Goal: Task Accomplishment & Management: Use online tool/utility

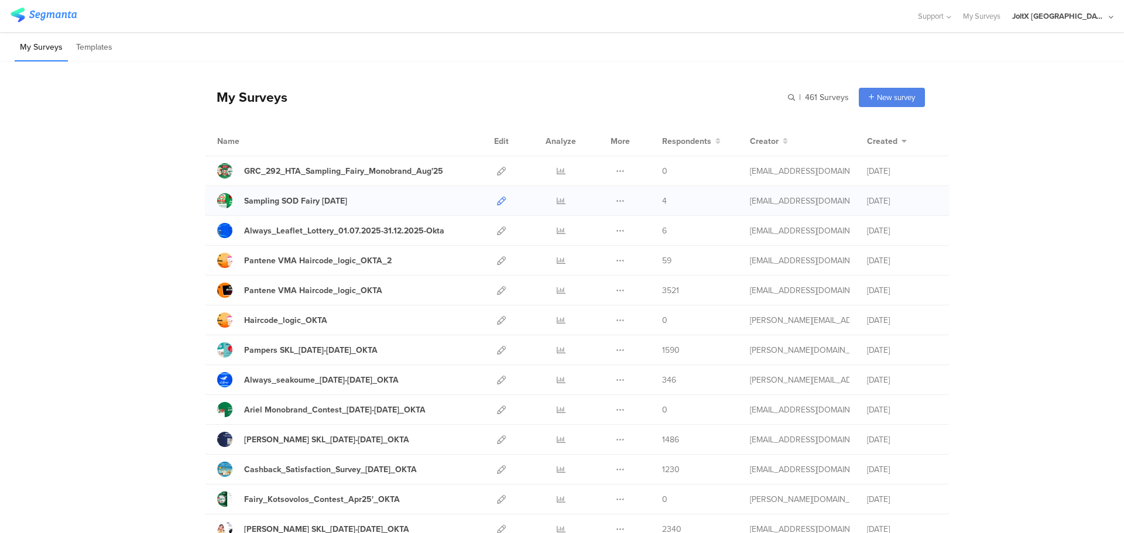
click at [497, 202] on icon at bounding box center [501, 201] width 9 height 9
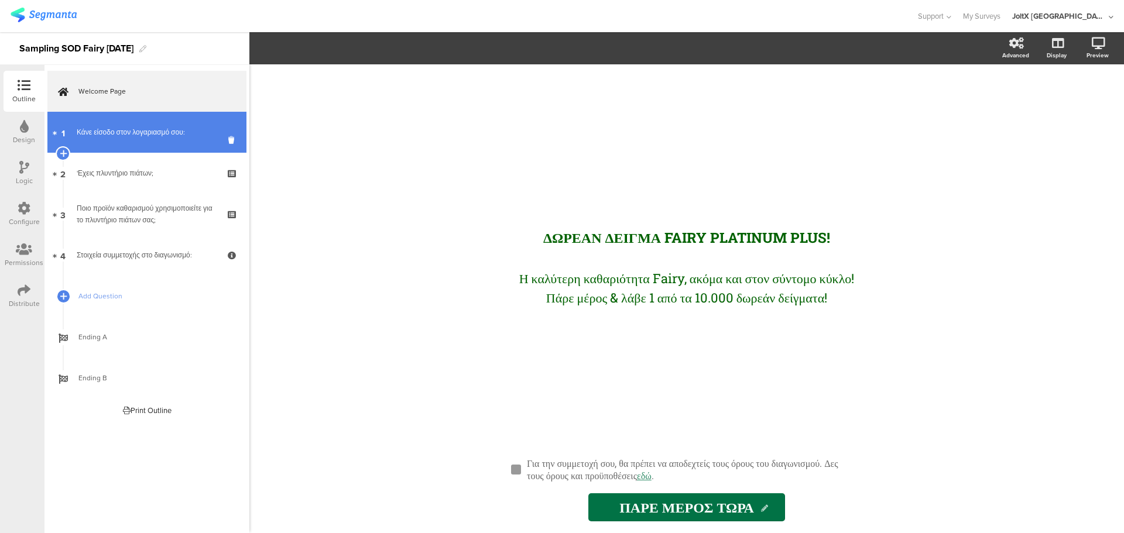
click at [174, 129] on div "Κάνε είσοδο στον λογαριασμό σου:" at bounding box center [147, 132] width 140 height 12
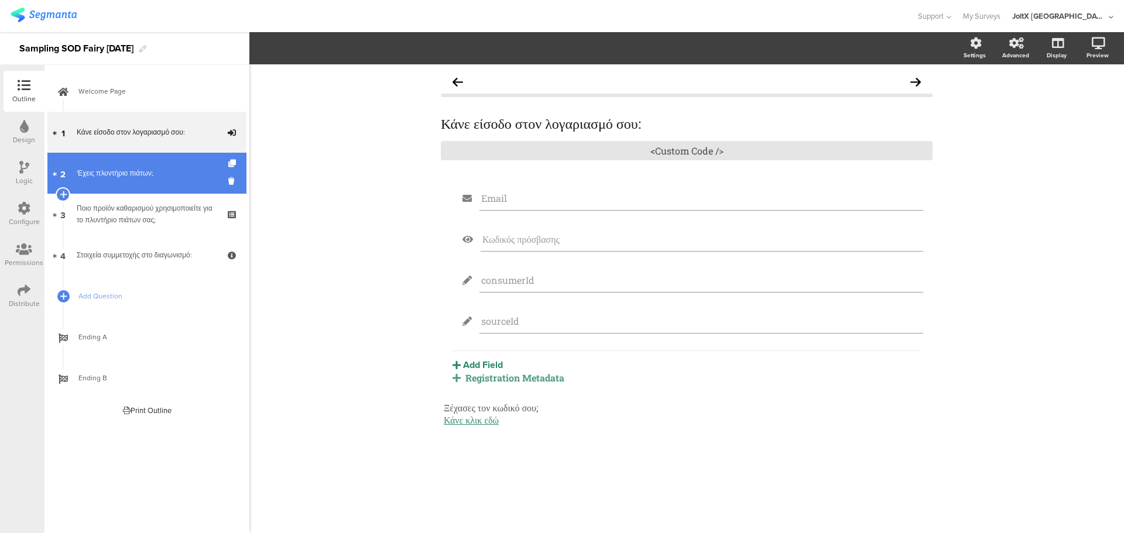
click at [153, 173] on div "'Εχεις πλυντήριο πιάτων;" at bounding box center [147, 173] width 140 height 12
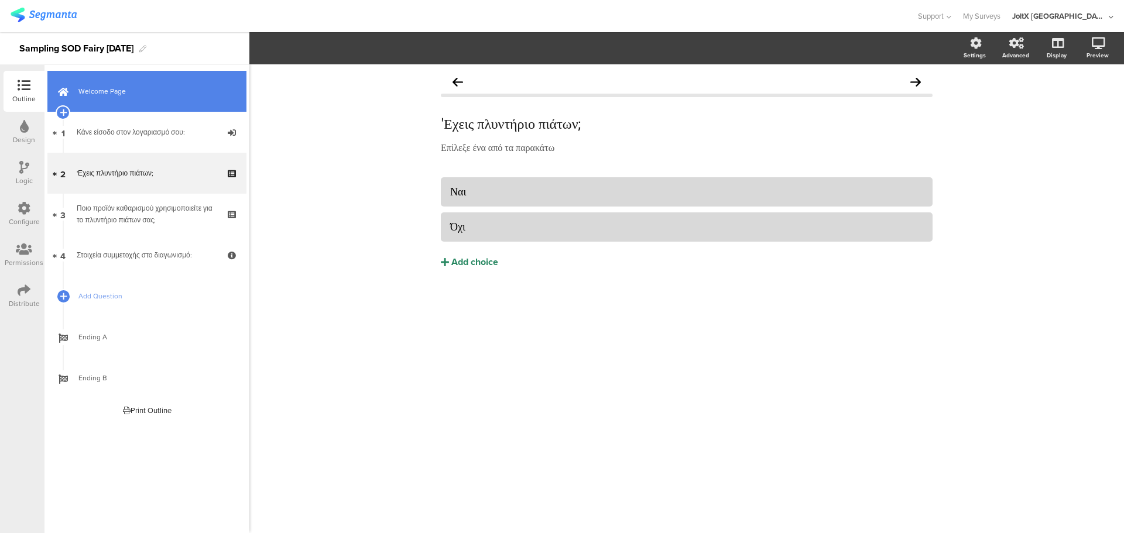
click at [107, 81] on link "Welcome Page" at bounding box center [146, 91] width 199 height 41
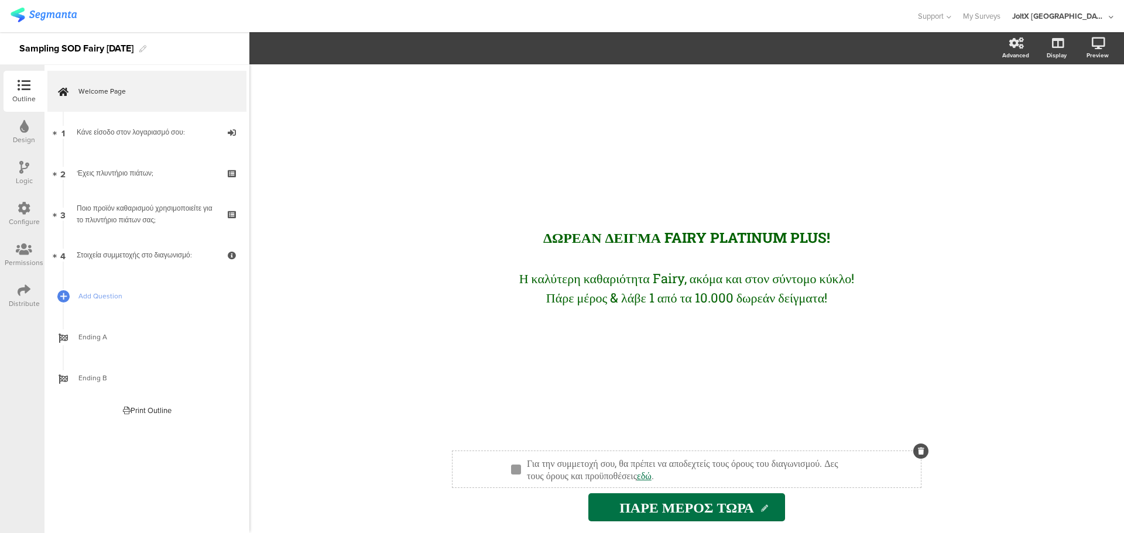
click at [750, 477] on div "Για την συμμετοχή σου, θα πρέπει να αποδεχτείς τους όρους του διαγωνισμού. Δες …" at bounding box center [692, 469] width 336 height 30
click at [652, 478] on link "εδώ" at bounding box center [644, 476] width 15 height 12
click at [730, 375] on div "ΔΩΡΕΑΝ ΔΕΙΓΜΑ FAIRY PLATINUM PLUS! ΔΩΡΕΑΝ ΔΕΙΓΜΑ FAIRY PLATINUM PLUS! Η καλύτερ…" at bounding box center [687, 251] width 468 height 375
click at [749, 479] on div "Για την συμμετοχή σου, θα πρέπει να αποδεχτείς τους όρους του διαγωνισμού. Δες …" at bounding box center [692, 469] width 336 height 30
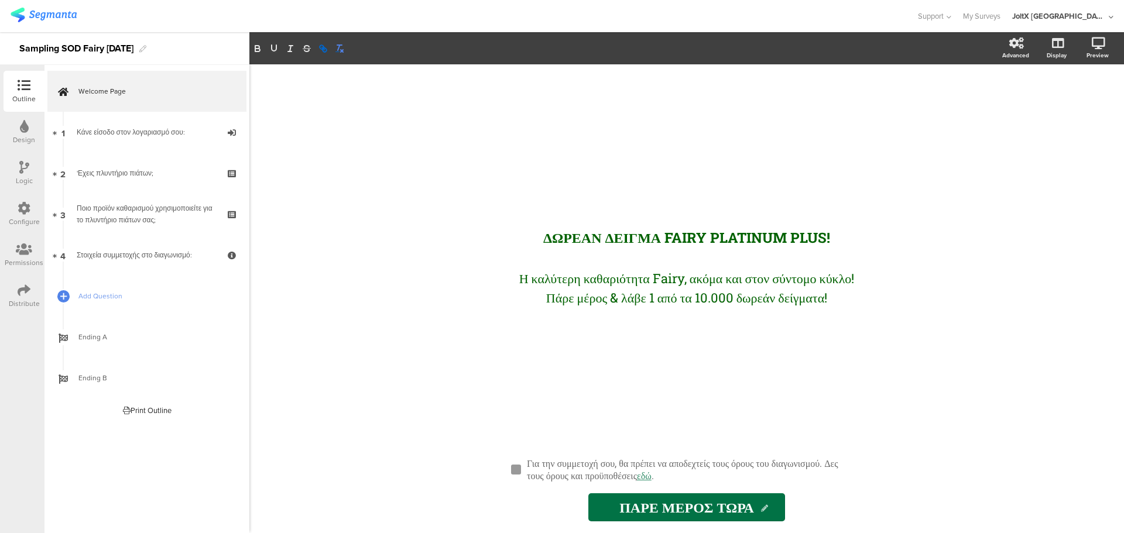
click at [343, 49] on icon "button" at bounding box center [339, 48] width 11 height 11
click at [324, 49] on icon "button" at bounding box center [323, 48] width 11 height 11
click at [324, 51] on icon "button" at bounding box center [323, 48] width 11 height 11
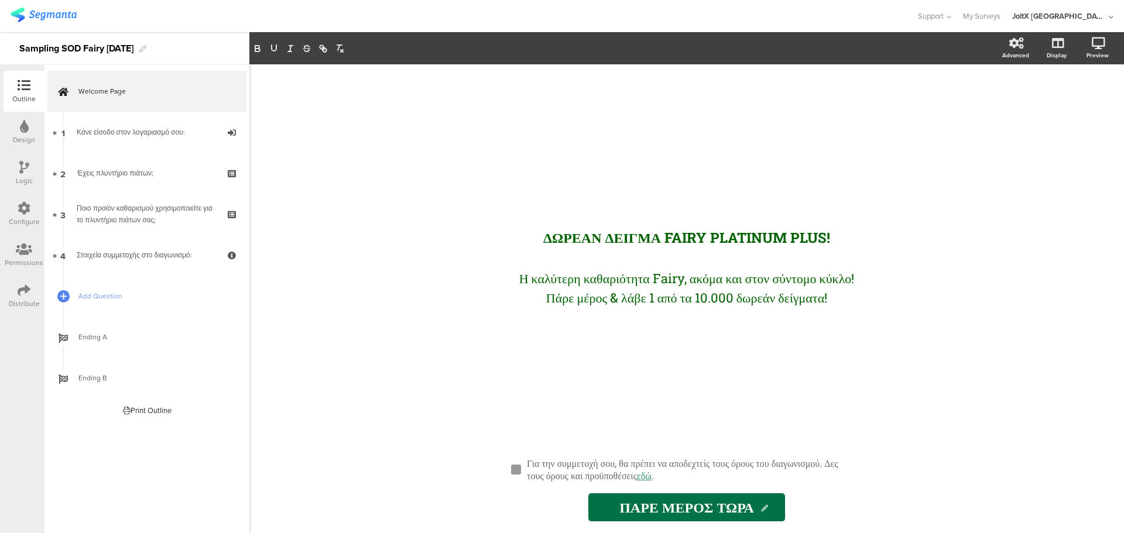
click at [35, 138] on div "Design" at bounding box center [24, 132] width 41 height 41
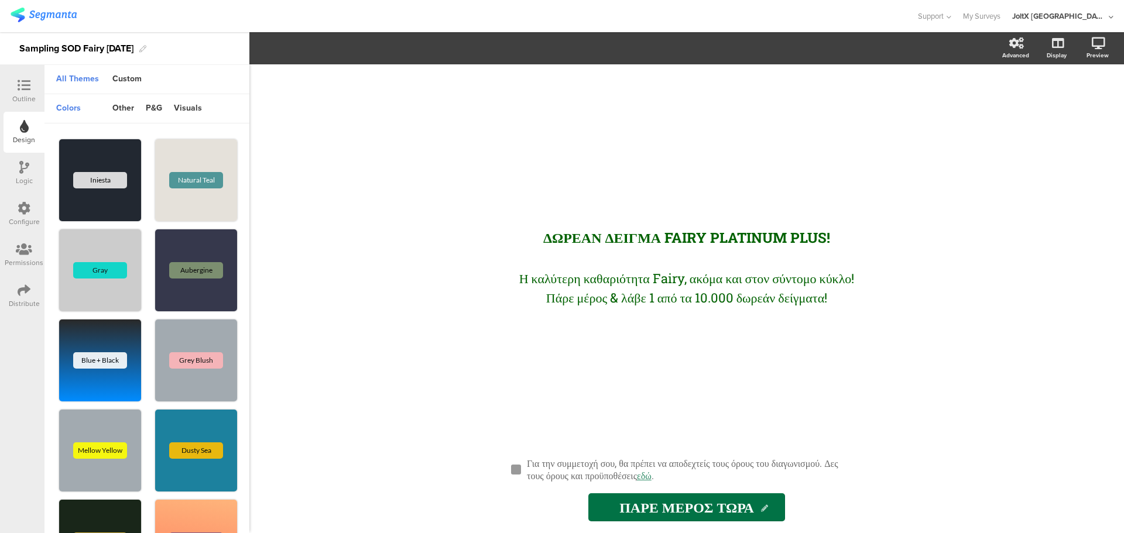
click at [18, 90] on icon at bounding box center [24, 85] width 13 height 13
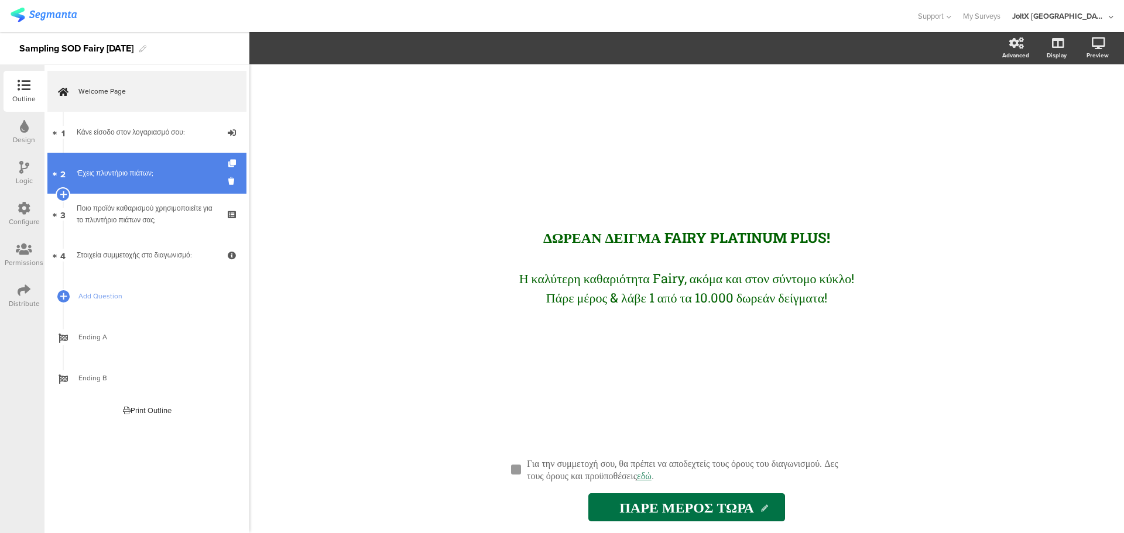
click at [139, 165] on link "2 'Εχεις πλυντήριο πιάτων;" at bounding box center [146, 173] width 199 height 41
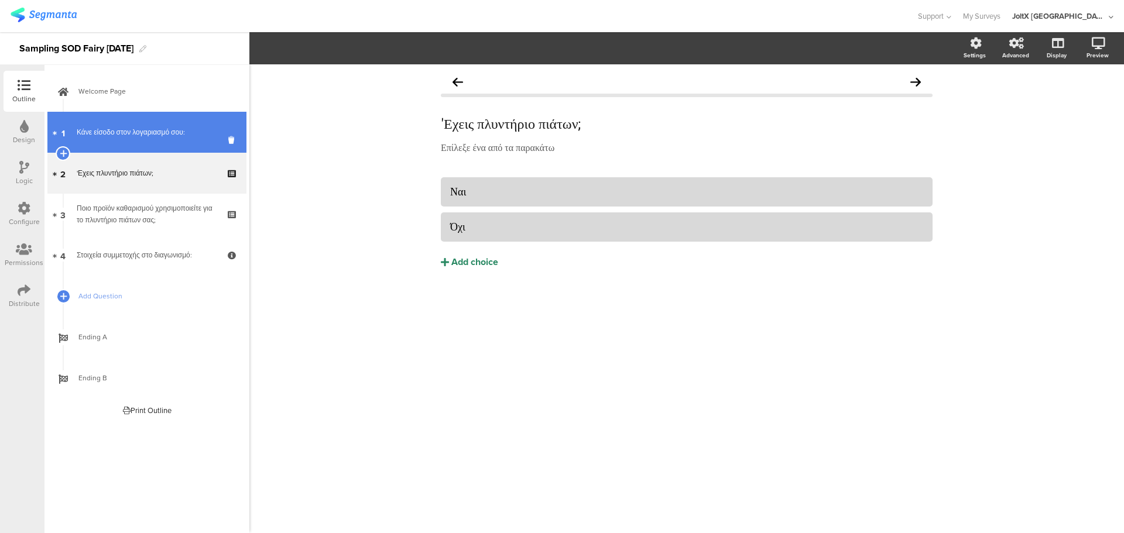
click at [138, 138] on div "Κάνε είσοδο στον λογαριασμό σου:" at bounding box center [147, 132] width 140 height 12
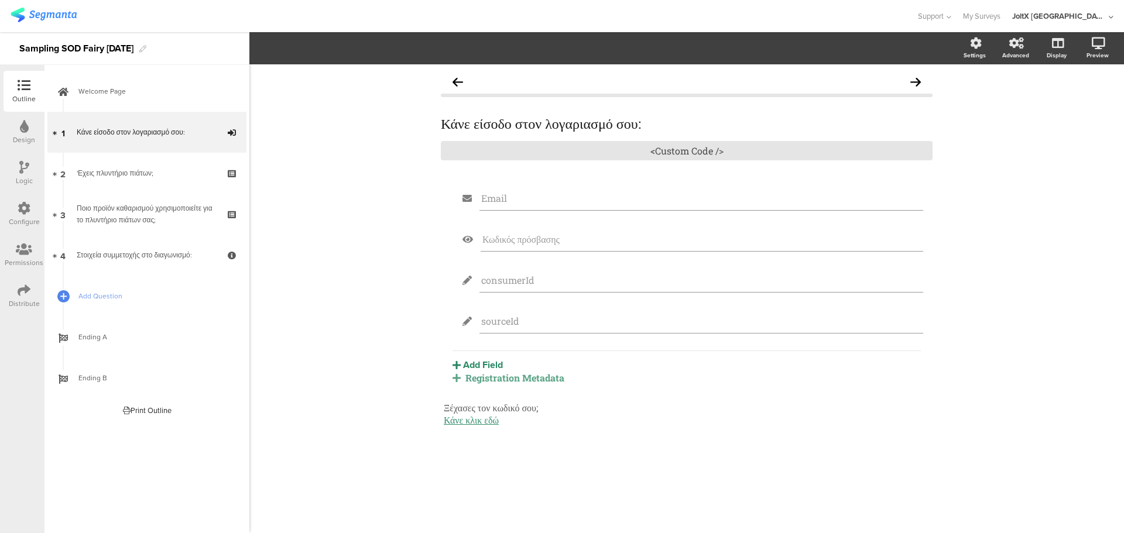
click at [539, 380] on div "Registration Metadata" at bounding box center [687, 378] width 468 height 12
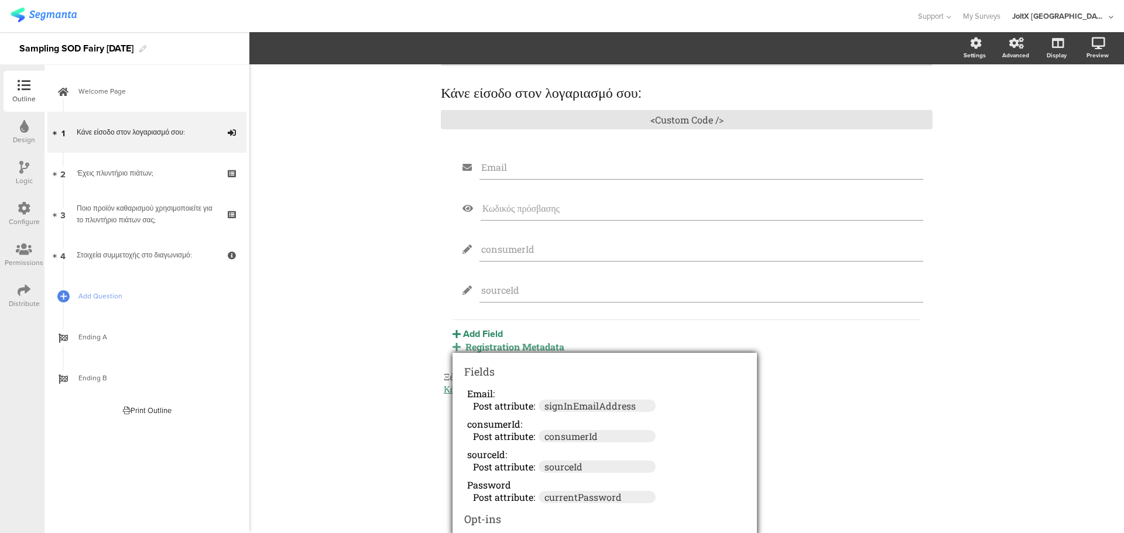
scroll to position [47, 0]
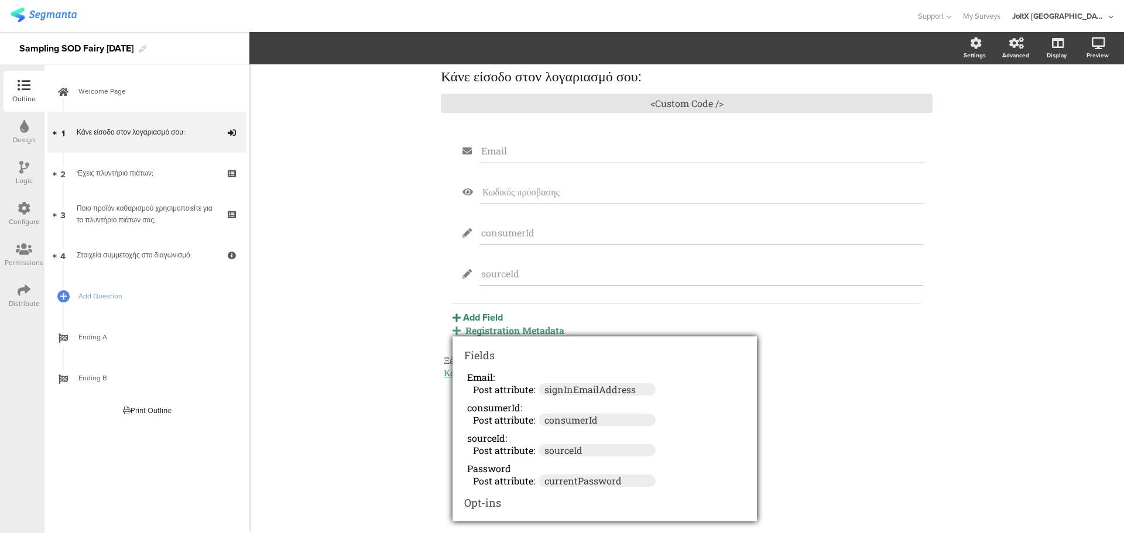
click at [952, 416] on div "Κάνε είσοδο στον λογαριασμό σου: Κάνε είσοδο στον λογαριασμό σου: <Custom Code …" at bounding box center [686, 298] width 875 height 469
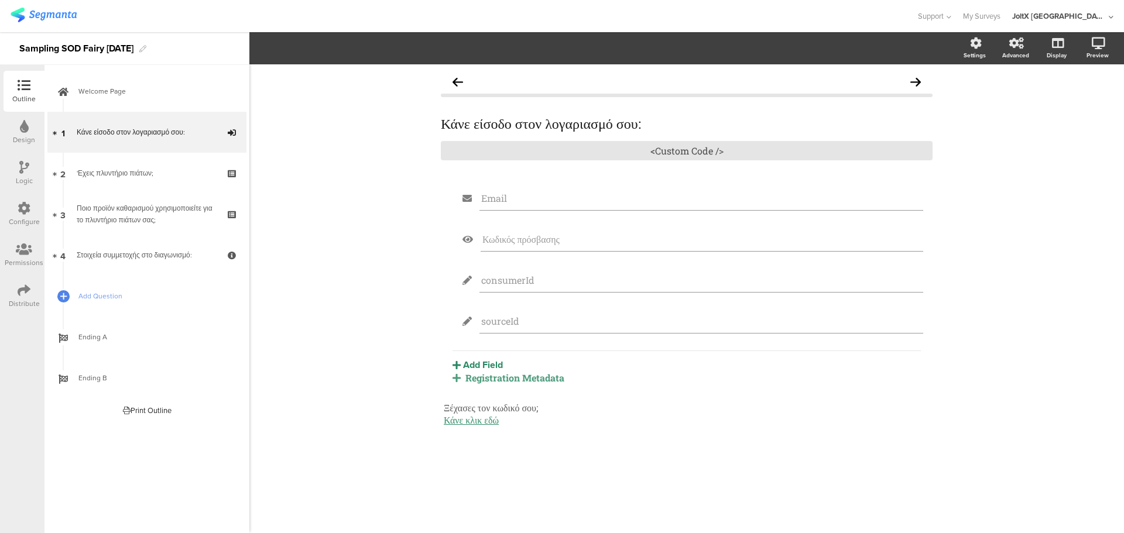
scroll to position [0, 0]
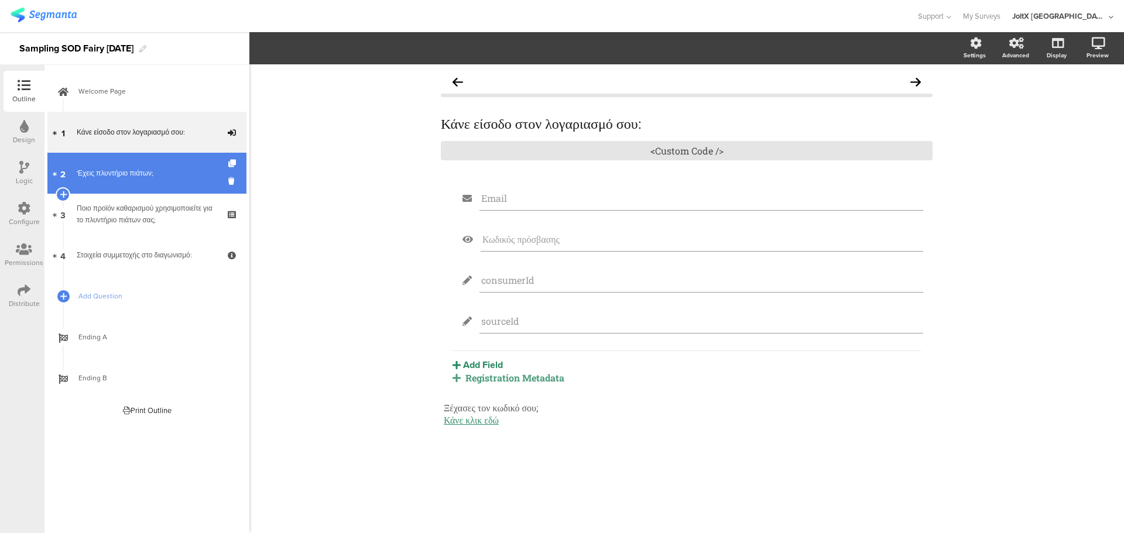
click at [131, 176] on div "'Εχεις πλυντήριο πιάτων;" at bounding box center [147, 173] width 140 height 12
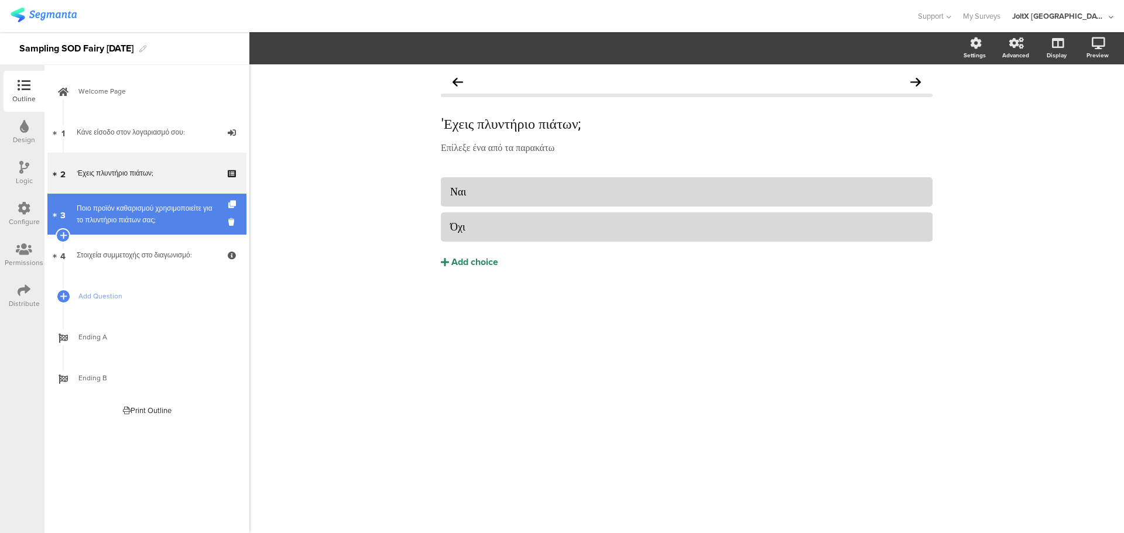
click at [126, 211] on div "Ποιο προϊόν καθαρισμού χρησιμοποιείτε για το πλυντήριο πιάτων σας;" at bounding box center [147, 214] width 140 height 23
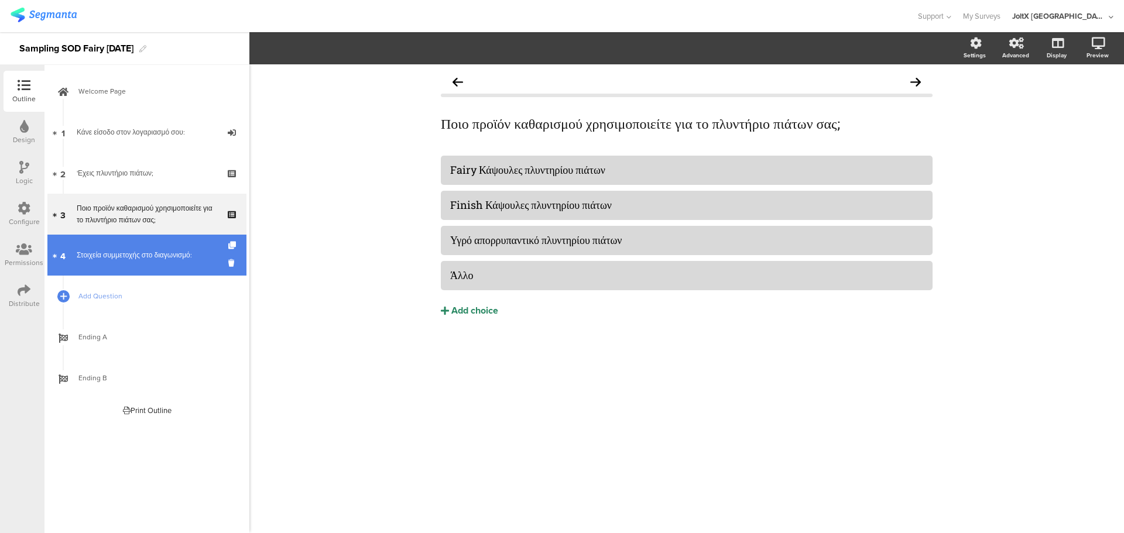
click at [125, 244] on link "4 Στοιχεία συμμετοχής στο διαγωνισμό:" at bounding box center [146, 255] width 199 height 41
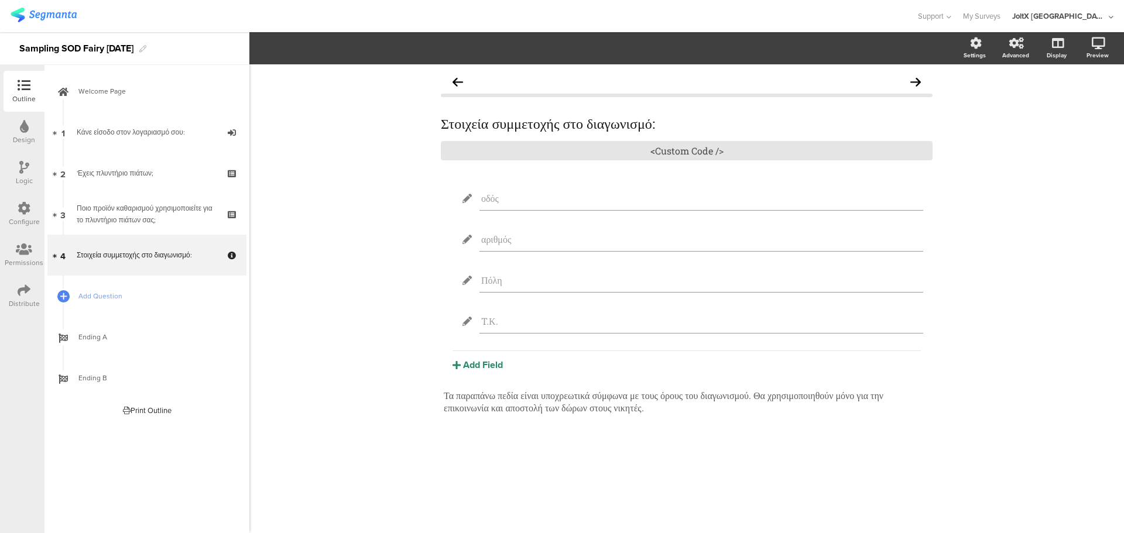
click at [13, 156] on div "Logic" at bounding box center [24, 173] width 41 height 41
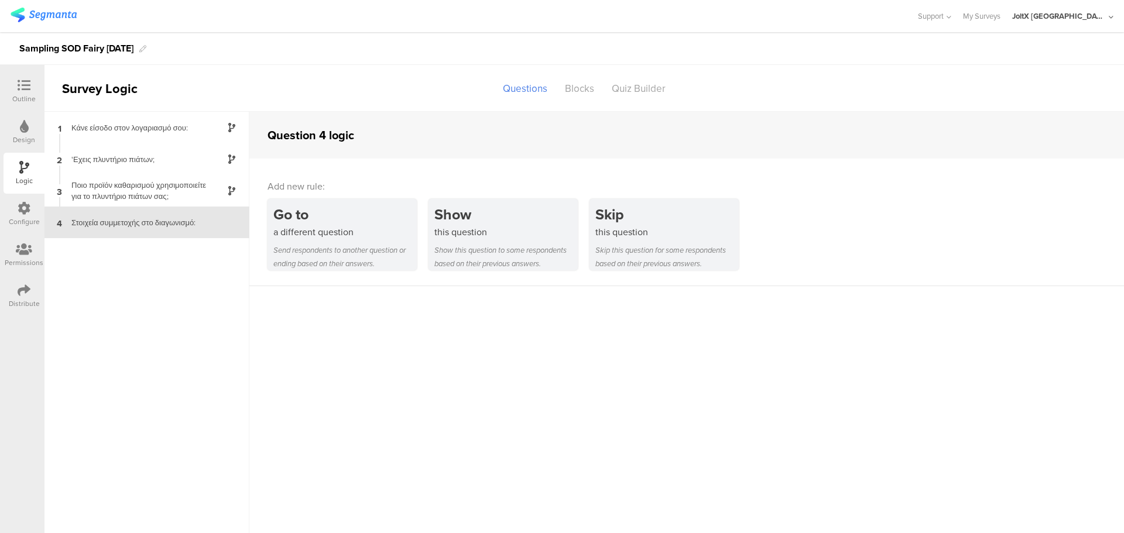
click at [19, 136] on div "Design" at bounding box center [24, 140] width 22 height 11
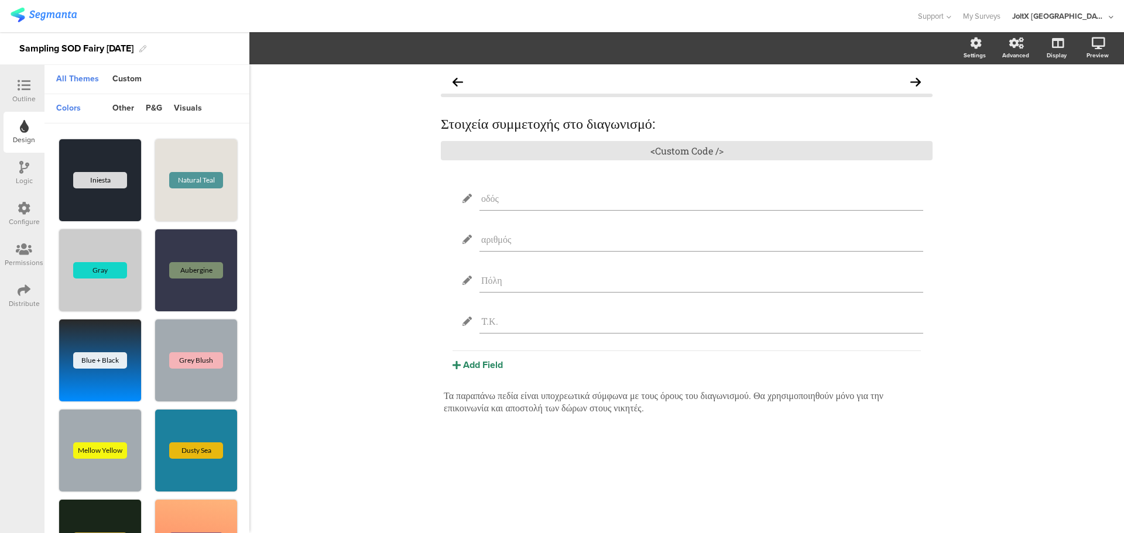
click at [23, 177] on div "Logic" at bounding box center [24, 181] width 17 height 11
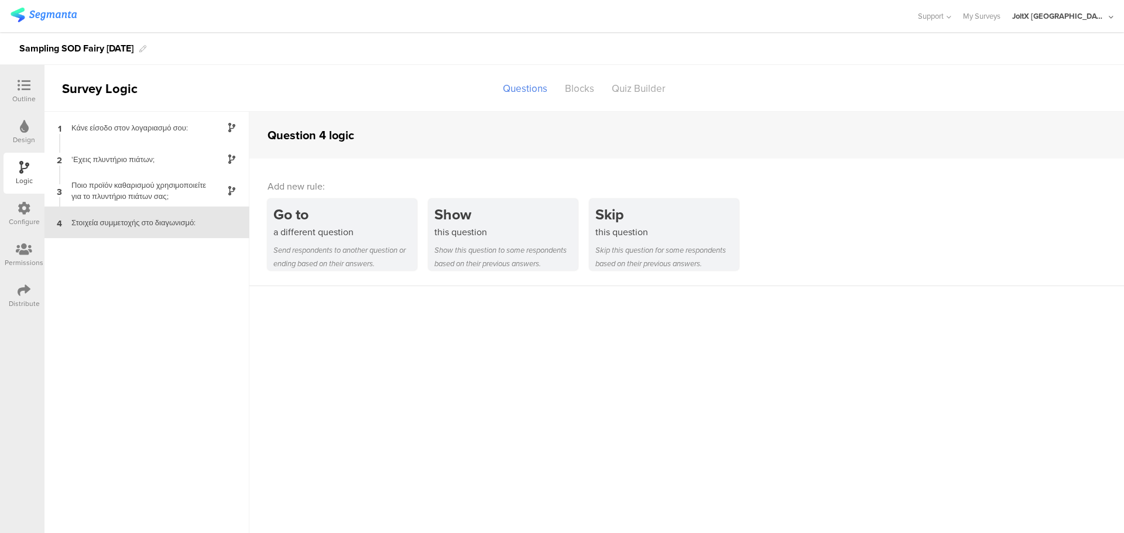
click at [25, 205] on icon at bounding box center [24, 208] width 13 height 13
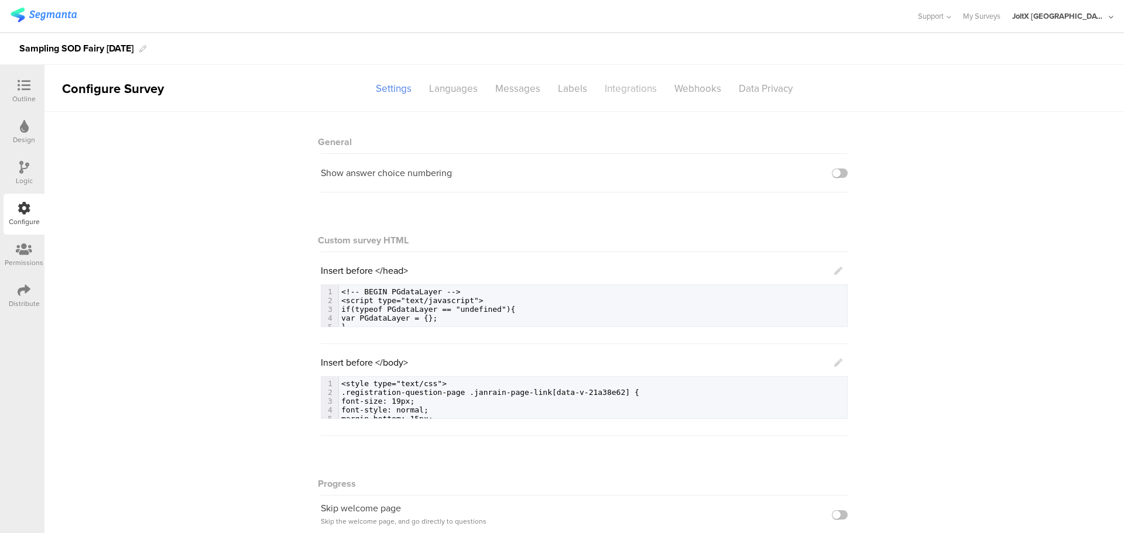
click at [596, 84] on div "Integrations" at bounding box center [631, 88] width 70 height 20
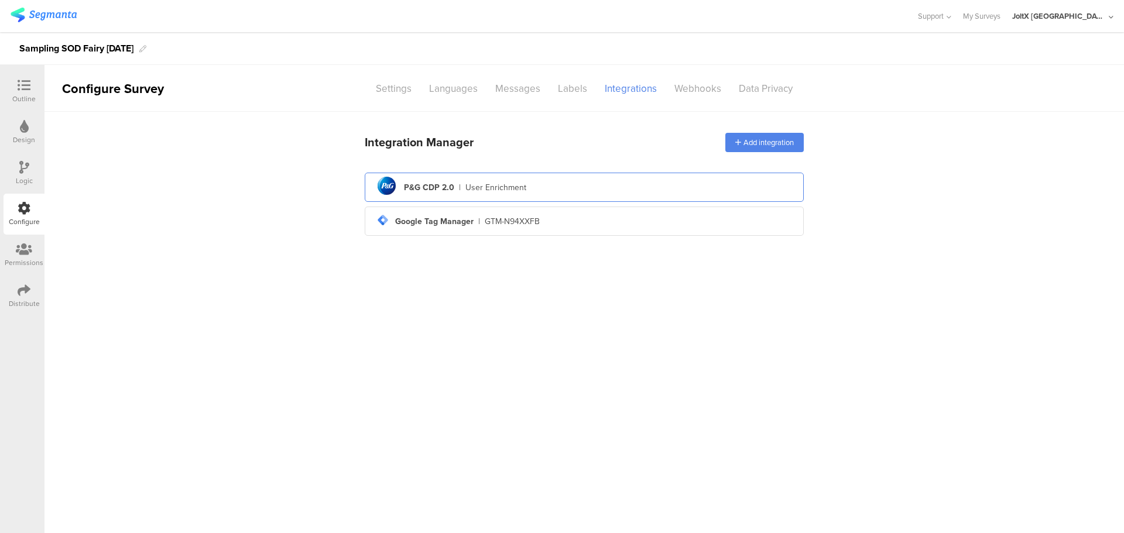
click at [520, 189] on div "User Enrichment" at bounding box center [495, 188] width 61 height 12
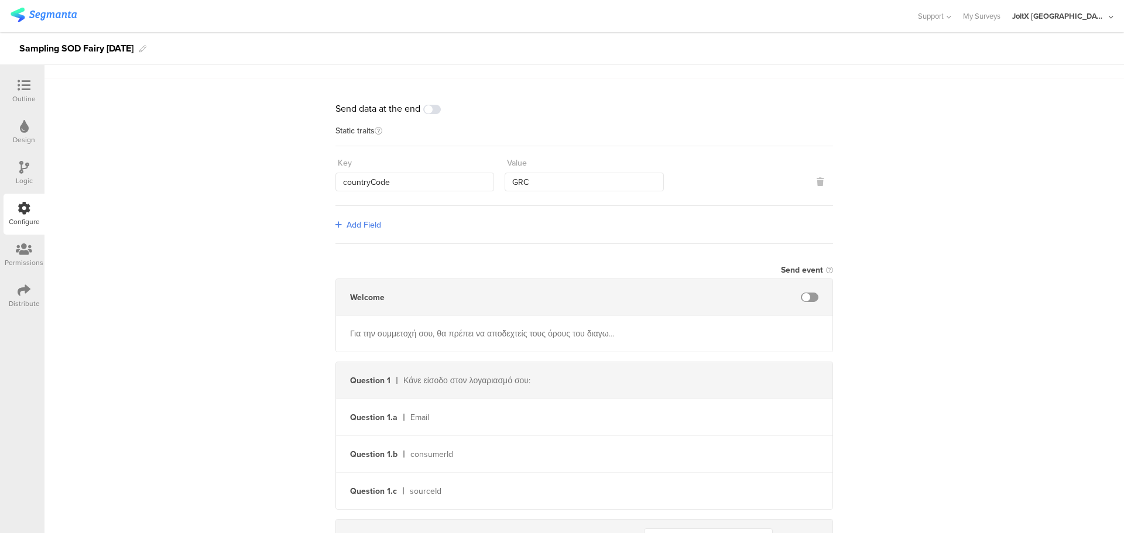
scroll to position [59, 0]
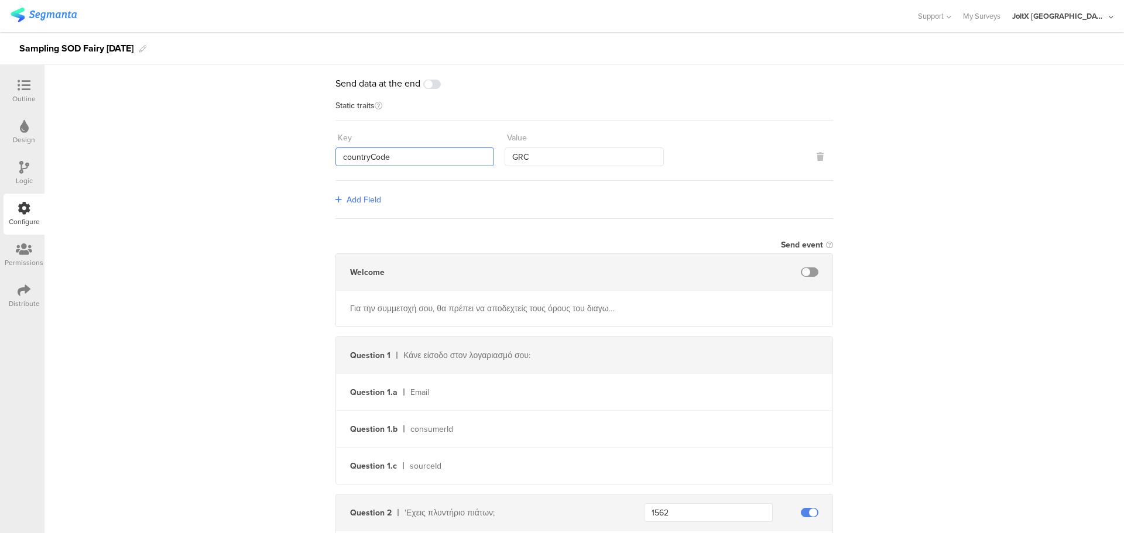
click at [382, 150] on input "countryCode" at bounding box center [415, 157] width 159 height 19
click at [514, 157] on input "GRC" at bounding box center [584, 157] width 159 height 19
click at [436, 159] on input "countryCode" at bounding box center [415, 157] width 159 height 19
click at [591, 160] on input "GRC" at bounding box center [584, 157] width 159 height 19
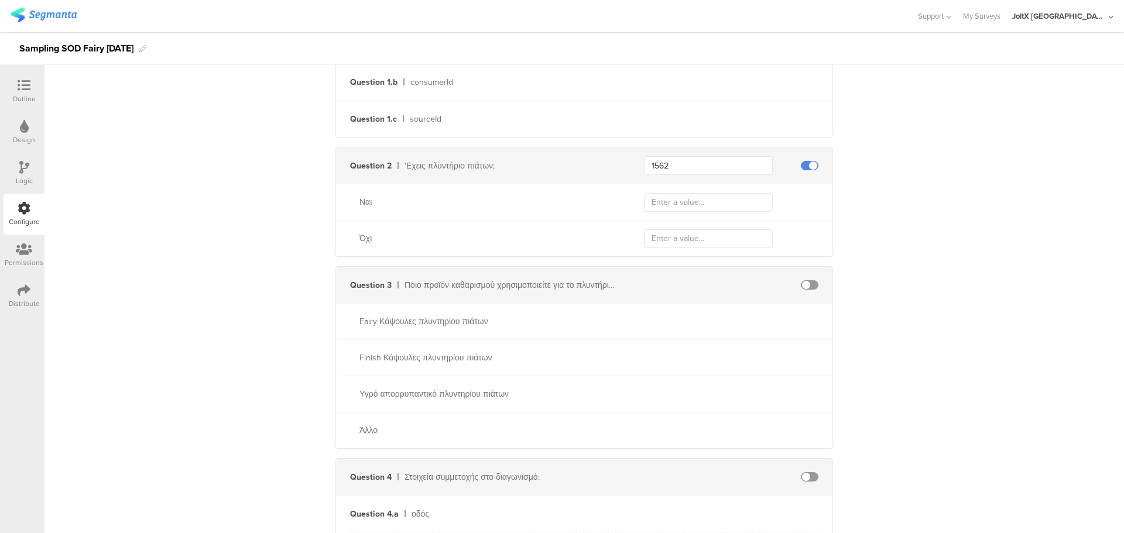
scroll to position [410, 0]
click at [685, 163] on input "1562" at bounding box center [708, 161] width 129 height 19
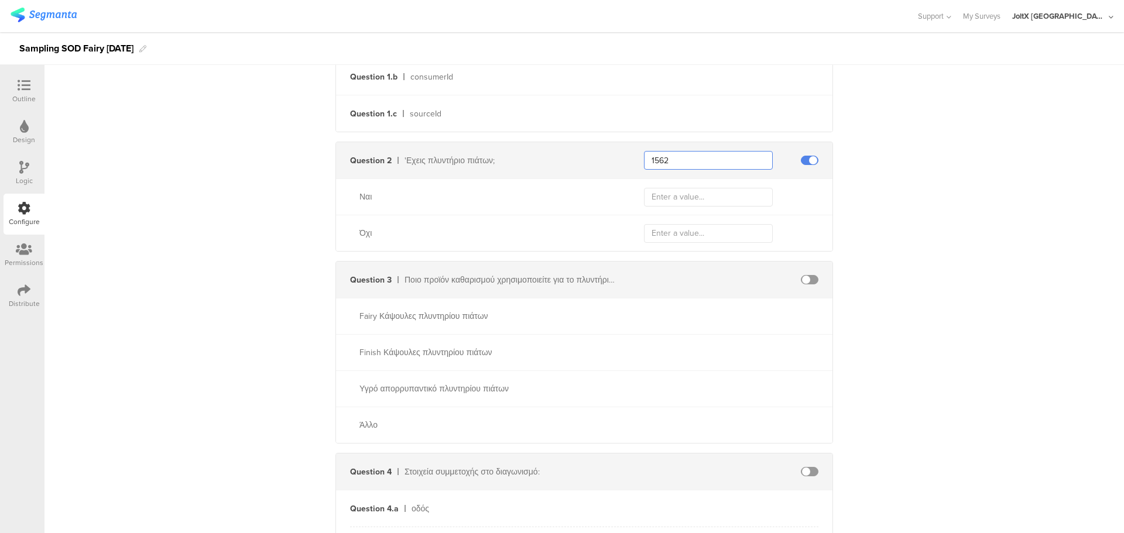
scroll to position [586, 0]
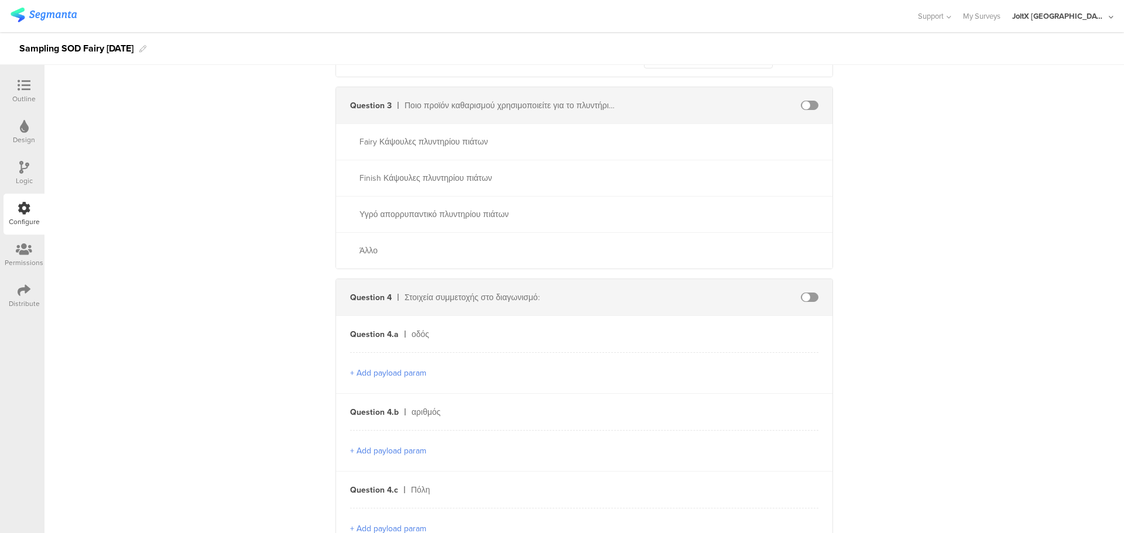
click at [808, 101] on span at bounding box center [810, 105] width 18 height 9
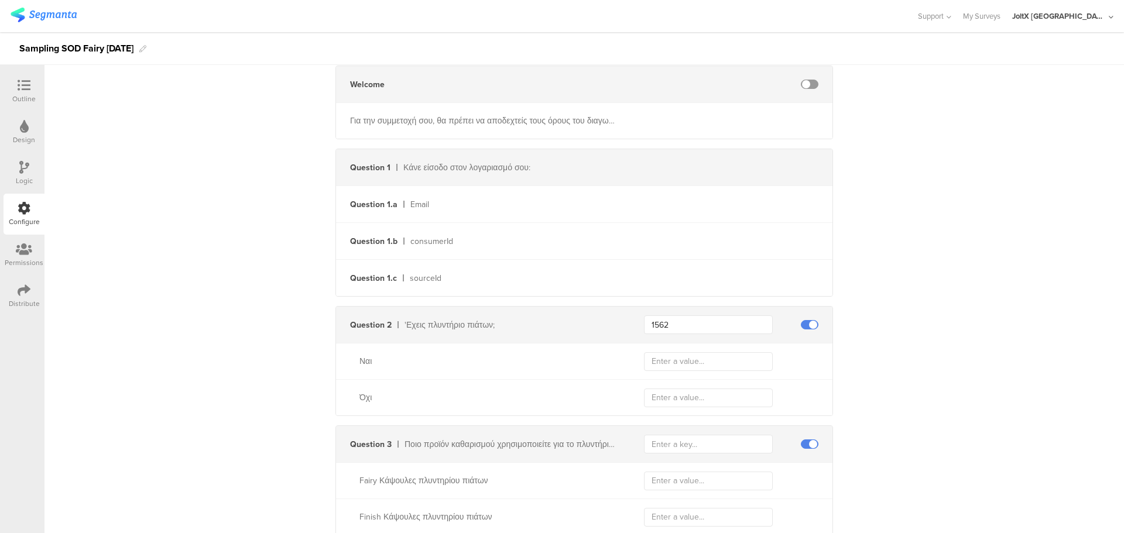
scroll to position [0, 0]
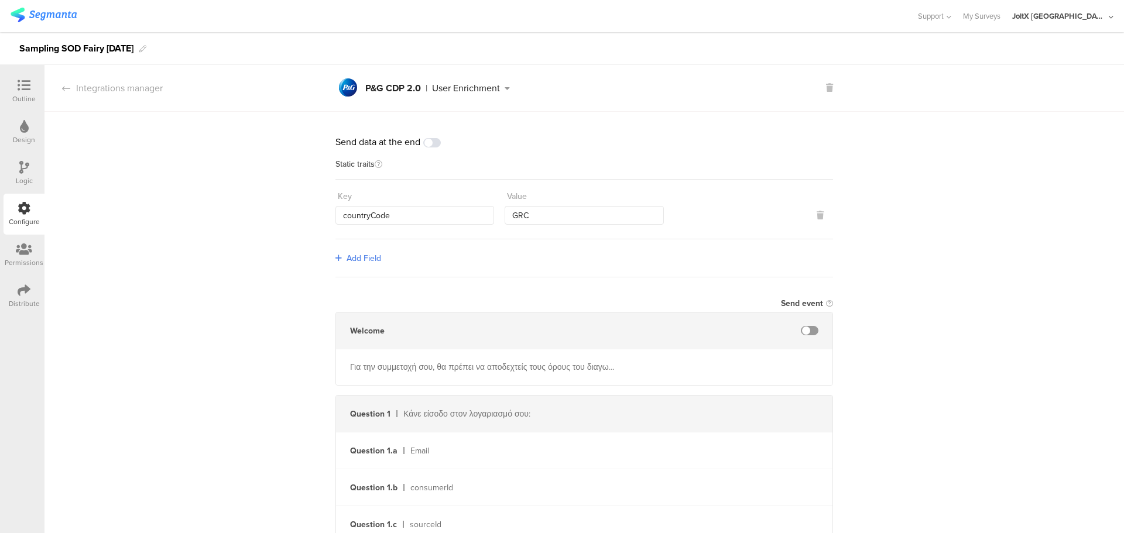
drag, startPoint x: 210, startPoint y: 164, endPoint x: 69, endPoint y: 108, distance: 152.4
click at [61, 92] on div "Integrations manager" at bounding box center [103, 87] width 118 height 13
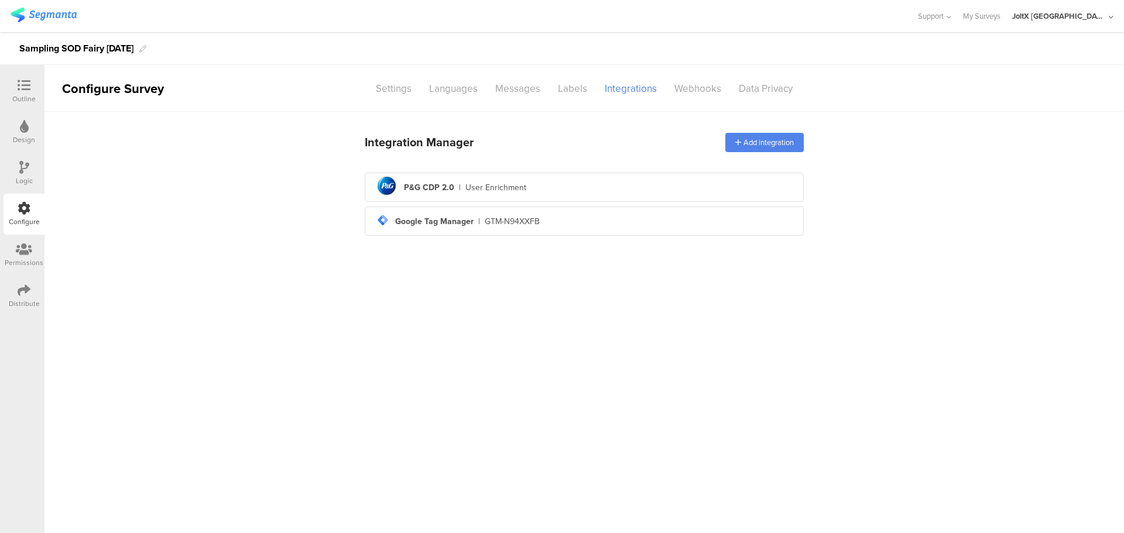
click at [30, 114] on div "Design" at bounding box center [24, 132] width 41 height 41
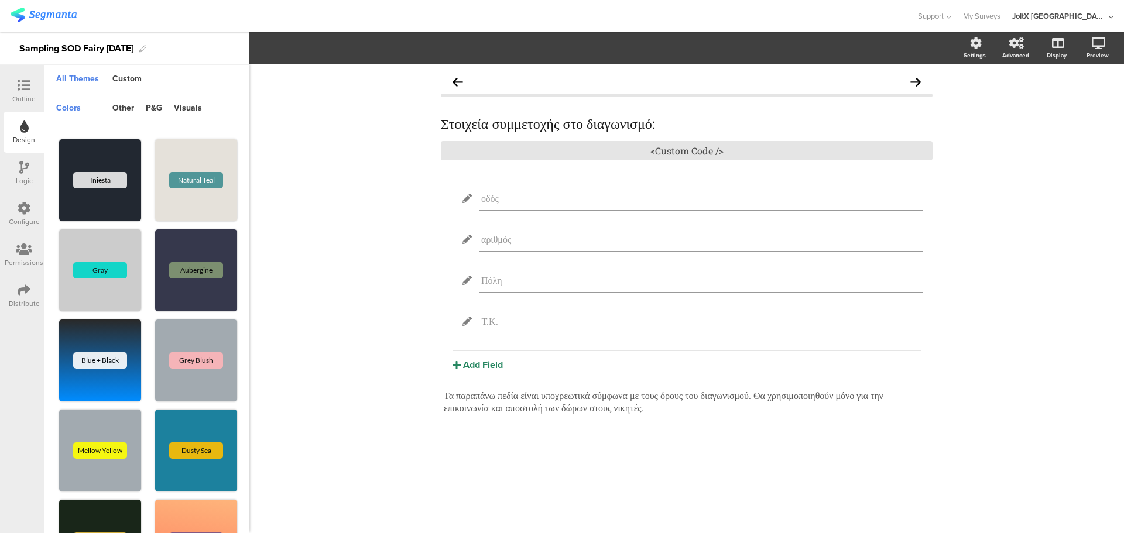
click at [33, 83] on div at bounding box center [23, 86] width 23 height 15
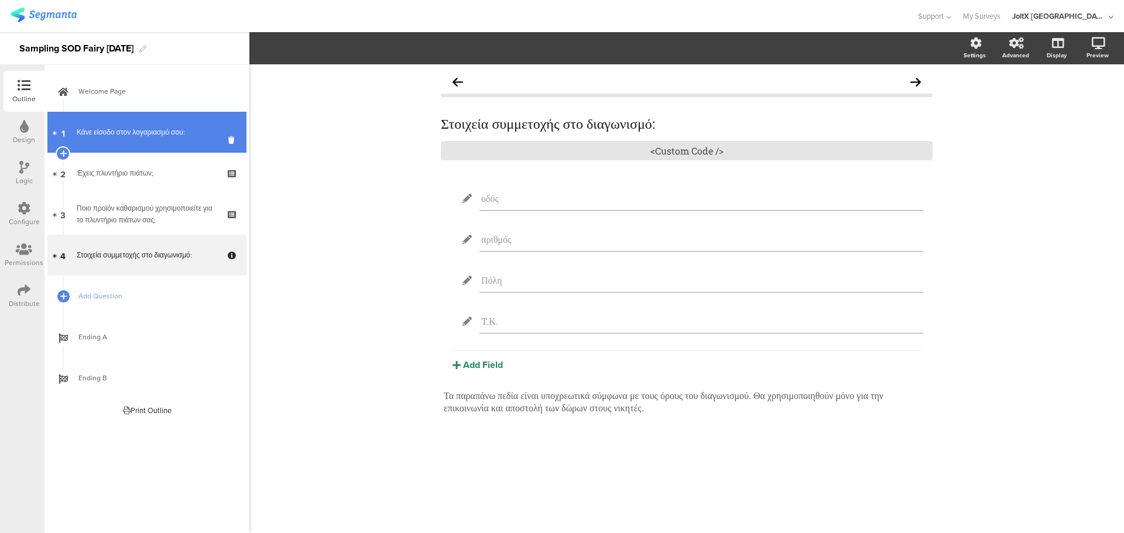
click at [129, 148] on link "1 Κάνε είσοδο στον λογαριασμό σου:" at bounding box center [146, 132] width 199 height 41
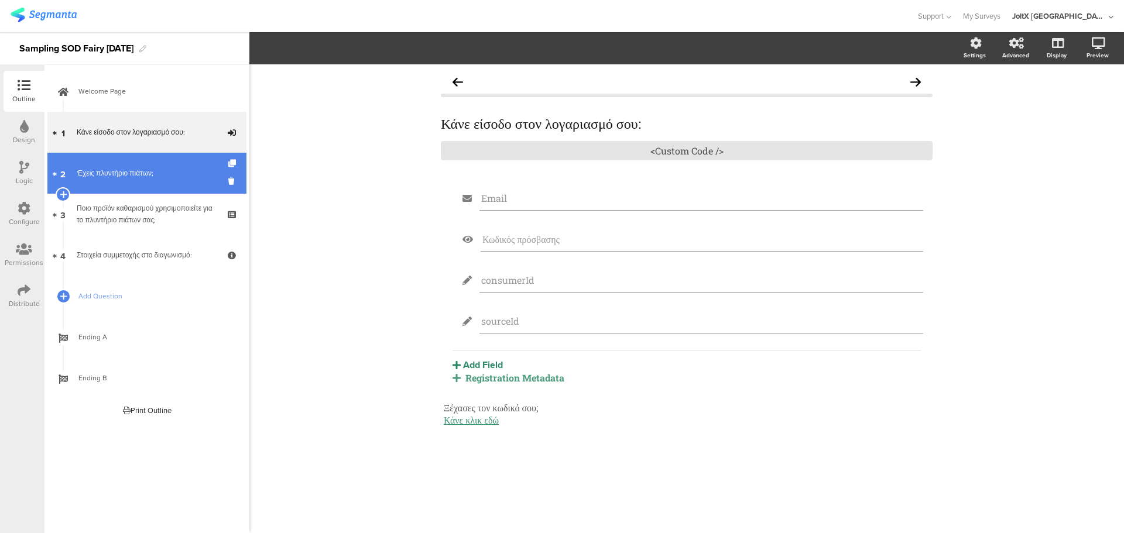
click at [117, 180] on link "2 'Εχεις πλυντήριο πιάτων;" at bounding box center [146, 173] width 199 height 41
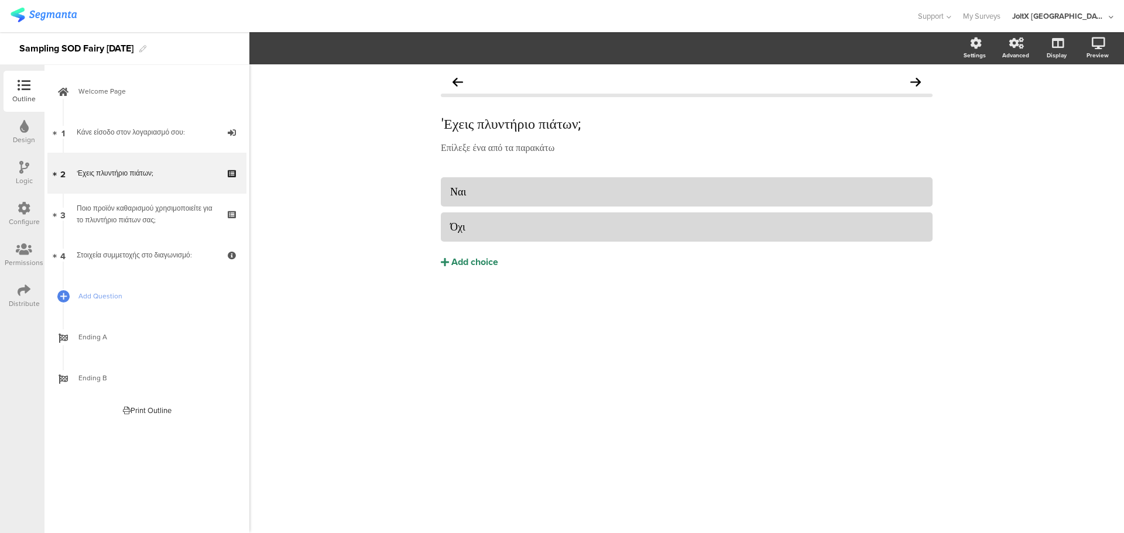
click at [76, 50] on div "Sampling SOD Fairy [DATE]" at bounding box center [76, 48] width 114 height 19
click at [39, 89] on div "Outline" at bounding box center [24, 91] width 41 height 41
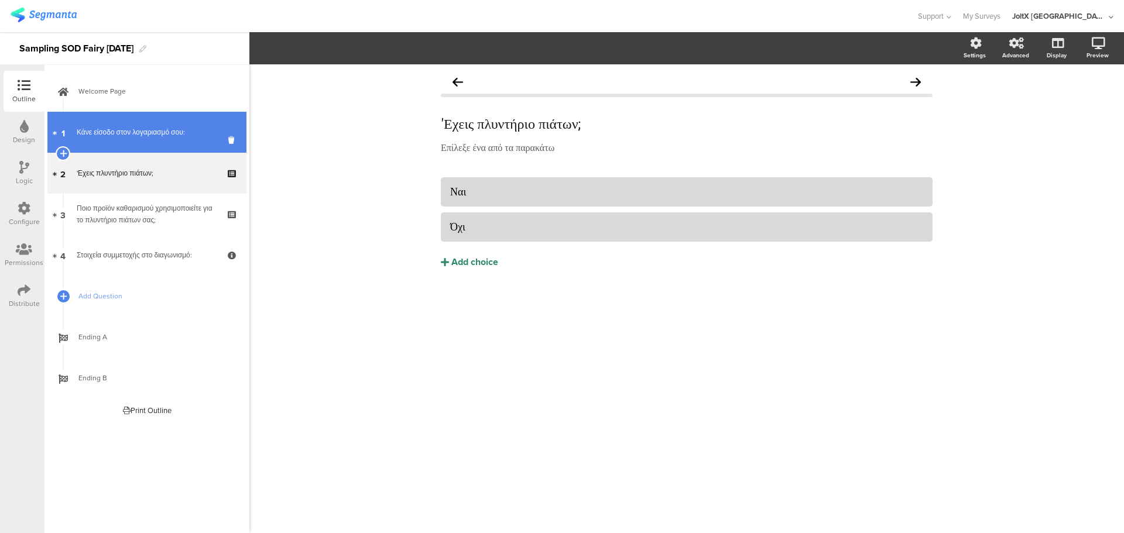
click at [119, 124] on link "1 Κάνε είσοδο στον λογαριασμό σου:" at bounding box center [146, 132] width 199 height 41
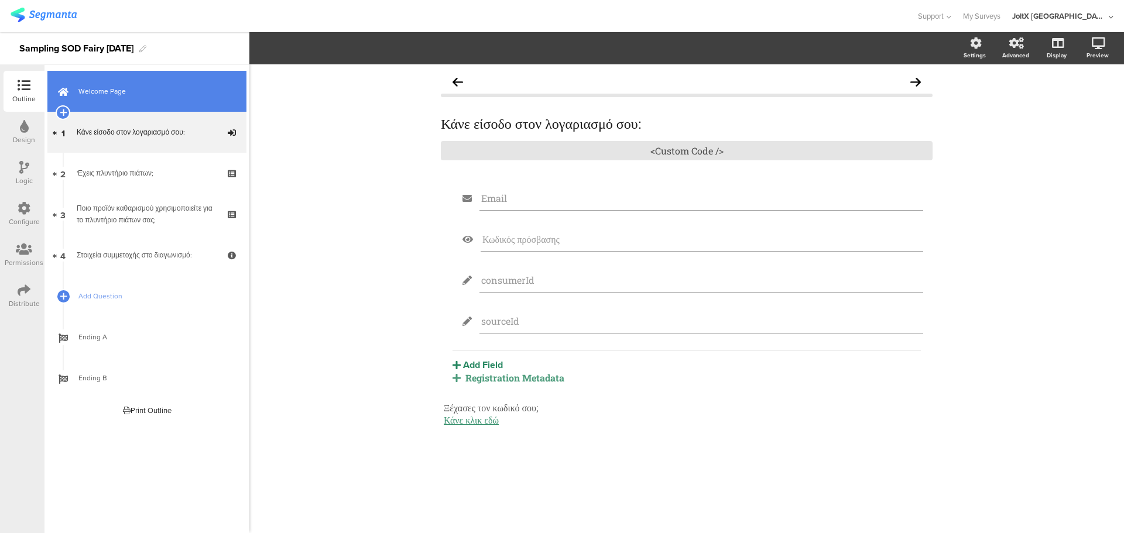
click at [122, 106] on link "Welcome Page" at bounding box center [146, 91] width 199 height 41
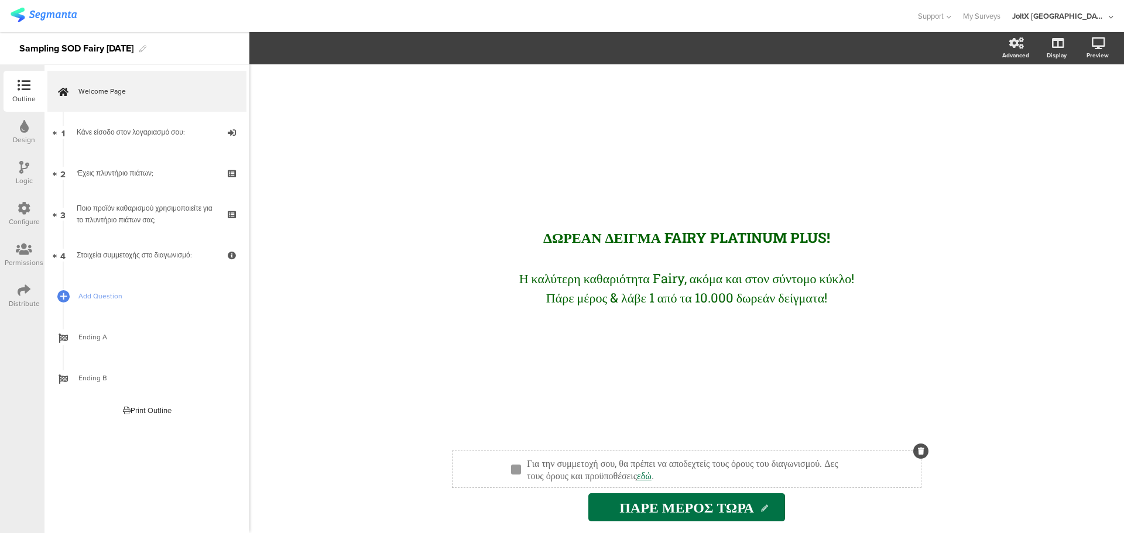
click at [752, 478] on div "Για την συμμετοχή σου, θα πρέπει να αποδεχτείς τους όρους του διαγωνισμού. Δες …" at bounding box center [692, 469] width 336 height 30
click at [652, 478] on link "εδώ" at bounding box center [644, 476] width 15 height 12
click at [751, 485] on sg-page-checkbox "Για την συμμετοχή σου, θα πρέπει να αποδεχτείς τους όρους του διαγωνισμού. Δες …" at bounding box center [687, 469] width 468 height 36
drag, startPoint x: 759, startPoint y: 478, endPoint x: 743, endPoint y: 477, distance: 16.4
click at [743, 477] on div "Για την συμμετοχή σου, θα πρέπει να αποδεχτείς τους όρους του διαγωνισμού. Δες …" at bounding box center [692, 469] width 336 height 30
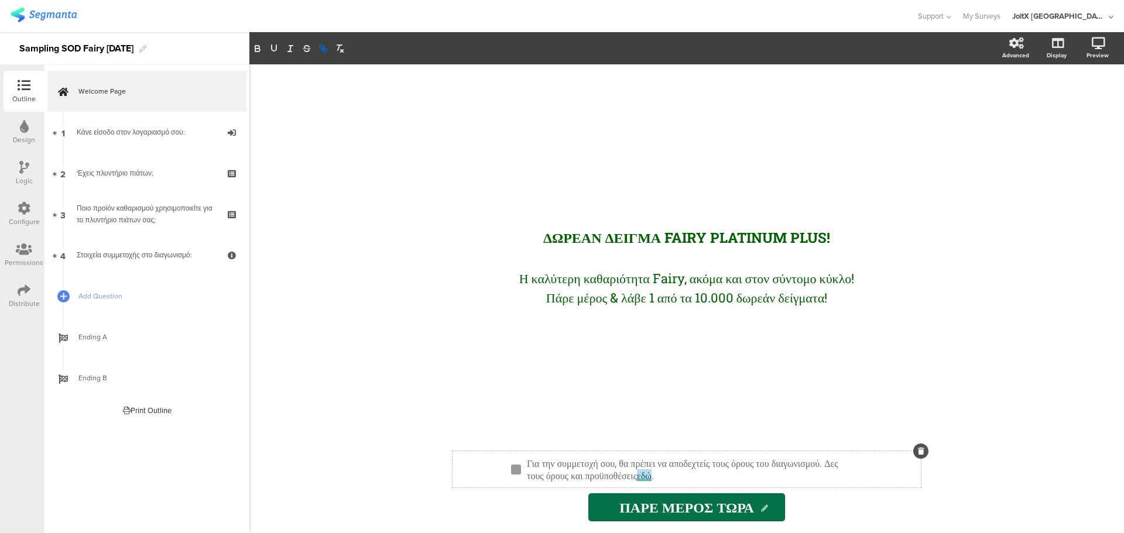
click at [652, 477] on link "εδώ" at bounding box center [644, 476] width 15 height 12
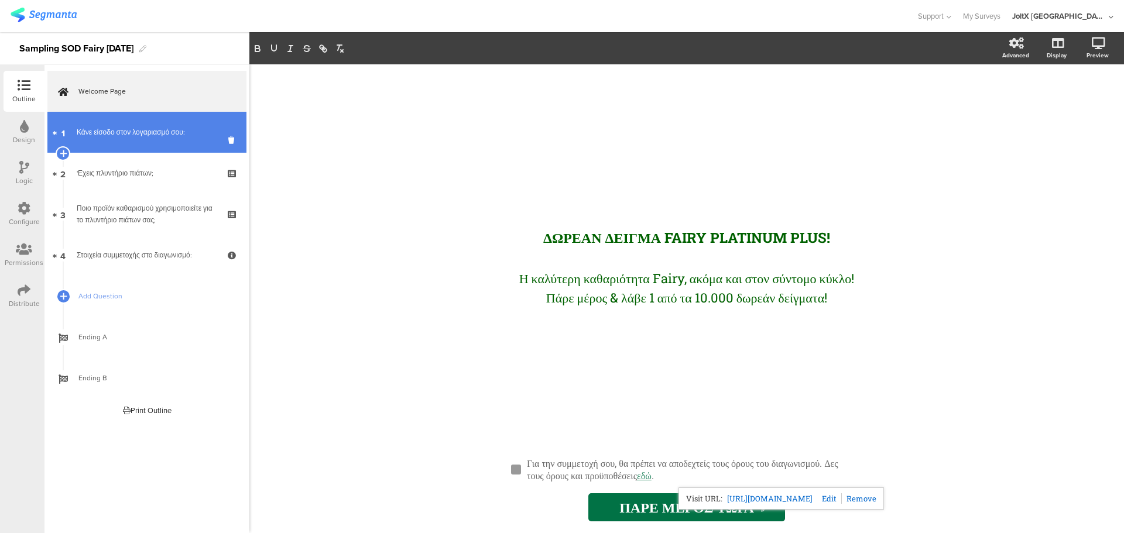
drag, startPoint x: 182, startPoint y: 108, endPoint x: 182, endPoint y: 125, distance: 17.0
click at [182, 108] on link "Welcome Page" at bounding box center [146, 91] width 199 height 41
click at [181, 127] on div "Κάνε είσοδο στον λογαριασμό σου:" at bounding box center [147, 132] width 140 height 12
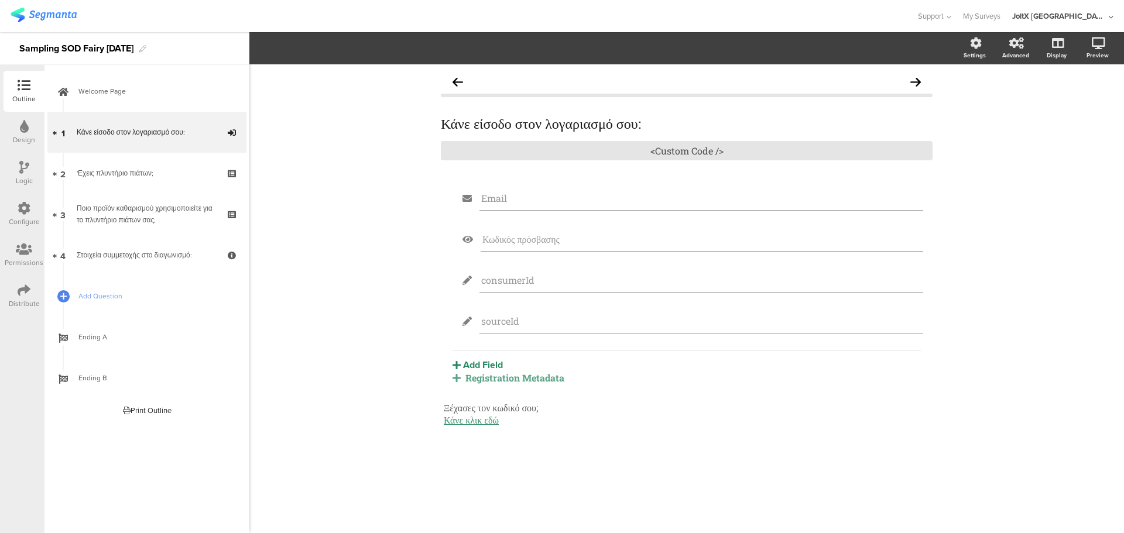
click at [559, 378] on div "Registration Metadata" at bounding box center [687, 378] width 468 height 12
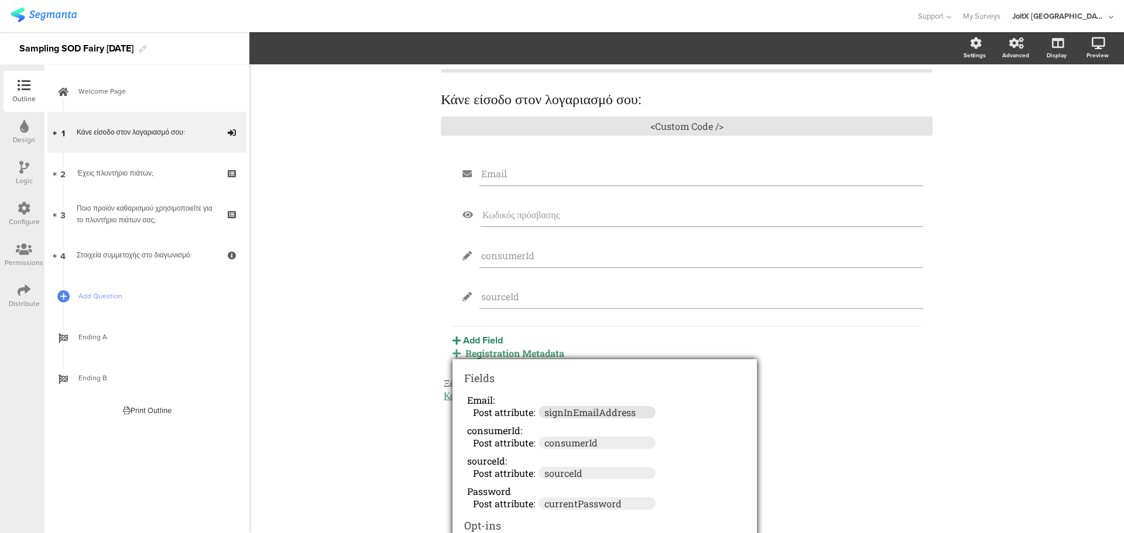
scroll to position [47, 0]
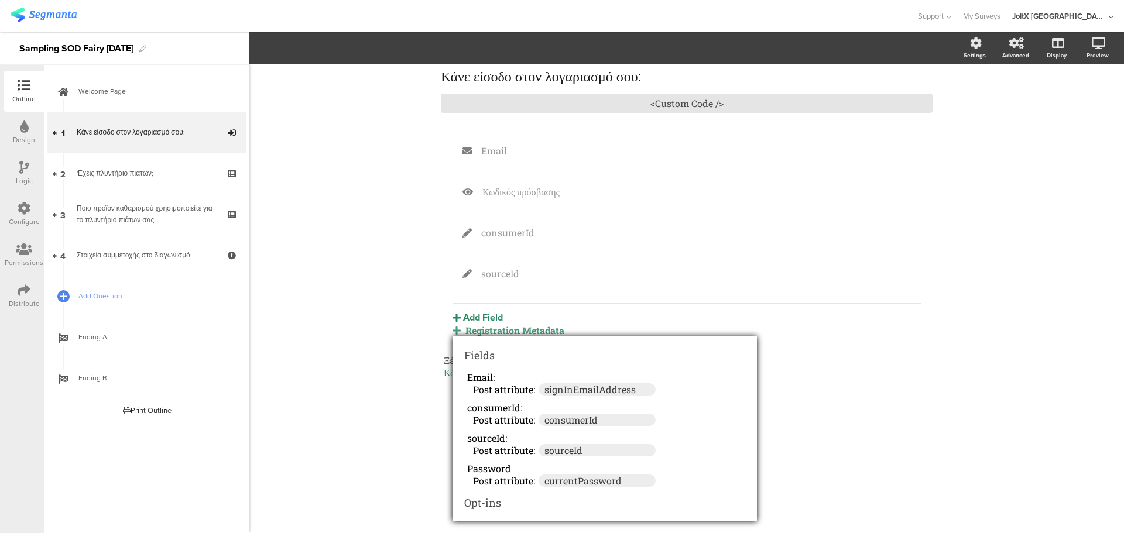
click at [371, 302] on div "Κάνε είσοδο στον λογαριασμό σου: Κάνε είσοδο στον λογαριασμό σου: <Custom Code …" at bounding box center [686, 298] width 875 height 469
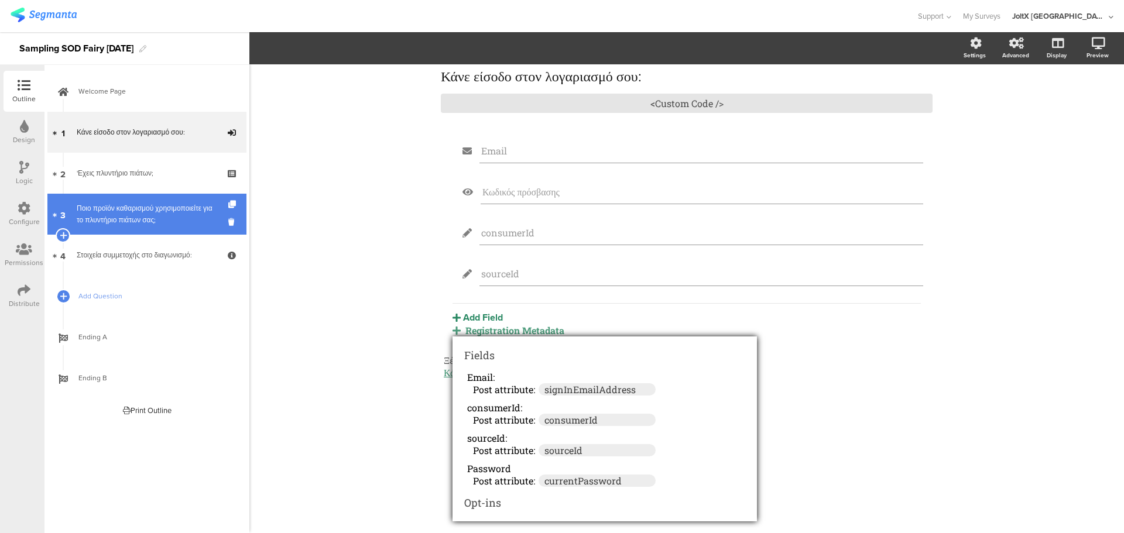
scroll to position [0, 0]
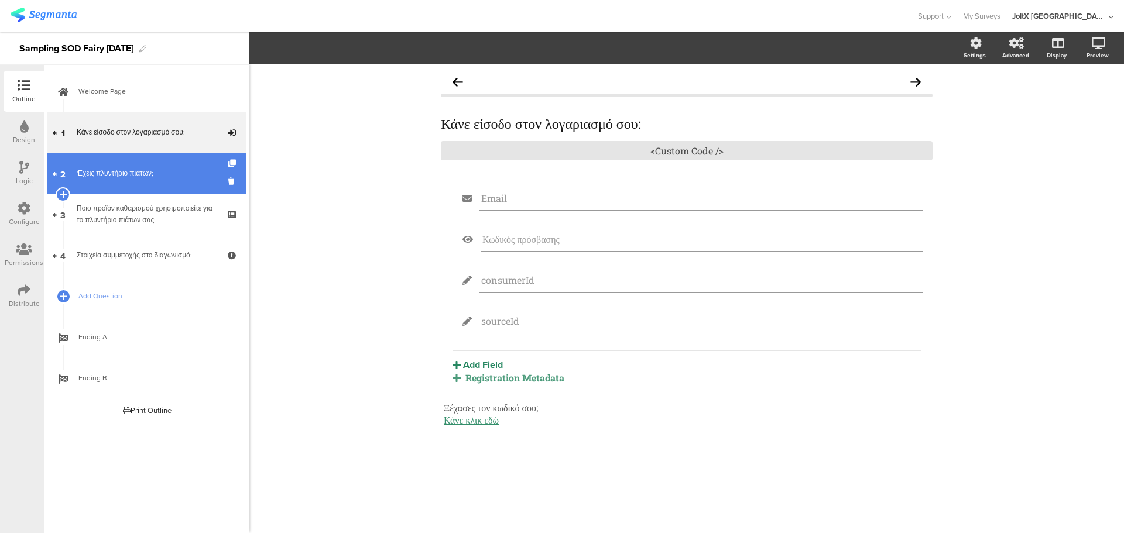
click at [169, 183] on link "2 'Εχεις πλυντήριο πιάτων;" at bounding box center [146, 173] width 199 height 41
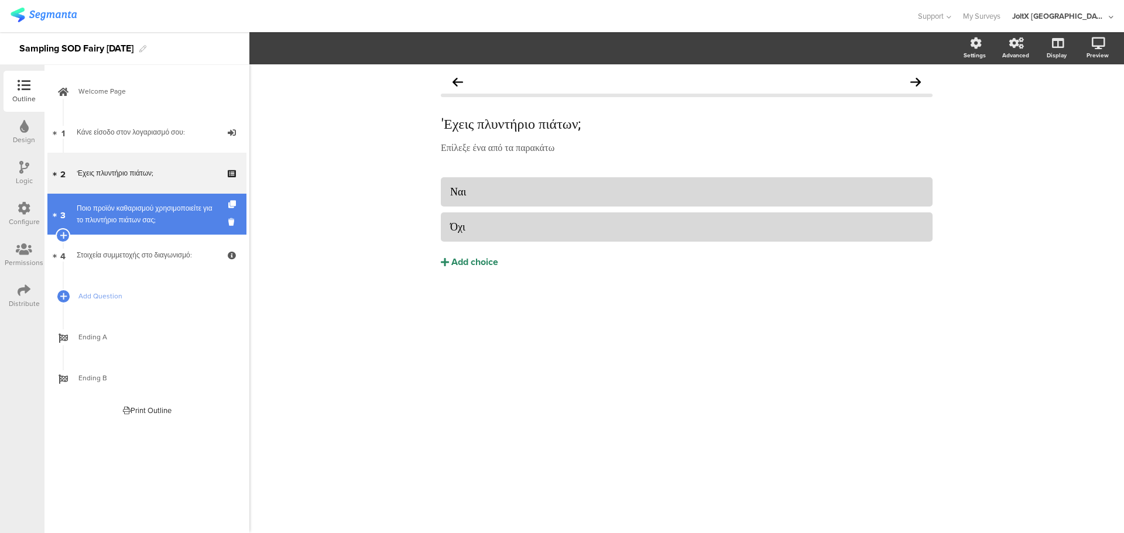
click at [181, 198] on link "3 Ποιο προϊόν καθαρισμού χρησιμοποιείτε για το πλυντήριο πιάτων σας;" at bounding box center [146, 214] width 199 height 41
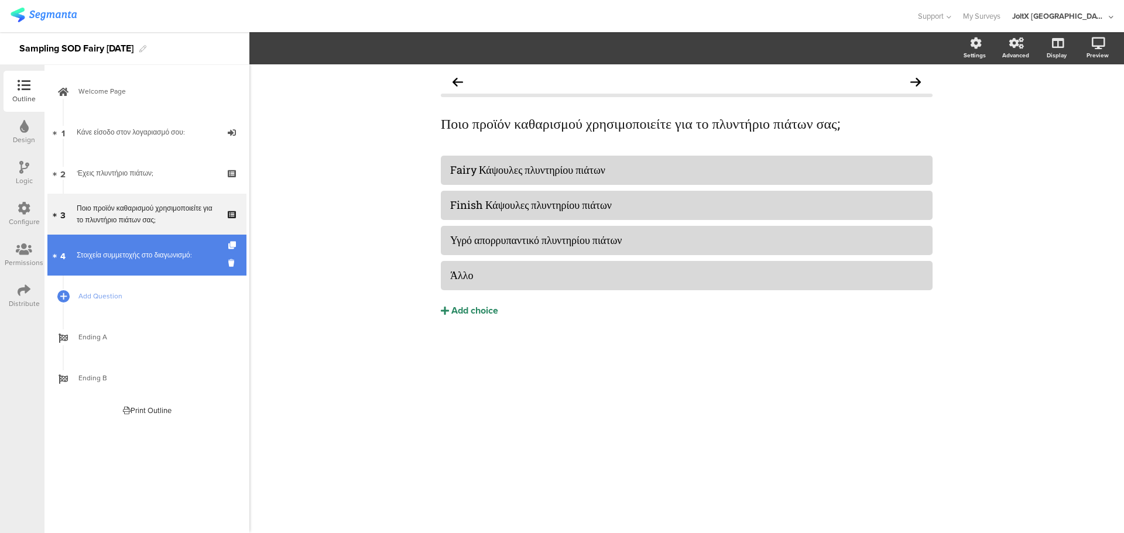
click at [149, 237] on link "4 Στοιχεία συμμετοχής στο διαγωνισμό:" at bounding box center [146, 255] width 199 height 41
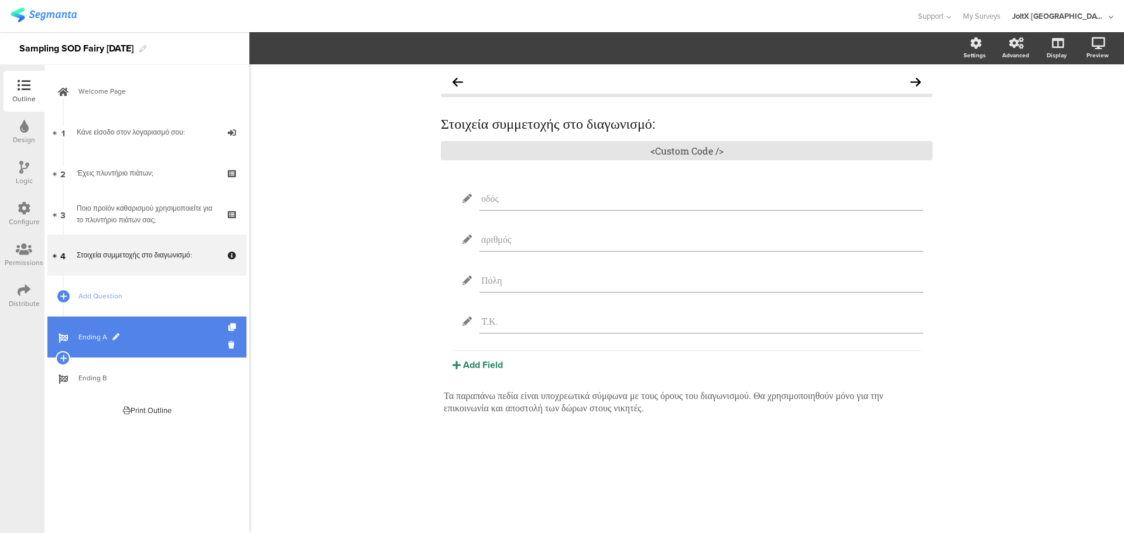
click at [118, 321] on link "Ending A" at bounding box center [146, 337] width 199 height 41
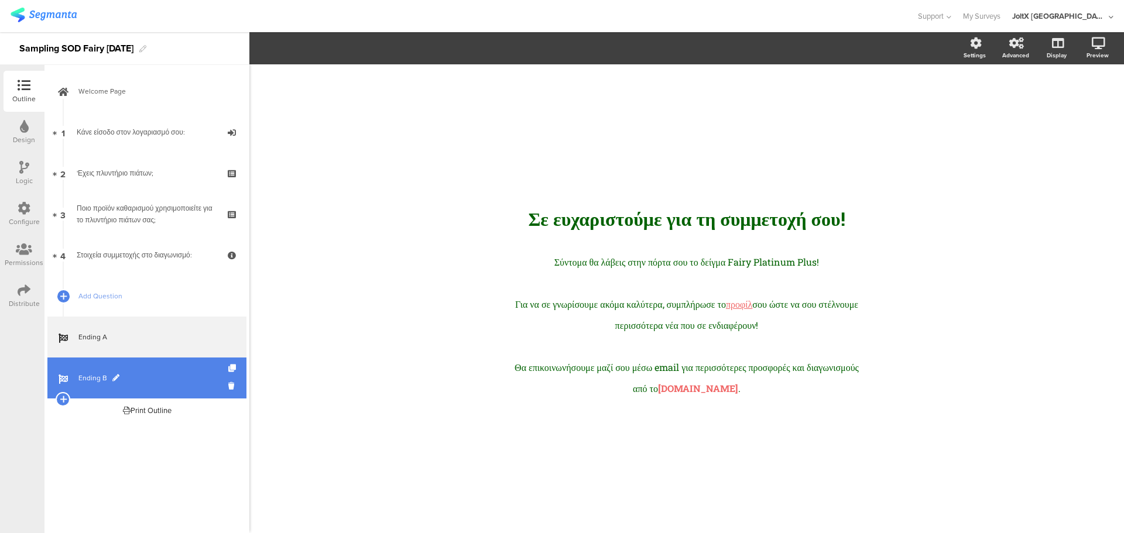
click at [191, 374] on span "Ending B" at bounding box center [153, 378] width 150 height 12
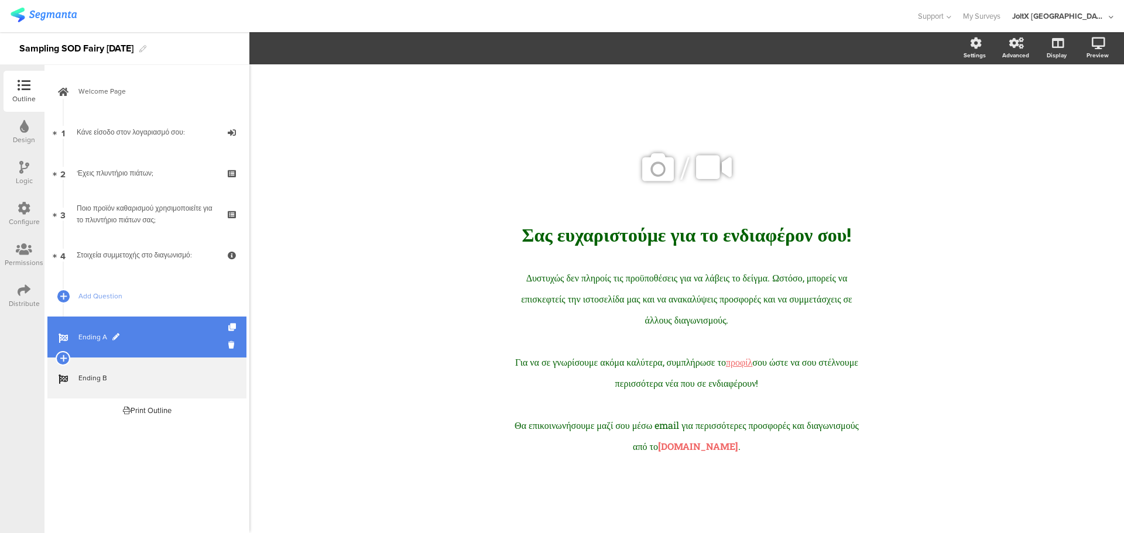
click at [180, 337] on span "Ending A" at bounding box center [153, 337] width 150 height 12
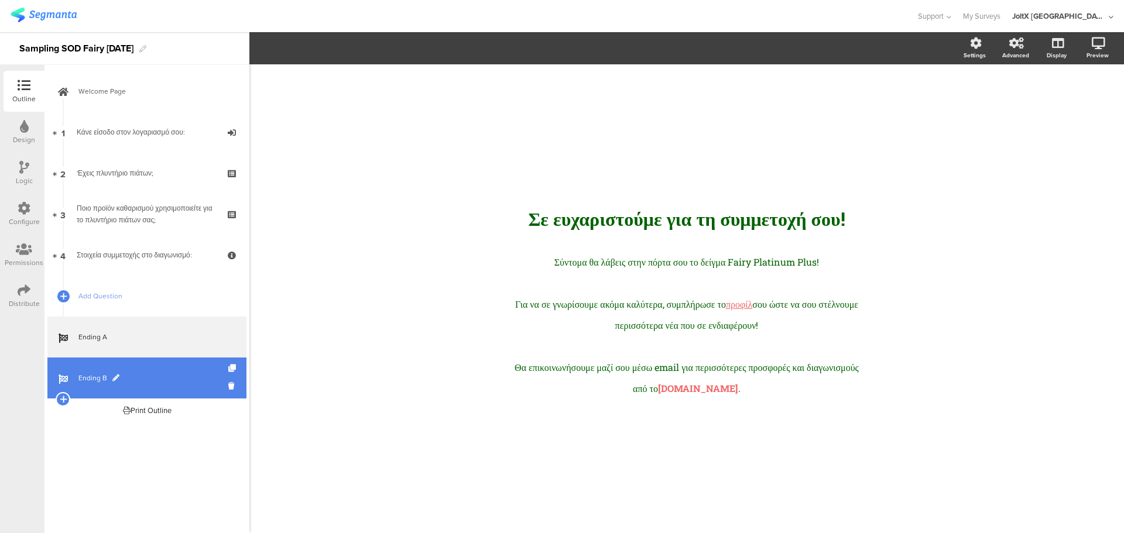
click at [179, 364] on link "Ending B" at bounding box center [146, 378] width 199 height 41
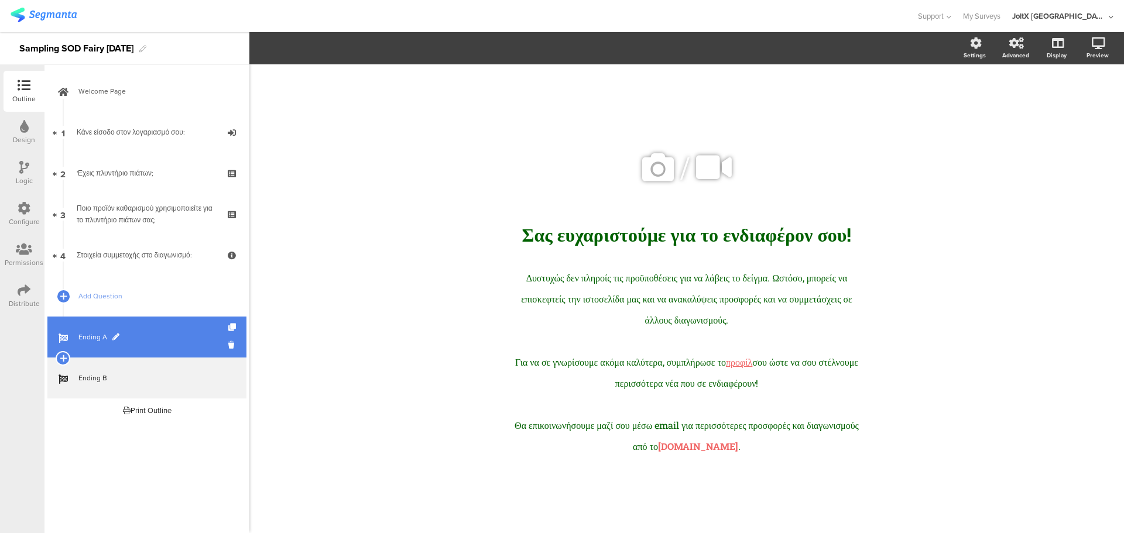
click at [169, 323] on link "Ending A" at bounding box center [146, 337] width 199 height 41
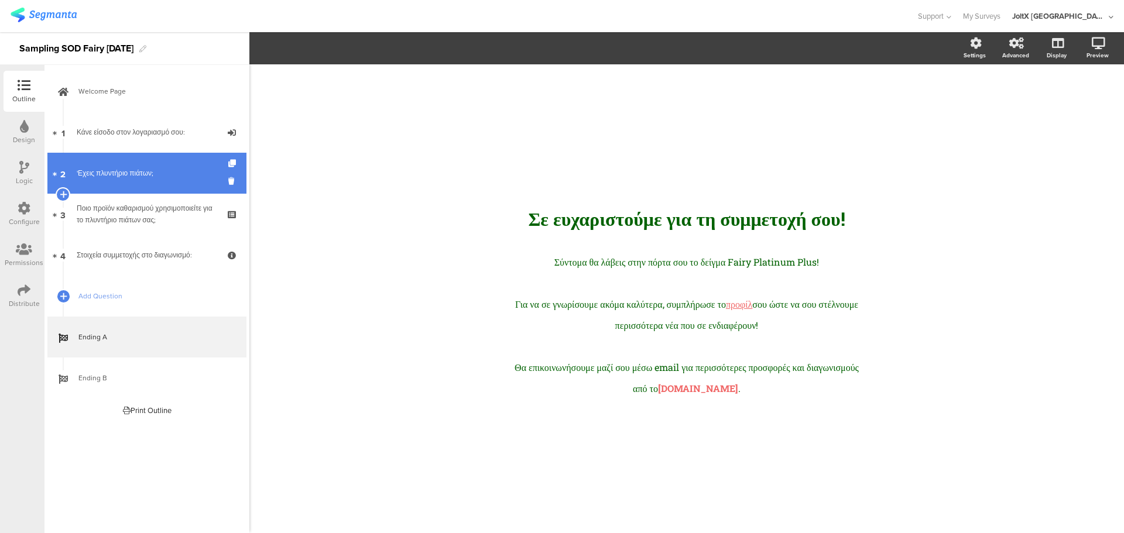
click at [146, 174] on div "'Εχεις πλυντήριο πιάτων;" at bounding box center [147, 173] width 140 height 12
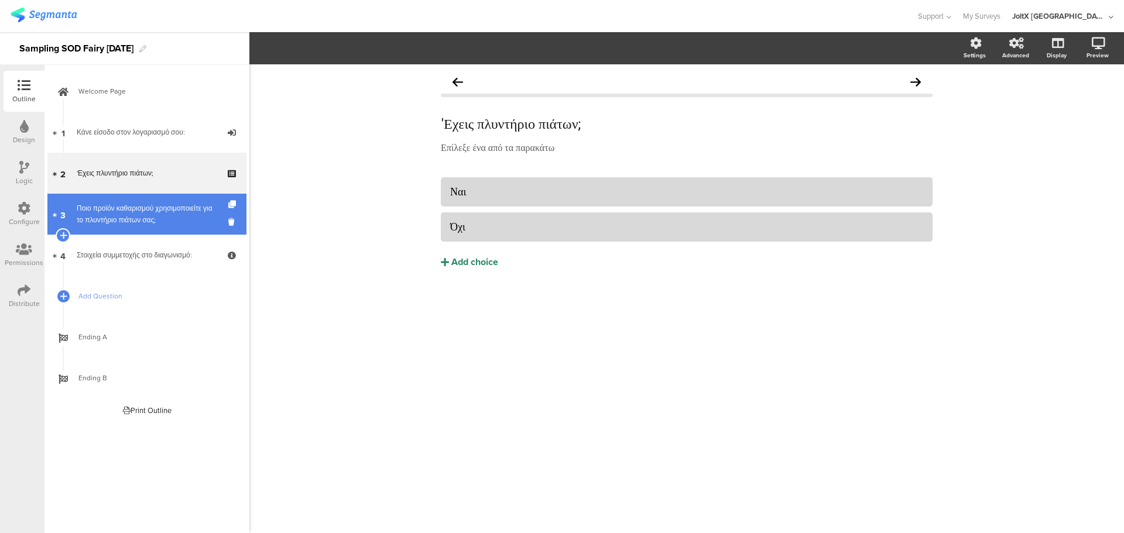
click at [139, 209] on div "Ποιο προϊόν καθαρισμού χρησιμοποιείτε για το πλυντήριο πιάτων σας;" at bounding box center [147, 214] width 140 height 23
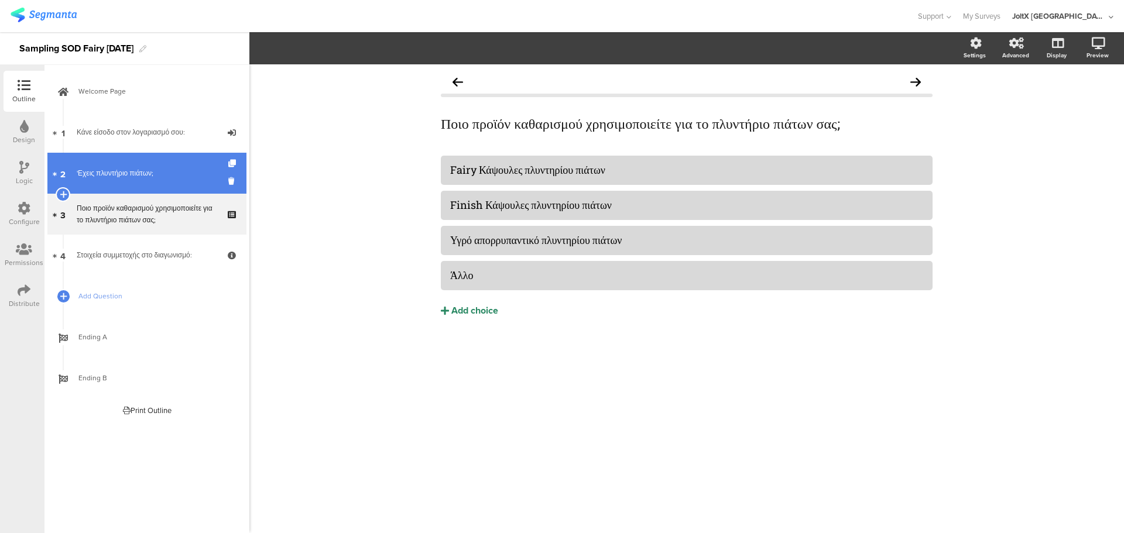
click at [117, 186] on link "2 'Εχεις πλυντήριο πιάτων;" at bounding box center [146, 173] width 199 height 41
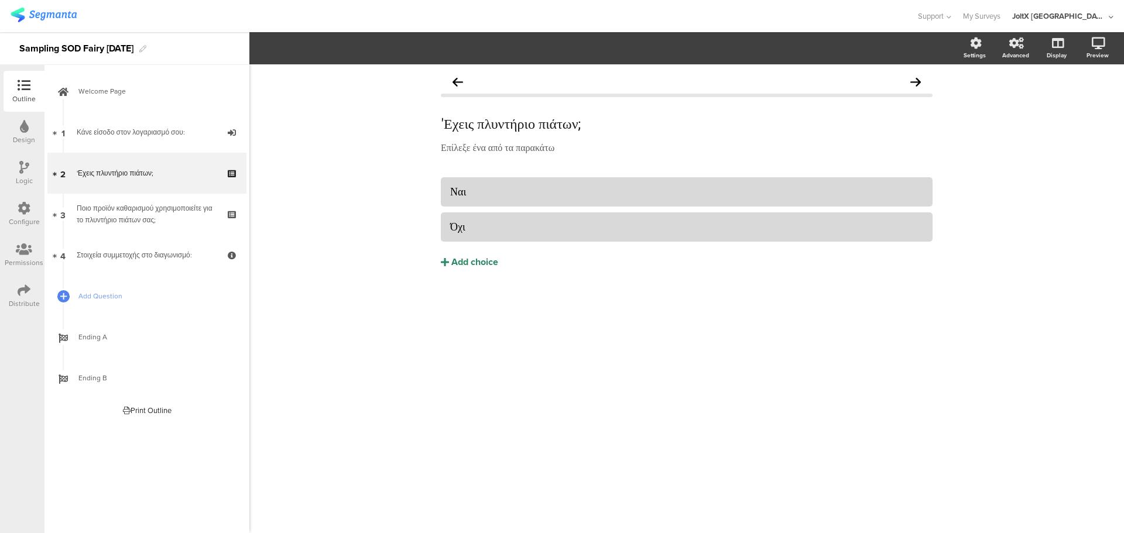
click at [27, 166] on icon at bounding box center [24, 167] width 10 height 13
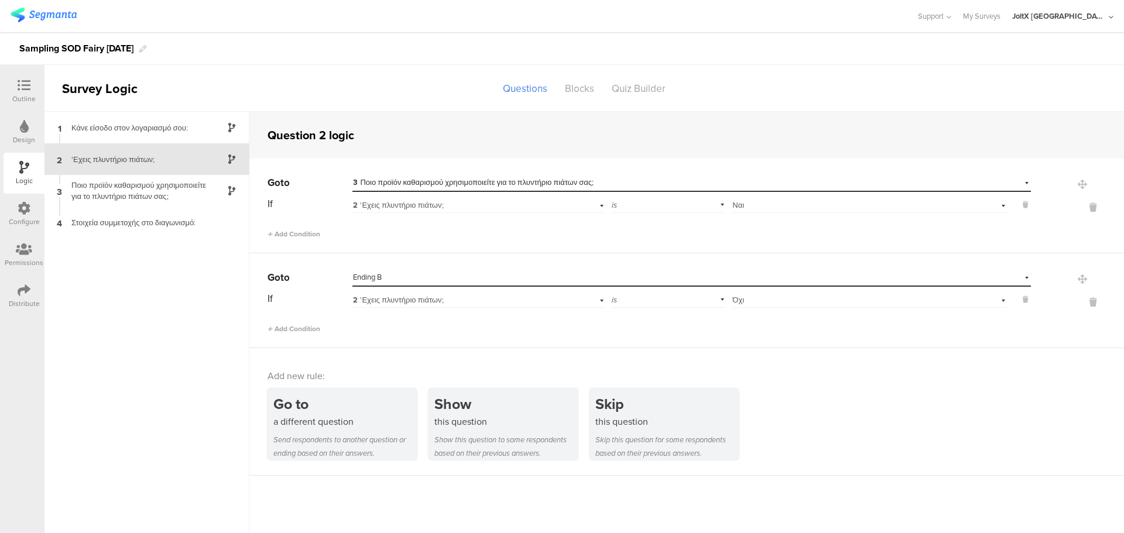
click at [23, 203] on icon at bounding box center [24, 208] width 13 height 13
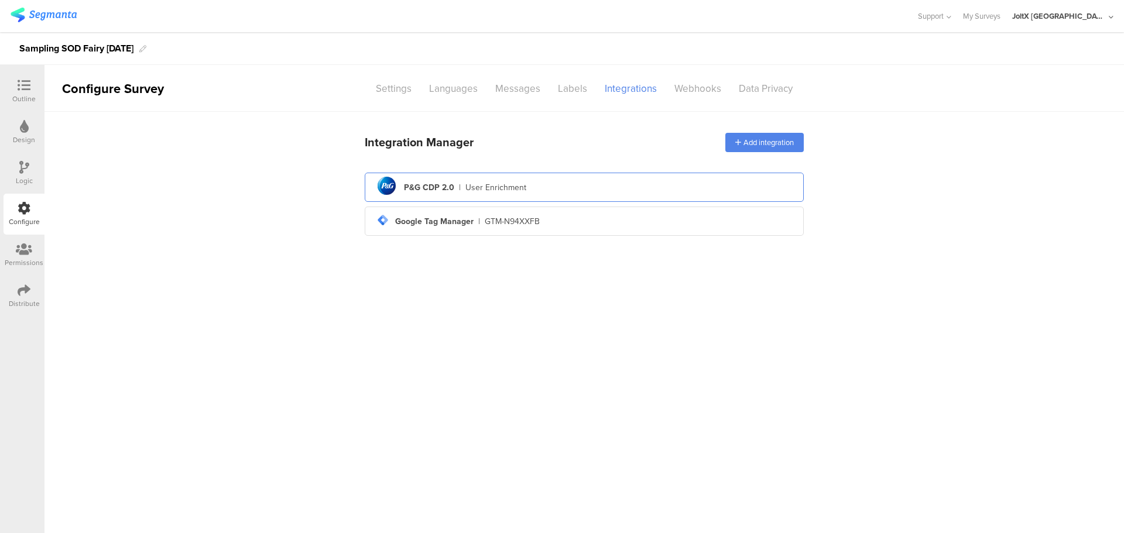
click at [477, 188] on div "User Enrichment" at bounding box center [495, 188] width 61 height 12
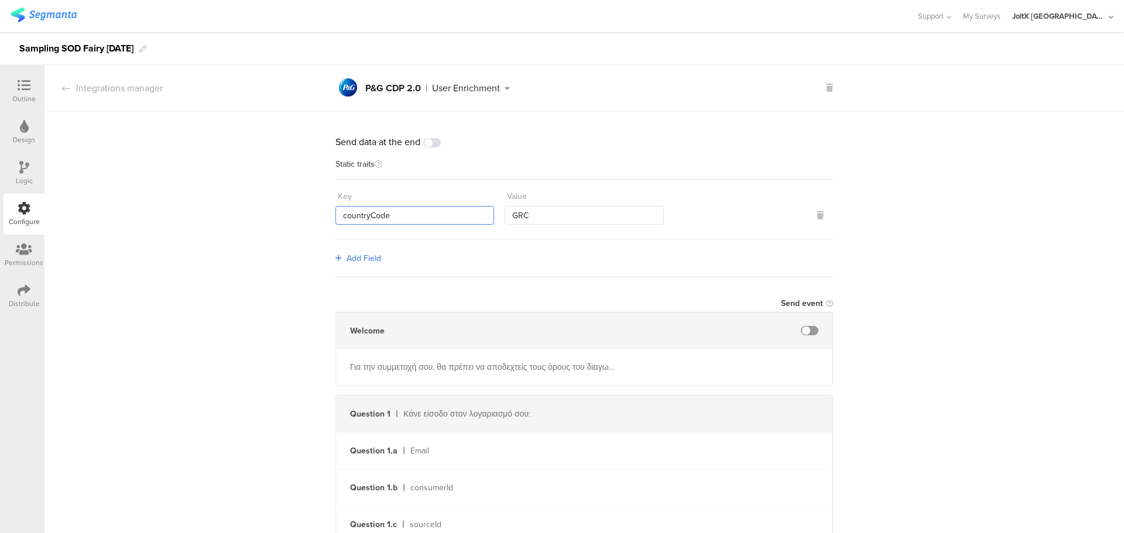
click at [391, 215] on input "countryCode" at bounding box center [415, 215] width 159 height 19
click at [529, 208] on input "GRC" at bounding box center [584, 215] width 159 height 19
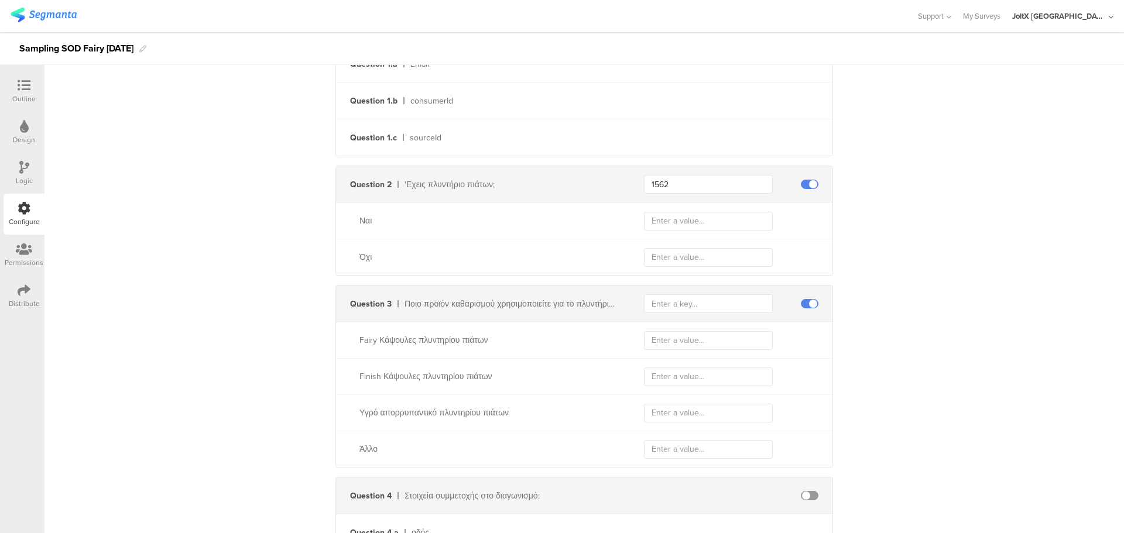
scroll to position [410, 0]
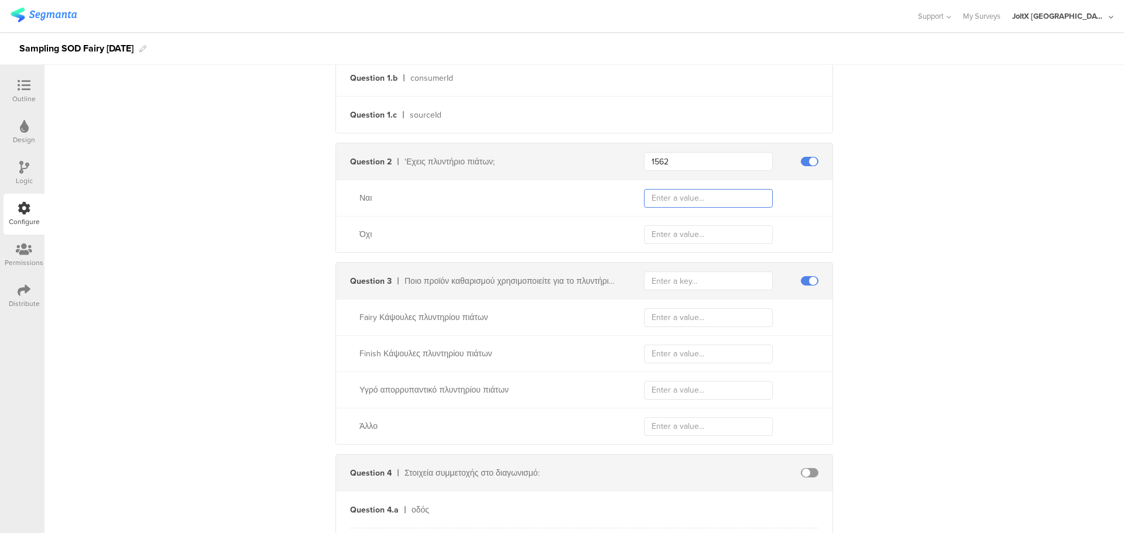
click at [667, 196] on input "text" at bounding box center [708, 198] width 129 height 19
click at [28, 169] on icon at bounding box center [24, 167] width 10 height 13
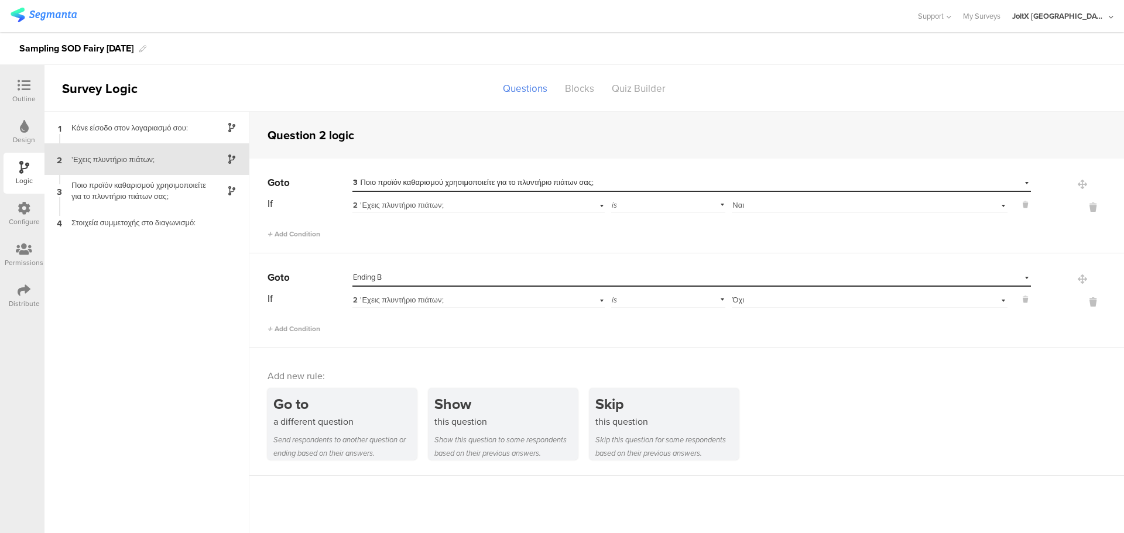
click at [27, 135] on div "Design" at bounding box center [24, 140] width 22 height 11
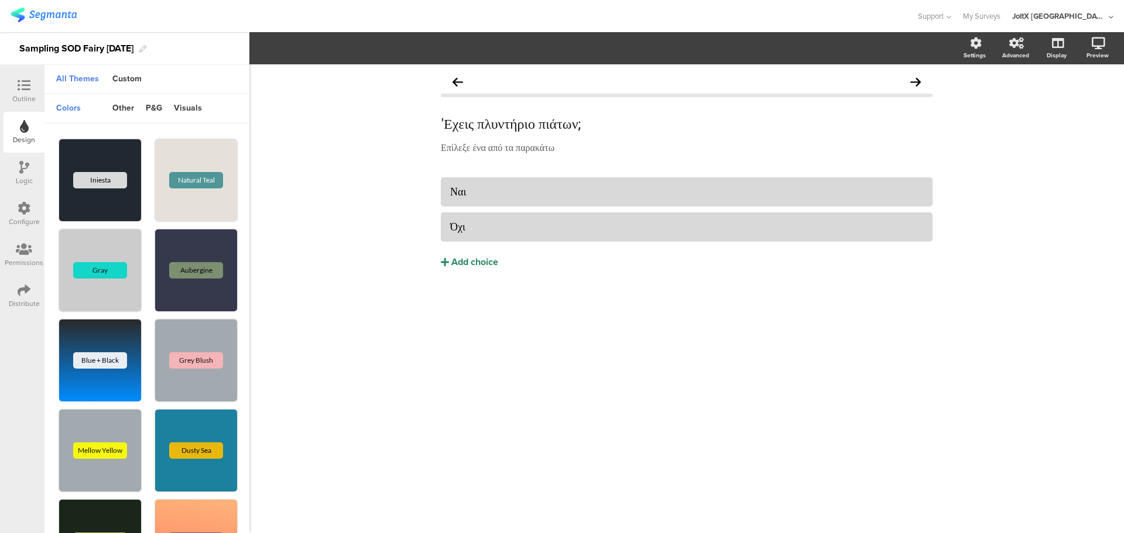
click at [18, 211] on icon at bounding box center [24, 208] width 13 height 13
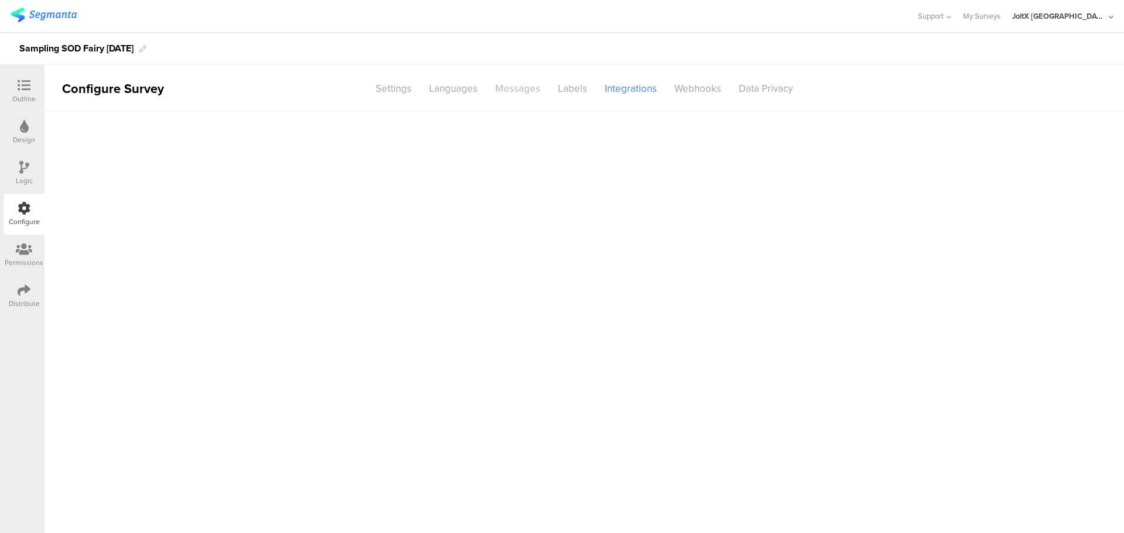
click at [548, 85] on div "Messages" at bounding box center [518, 88] width 63 height 20
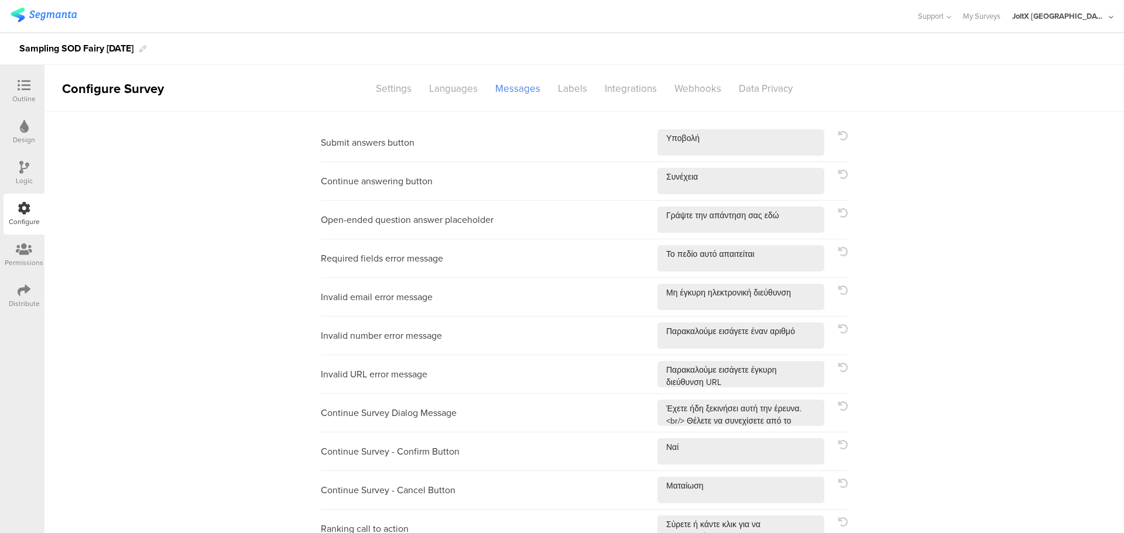
click at [556, 88] on div "Labels" at bounding box center [572, 88] width 47 height 20
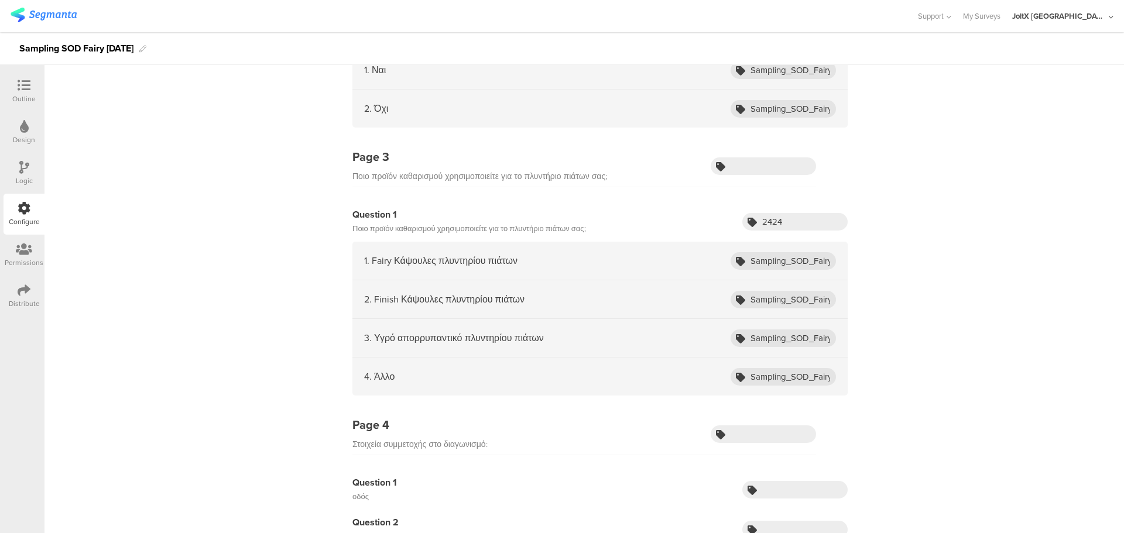
scroll to position [176, 0]
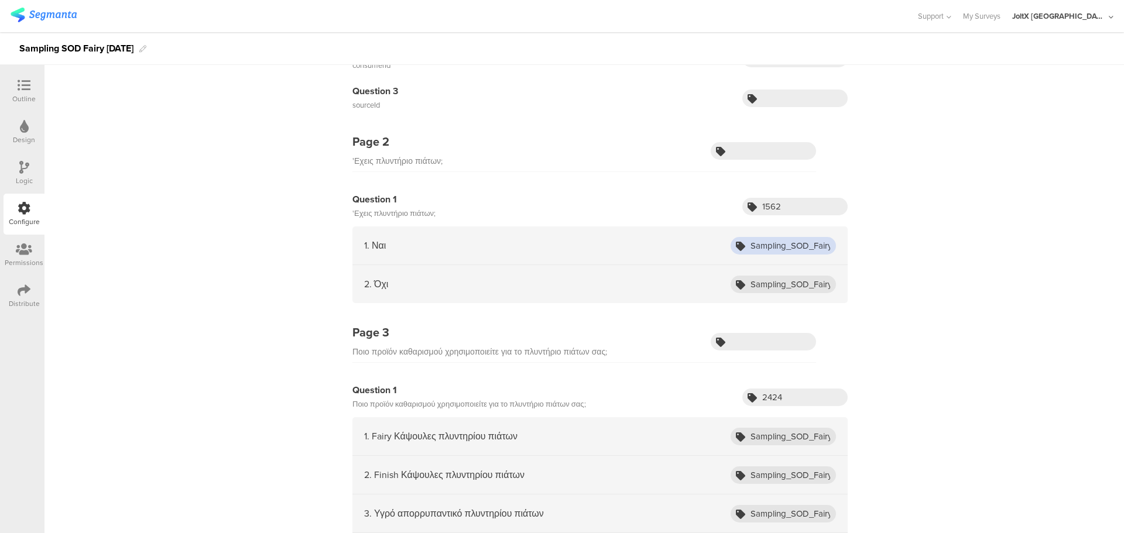
click at [771, 254] on input "Sampling_SOD_Fairy_Aug25_Yes" at bounding box center [783, 246] width 105 height 18
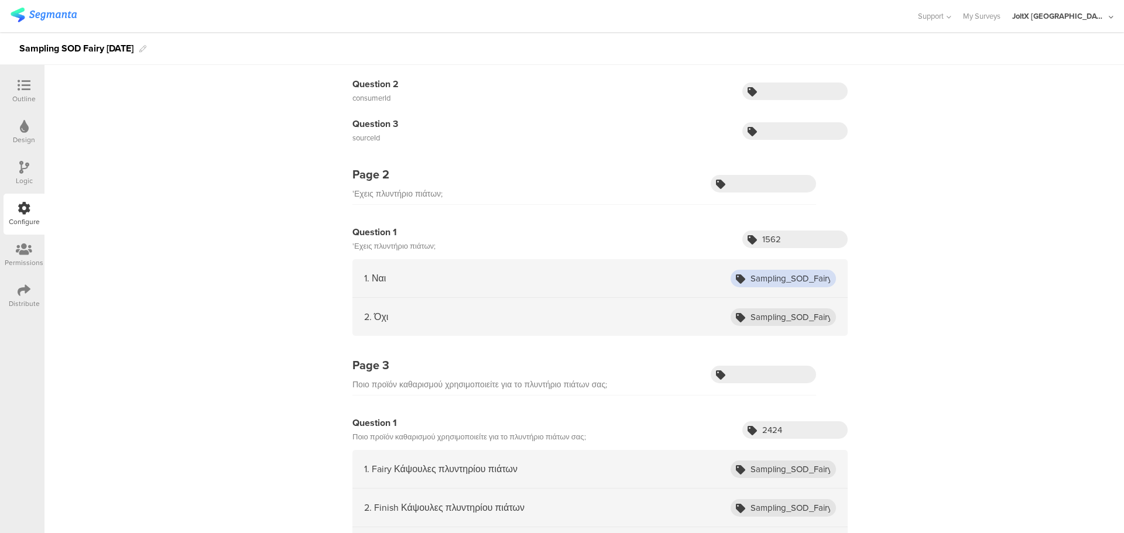
scroll to position [293, 0]
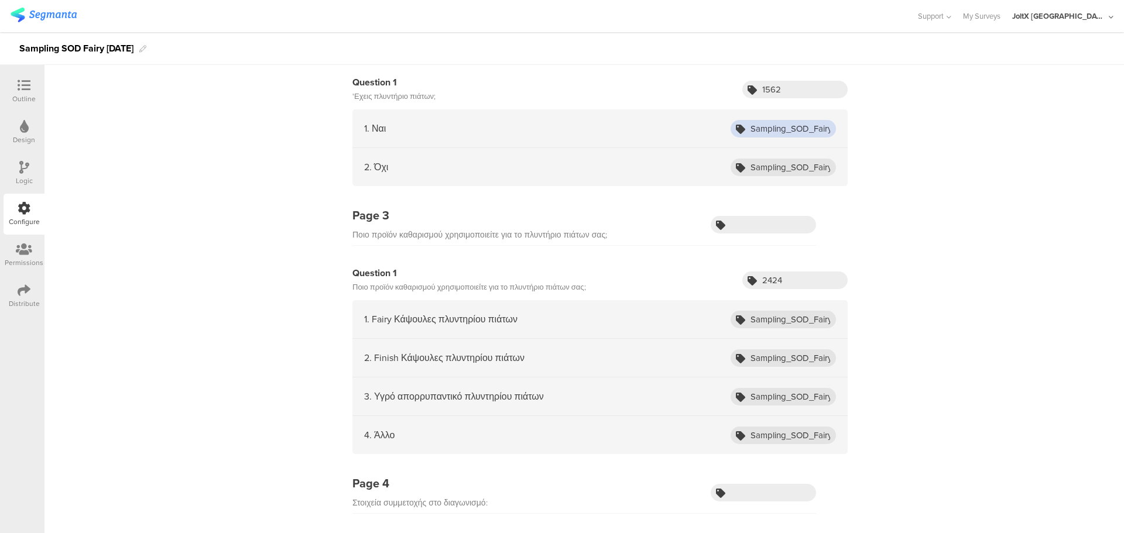
click at [775, 131] on input "Sampling_SOD_Fairy_Aug25_Yes" at bounding box center [783, 129] width 105 height 18
click at [768, 157] on div "2. Όχι Sampling_SOD_Fairy_Aug25_No" at bounding box center [599, 167] width 495 height 38
click at [764, 167] on input "Sampling_SOD_Fairy_Aug25_No" at bounding box center [783, 168] width 105 height 18
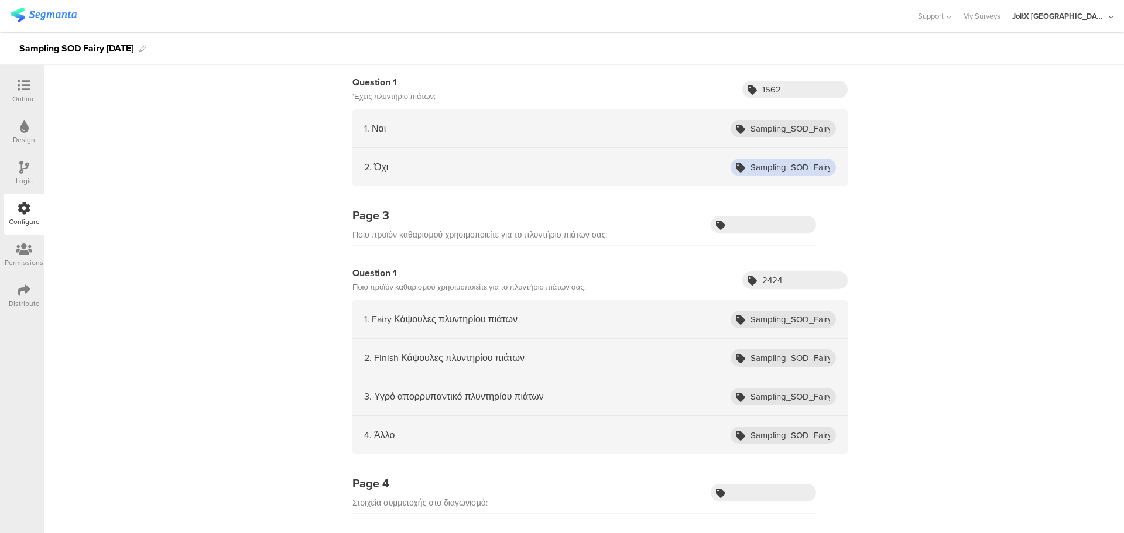
click at [764, 167] on input "Sampling_SOD_Fairy_Aug25_No" at bounding box center [783, 168] width 105 height 18
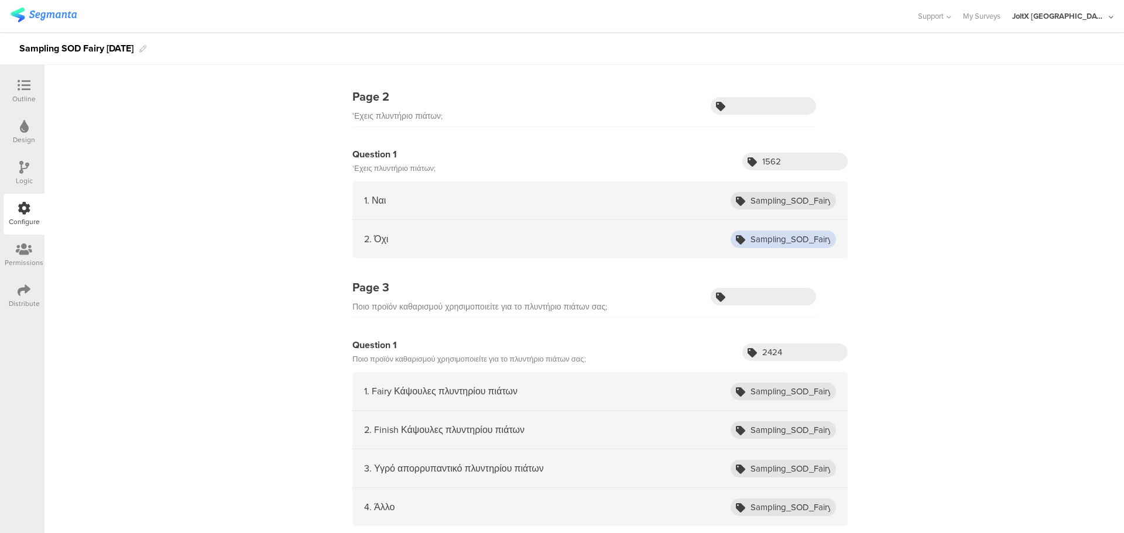
scroll to position [0, 0]
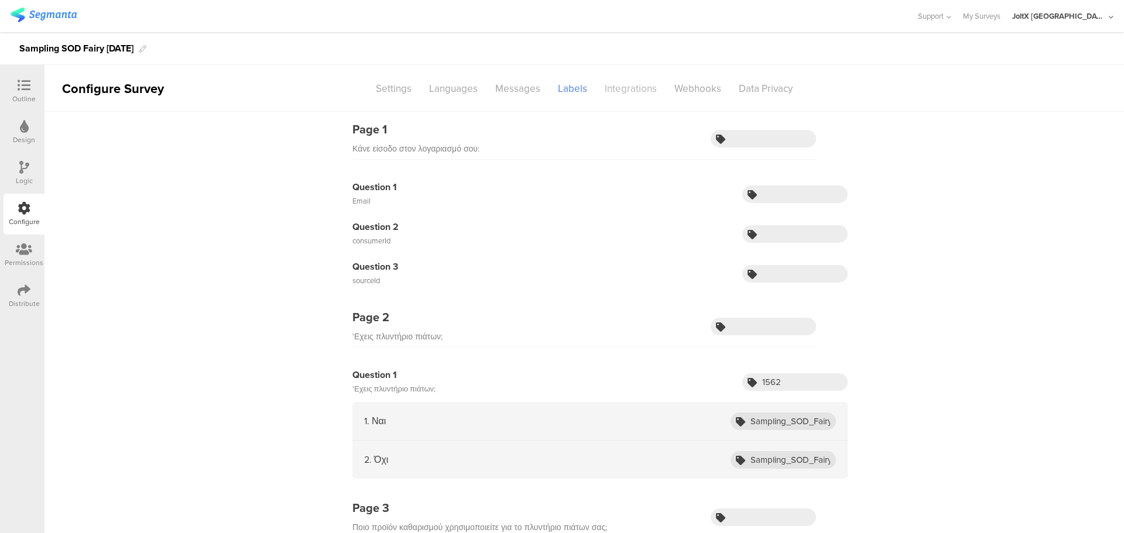
click at [639, 94] on div "Integrations" at bounding box center [631, 88] width 70 height 20
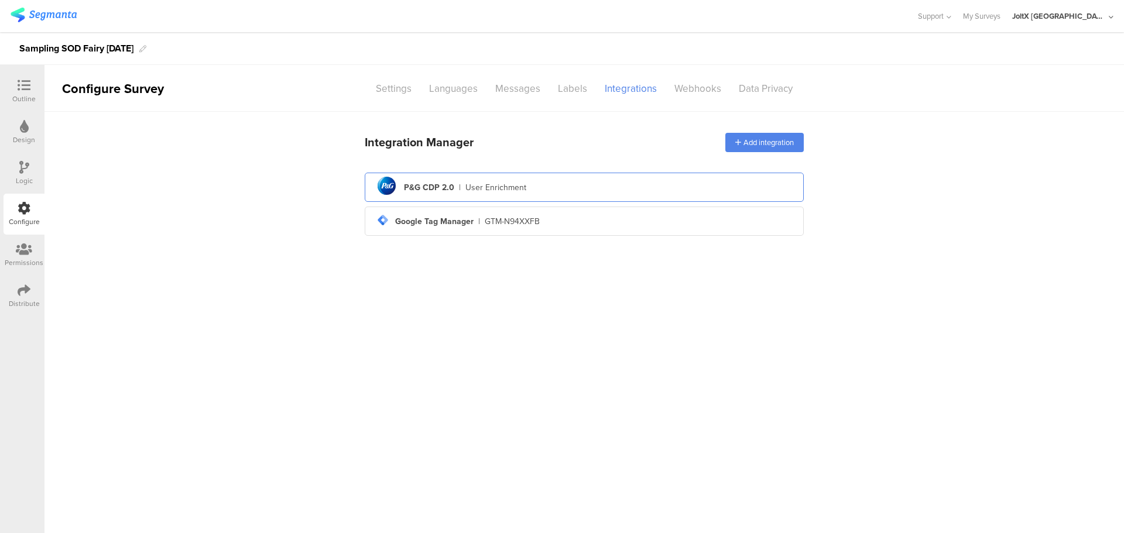
click at [511, 182] on div "User Enrichment" at bounding box center [495, 188] width 61 height 12
click at [525, 194] on div "pg logo P&G CDP 2.0 | User Enrichment" at bounding box center [584, 187] width 420 height 29
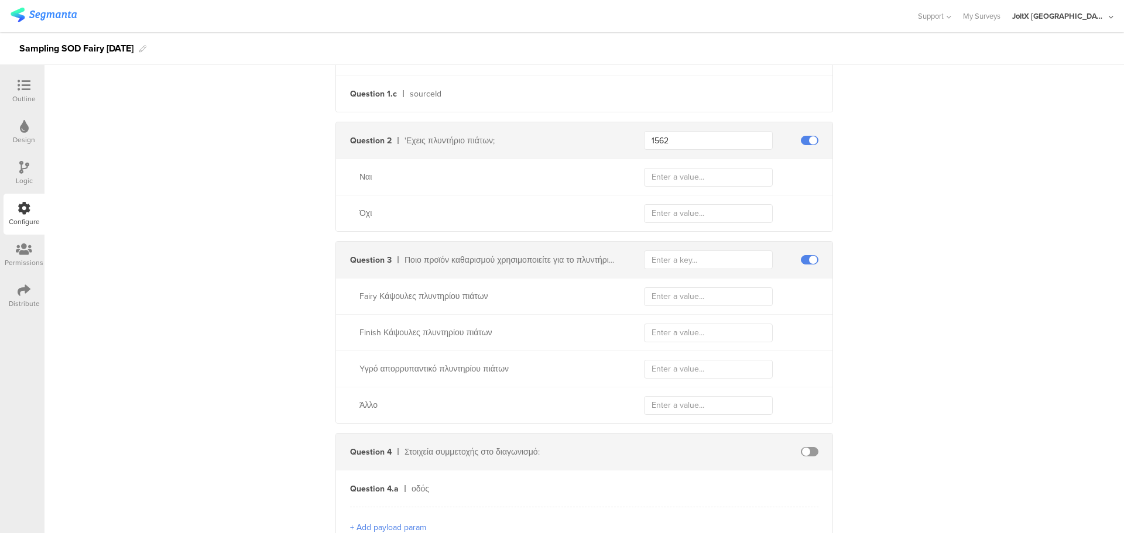
scroll to position [410, 0]
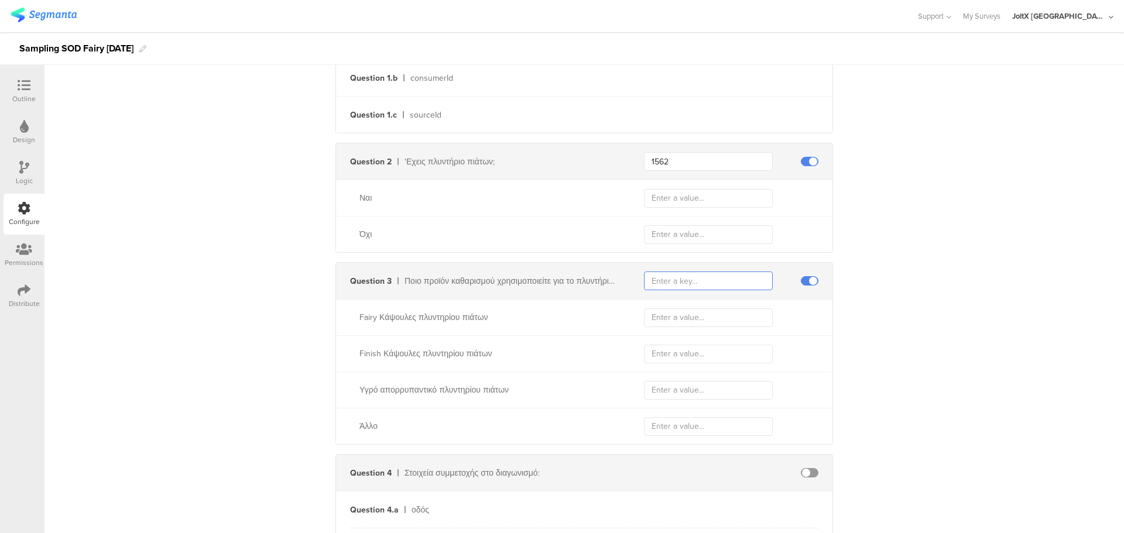
click at [689, 279] on input "text" at bounding box center [708, 281] width 129 height 19
click at [809, 285] on span at bounding box center [810, 280] width 18 height 9
click at [808, 282] on span at bounding box center [810, 280] width 18 height 9
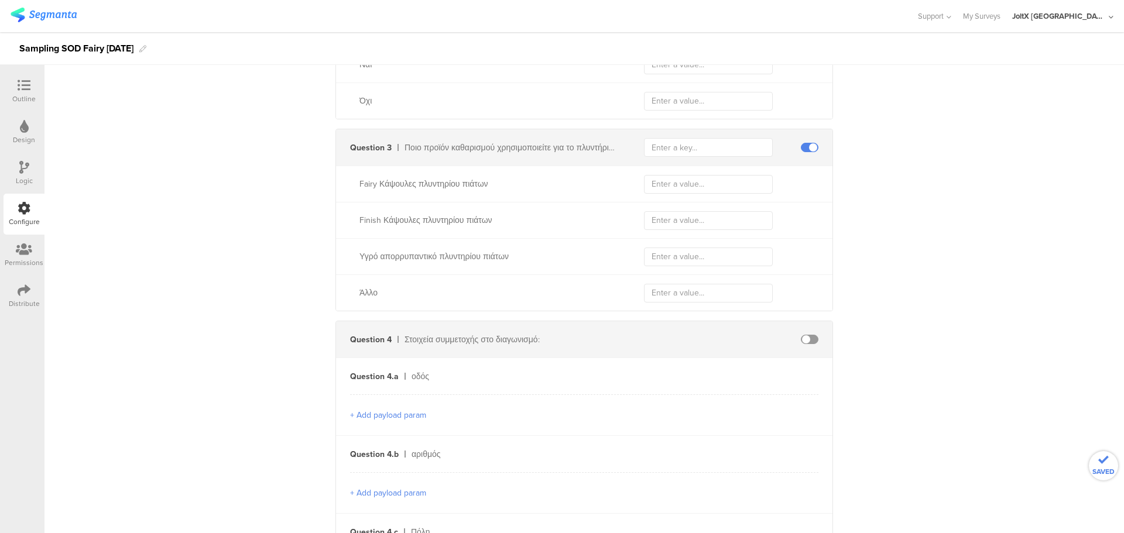
scroll to position [586, 0]
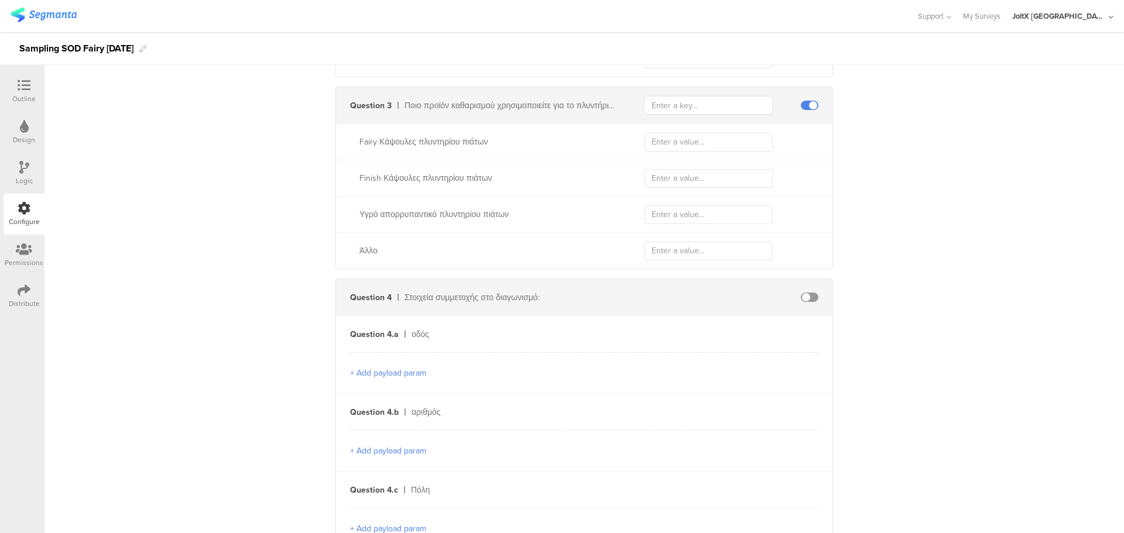
click at [806, 300] on span at bounding box center [810, 297] width 18 height 9
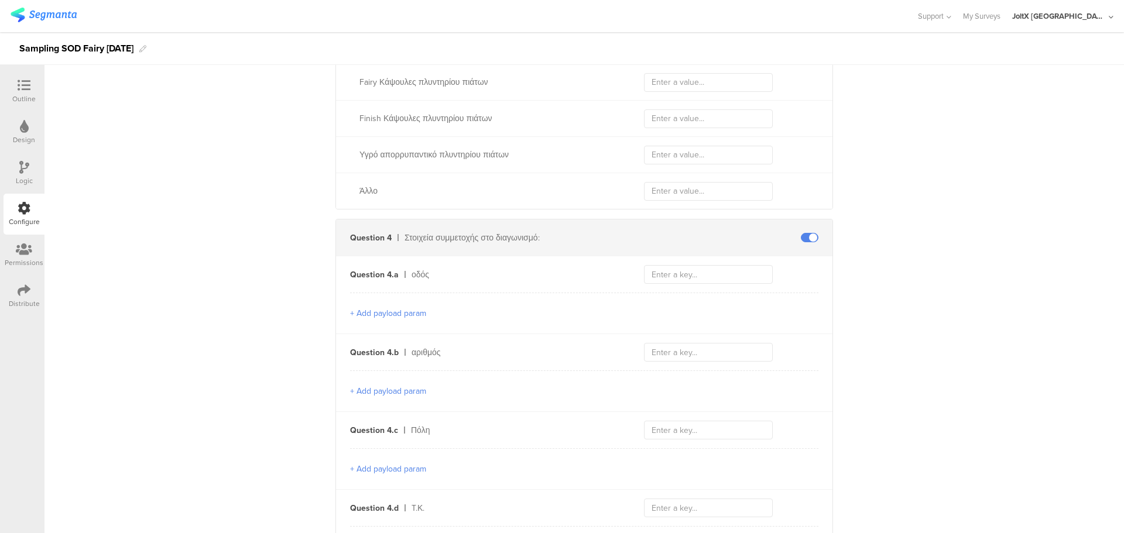
scroll to position [644, 0]
click at [803, 237] on span at bounding box center [810, 238] width 18 height 9
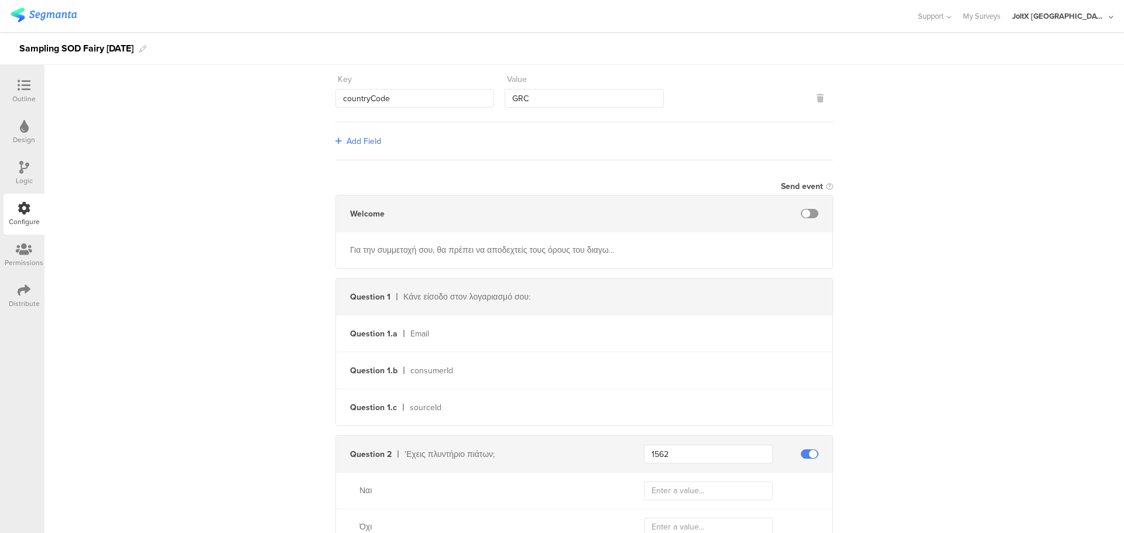
scroll to position [0, 0]
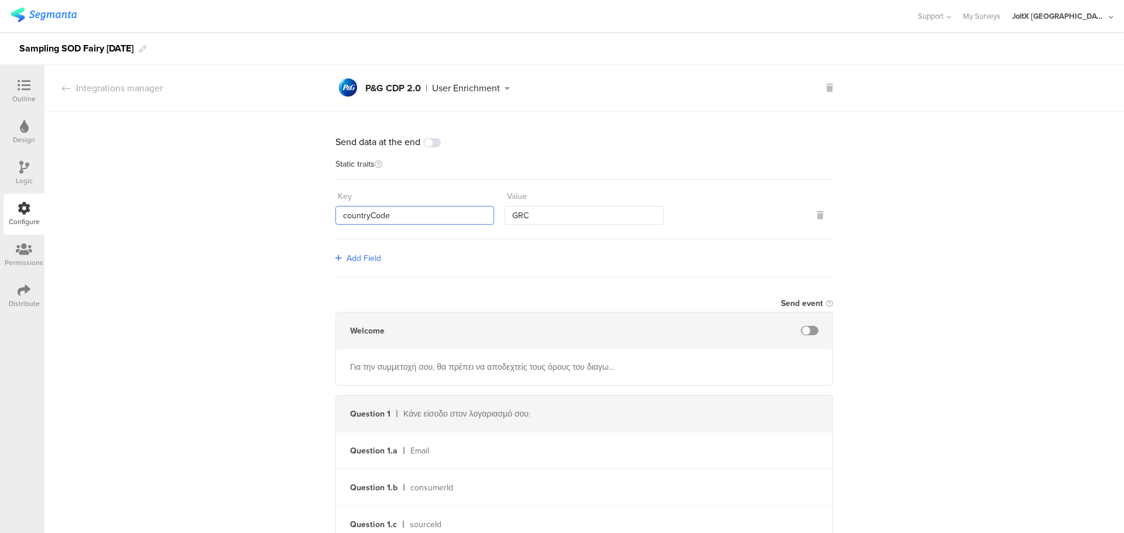
click at [394, 213] on input "countryCode" at bounding box center [415, 215] width 159 height 19
click at [538, 210] on input "GRC" at bounding box center [584, 215] width 159 height 19
click at [416, 210] on input "countryCode" at bounding box center [415, 215] width 159 height 19
click at [519, 217] on input "GRC" at bounding box center [584, 215] width 159 height 19
click at [415, 218] on input "countryCode" at bounding box center [415, 215] width 159 height 19
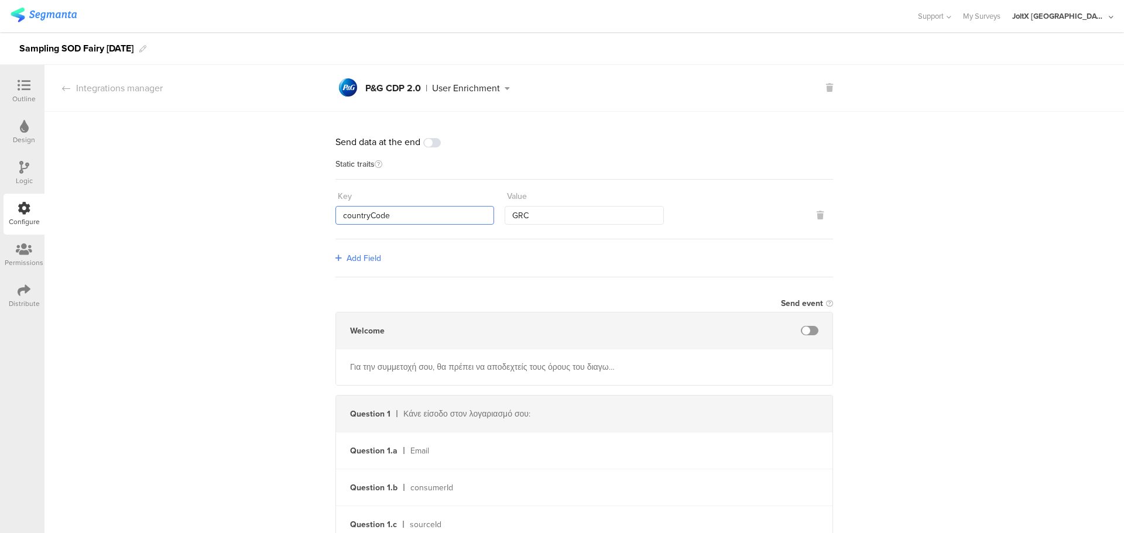
click at [420, 210] on input "countryCode" at bounding box center [415, 215] width 159 height 19
click at [432, 140] on span at bounding box center [432, 142] width 18 height 9
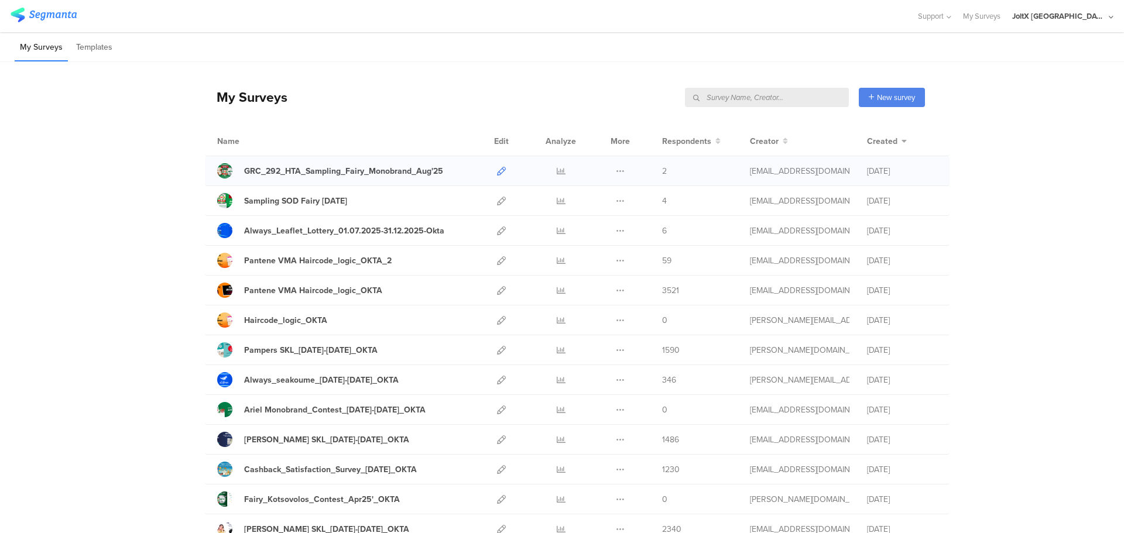
click at [498, 173] on icon at bounding box center [501, 171] width 9 height 9
click at [497, 198] on icon at bounding box center [501, 201] width 9 height 9
click at [497, 197] on icon at bounding box center [501, 201] width 9 height 9
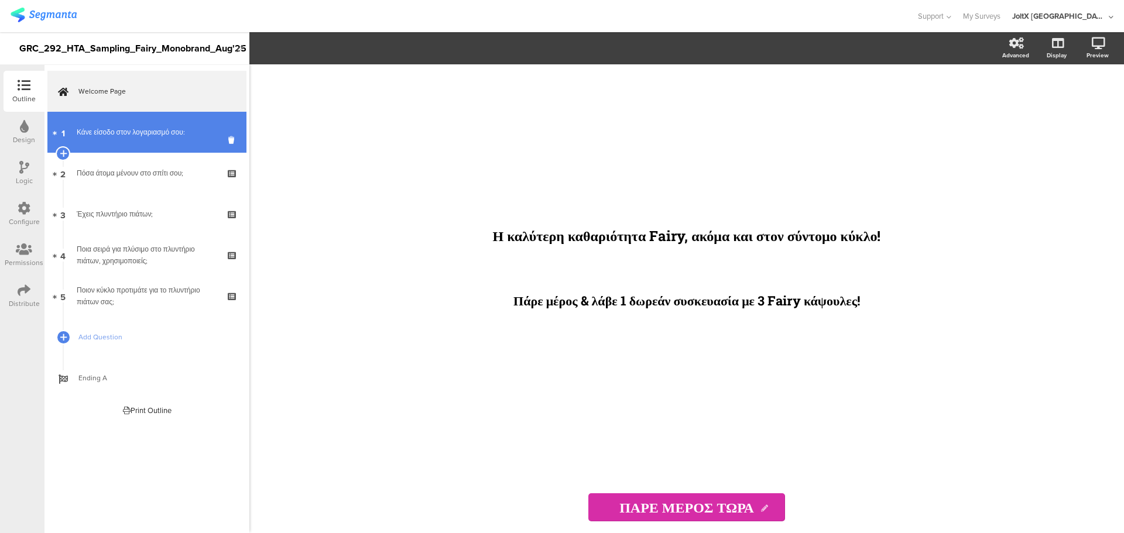
click at [183, 119] on link "1 Κάνε είσοδο στον λογαριασμό σου:" at bounding box center [146, 132] width 199 height 41
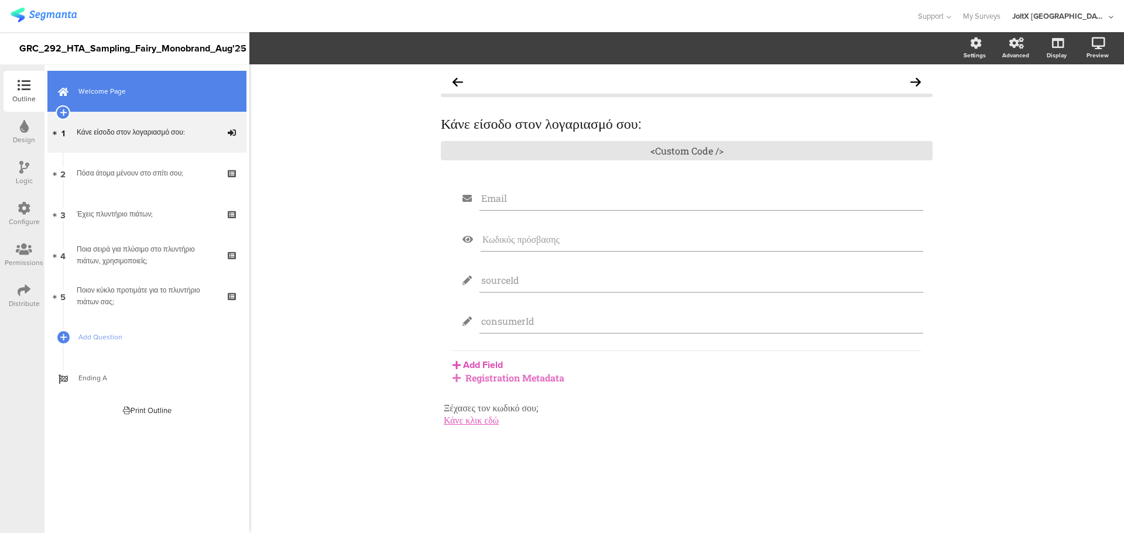
click at [173, 93] on span "Welcome Page" at bounding box center [153, 91] width 150 height 12
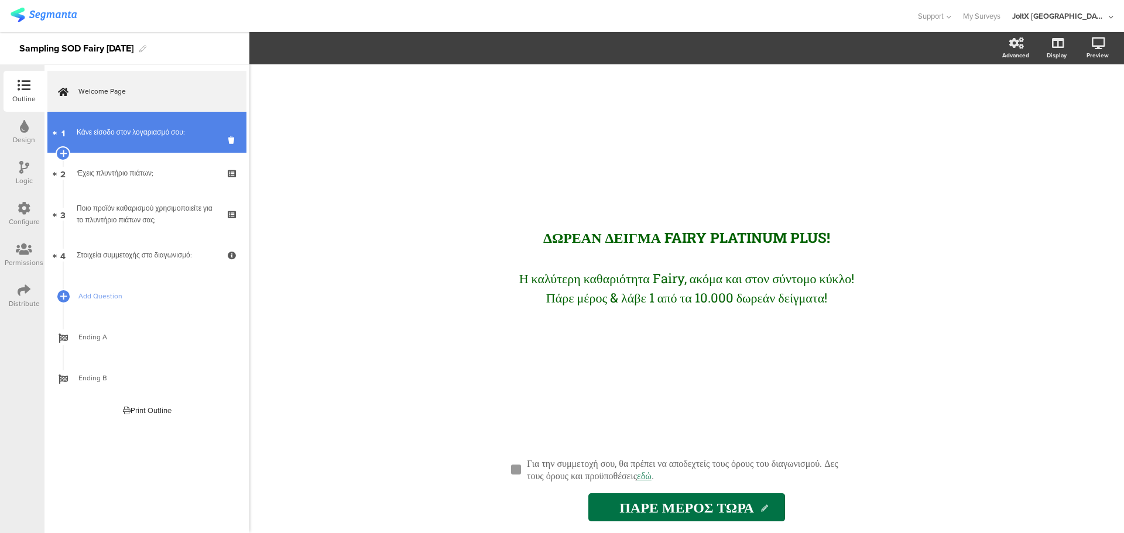
click at [149, 136] on div "Κάνε είσοδο στον λογαριασμό σου:" at bounding box center [147, 132] width 140 height 12
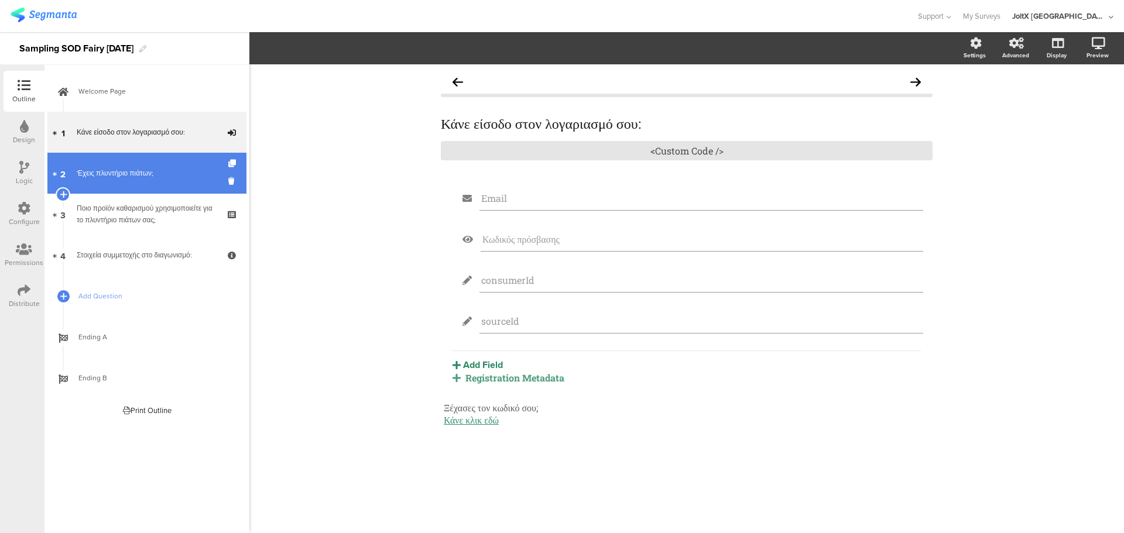
click at [133, 170] on div "'Εχεις πλυντήριο πιάτων;" at bounding box center [147, 173] width 140 height 12
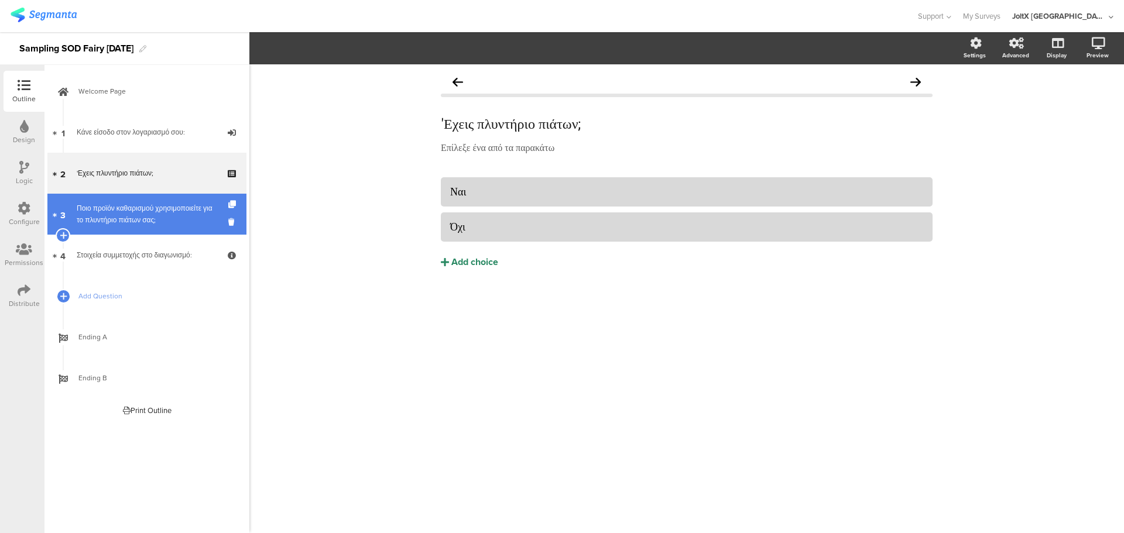
click at [141, 210] on div "Ποιο προϊόν καθαρισμού χρησιμοποιείτε για το πλυντήριο πιάτων σας;" at bounding box center [147, 214] width 140 height 23
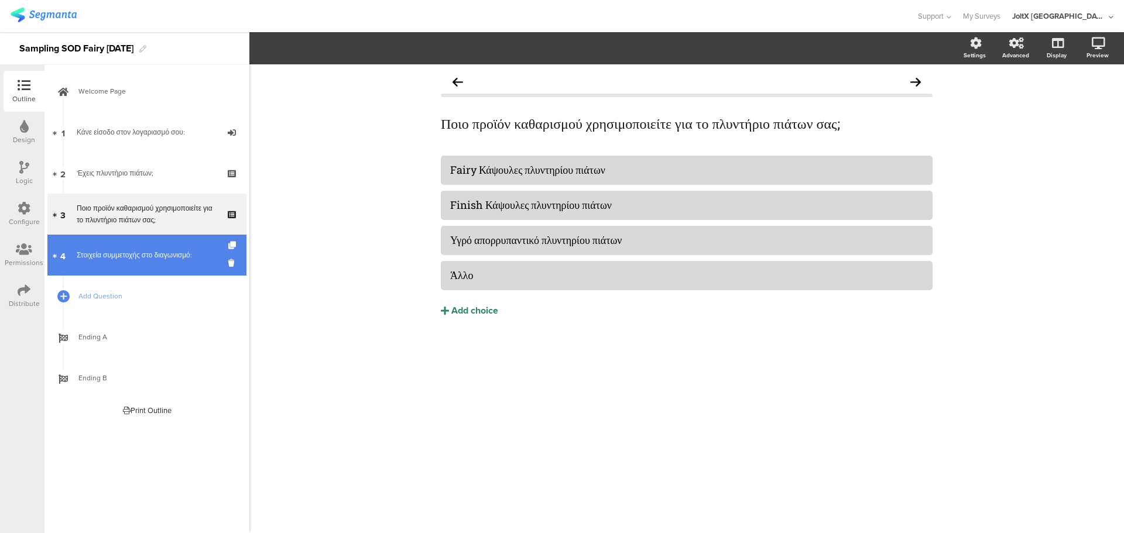
click at [113, 265] on link "4 Στοιχεία συμμετοχής στο διαγωνισμό:" at bounding box center [146, 255] width 199 height 41
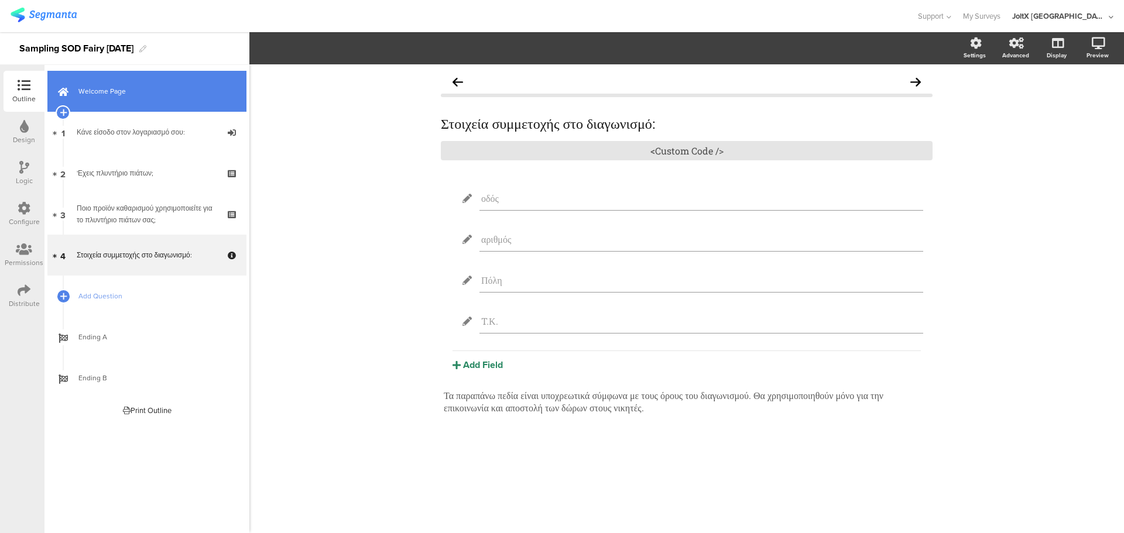
click at [150, 94] on span "Welcome Page" at bounding box center [153, 91] width 150 height 12
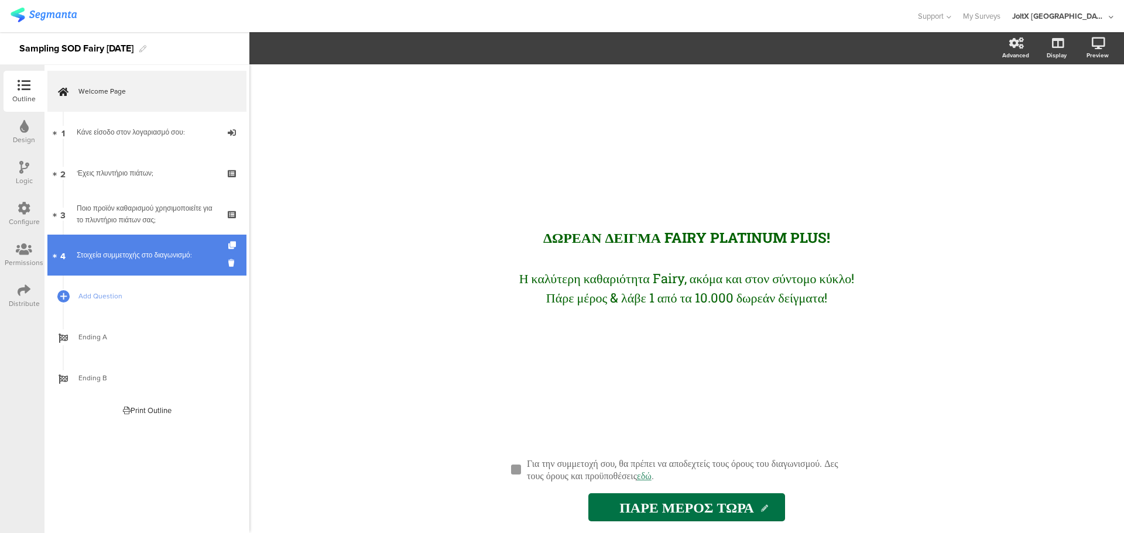
click at [148, 258] on div "Στοιχεία συμμετοχής στο διαγωνισμό:" at bounding box center [147, 255] width 140 height 12
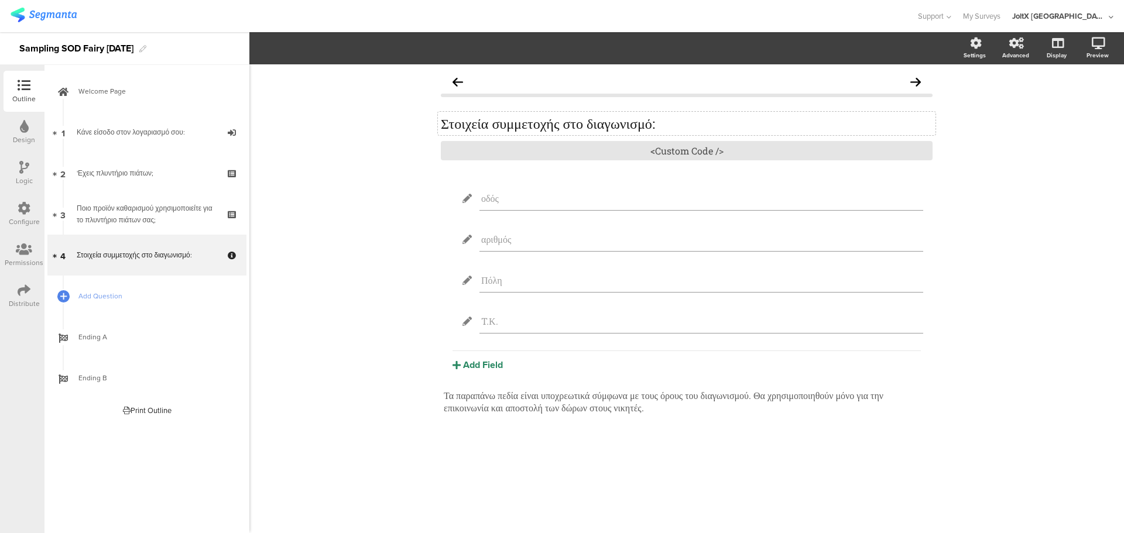
click at [485, 124] on p "Στοιχεία συμμετοχής στο διαγωνισμό:" at bounding box center [687, 124] width 492 height 18
click at [549, 117] on p "Στοιχεία συμμετοχής στο διαγωνισμό:" at bounding box center [687, 124] width 492 height 18
click at [571, 126] on p "Στοιχεία συμμετοχής στο διαγωνισμό:" at bounding box center [687, 124] width 492 height 18
drag, startPoint x: 585, startPoint y: 125, endPoint x: 675, endPoint y: 126, distance: 89.6
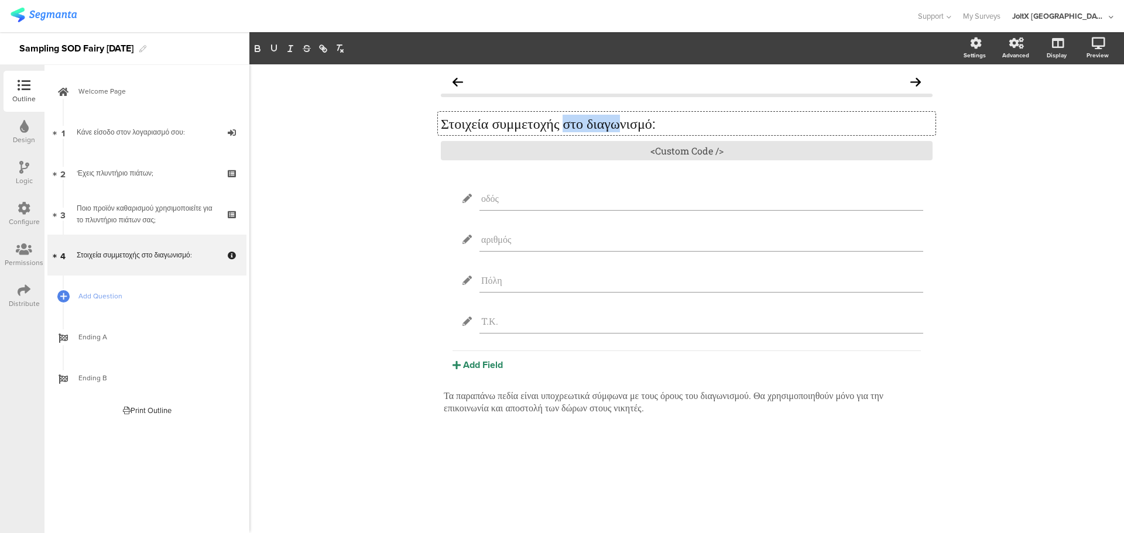
click at [665, 126] on p "Στοιχεία συμμετοχής στο διαγωνισμό:" at bounding box center [687, 124] width 492 height 18
click at [675, 126] on p "Στοιχεία συμμετοχής στο διαγωνισμό:" at bounding box center [687, 124] width 492 height 18
click at [680, 127] on p "Στοιχεία συμμετοχής στο διαγωνισμό:" at bounding box center [687, 124] width 492 height 18
drag, startPoint x: 689, startPoint y: 127, endPoint x: 502, endPoint y: 129, distance: 186.8
click at [502, 129] on p "Στοιχεία συμμετοχής στο διαγωνισμό:" at bounding box center [687, 124] width 492 height 18
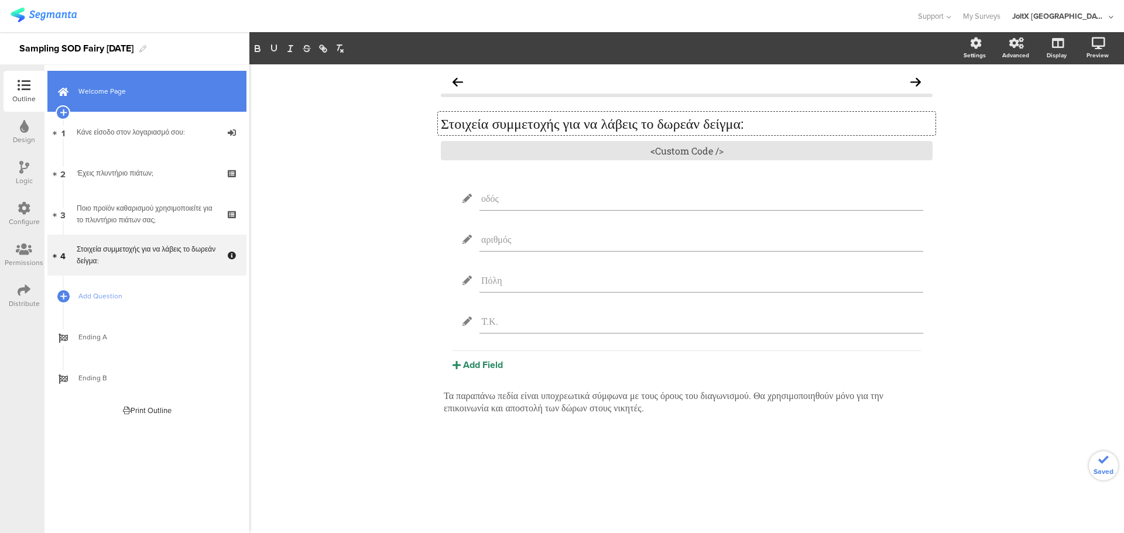
click at [181, 97] on link "Welcome Page" at bounding box center [146, 91] width 199 height 41
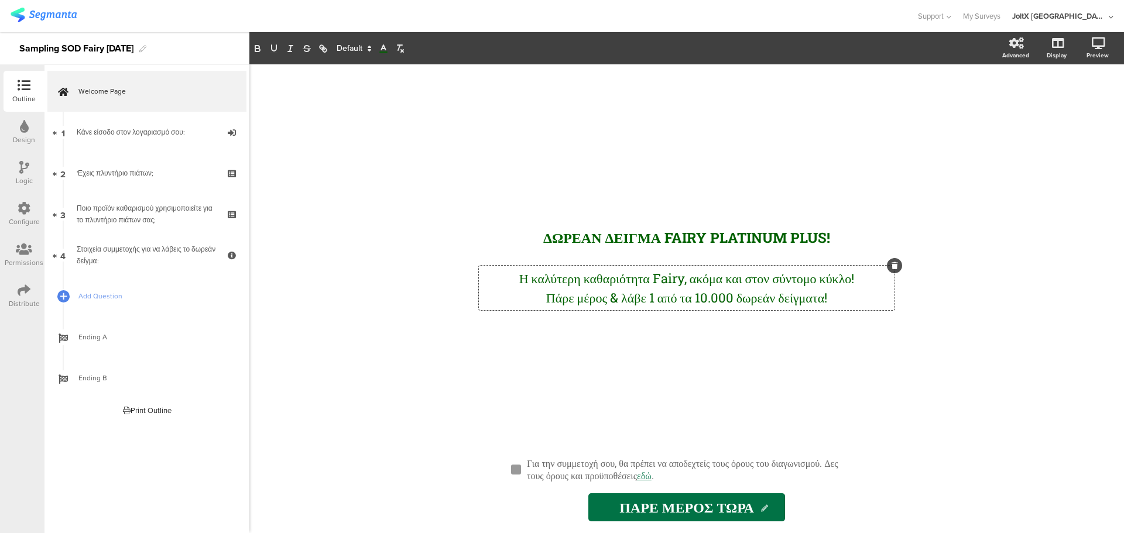
drag, startPoint x: 618, startPoint y: 297, endPoint x: 809, endPoint y: 309, distance: 191.2
click at [809, 309] on div "Η καλύτερη καθαριότητα Fairy, ακόμα και στον σύντομο κύκλο! Πάρε μέρος & λάβε 1…" at bounding box center [687, 288] width 416 height 44
click at [808, 302] on span "Πάρε μέρος & λάβε 1 από τα 10.000 δωρεάν δείγματα!" at bounding box center [686, 297] width 281 height 17
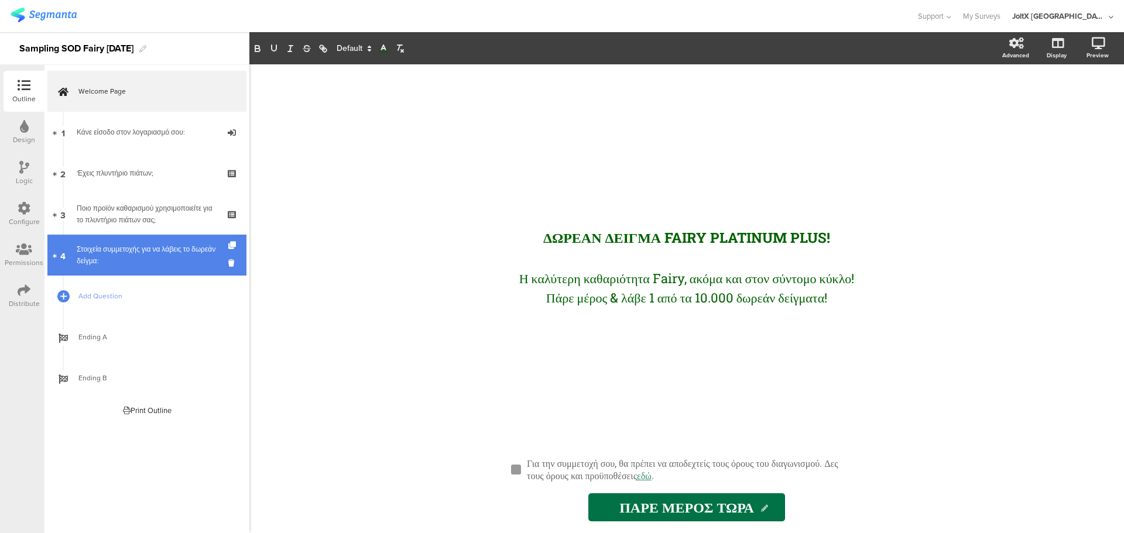
click at [144, 237] on link "4 Στοιχεία συμμετοχής για να λάβεις το δωρεάν δείγμα:" at bounding box center [146, 255] width 199 height 41
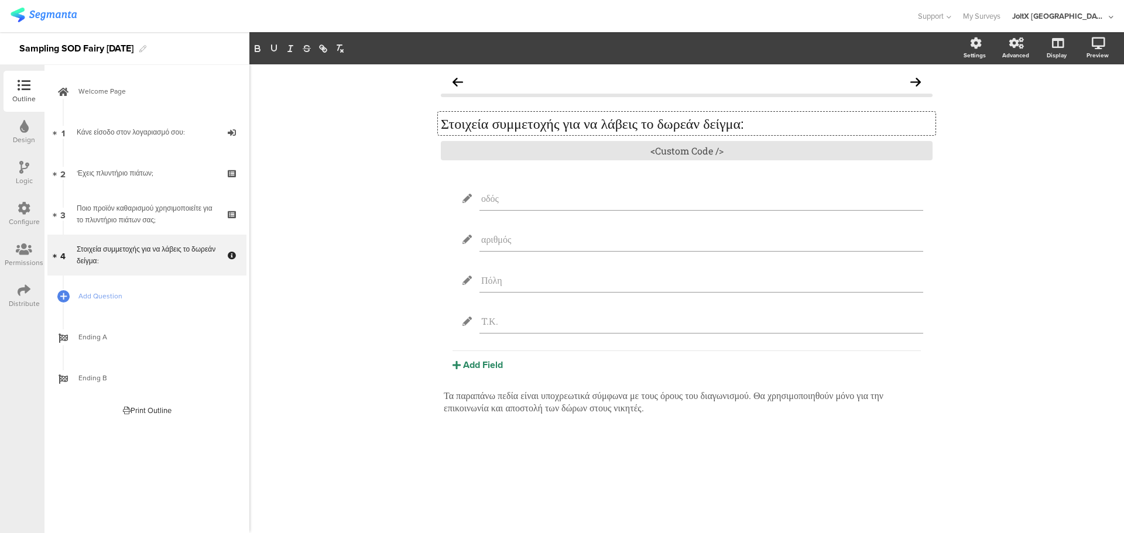
click at [505, 124] on div "Στοιχεία συμμετοχής για να λάβεις το δωρεάν δείγμα: Στοιχεία συμμετοχής για να …" at bounding box center [687, 123] width 498 height 23
click at [686, 123] on p "Στοιχεία συμμετοχής για να λάβεις το δωρεάν δείγμα:" at bounding box center [687, 124] width 492 height 18
click at [754, 127] on p "Στοιχεία συμμετοχής για να λάβεις το δωρεάν δείγμα:" at bounding box center [687, 124] width 492 height 18
click at [779, 127] on p "Στοιχεία συμμετοχής για να λάβεις το δωρεάν δείγμα:" at bounding box center [687, 124] width 492 height 18
click at [502, 200] on input "οδός" at bounding box center [701, 198] width 440 height 12
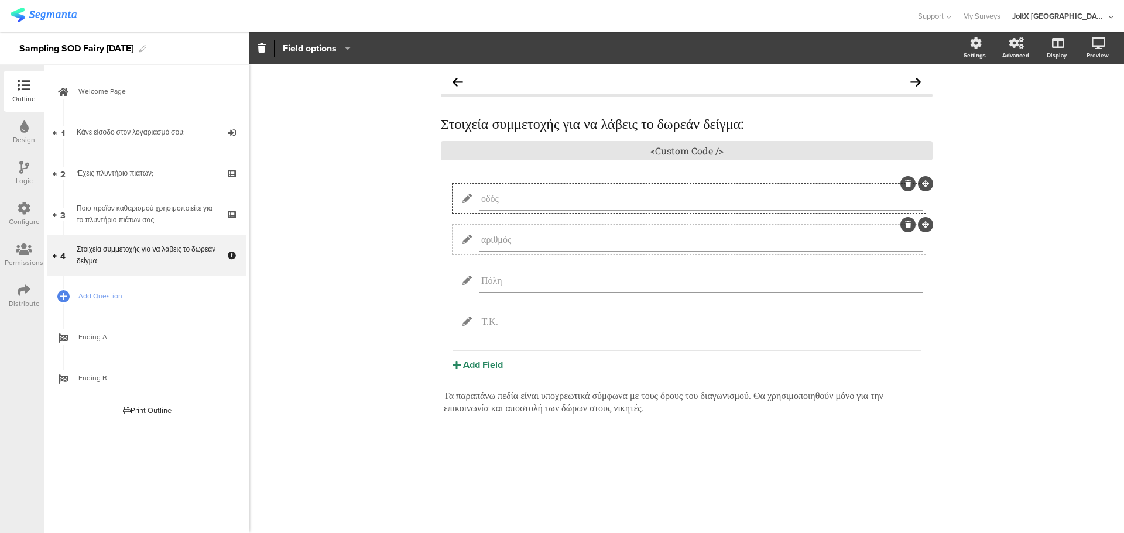
click at [503, 239] on input "αριθμός" at bounding box center [701, 239] width 440 height 12
click at [500, 286] on input "Πόλη" at bounding box center [701, 280] width 440 height 12
click at [498, 324] on input "T.Κ." at bounding box center [701, 321] width 440 height 12
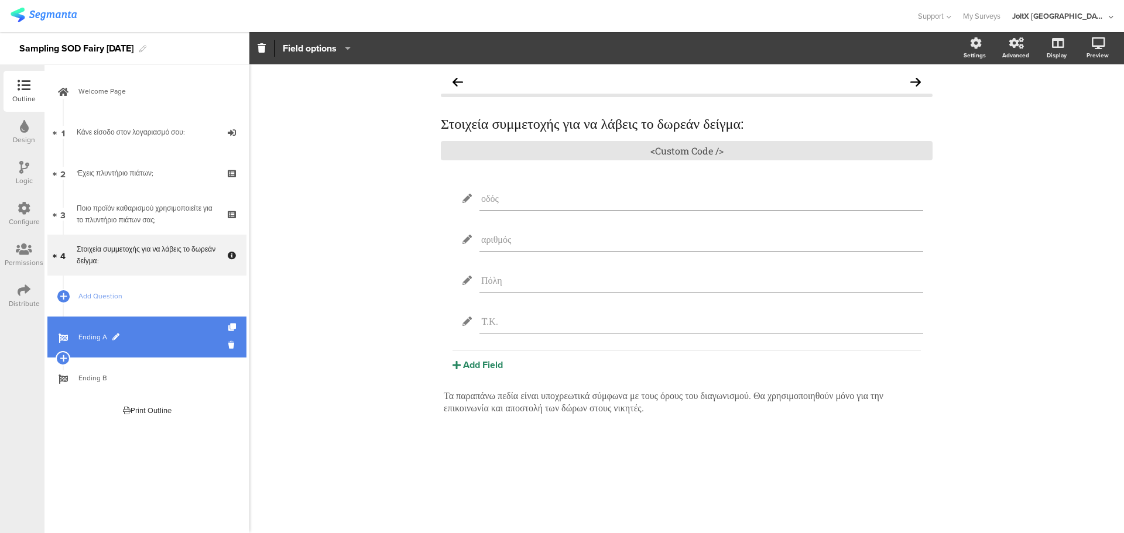
click at [154, 324] on link "Ending A" at bounding box center [146, 337] width 199 height 41
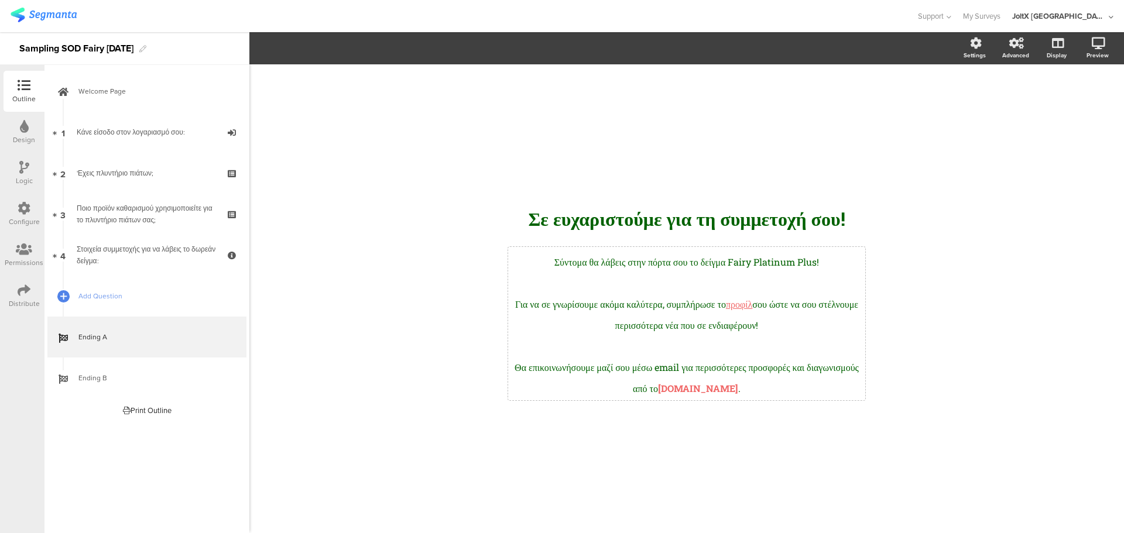
click at [785, 307] on div "Σύντομα θα λάβεις στην πόρτα σου το δείγμα Fairy Platinum Plus! Για να σε γνωρί…" at bounding box center [686, 323] width 357 height 153
drag, startPoint x: 765, startPoint y: 306, endPoint x: 805, endPoint y: 307, distance: 39.3
click at [805, 307] on p "Για να σε γνωρίσουμε ακόμα καλύτερα, συμπλήρωσε το προφίλ σου ώστε να σου στέλν…" at bounding box center [686, 313] width 351 height 42
click at [752, 307] on link "προφίλ" at bounding box center [739, 304] width 26 height 12
click at [572, 338] on p at bounding box center [686, 344] width 351 height 21
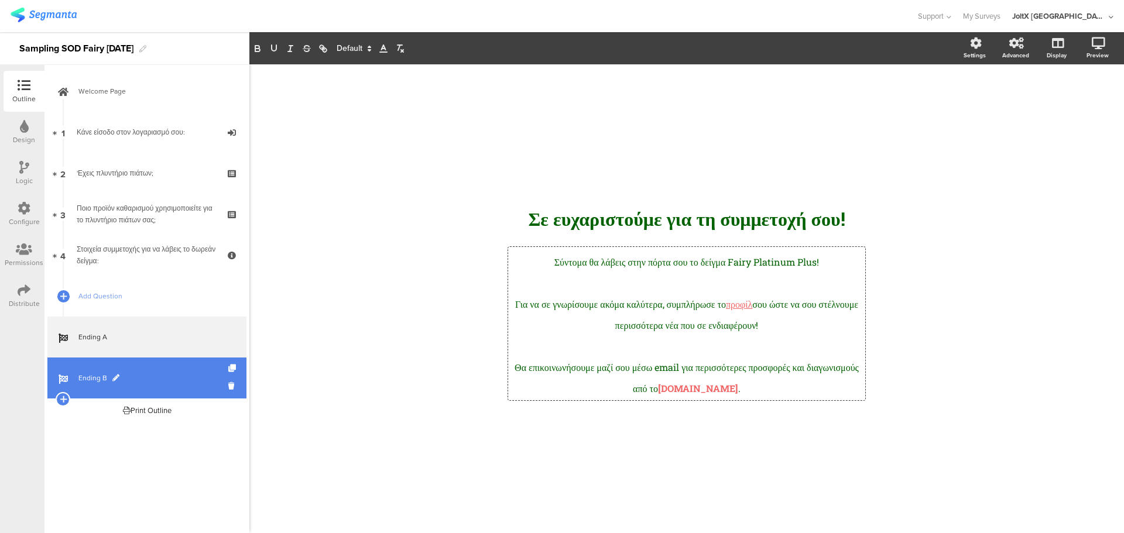
click at [108, 368] on link "Ending B" at bounding box center [146, 378] width 199 height 41
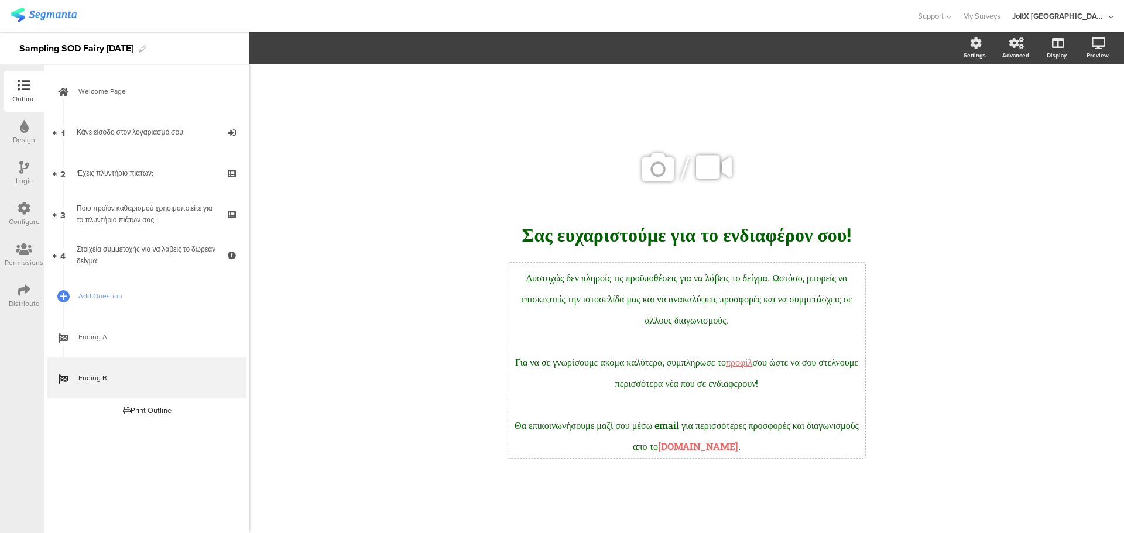
click at [730, 322] on div "Δυστυχώς δεν πληροίς τις προϋποθέσεις για να λάβεις το δείγμα. Ωστόσο, μπορείς …" at bounding box center [686, 361] width 351 height 190
click at [787, 321] on span "Δυστυχώς δεν πληροίς τις προϋποθέσεις για να λάβεις το δείγμα. Ωστόσο, μπορείς …" at bounding box center [688, 299] width 334 height 54
click at [824, 320] on p "Δυστυχώς δεν πληροίς τις προϋποθέσεις για να λάβεις το δείγμα. Ωστόσο, μπορείς …" at bounding box center [686, 297] width 351 height 63
drag, startPoint x: 586, startPoint y: 322, endPoint x: 748, endPoint y: 325, distance: 162.8
click at [748, 325] on span "Δυστυχώς δεν πληροίς τις προϋποθέσεις για να λάβεις το δείγμα. Ωστόσο, μπορείς …" at bounding box center [688, 299] width 334 height 54
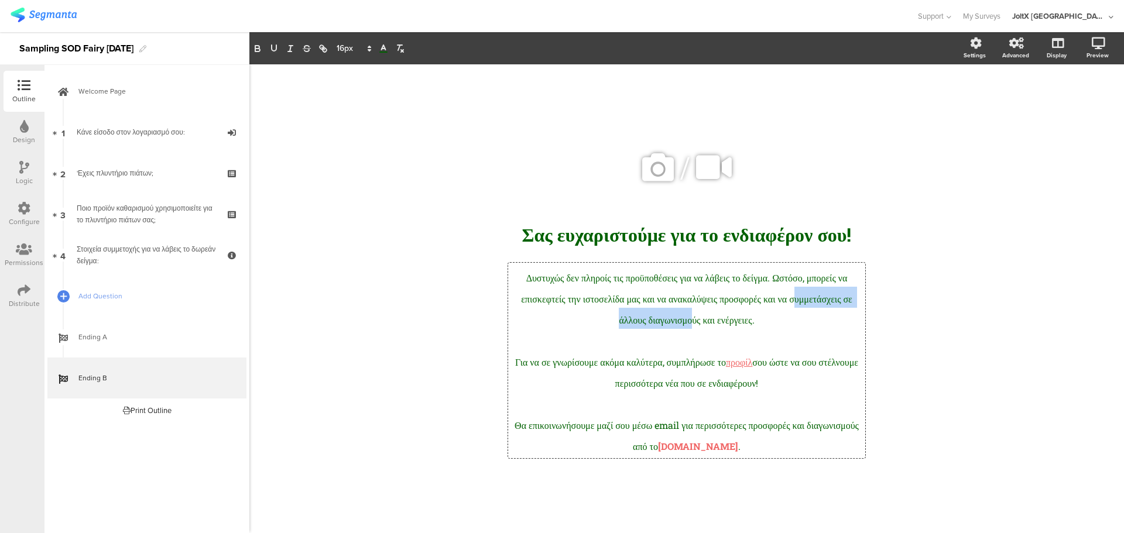
click at [748, 325] on span "Δυστυχώς δεν πληροίς τις προϋποθέσεις για να λάβεις το δείγμα. Ωστόσο, μπορείς …" at bounding box center [688, 299] width 334 height 54
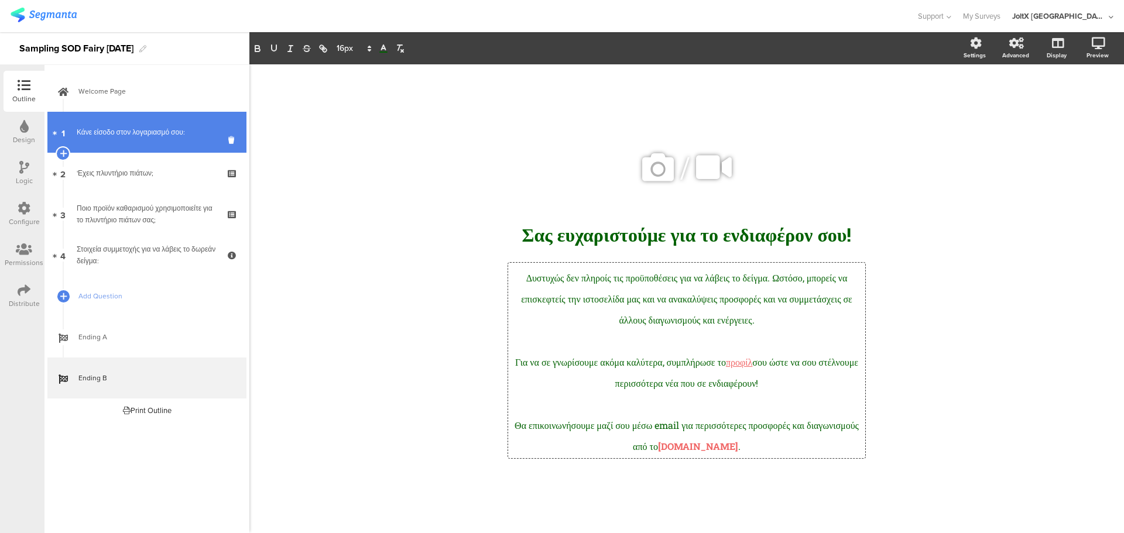
click at [158, 117] on link "1 Κάνε είσοδο στον λογαριασμό σου:" at bounding box center [146, 132] width 199 height 41
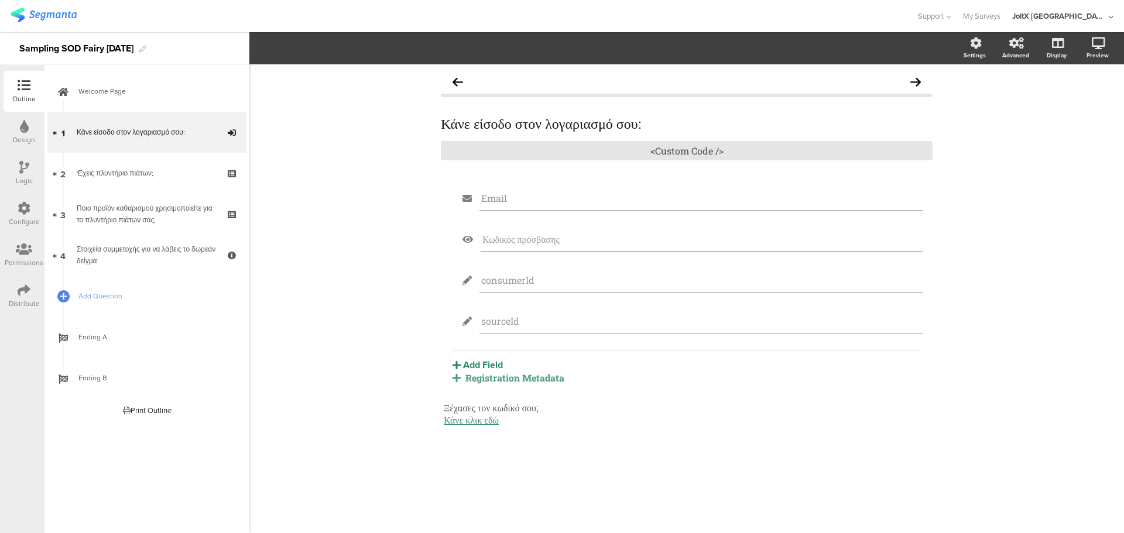
click at [1092, 17] on div "JoltX [GEOGRAPHIC_DATA]" at bounding box center [1059, 16] width 94 height 11
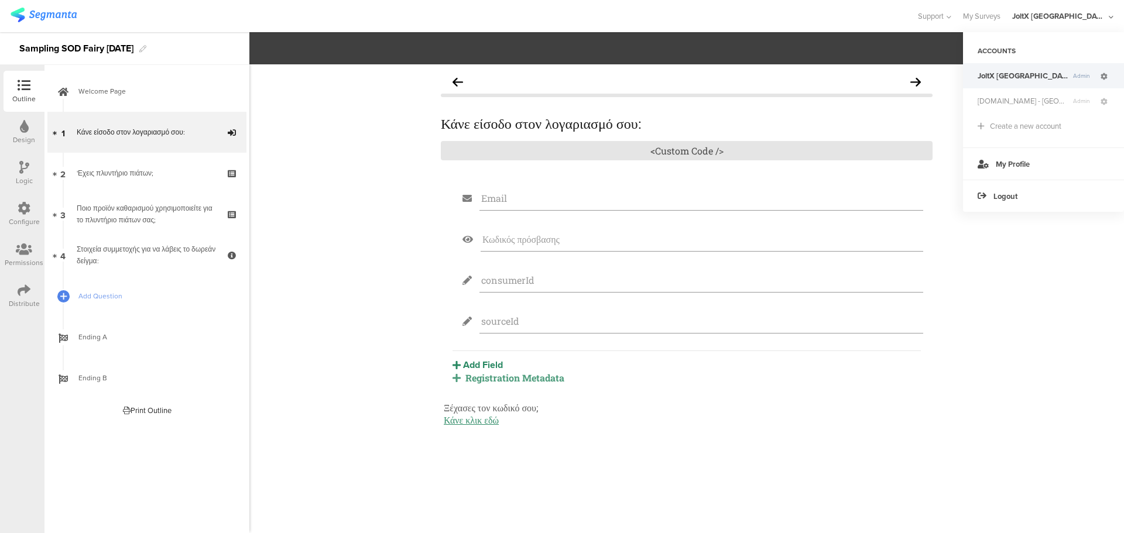
click at [1105, 78] on icon at bounding box center [1104, 76] width 7 height 7
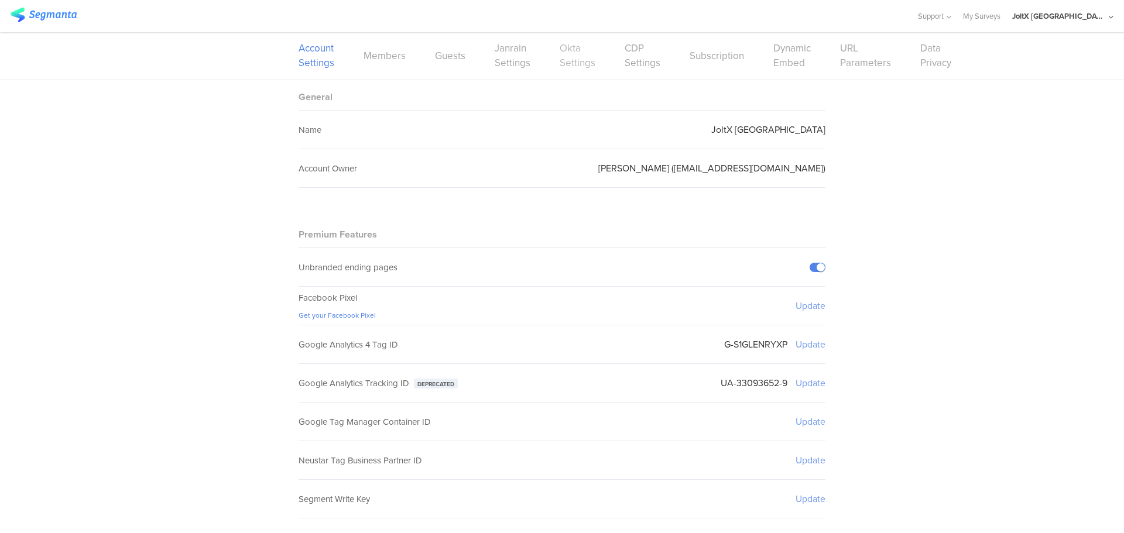
click at [583, 59] on link "Okta Settings" at bounding box center [578, 55] width 36 height 29
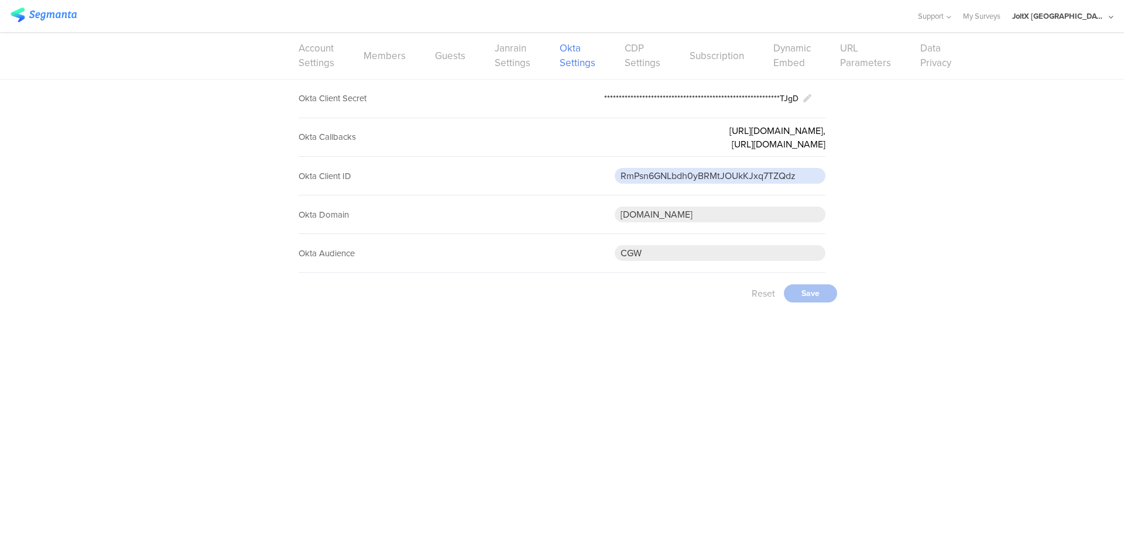
click at [807, 176] on input "RmPsn6GNLbdh0yBRMtJOUkKJxq7TZQdz" at bounding box center [720, 176] width 211 height 16
click at [673, 345] on ui-view at bounding box center [562, 423] width 1124 height 219
click at [638, 53] on link "CDP Settings" at bounding box center [643, 55] width 36 height 29
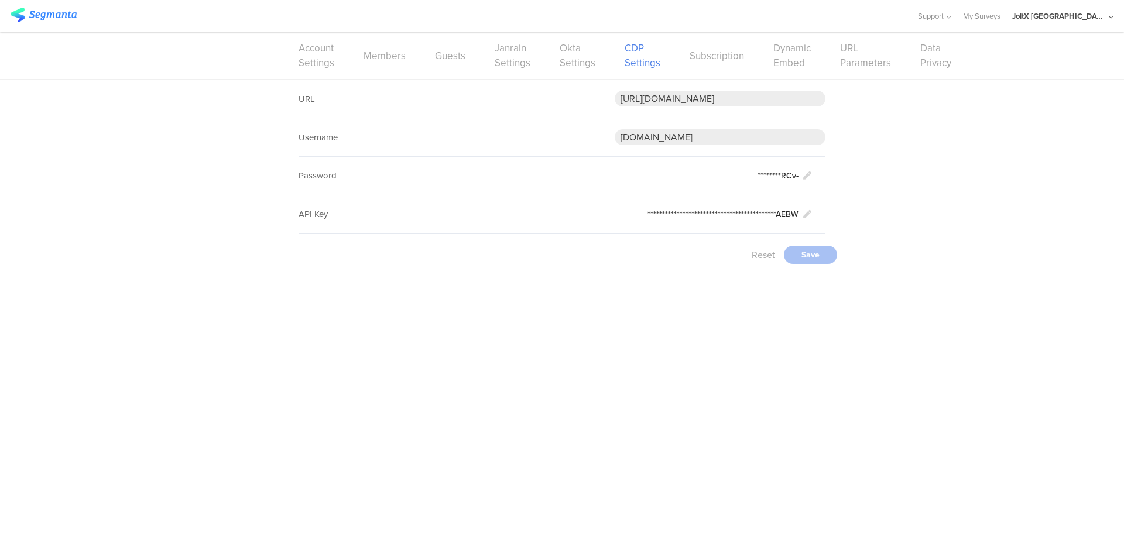
click at [902, 164] on div "**********" at bounding box center [562, 178] width 1124 height 196
drag, startPoint x: 654, startPoint y: 97, endPoint x: 950, endPoint y: 101, distance: 296.3
click at [950, 101] on div "**********" at bounding box center [562, 178] width 1124 height 196
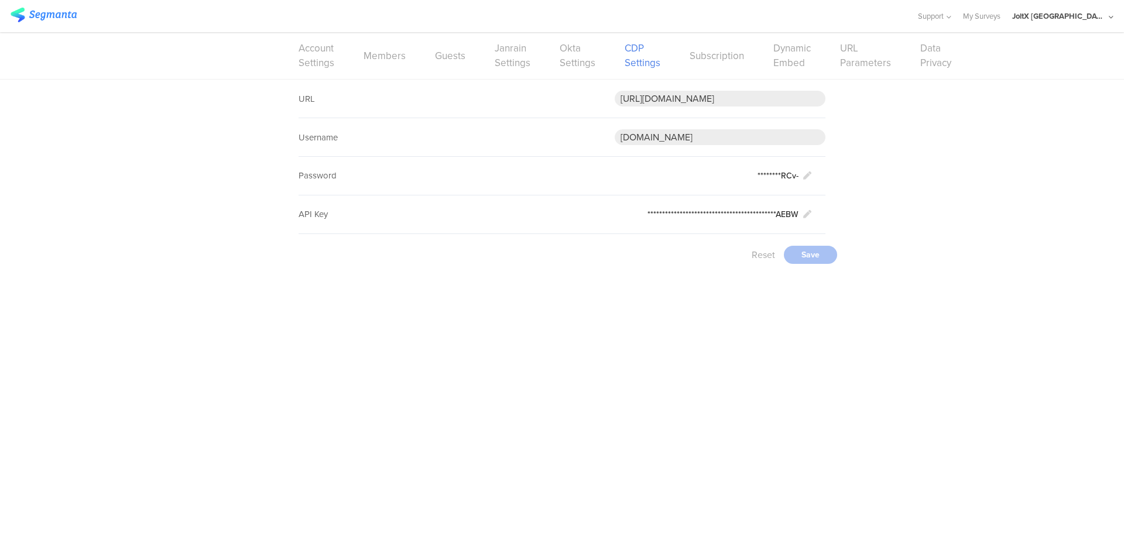
click at [957, 132] on div "**********" at bounding box center [562, 178] width 1124 height 196
click at [484, 57] on div "Account Settings Members Guests Janrain Settings Okta Settings CDP Settings Sub…" at bounding box center [562, 55] width 527 height 47
click at [329, 57] on link "Account Settings" at bounding box center [317, 55] width 36 height 29
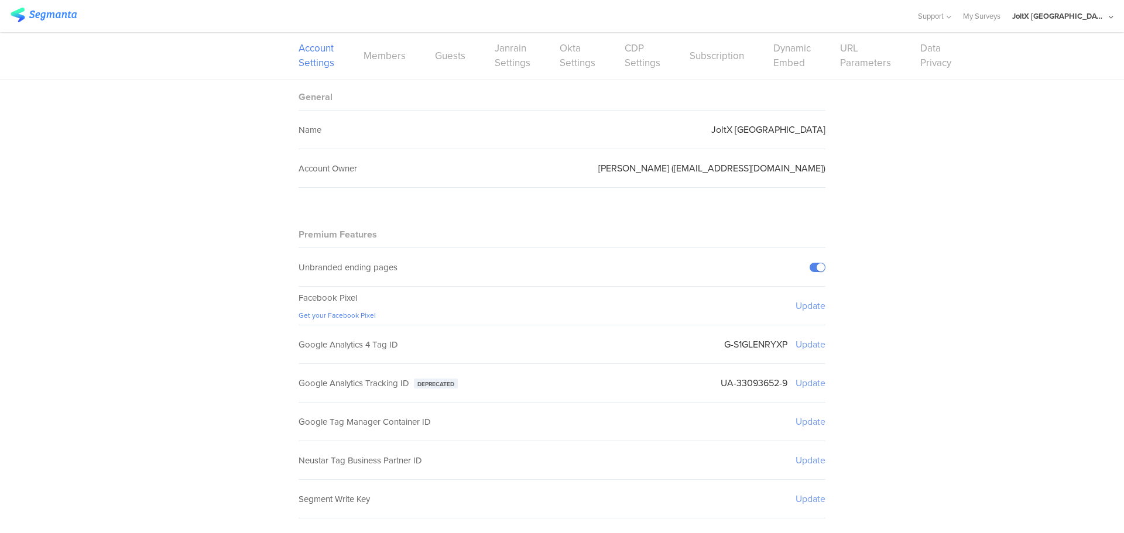
click at [1077, 15] on div "JoltX [GEOGRAPHIC_DATA]" at bounding box center [1059, 16] width 94 height 11
click at [1008, 71] on span "JoltX [GEOGRAPHIC_DATA]" at bounding box center [1023, 75] width 91 height 11
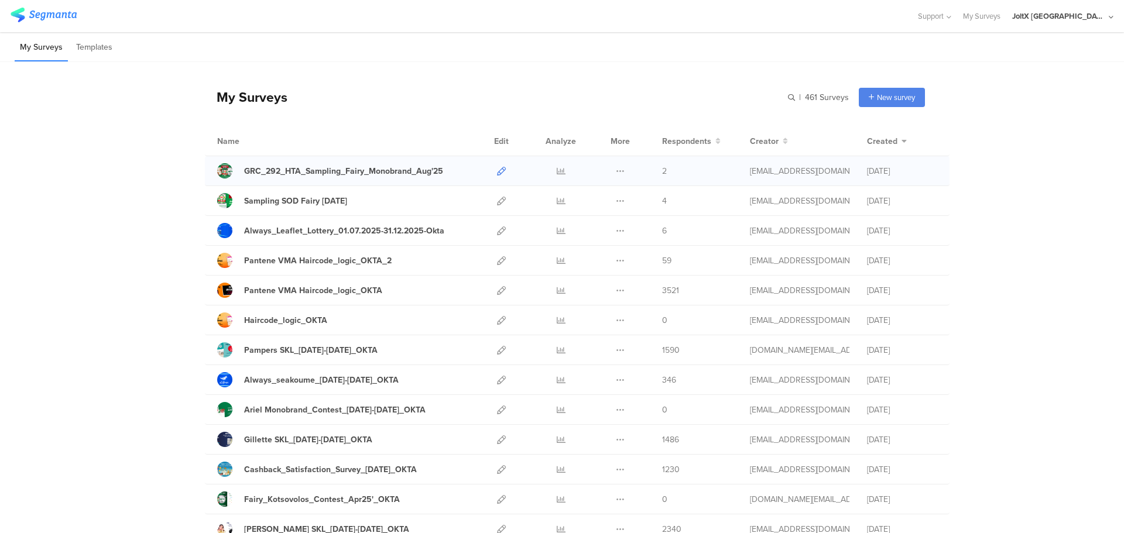
click at [497, 170] on icon at bounding box center [501, 171] width 9 height 9
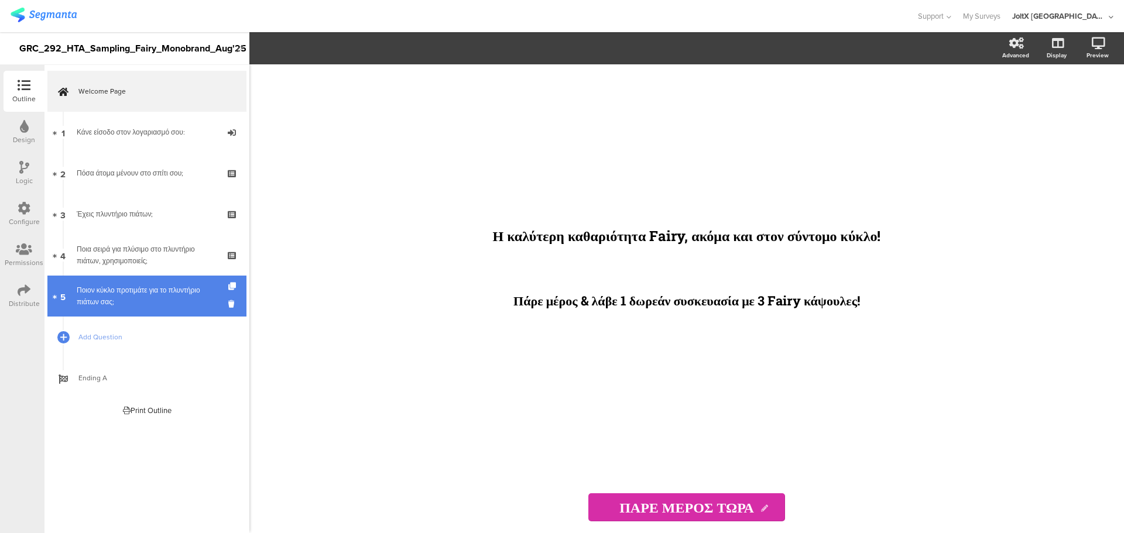
click at [145, 299] on div "Ποιον κύκλο προτιμάτε για το πλυντήριο πιάτων σας;" at bounding box center [147, 296] width 140 height 23
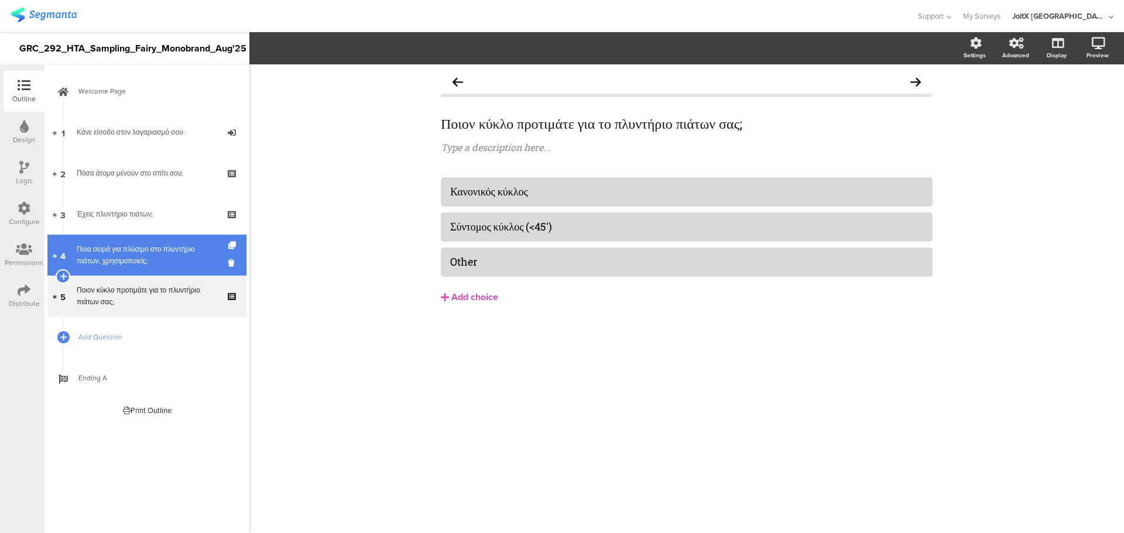
click at [150, 259] on div "Ποια σειρά για πλύσιμο στο πλυντήριο πιάτων, χρησιμοποιείς;" at bounding box center [147, 255] width 140 height 23
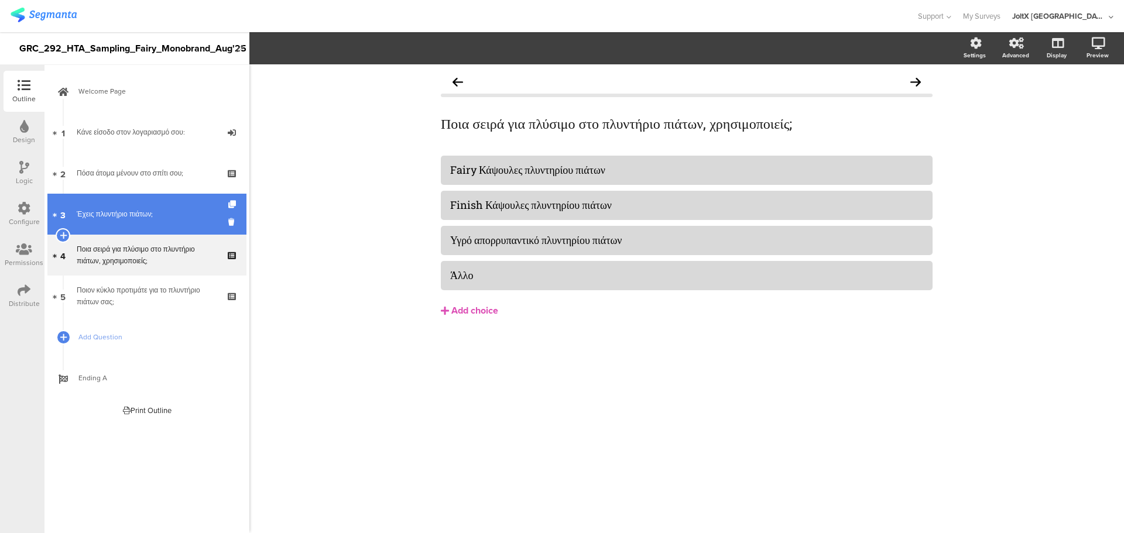
click at [150, 222] on link "3 Έχεις πλυντήριο πιάτων;" at bounding box center [146, 214] width 199 height 41
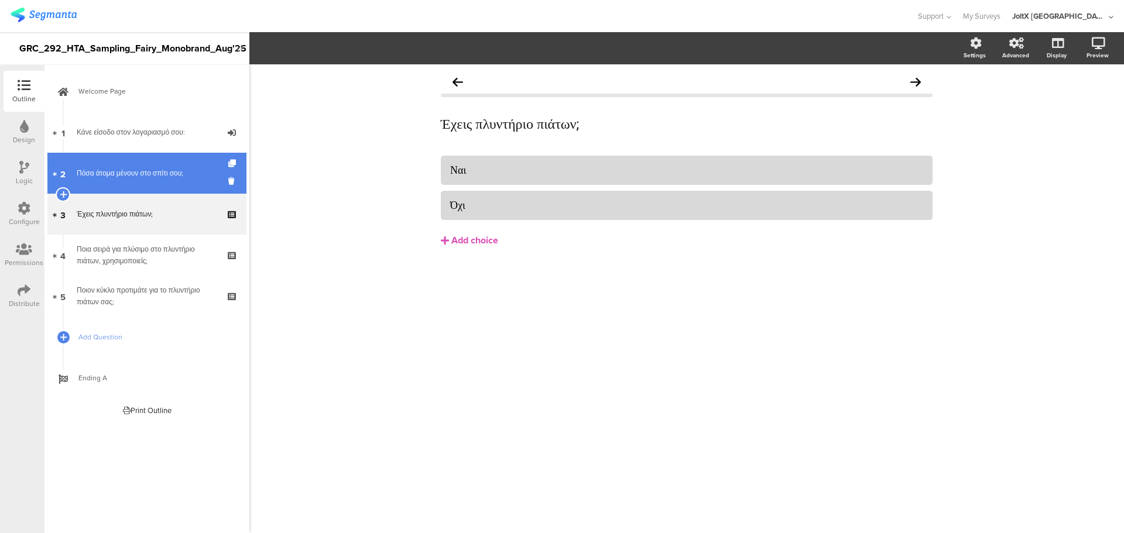
click at [149, 183] on link "2 Πόσα άτομα μένουν στο σπίτι σου;" at bounding box center [146, 173] width 199 height 41
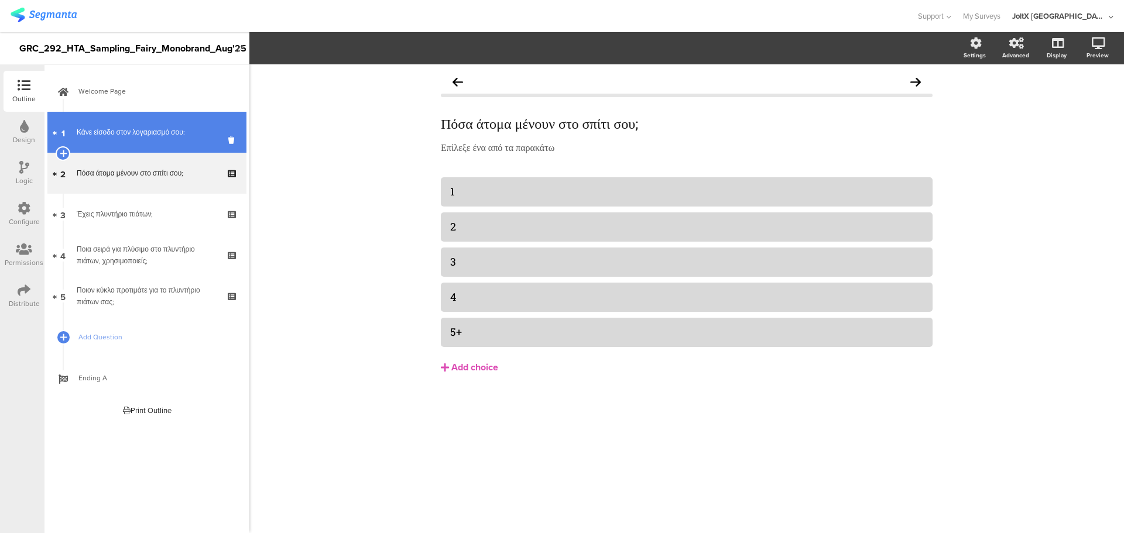
click at [148, 133] on div "Κάνε είσοδο στον λογαριασμό σου:" at bounding box center [147, 132] width 140 height 12
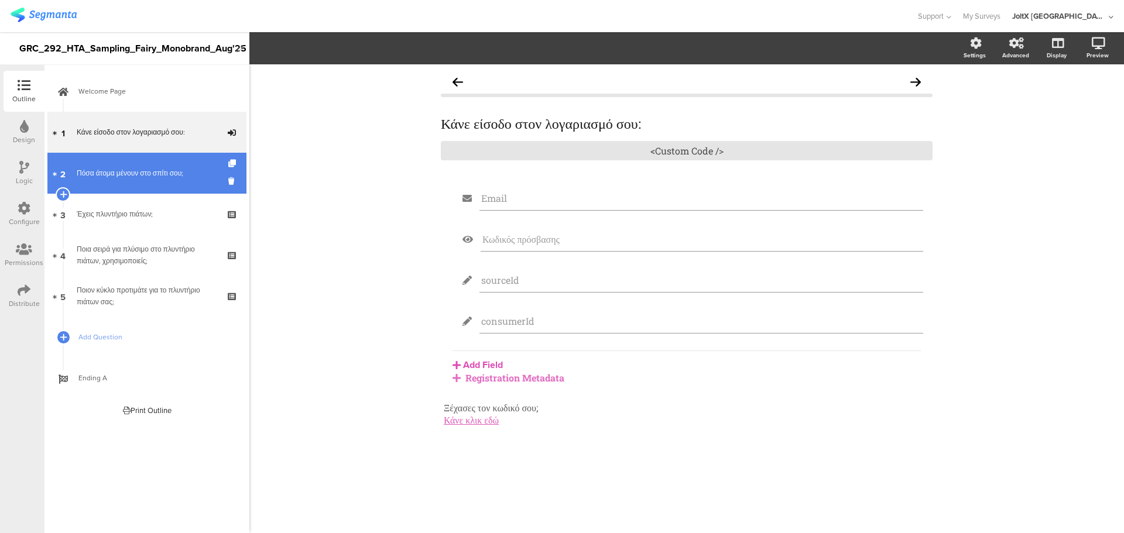
click at [142, 166] on link "2 Πόσα άτομα μένουν στο σπίτι σου;" at bounding box center [146, 173] width 199 height 41
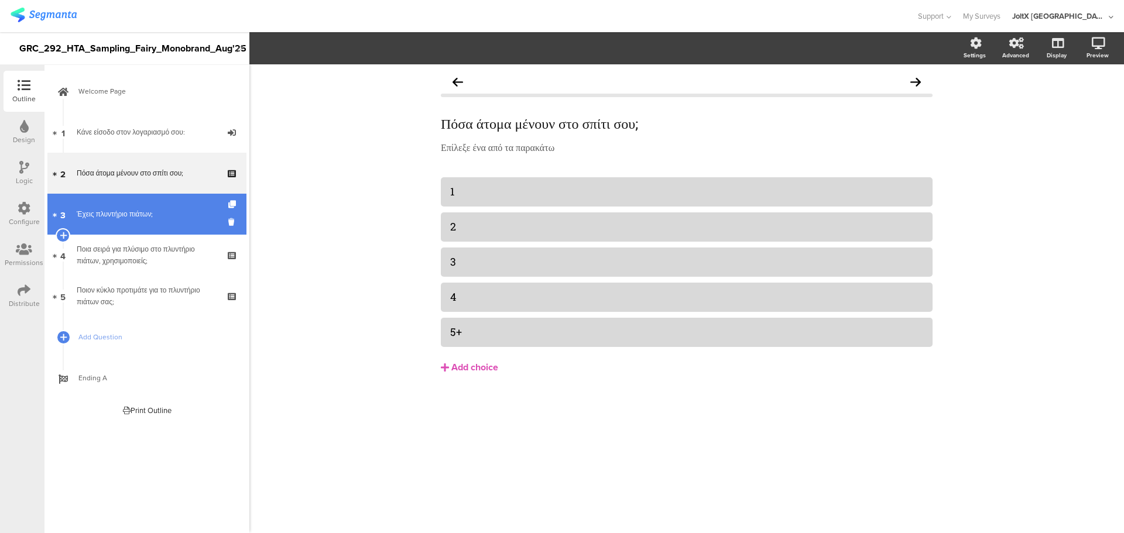
click at [139, 206] on link "3 Έχεις πλυντήριο πιάτων;" at bounding box center [146, 214] width 199 height 41
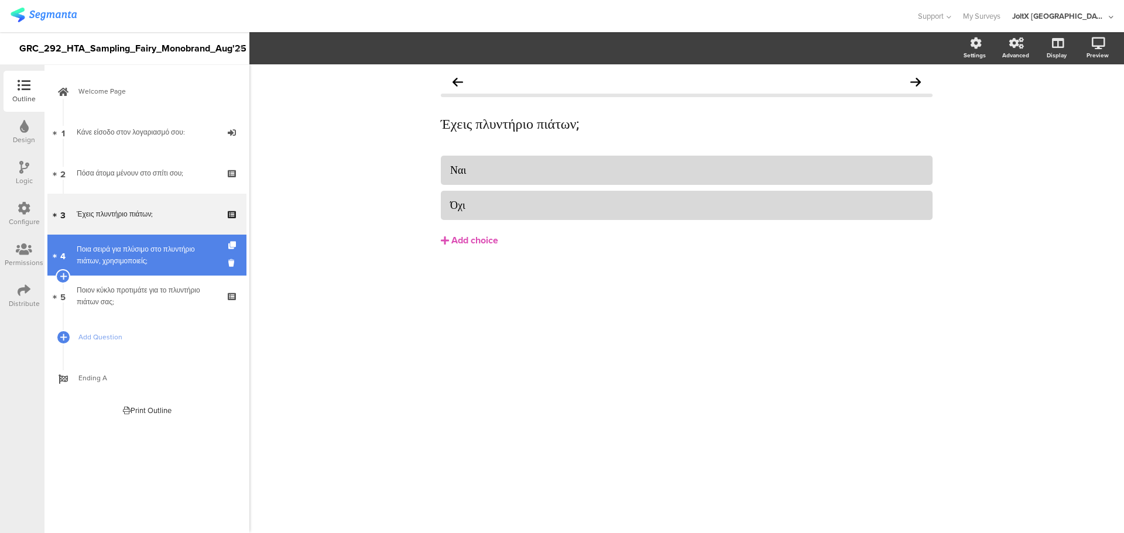
click at [139, 242] on link "4 Ποια σειρά για πλύσιμο στο πλυντήριο πιάτων, χρησιμοποιείς;" at bounding box center [146, 255] width 199 height 41
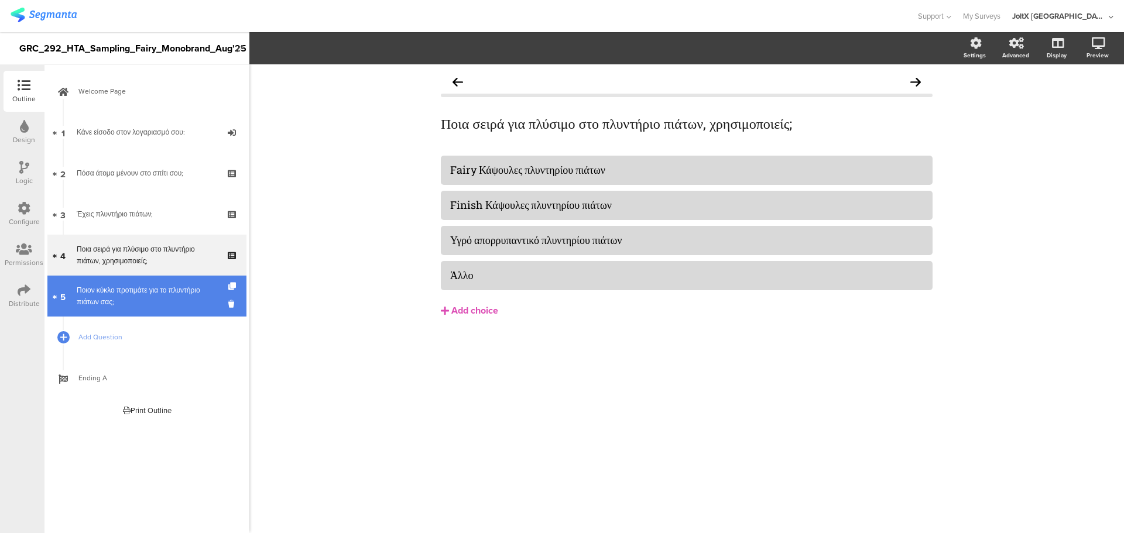
click at [138, 277] on link "5 Ποιον κύκλο προτιμάτε για το πλυντήριο πιάτων σας;" at bounding box center [146, 296] width 199 height 41
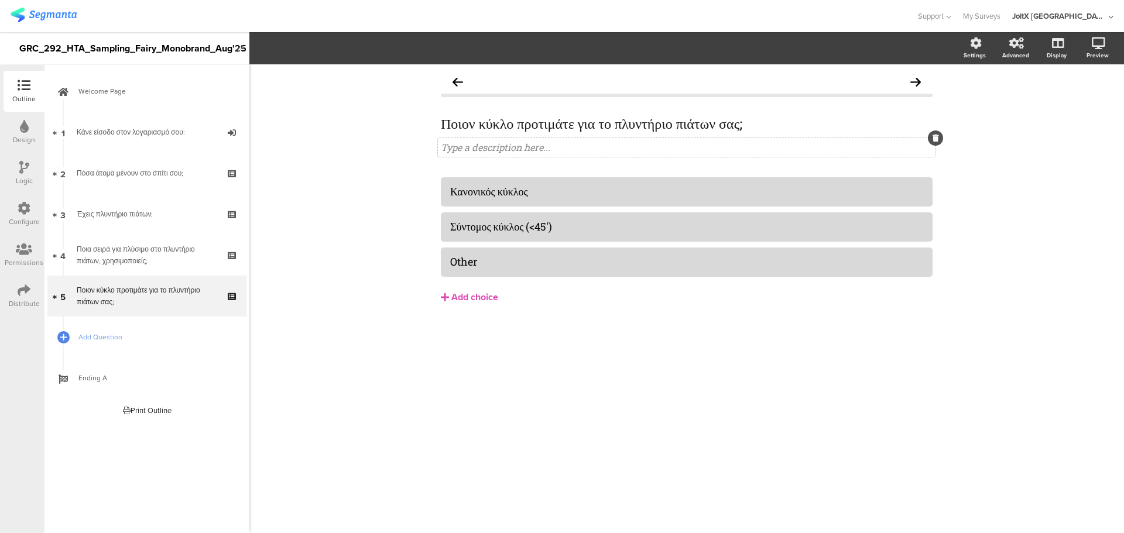
click at [512, 152] on div "Type a description here..." at bounding box center [687, 147] width 492 height 12
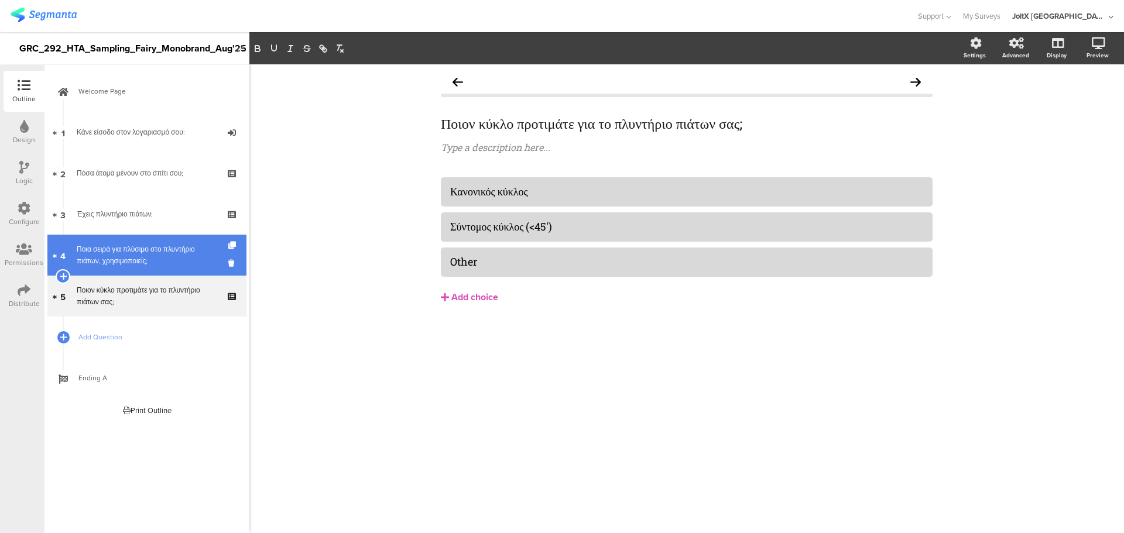
click at [195, 241] on link "4 Ποια σειρά για πλύσιμο στο πλυντήριο πιάτων, χρησιμοποιείς;" at bounding box center [146, 255] width 199 height 41
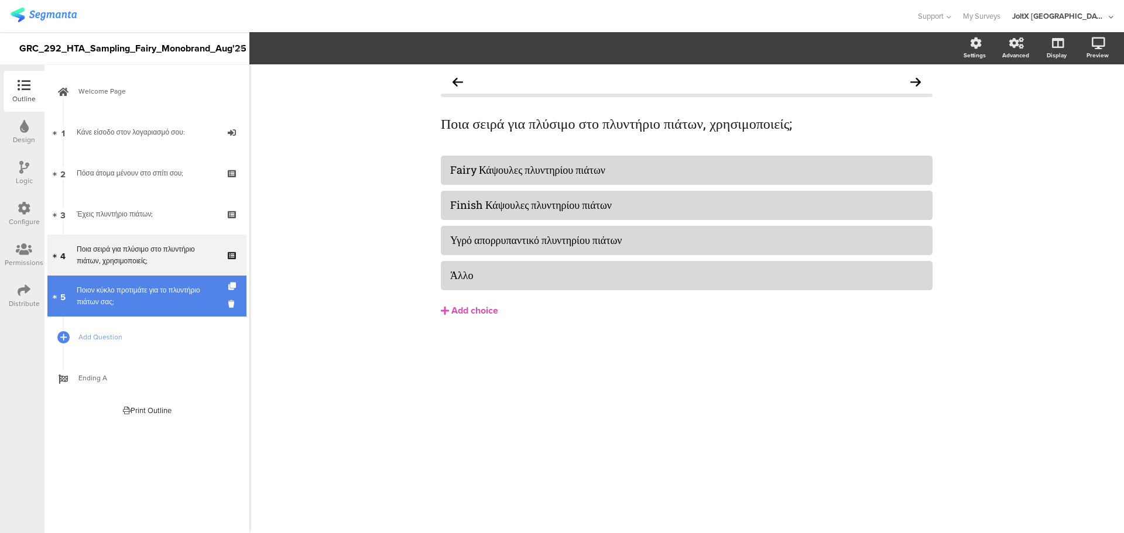
click at [140, 292] on div "Ποιον κύκλο προτιμάτε για το πλυντήριο πιάτων σας;" at bounding box center [147, 296] width 140 height 23
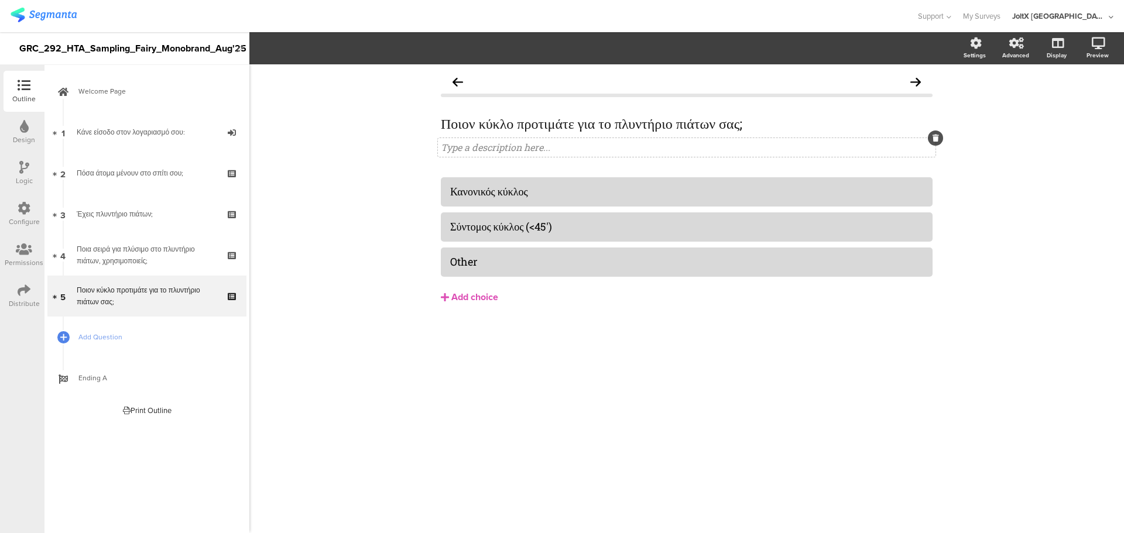
click at [931, 136] on div at bounding box center [935, 138] width 15 height 15
click at [943, 135] on div "Ποιον κύκλο προτιμάτε για το πλυντήριο πιάτων σας; Ποιον κύκλο προτιμάτε για το…" at bounding box center [686, 211] width 515 height 295
click at [936, 142] on div "Ποιον κύκλο προτιμάτε για το πλυντήριο πιάτων σας; Ποιον κύκλο προτιμάτε για το…" at bounding box center [686, 211] width 515 height 295
click at [931, 138] on span "Ποιον κύκλο προτιμάτε για το πλυντήριο πιάτων σας; Ποιον κύκλο προτιμάτε για το…" at bounding box center [687, 134] width 492 height 39
click at [933, 138] on icon at bounding box center [936, 138] width 6 height 7
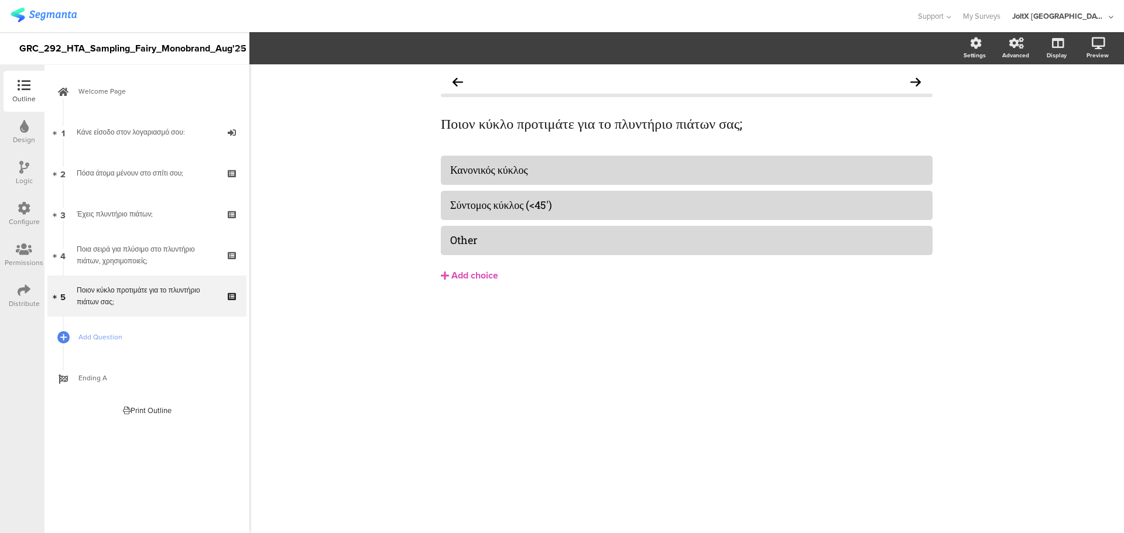
click at [18, 169] on div "Logic" at bounding box center [24, 173] width 41 height 41
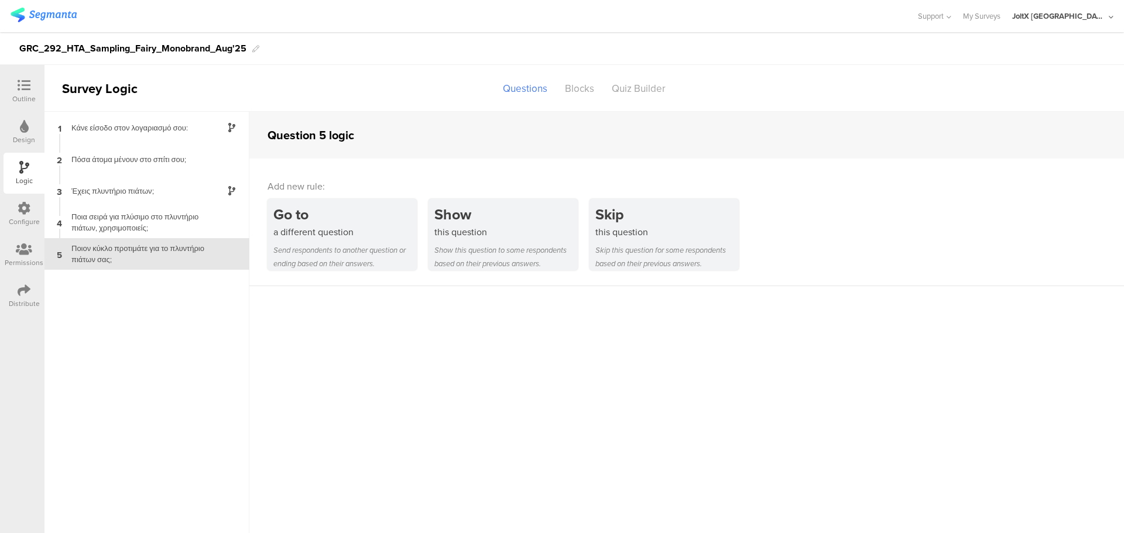
click at [21, 133] on div at bounding box center [24, 127] width 9 height 15
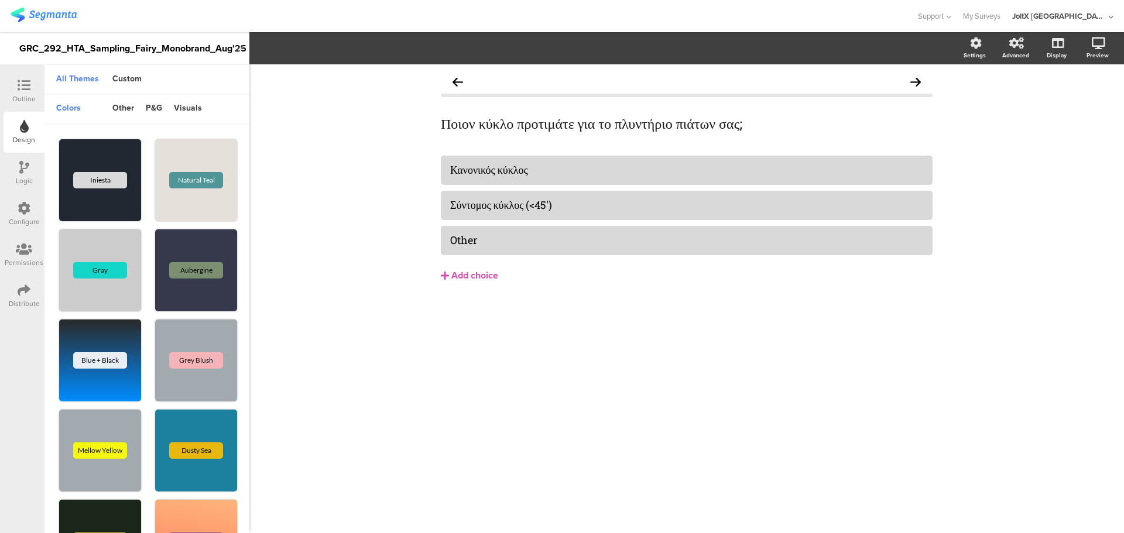
click at [34, 90] on div at bounding box center [23, 86] width 23 height 15
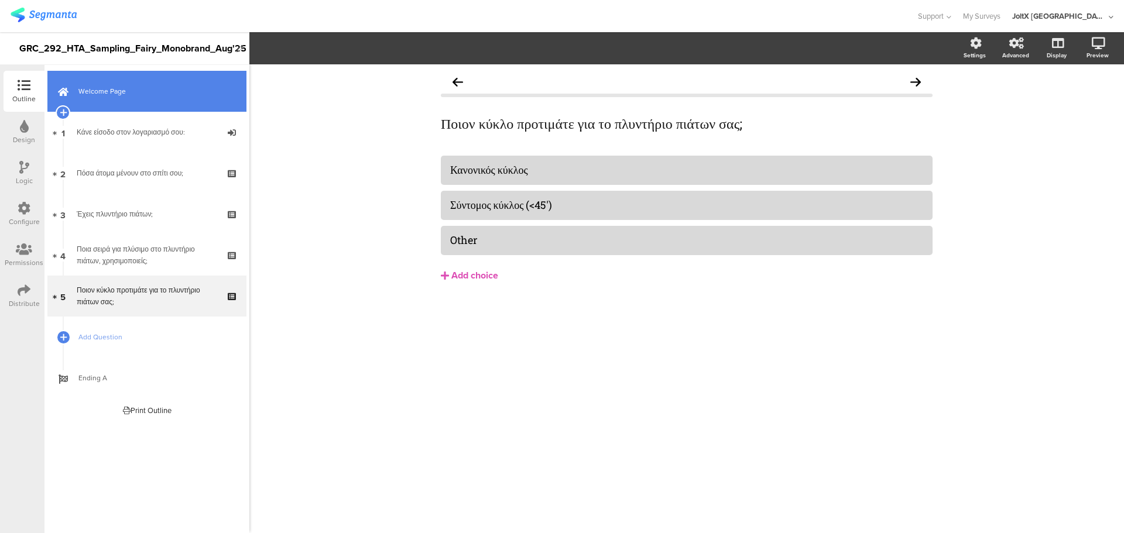
click at [117, 111] on link "Welcome Page" at bounding box center [146, 91] width 199 height 41
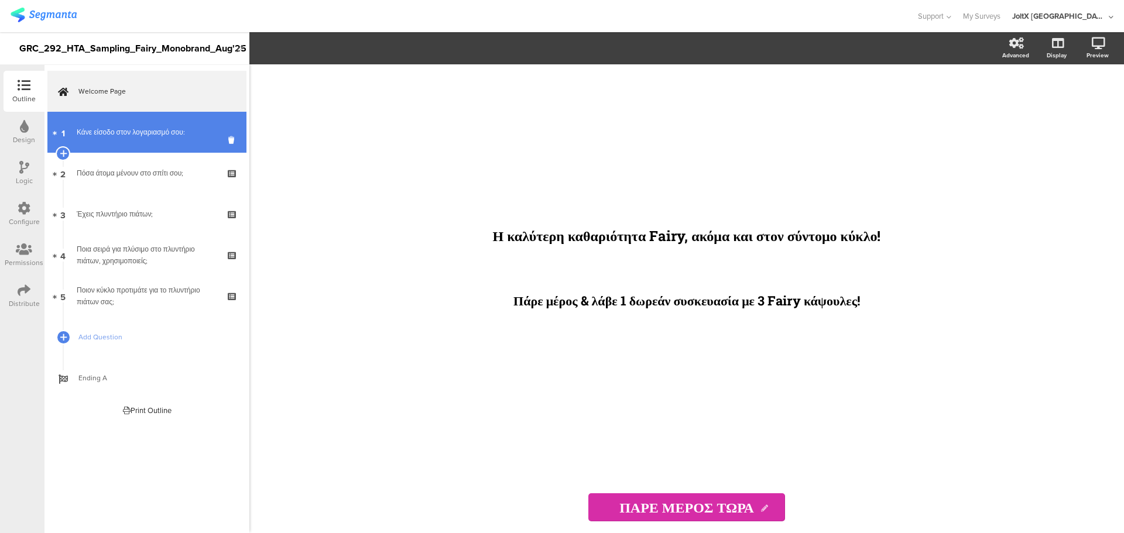
click at [126, 135] on div "Κάνε είσοδο στον λογαριασμό σου:" at bounding box center [147, 132] width 140 height 12
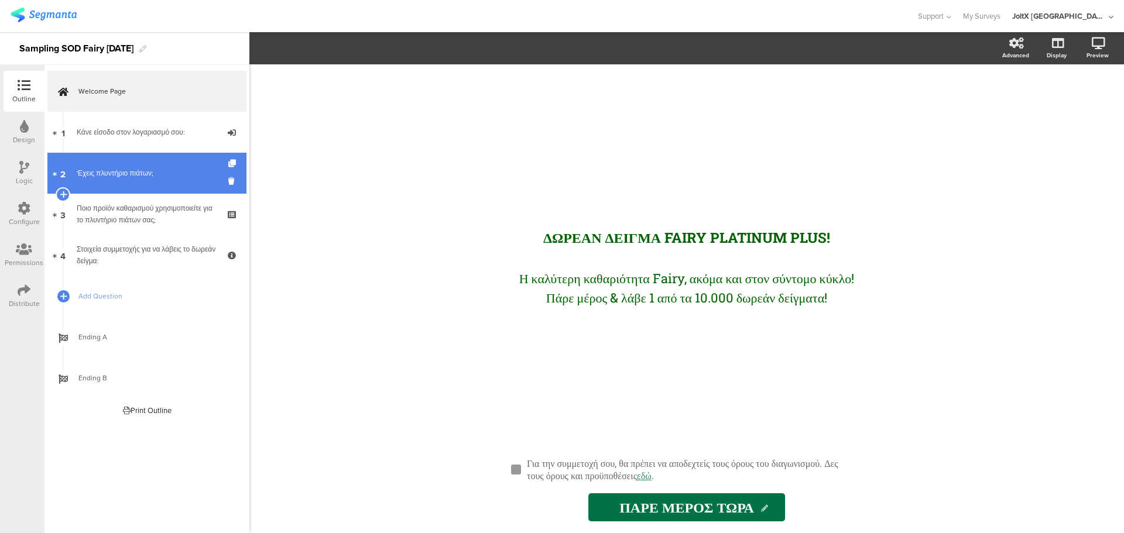
click at [173, 167] on link "2 'Εχεις πλυντήριο πιάτων;" at bounding box center [146, 173] width 199 height 41
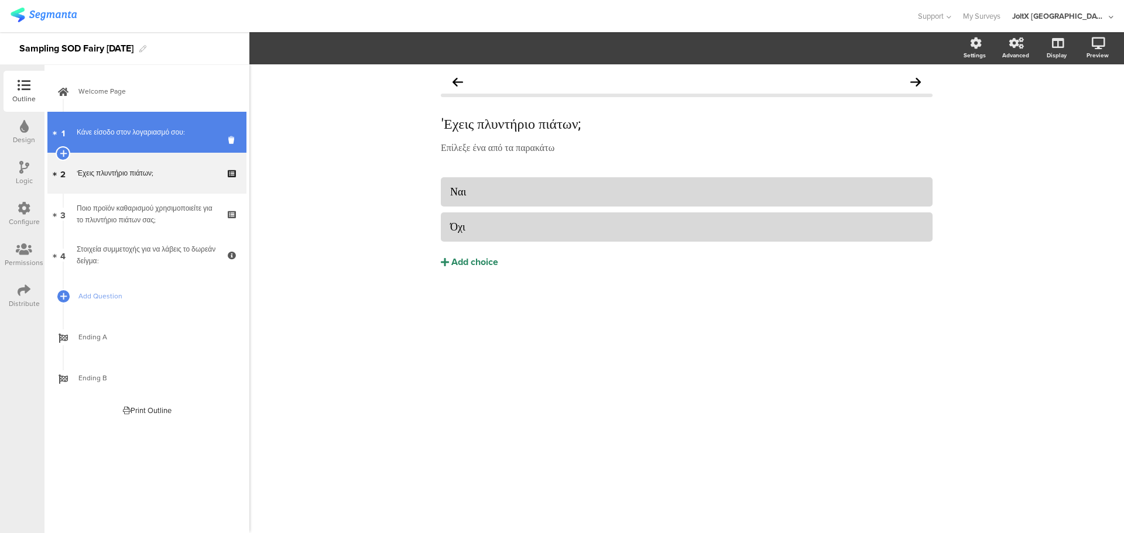
click at [162, 136] on div "Κάνε είσοδο στον λογαριασμό σου:" at bounding box center [147, 132] width 140 height 12
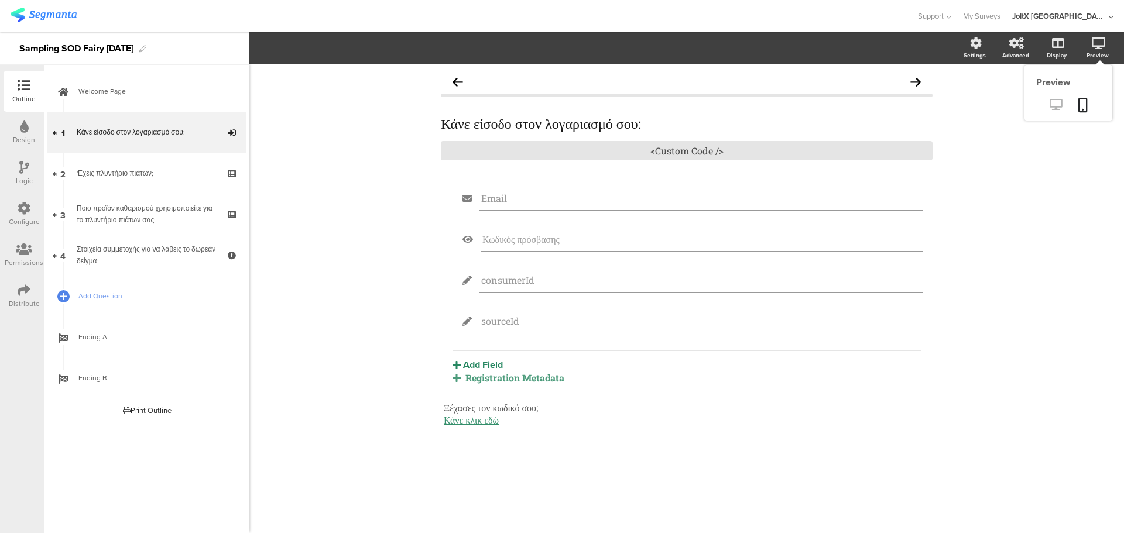
click at [1060, 108] on icon at bounding box center [1056, 104] width 12 height 11
click at [934, 138] on icon at bounding box center [933, 141] width 6 height 7
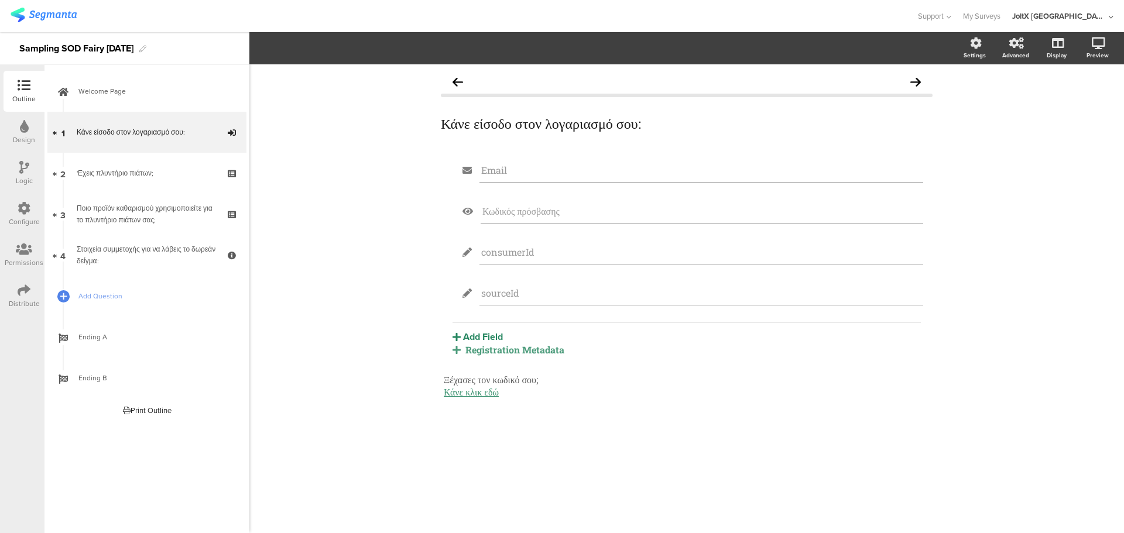
click at [1020, 227] on div "Κάνε είσοδο στον λογαριασμό σου: Κάνε είσοδο στον λογαριασμό σου: Email Κωδικός…" at bounding box center [686, 298] width 875 height 469
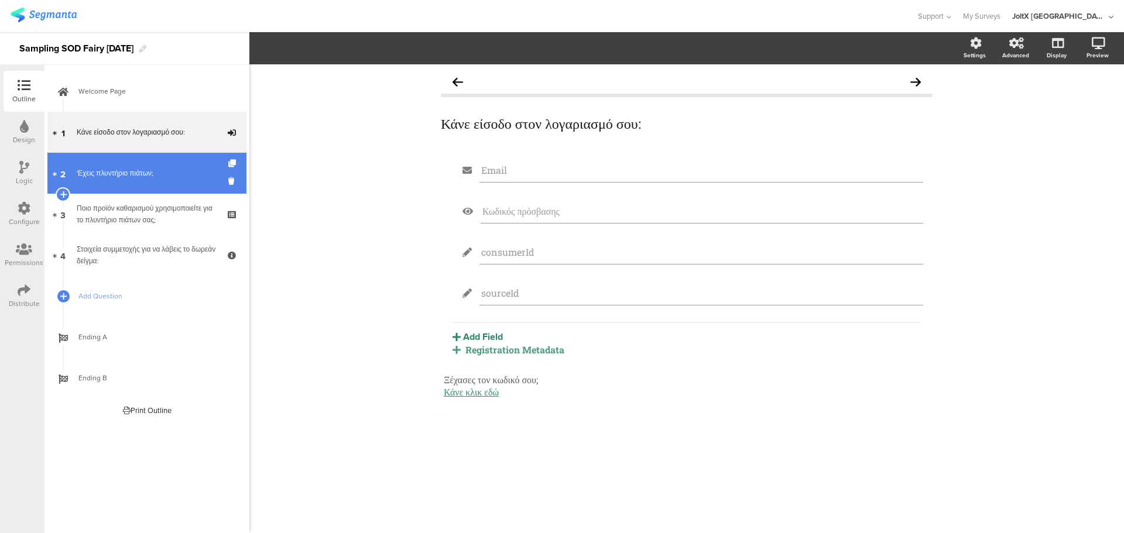
click at [119, 185] on link "2 'Εχεις πλυντήριο πιάτων;" at bounding box center [146, 173] width 199 height 41
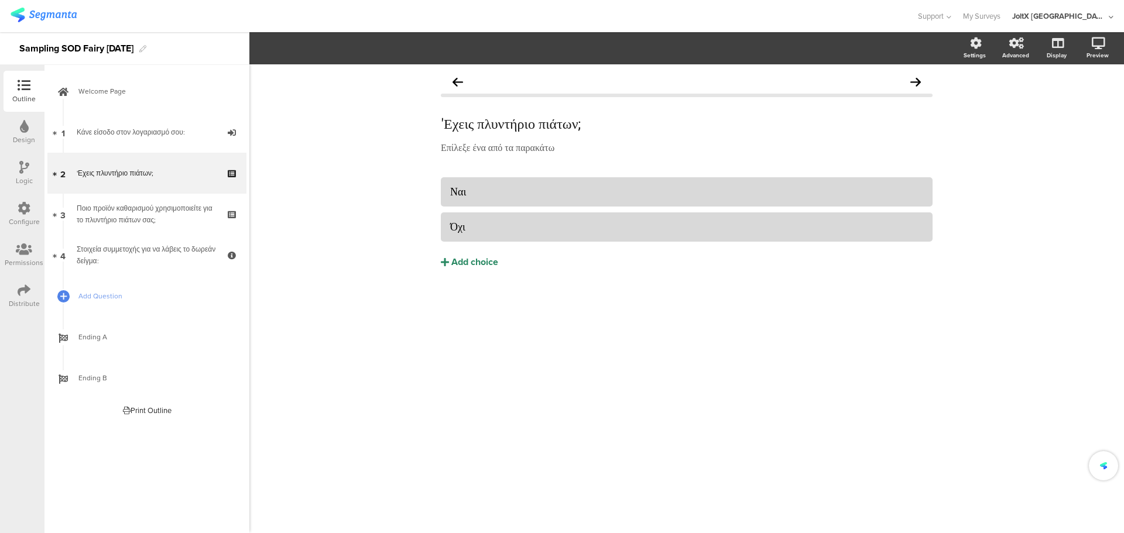
click at [115, 245] on div "Στοιχεία συμμετοχής για να λάβεις το δωρεάν δείγμα:" at bounding box center [147, 255] width 140 height 23
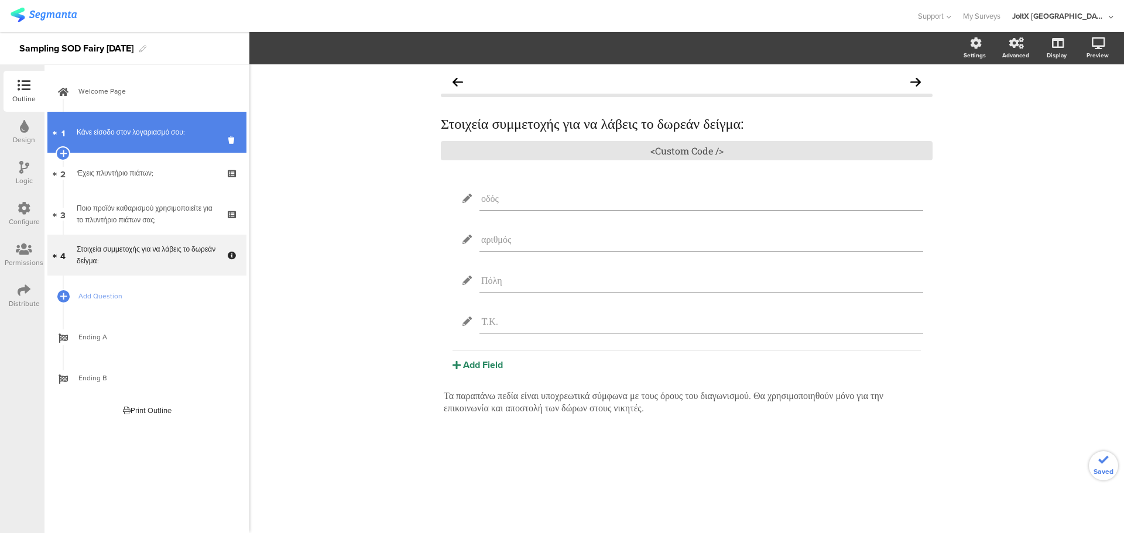
click at [146, 142] on link "1 Κάνε είσοδο στον λογαριασμό σου:" at bounding box center [146, 132] width 199 height 41
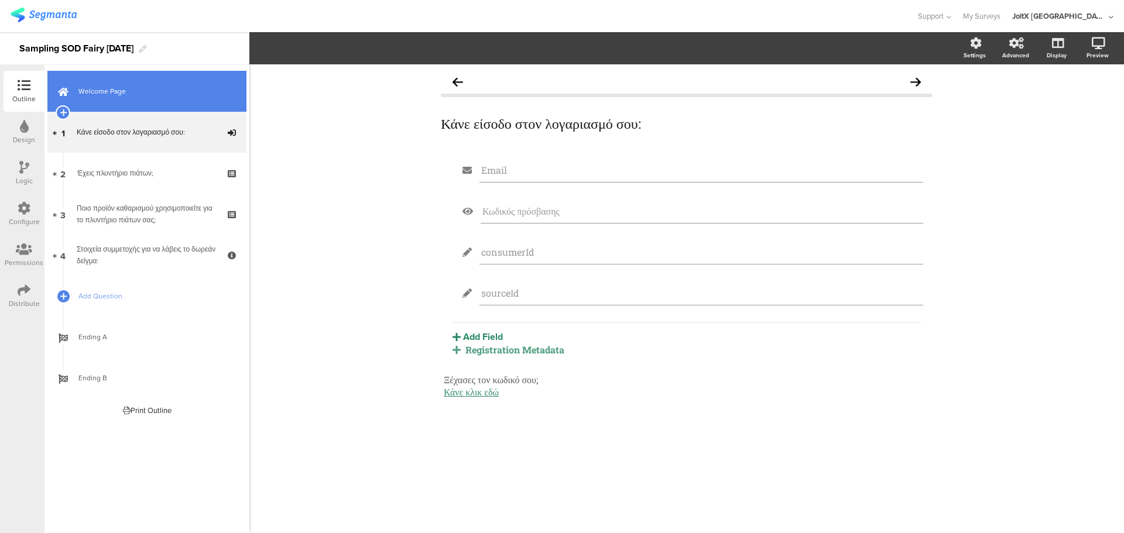
click at [131, 94] on span "Welcome Page" at bounding box center [153, 91] width 150 height 12
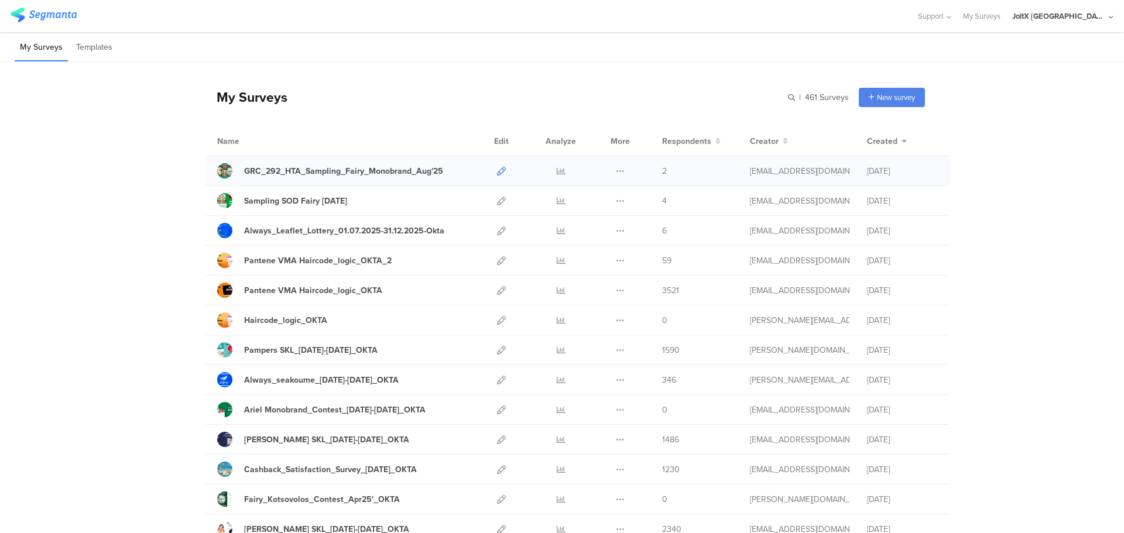
click at [497, 172] on icon at bounding box center [501, 171] width 9 height 9
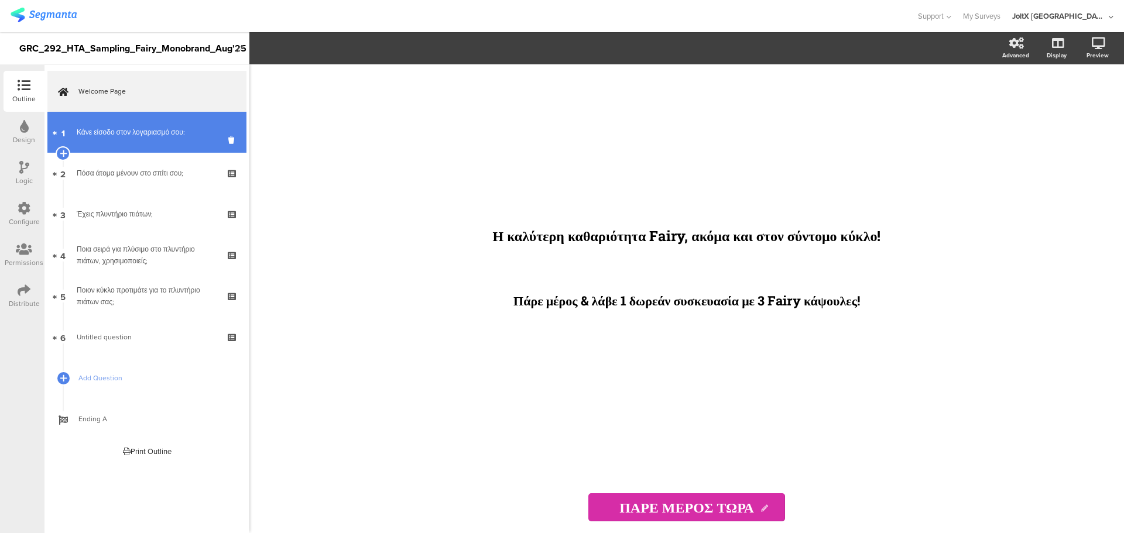
click at [111, 136] on div "Κάνε είσοδο στον λογαριασμό σου:" at bounding box center [147, 132] width 140 height 12
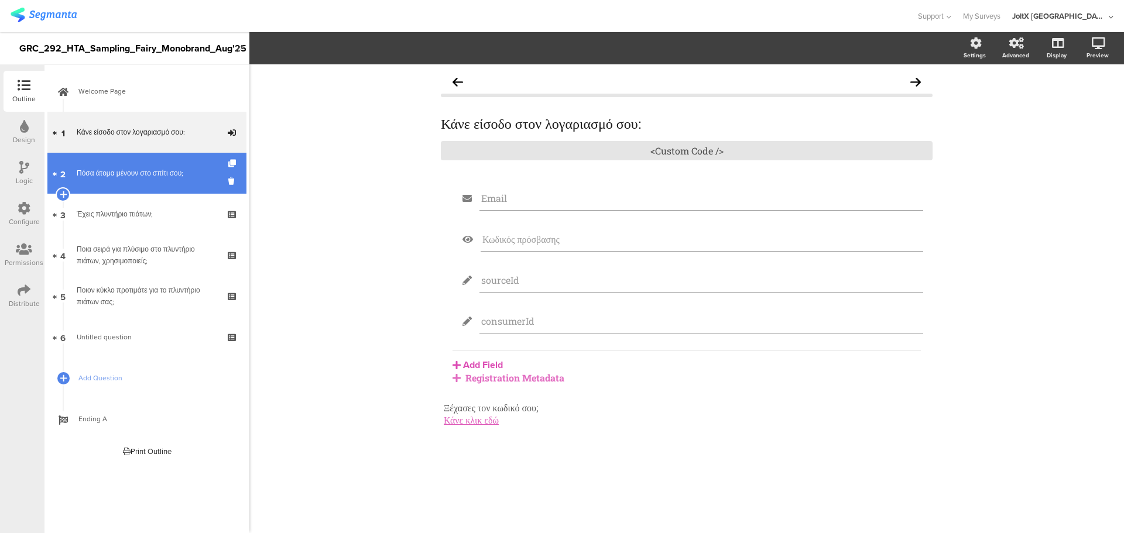
click at [115, 184] on link "2 Πόσα άτομα μένουν στο σπίτι σου;" at bounding box center [146, 173] width 199 height 41
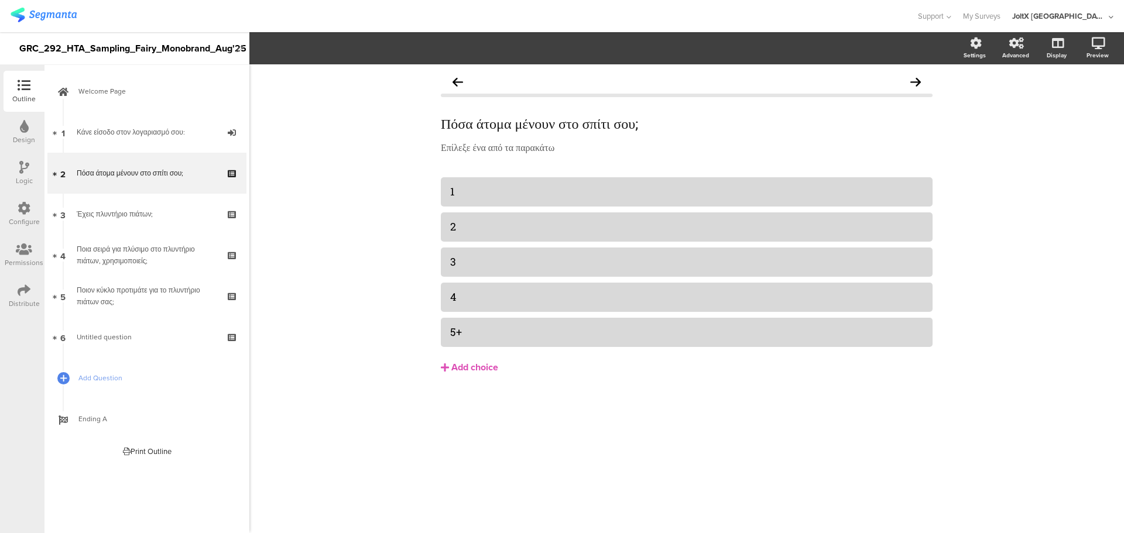
click at [555, 166] on div "Πόσα άτομα μένουν στο σπίτι σου; Πόσα άτομα μένουν στο σπίτι σου; Επίλεξε ένα α…" at bounding box center [687, 246] width 492 height 353
click at [551, 175] on div "Πόσα άτομα μένουν στο σπίτι σου; Πόσα άτομα μένουν στο σπίτι σου; Επίλεξε ένα α…" at bounding box center [687, 246] width 492 height 353
click at [548, 190] on div "1" at bounding box center [686, 191] width 473 height 13
click at [547, 215] on div at bounding box center [687, 227] width 492 height 29
click at [504, 179] on div at bounding box center [687, 191] width 492 height 29
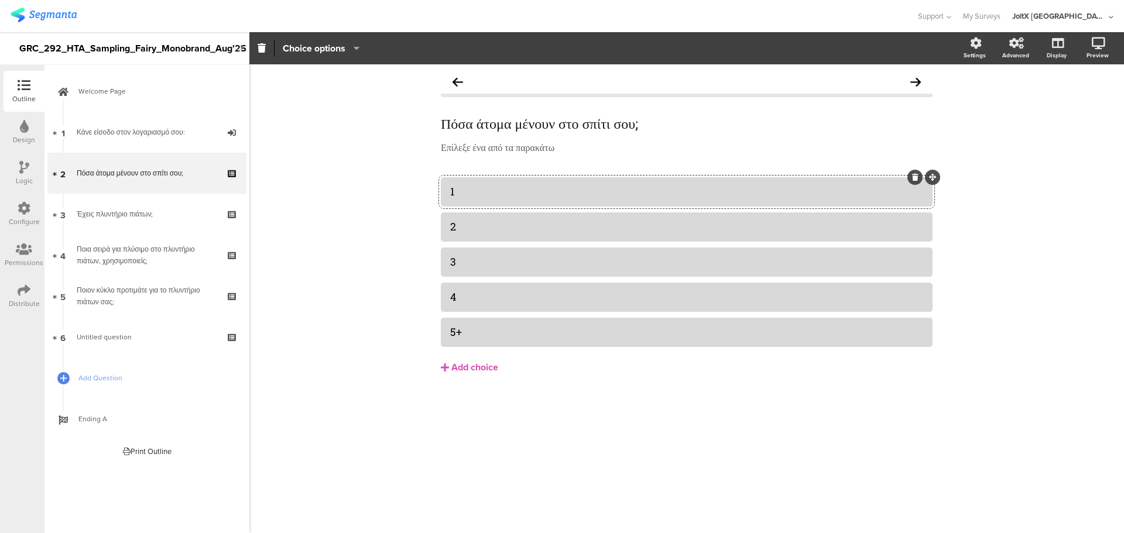
click at [354, 40] on button "Choice options" at bounding box center [321, 48] width 78 height 25
click at [357, 187] on div "Πόσα άτομα μένουν στο σπίτι σου; Πόσα άτομα μένουν στο σπίτι σου; Επίλεξε ένα α…" at bounding box center [686, 298] width 875 height 469
click at [543, 460] on div "Πόσα άτομα μένουν στο σπίτι σου; Πόσα άτομα μένουν στο σπίτι σου; Επίλεξε ένα α…" at bounding box center [686, 298] width 875 height 469
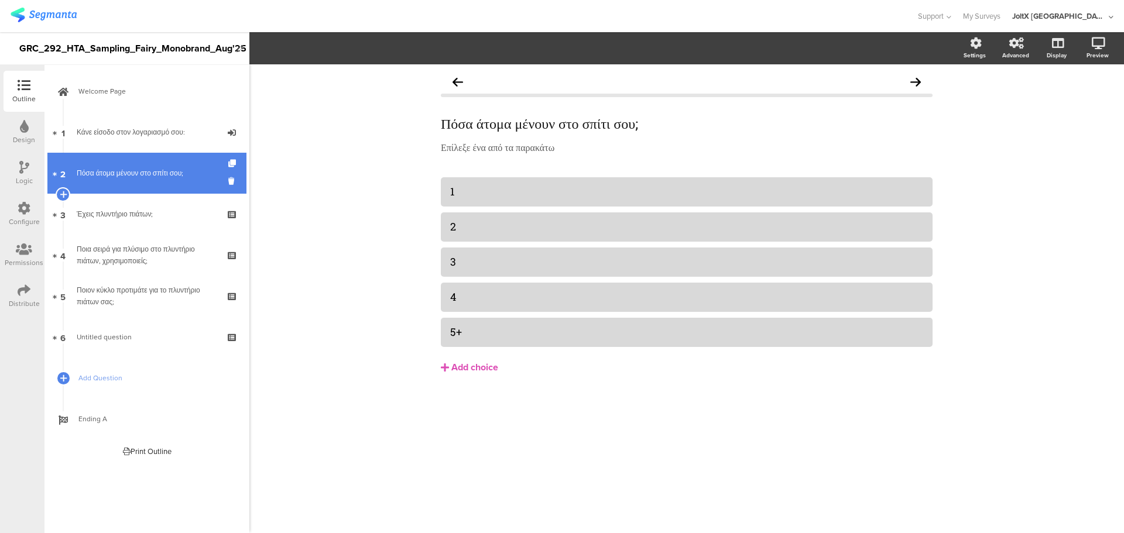
click at [107, 179] on link "2 Πόσα άτομα μένουν στο σπίτι σου;" at bounding box center [146, 173] width 199 height 41
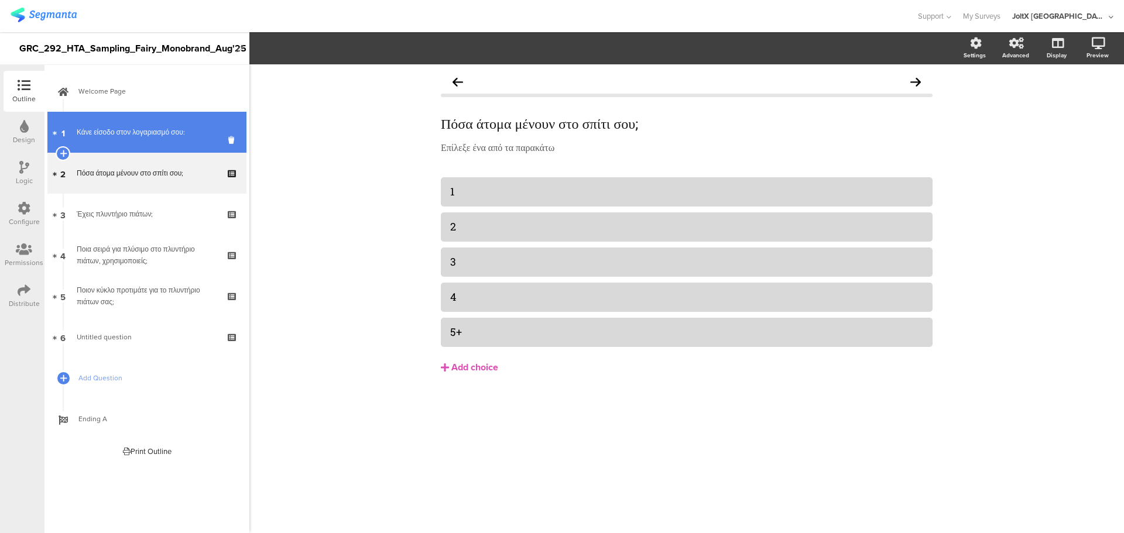
click at [113, 140] on link "1 Κάνε είσοδο στον λογαριασμό σου:" at bounding box center [146, 132] width 199 height 41
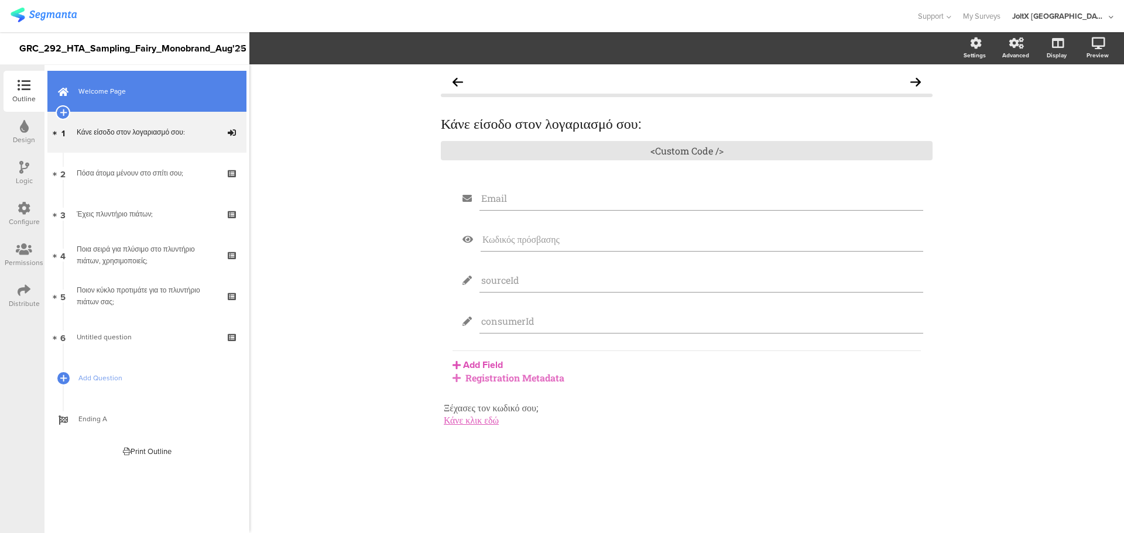
click at [111, 99] on link "Welcome Page" at bounding box center [146, 91] width 199 height 41
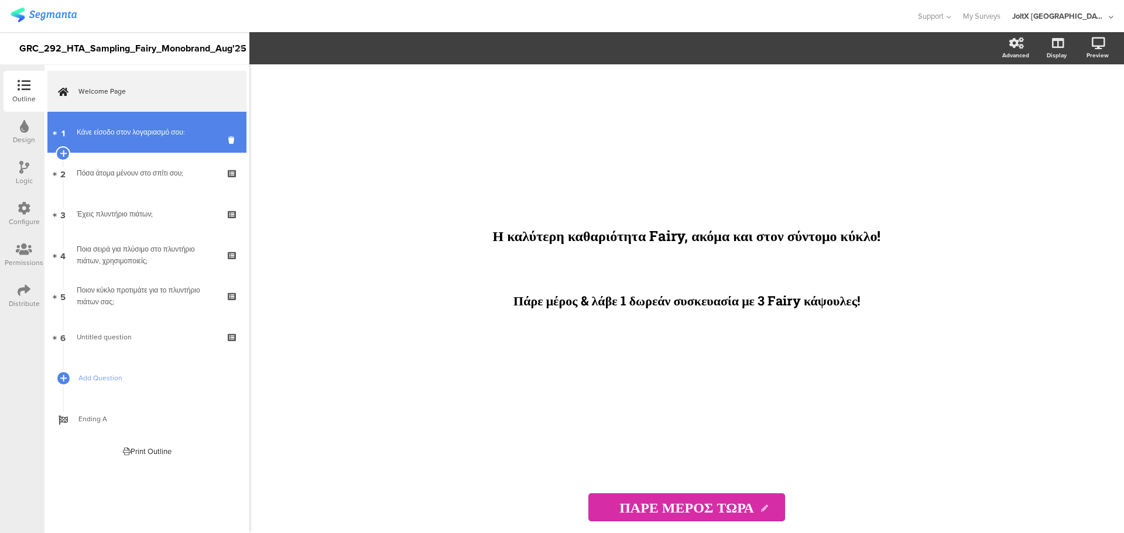
click at [125, 138] on div "Κάνε είσοδο στον λογαριασμό σου:" at bounding box center [147, 132] width 140 height 12
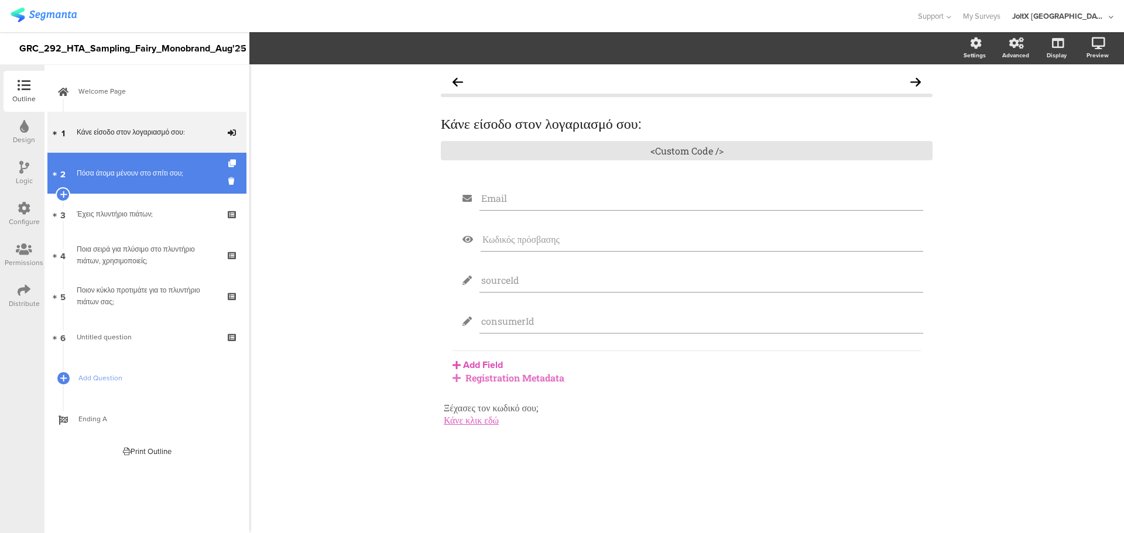
click at [125, 168] on div "Πόσα άτομα μένουν στο σπίτι σου;" at bounding box center [147, 173] width 140 height 12
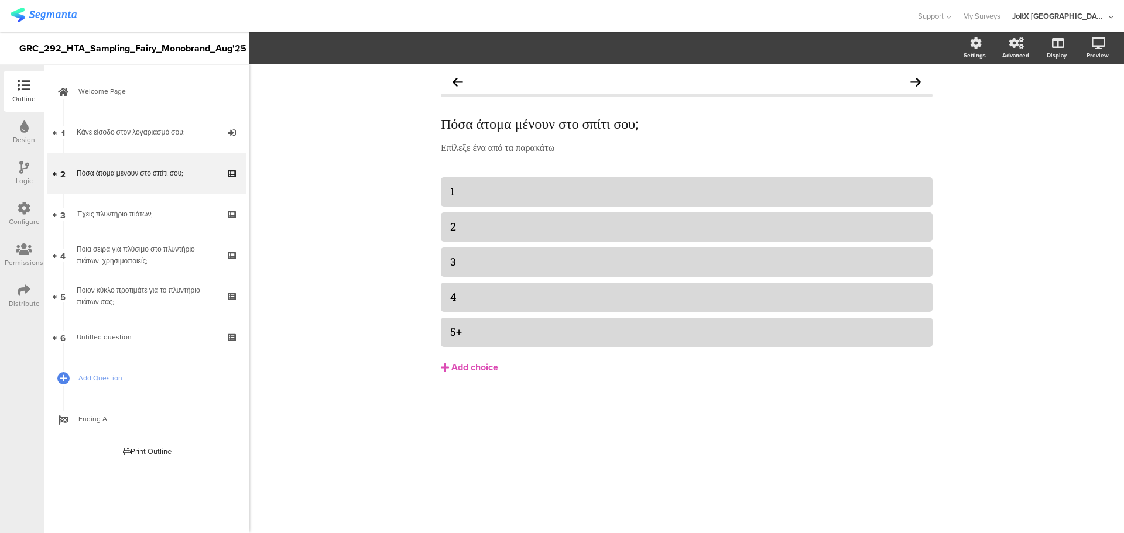
click at [2, 140] on div "Outline Design Logic Configure Permissions Distribute" at bounding box center [22, 194] width 44 height 246
click at [15, 139] on div "Design" at bounding box center [24, 140] width 22 height 11
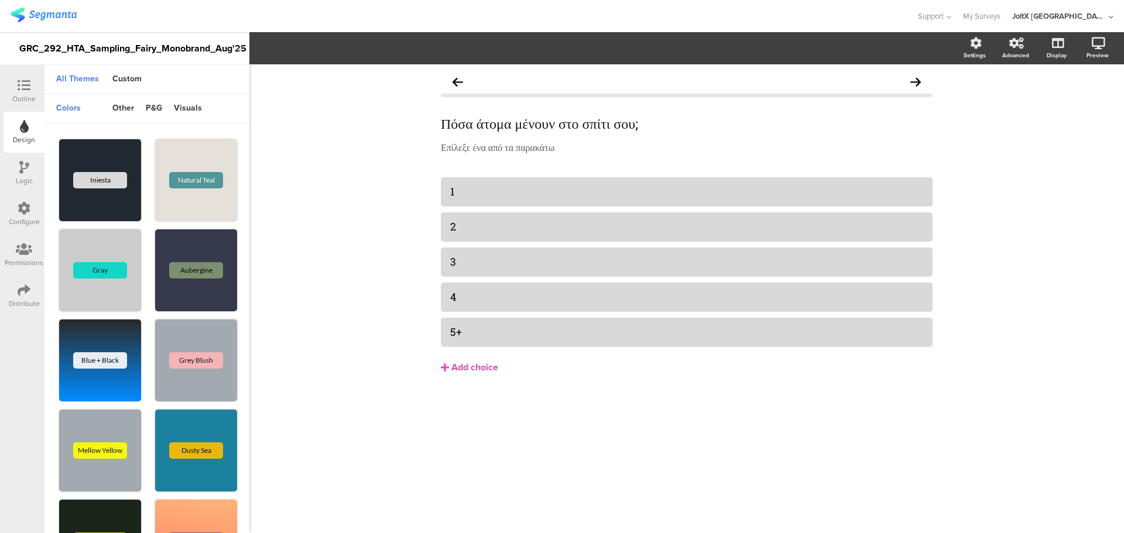
click at [25, 177] on div "Logic" at bounding box center [24, 181] width 17 height 11
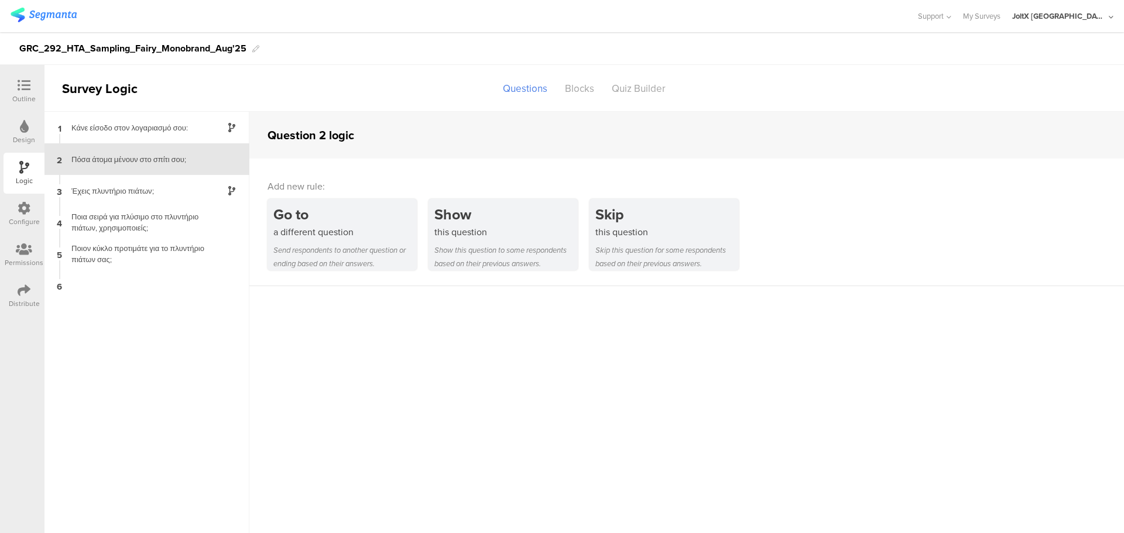
click at [26, 208] on icon at bounding box center [24, 208] width 13 height 13
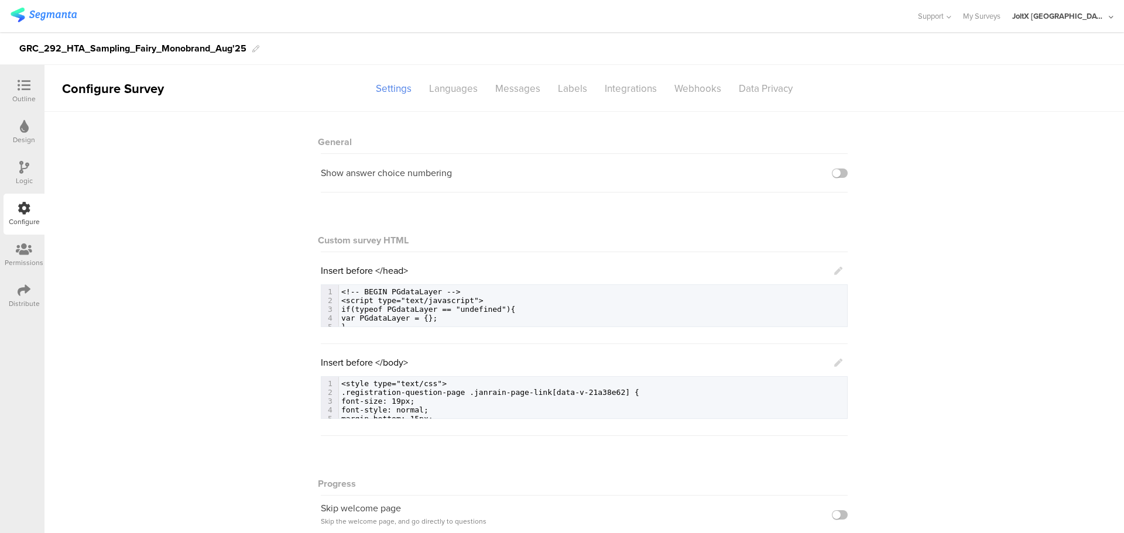
click at [23, 167] on icon at bounding box center [24, 167] width 10 height 13
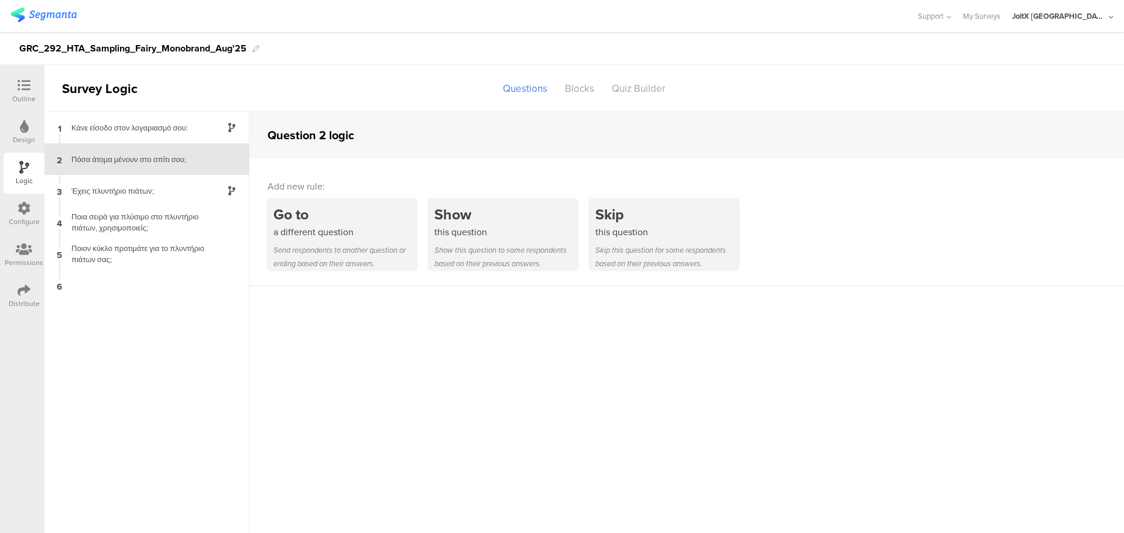
click at [29, 130] on div "Design" at bounding box center [24, 132] width 41 height 41
click at [31, 93] on div at bounding box center [23, 86] width 23 height 15
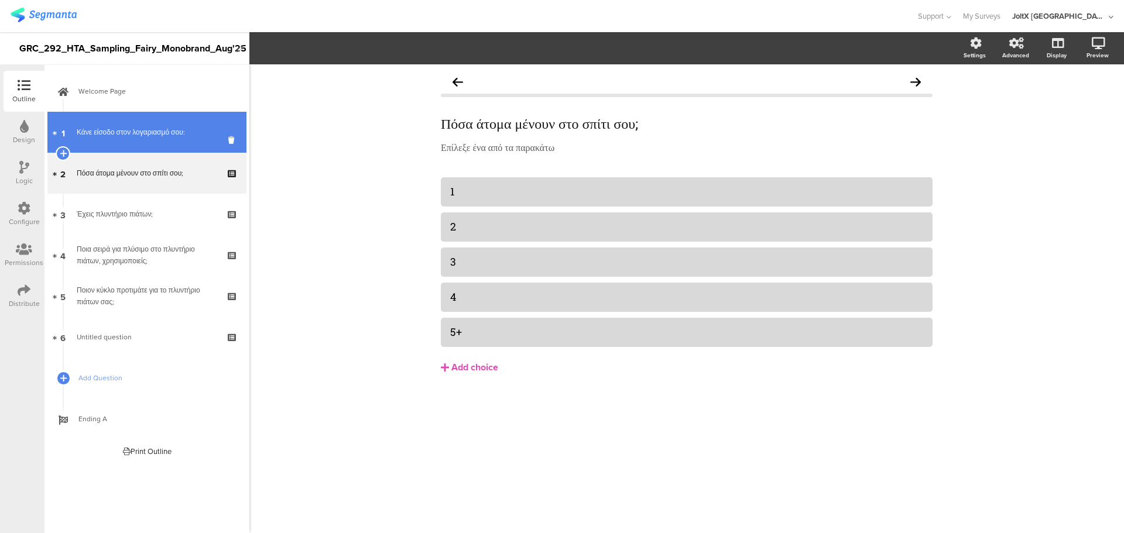
click at [137, 125] on link "1 Κάνε είσοδο στον λογαριασμό σου:" at bounding box center [146, 132] width 199 height 41
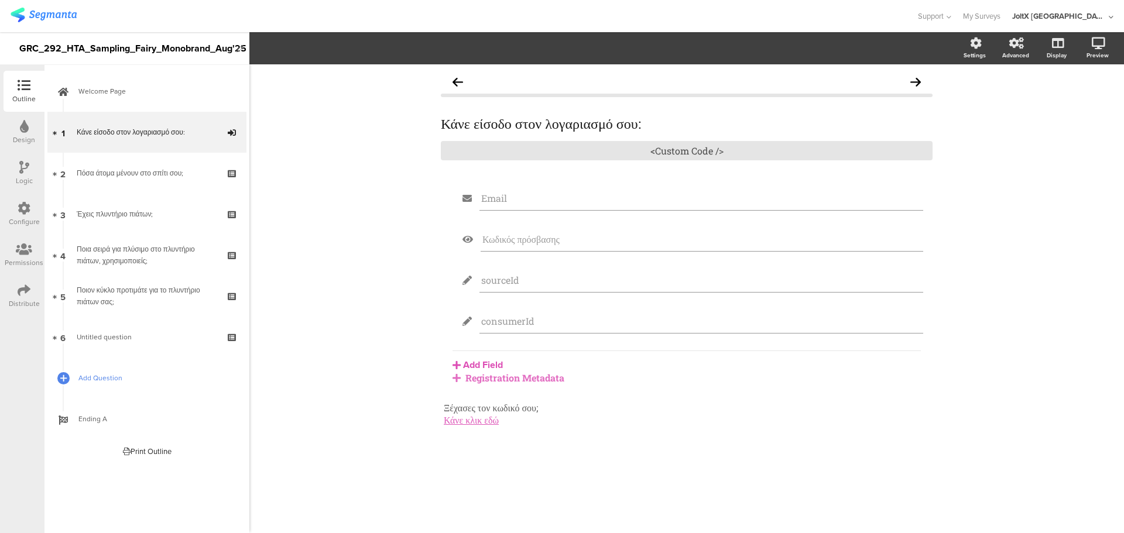
click at [85, 374] on span "Add Question" at bounding box center [153, 378] width 150 height 12
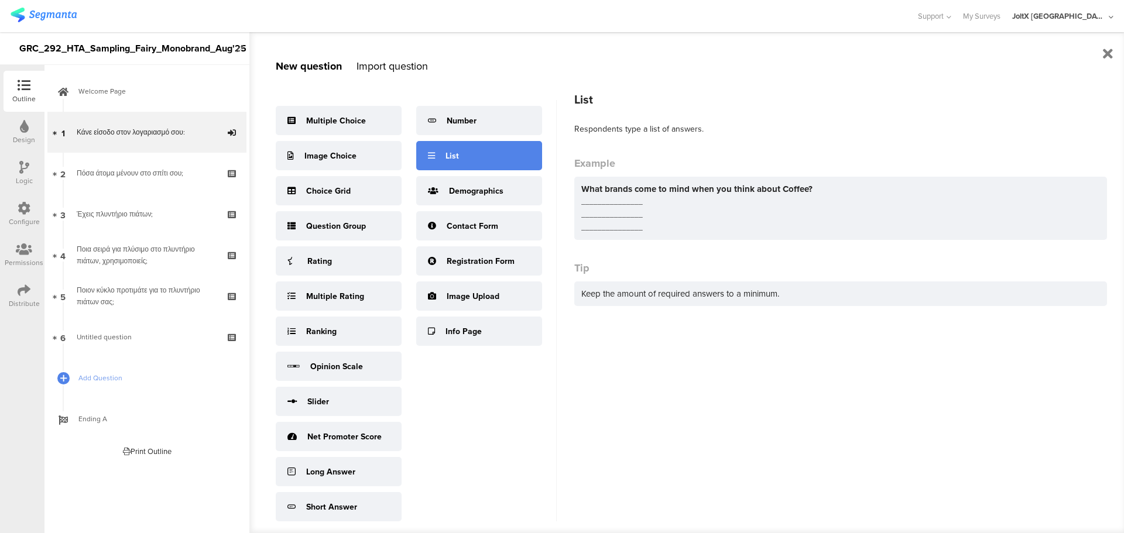
click at [470, 170] on div "List" at bounding box center [479, 155] width 126 height 29
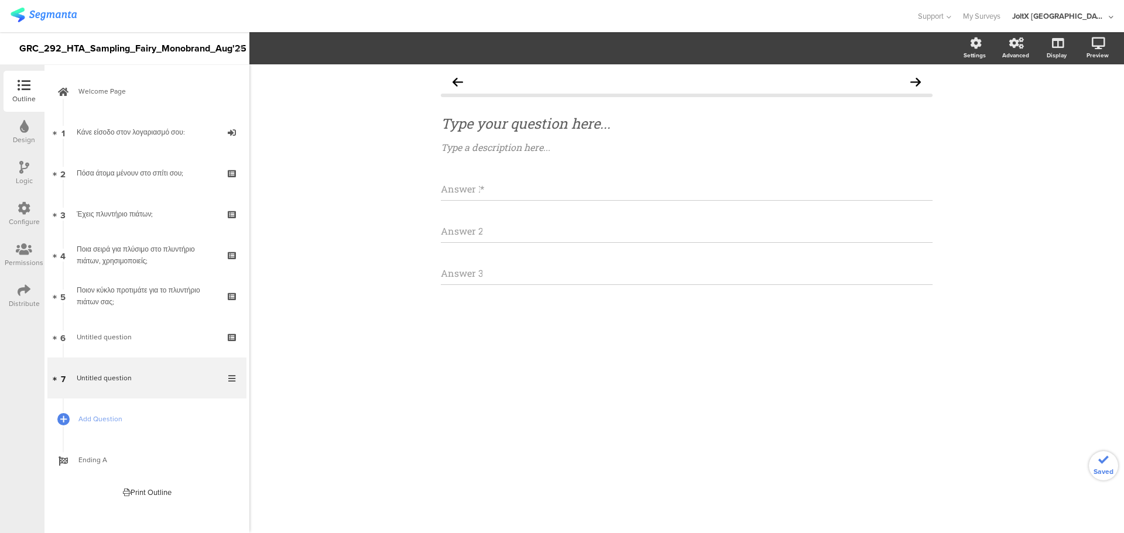
click at [498, 193] on div "Answer 1 *" at bounding box center [687, 188] width 492 height 23
click at [529, 231] on div "Answer 2" at bounding box center [687, 231] width 492 height 23
click at [539, 254] on div "Answer 1 * Answer 2 Answer 3" at bounding box center [687, 231] width 492 height 108
click at [540, 282] on div "Answer 3" at bounding box center [687, 273] width 492 height 23
click at [509, 192] on div "Answer 1 *" at bounding box center [687, 188] width 492 height 23
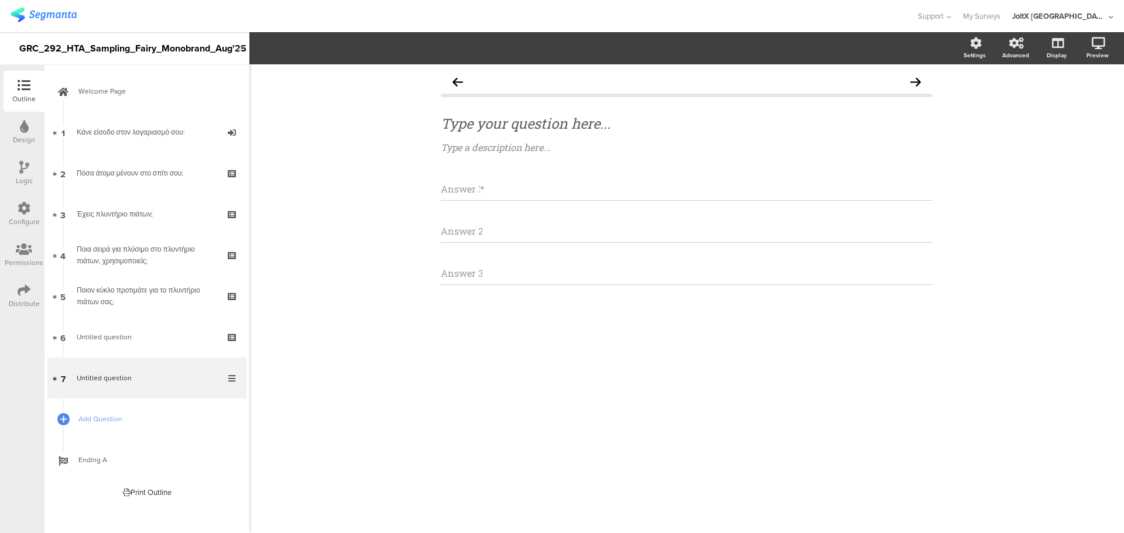
click at [499, 173] on div "Type your question here... Type a description here... Answer 1 * Answer 2 Answe…" at bounding box center [687, 207] width 492 height 275
click at [504, 187] on div "Answer 1 *" at bounding box center [687, 188] width 492 height 23
type input "Answer 11"
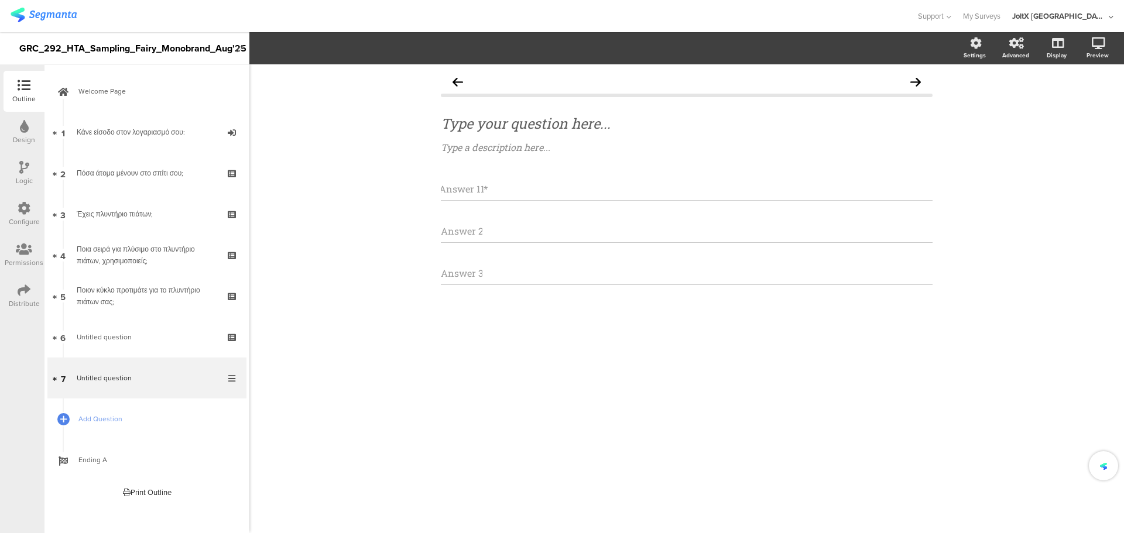
click at [500, 235] on div "Answer 2" at bounding box center [687, 231] width 492 height 23
type input "Answer 22"
drag, startPoint x: 501, startPoint y: 259, endPoint x: 506, endPoint y: 279, distance: 20.6
click at [501, 259] on div "Answer 11 * Answer 22 Answer 3" at bounding box center [687, 231] width 492 height 108
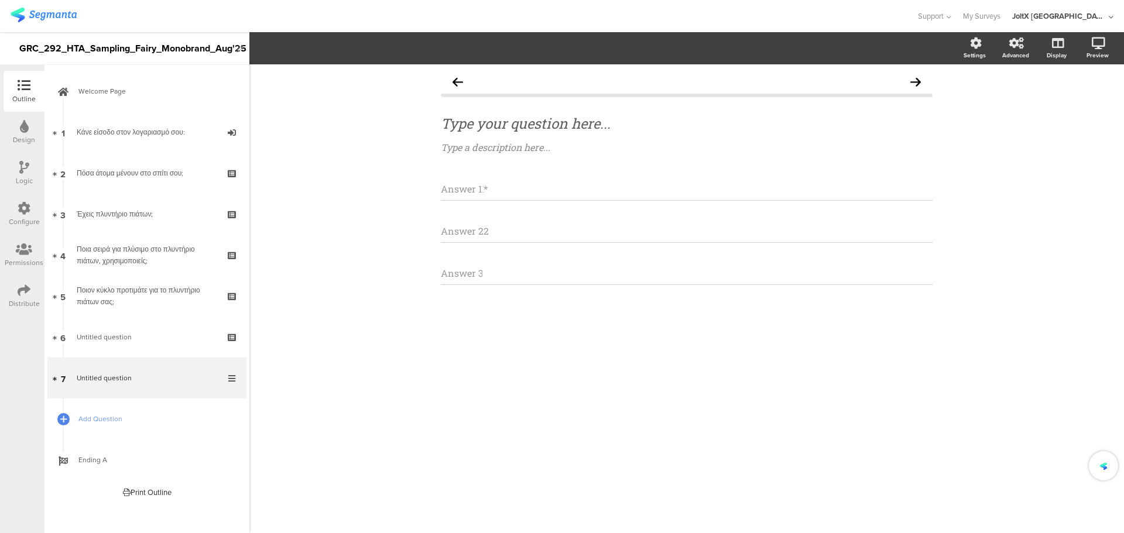
click at [506, 279] on div "Answer 3" at bounding box center [687, 273] width 492 height 23
type input "Answer 33"
click at [516, 347] on div "Type your question here... Type a description here... Answer 11 * Answer 22 Ans…" at bounding box center [686, 207] width 515 height 286
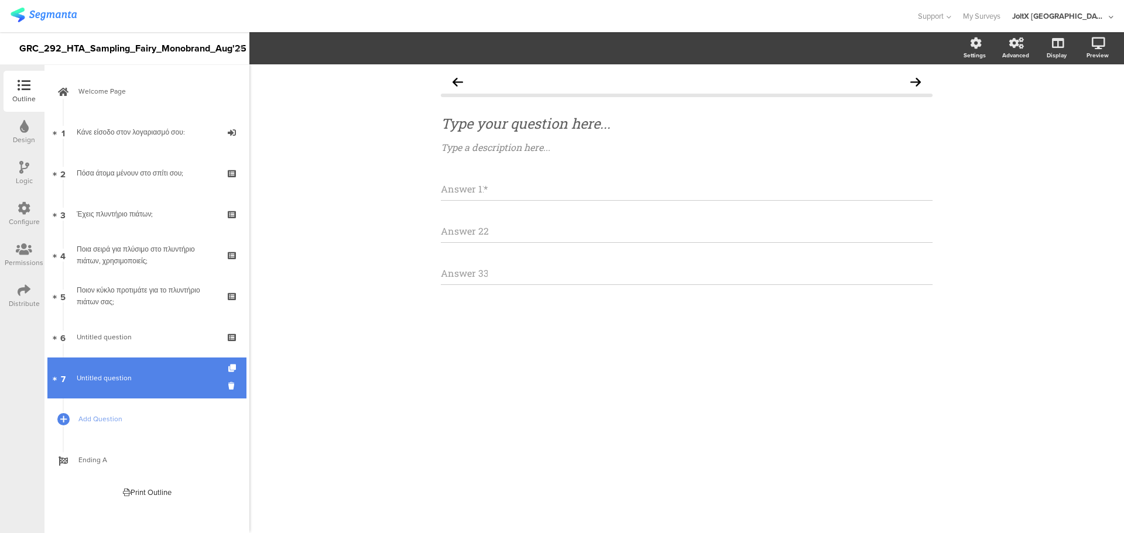
click at [158, 372] on span "Untitled question" at bounding box center [147, 378] width 140 height 12
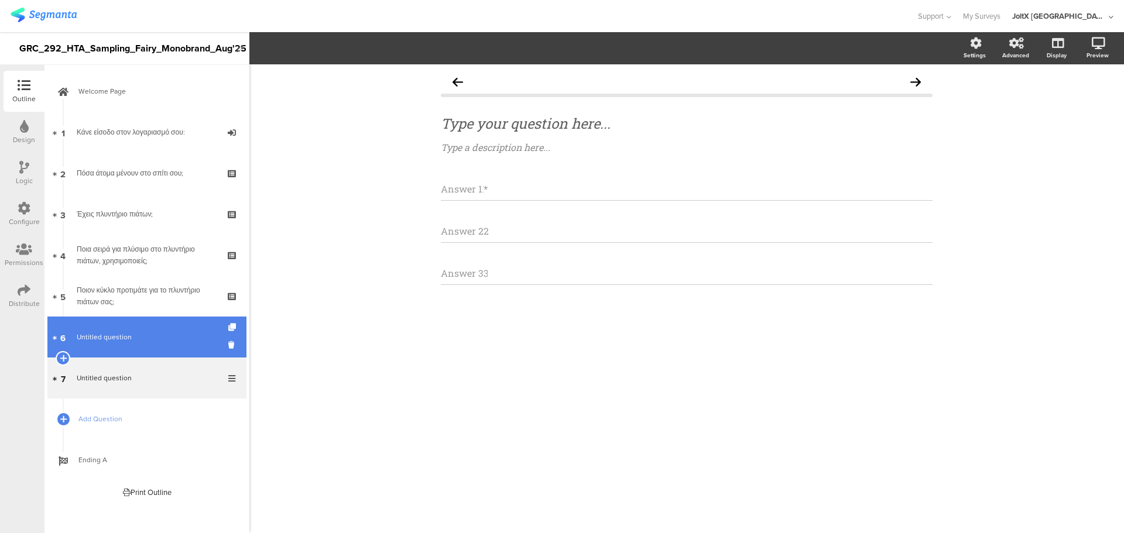
click at [158, 346] on link "6 Untitled question" at bounding box center [146, 337] width 199 height 41
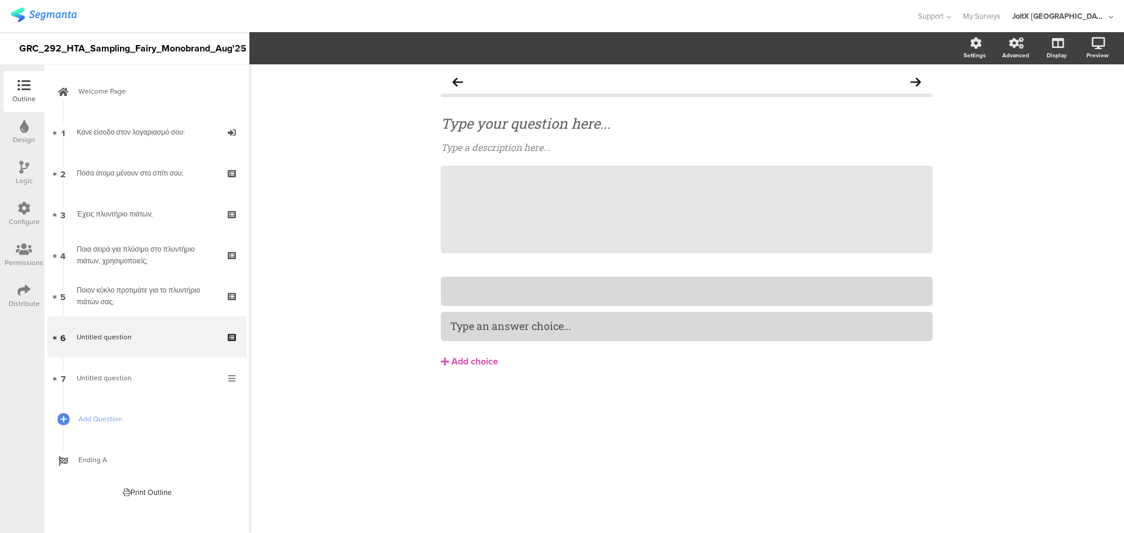
click at [483, 272] on div "Type your question here... Type a description here... /" at bounding box center [687, 243] width 492 height 347
click at [484, 289] on div at bounding box center [686, 291] width 473 height 13
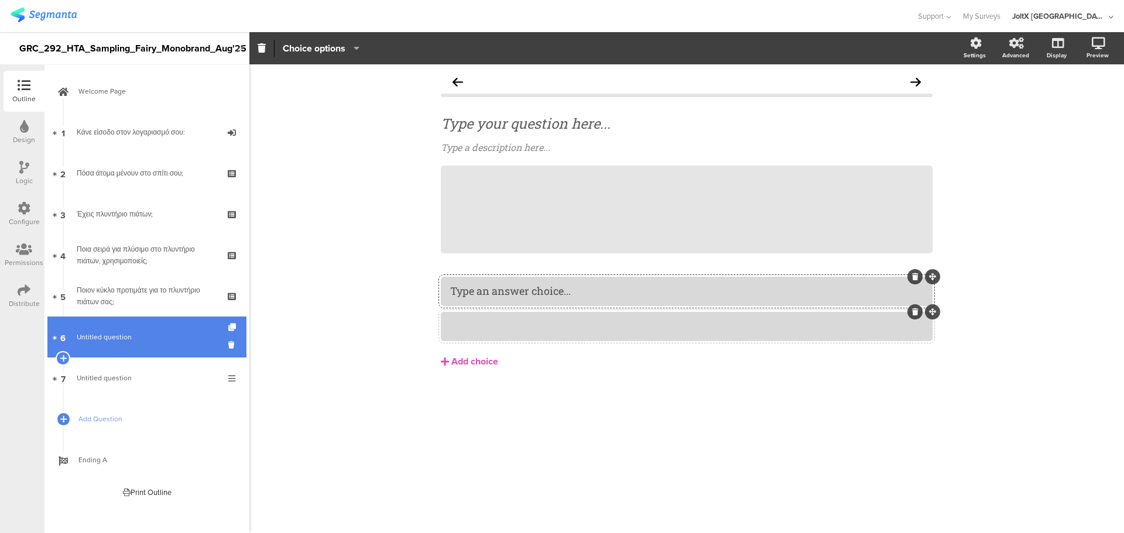
drag, startPoint x: 231, startPoint y: 347, endPoint x: 230, endPoint y: 356, distance: 9.4
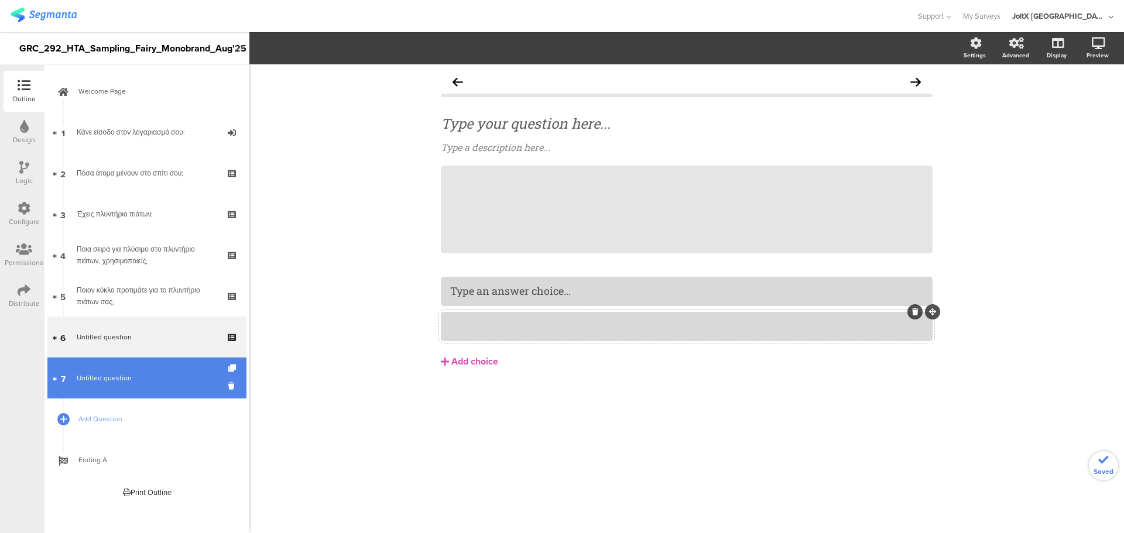
click at [179, 363] on link "7 Untitled question" at bounding box center [146, 378] width 199 height 41
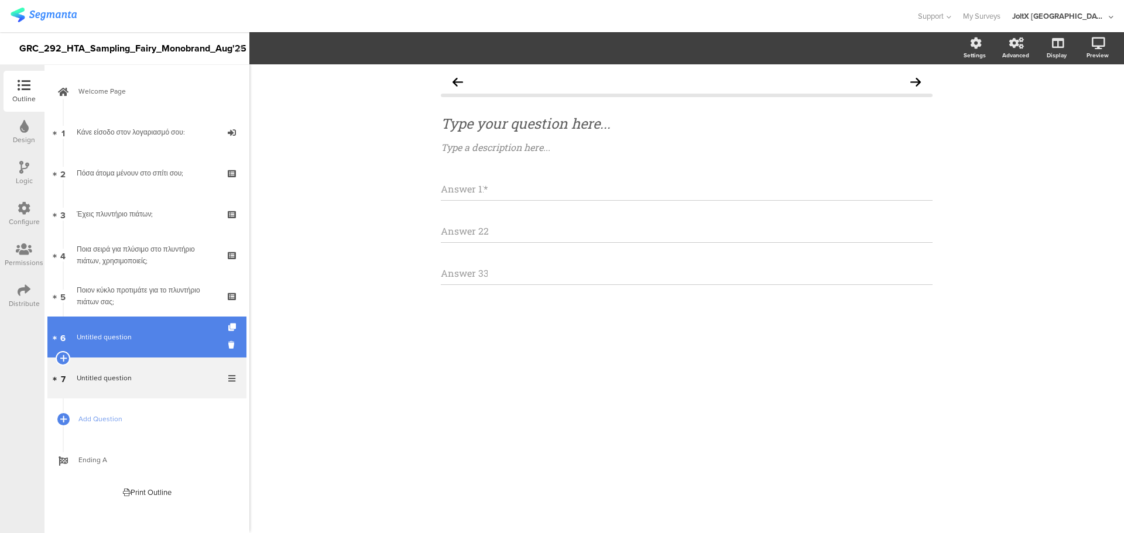
click at [177, 346] on link "6 Untitled question" at bounding box center [146, 337] width 199 height 41
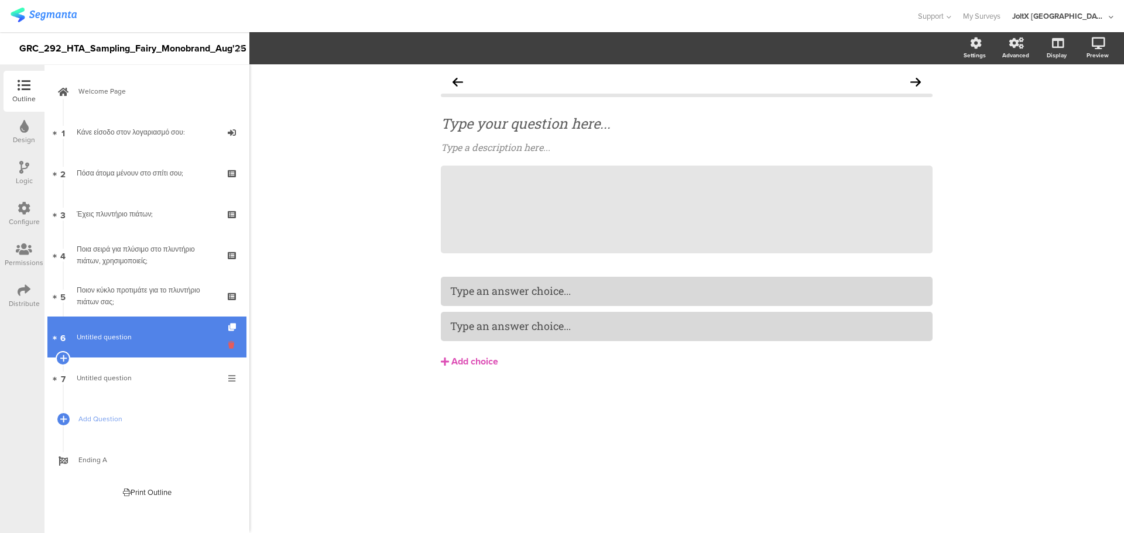
click at [234, 347] on icon at bounding box center [233, 345] width 10 height 11
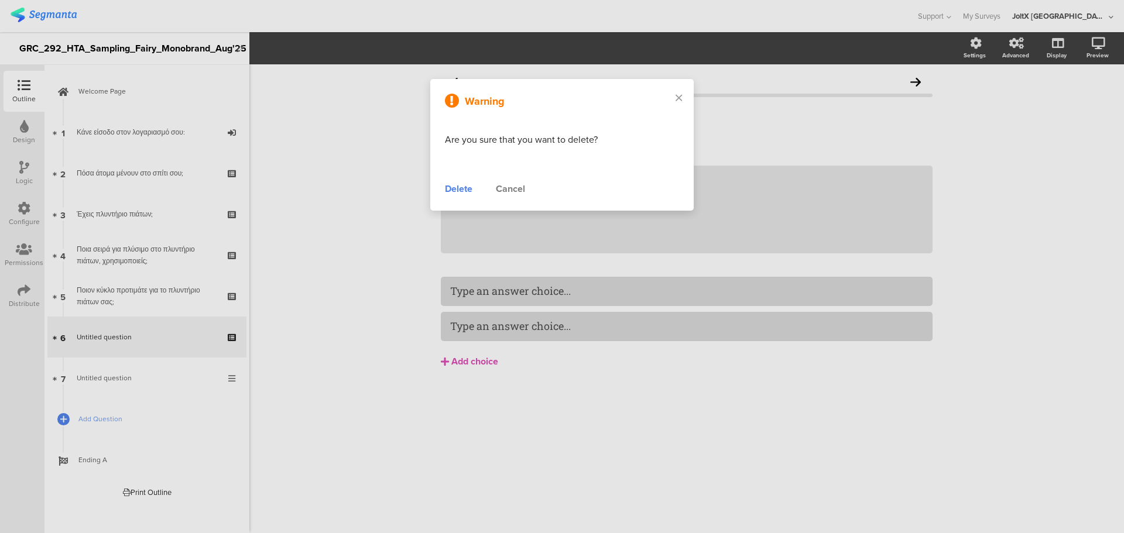
click at [446, 193] on div "Delete" at bounding box center [459, 189] width 28 height 14
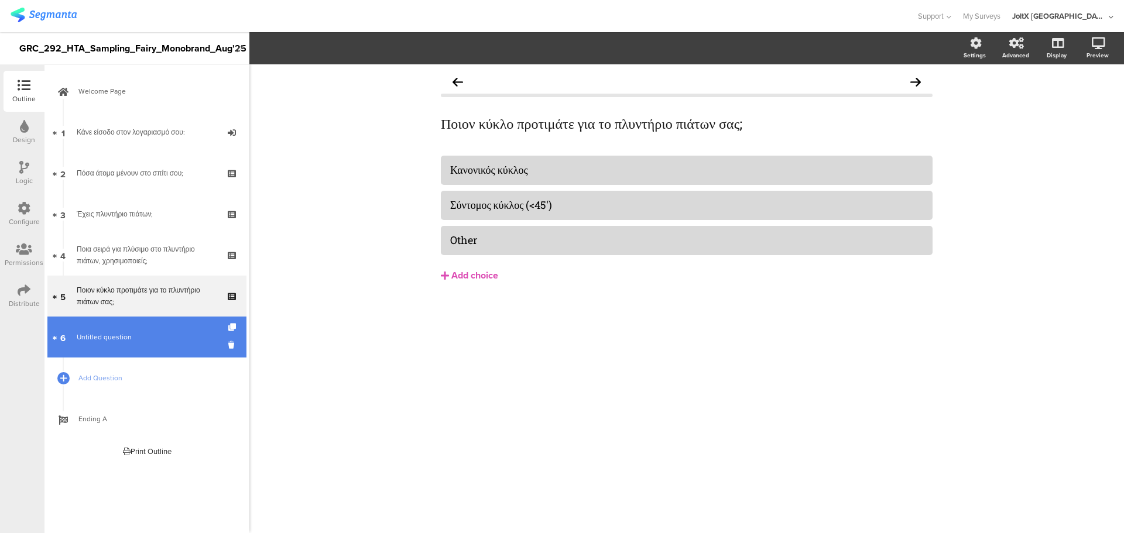
click at [167, 335] on span "Untitled question" at bounding box center [147, 337] width 140 height 12
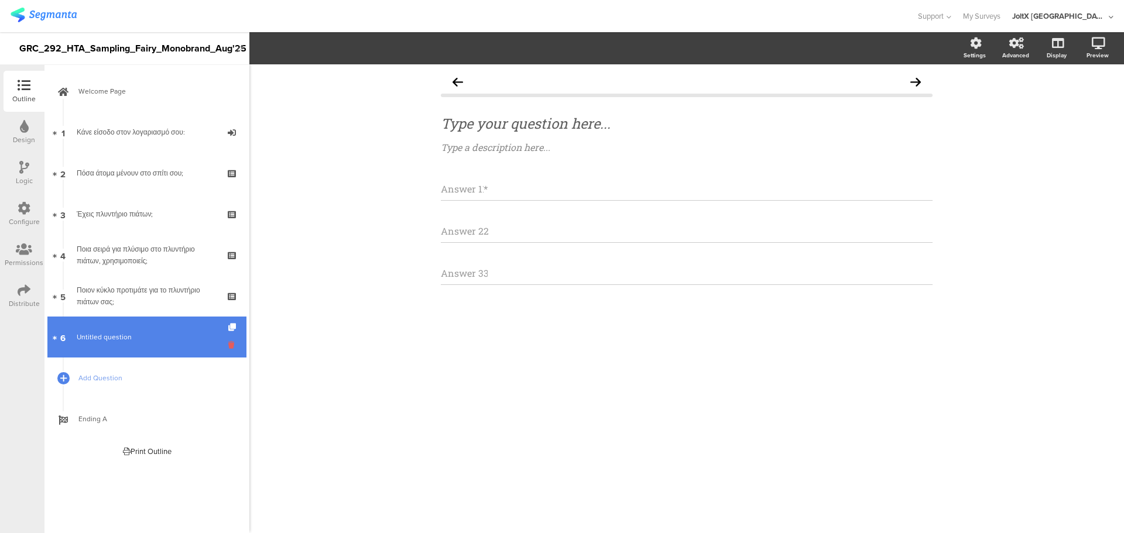
click at [231, 345] on icon at bounding box center [233, 345] width 10 height 11
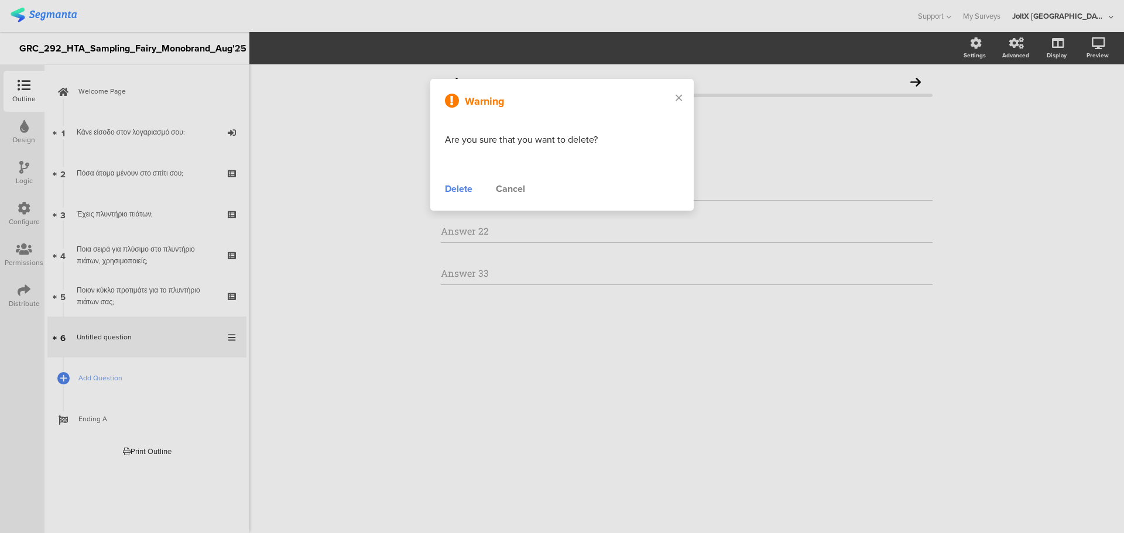
click at [450, 192] on div "Delete" at bounding box center [459, 189] width 28 height 14
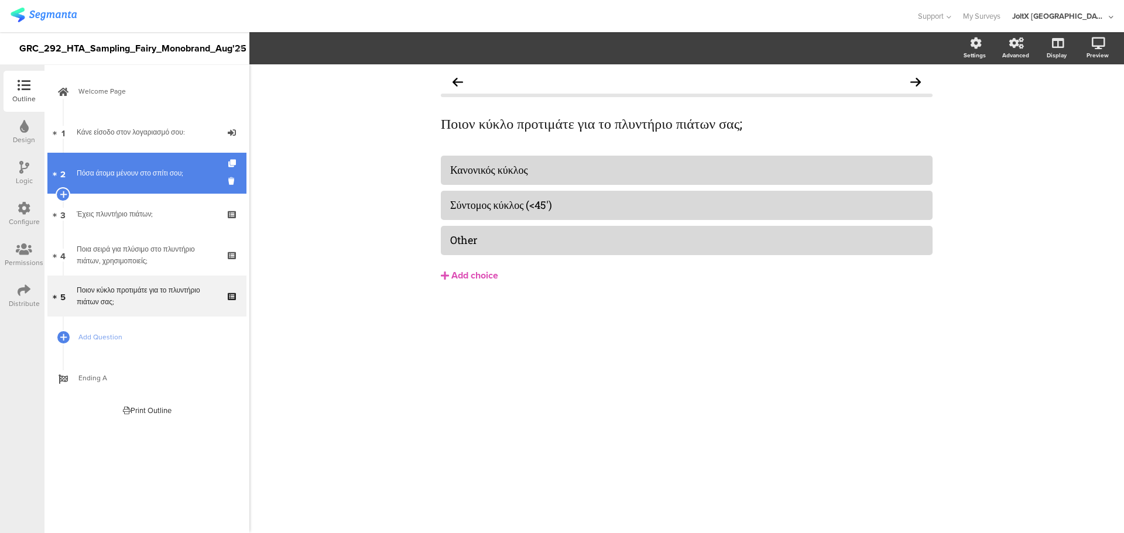
click at [148, 166] on link "2 Πόσα άτομα μένουν στο σπίτι σου;" at bounding box center [146, 173] width 199 height 41
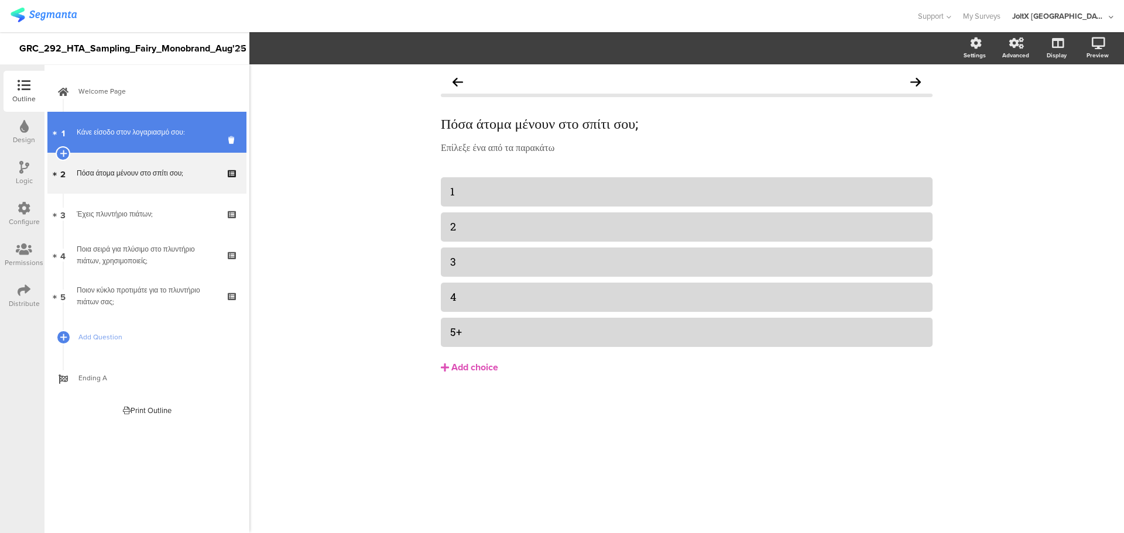
click at [158, 134] on div "Κάνε είσοδο στον λογαριασμό σου:" at bounding box center [147, 132] width 140 height 12
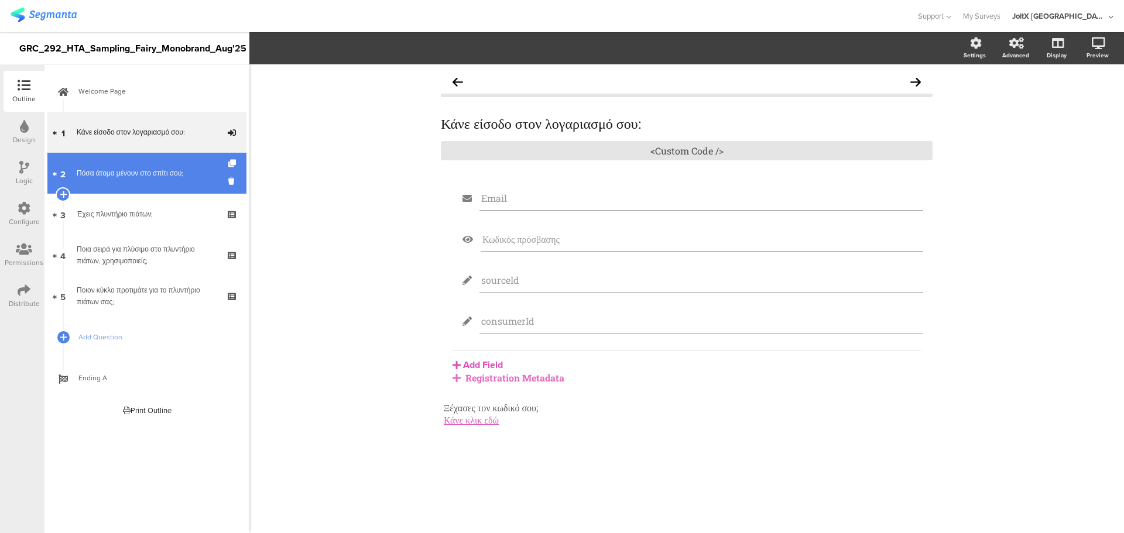
click at [151, 165] on link "2 Πόσα άτομα μένουν στο σπίτι σου;" at bounding box center [146, 173] width 199 height 41
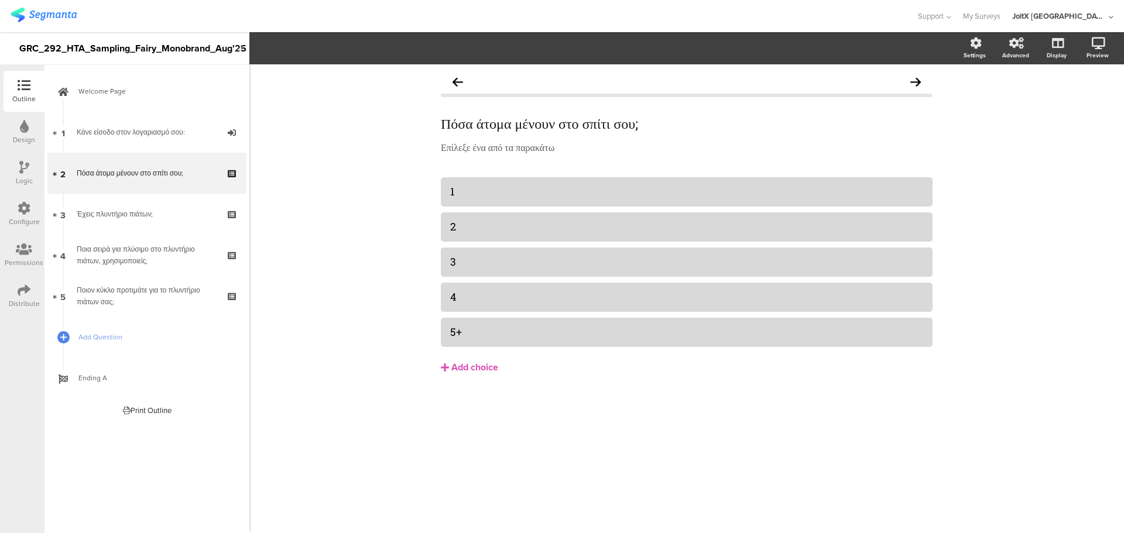
click at [541, 166] on div "Πόσα άτομα μένουν στο σπίτι σου; Πόσα άτομα μένουν στο σπίτι σου; Επίλεξε ένα α…" at bounding box center [687, 246] width 492 height 353
click at [543, 174] on div "Πόσα άτομα μένουν στο σπίτι σου; Πόσα άτομα μένουν στο σπίτι σου; Επίλεξε ένα α…" at bounding box center [687, 246] width 492 height 353
click at [543, 185] on div "1" at bounding box center [686, 191] width 473 height 13
click at [533, 214] on div at bounding box center [687, 227] width 492 height 29
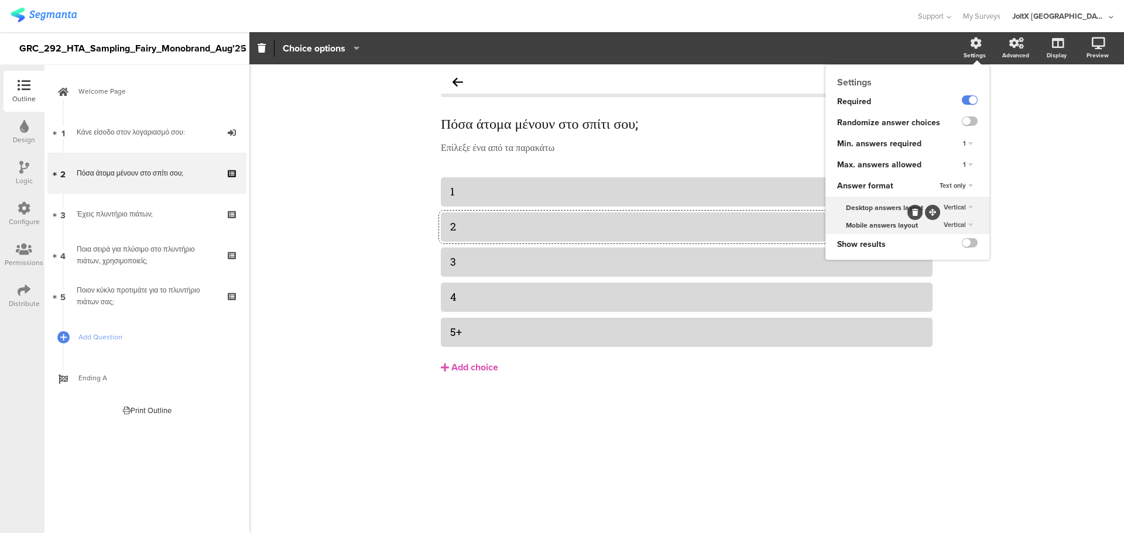
click at [968, 185] on div "Text only" at bounding box center [956, 186] width 43 height 14
click at [983, 184] on div "Text only Text only Choice images" at bounding box center [964, 186] width 51 height 21
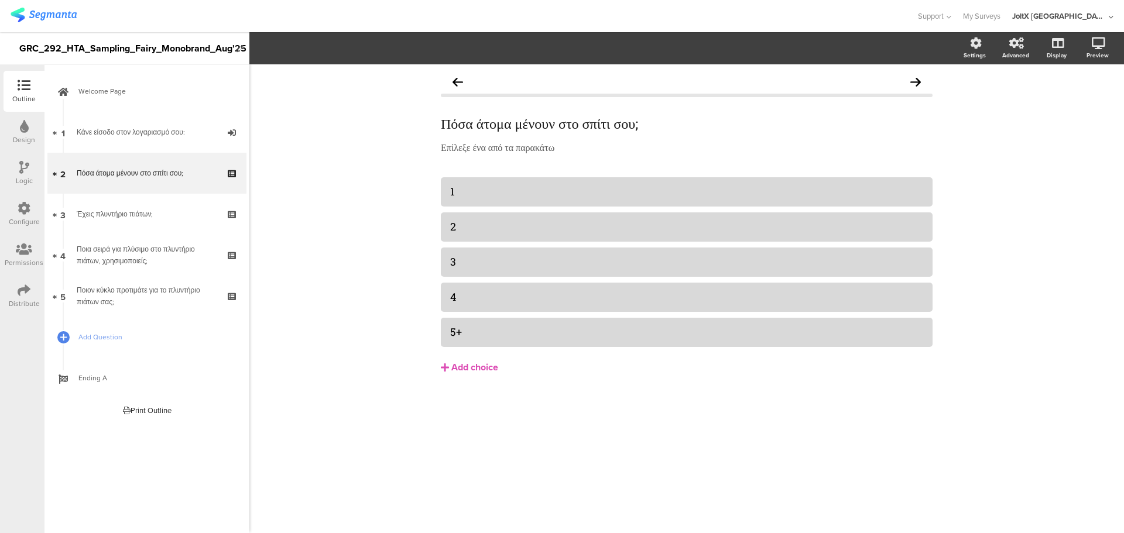
click at [367, 312] on div "Πόσα άτομα μένουν στο σπίτι σου; Πόσα άτομα μένουν στο σπίτι σου; Επίλεξε ένα α…" at bounding box center [686, 298] width 875 height 469
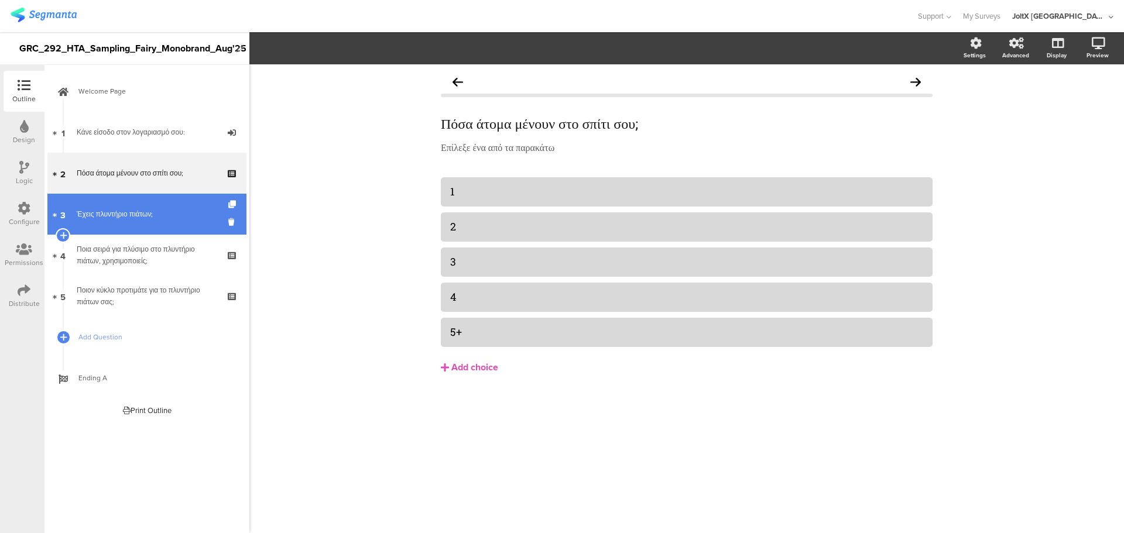
click at [144, 234] on link "3 Έχεις πλυντήριο πιάτων;" at bounding box center [146, 214] width 199 height 41
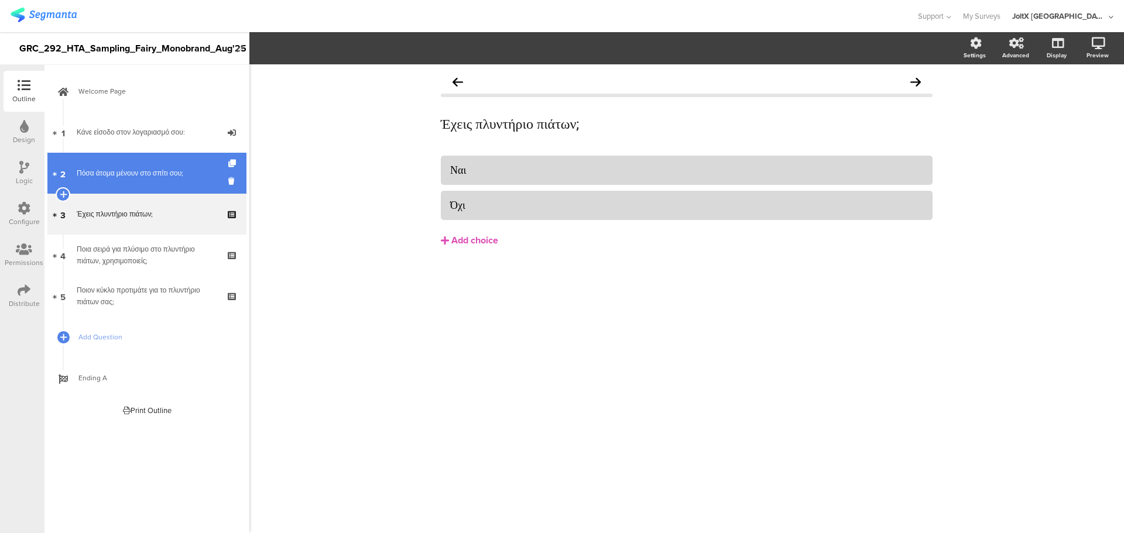
click at [154, 181] on link "2 Πόσα άτομα μένουν στο σπίτι σου;" at bounding box center [146, 173] width 199 height 41
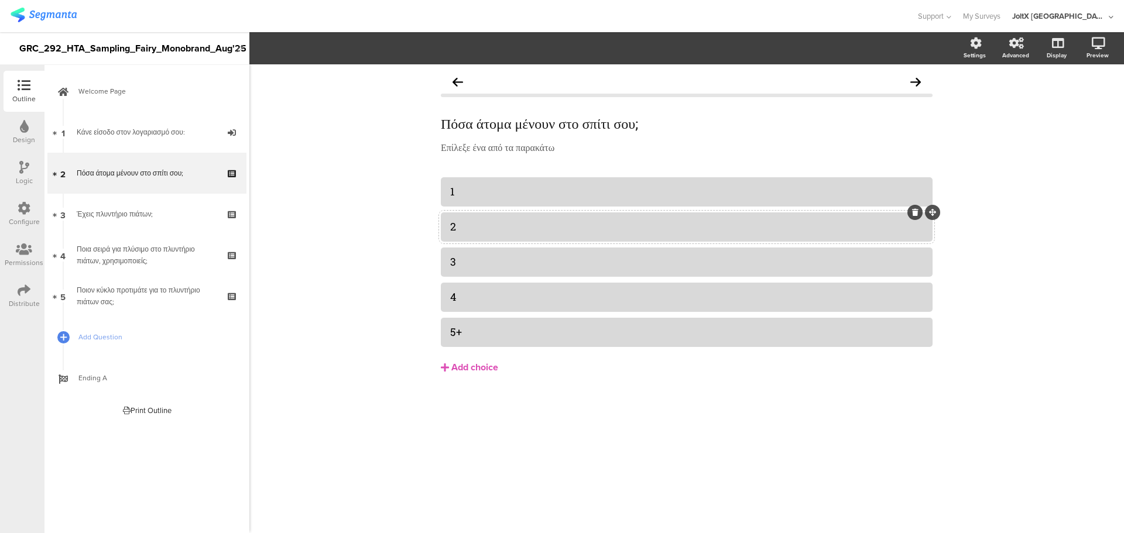
click at [508, 224] on div "2" at bounding box center [686, 226] width 473 height 13
click at [509, 269] on div "3" at bounding box center [686, 261] width 473 height 13
click at [484, 272] on div "3" at bounding box center [686, 261] width 473 height 19
click at [487, 317] on div "1 2 3 4" at bounding box center [687, 262] width 492 height 170
click at [481, 198] on div "1" at bounding box center [686, 191] width 473 height 13
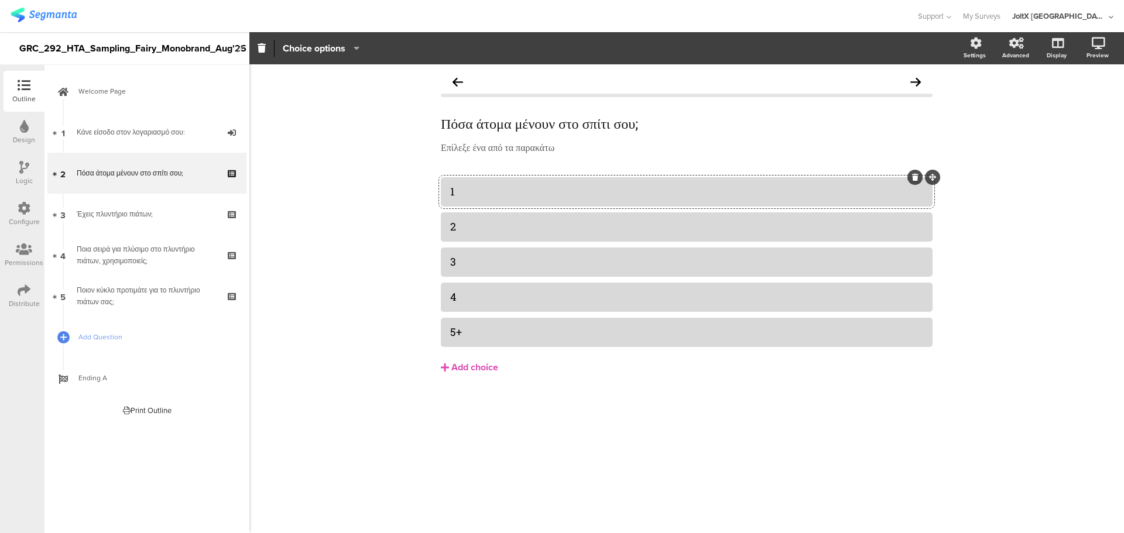
click at [353, 44] on icon "button" at bounding box center [354, 47] width 12 height 9
click at [982, 142] on div "Πόσα άτομα μένουν στο σπίτι σου; Πόσα άτομα μένουν στο σπίτι σου; Επίλεξε ένα α…" at bounding box center [686, 298] width 875 height 469
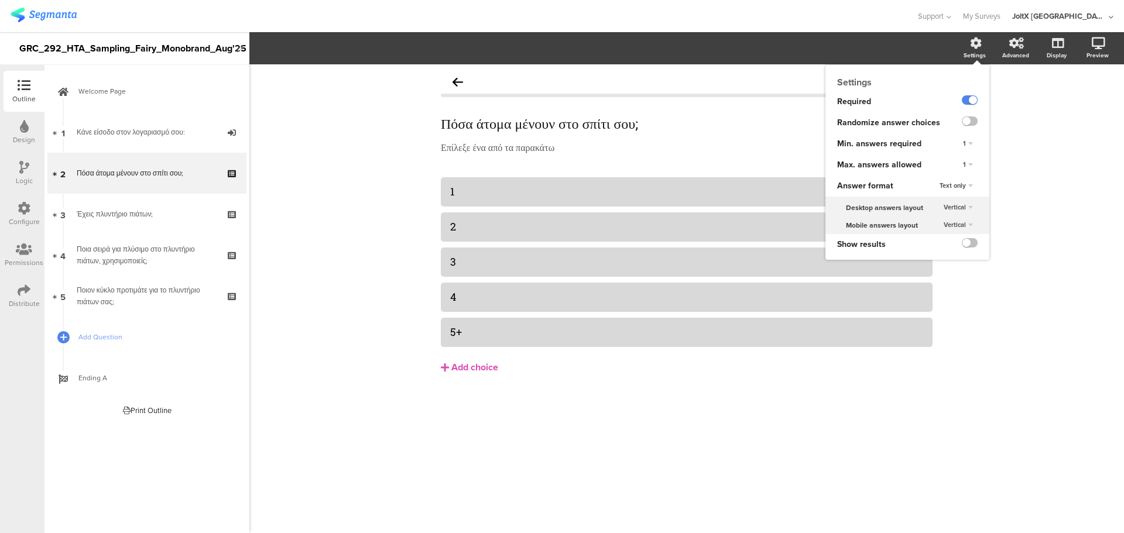
click at [893, 146] on span "Min. answers required" at bounding box center [879, 144] width 84 height 12
click at [879, 191] on span "Answer format" at bounding box center [865, 186] width 56 height 12
click at [957, 191] on div "Text only" at bounding box center [956, 186] width 43 height 14
click at [955, 182] on div "Text only Text only Choice images" at bounding box center [964, 186] width 51 height 21
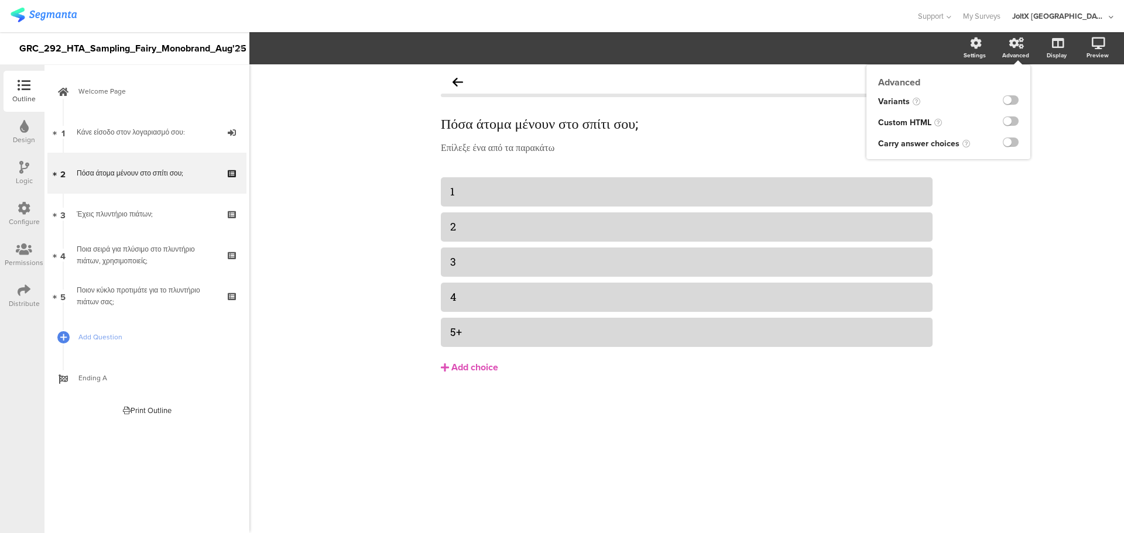
click at [1010, 52] on div "Advanced" at bounding box center [1015, 55] width 27 height 9
click at [1008, 100] on label at bounding box center [1011, 99] width 16 height 9
click at [0, 0] on input "checkbox" at bounding box center [0, 0] width 0 height 0
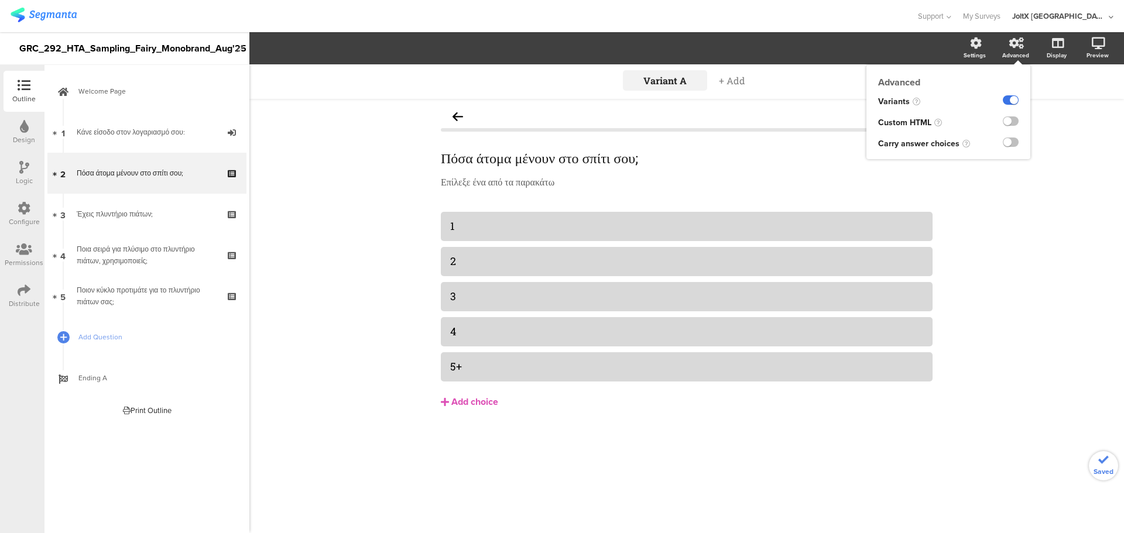
click at [1008, 100] on label at bounding box center [1011, 99] width 16 height 9
click at [0, 0] on input "checkbox" at bounding box center [0, 0] width 0 height 0
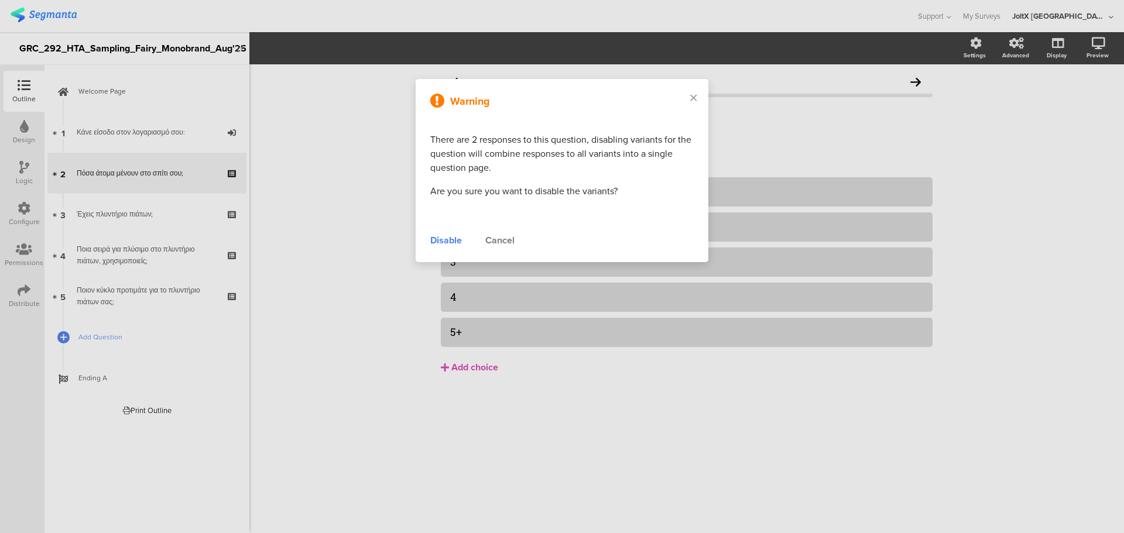
click at [512, 241] on div "Cancel" at bounding box center [499, 241] width 29 height 14
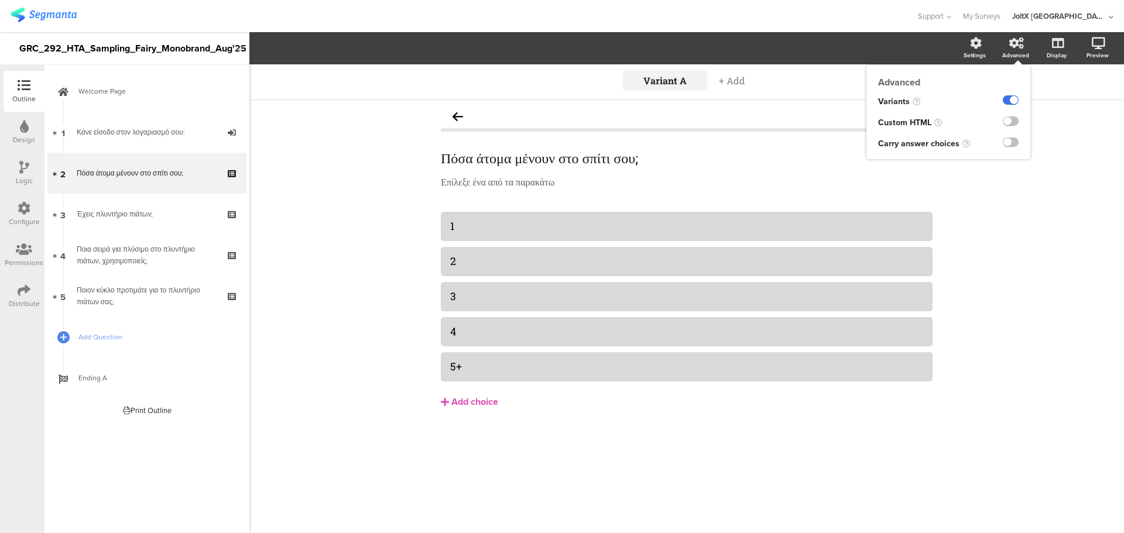
click at [1013, 97] on label at bounding box center [1011, 99] width 16 height 9
click at [0, 0] on input "checkbox" at bounding box center [0, 0] width 0 height 0
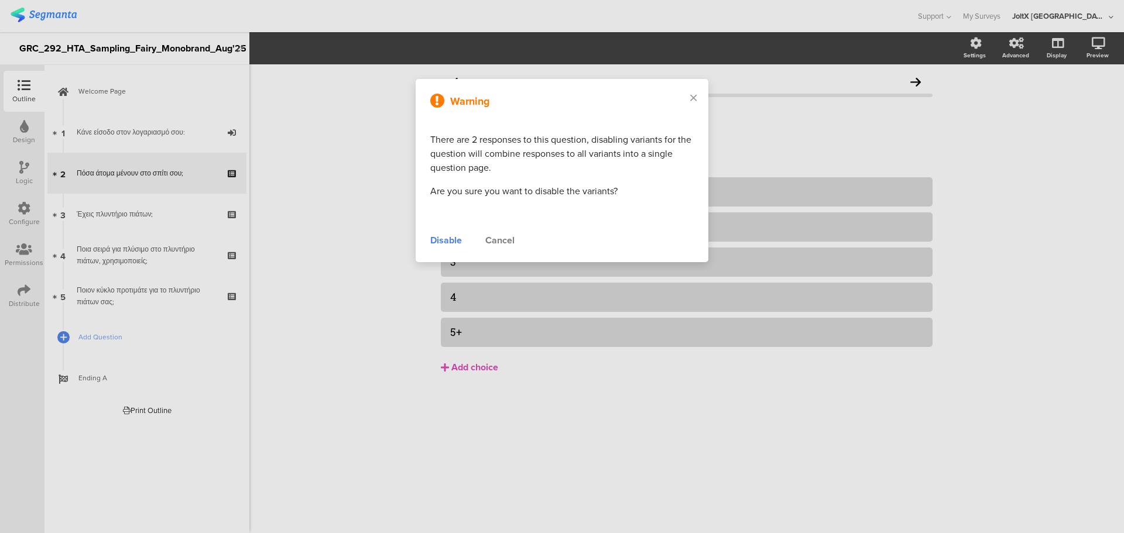
click at [459, 236] on div "Disable" at bounding box center [446, 241] width 32 height 14
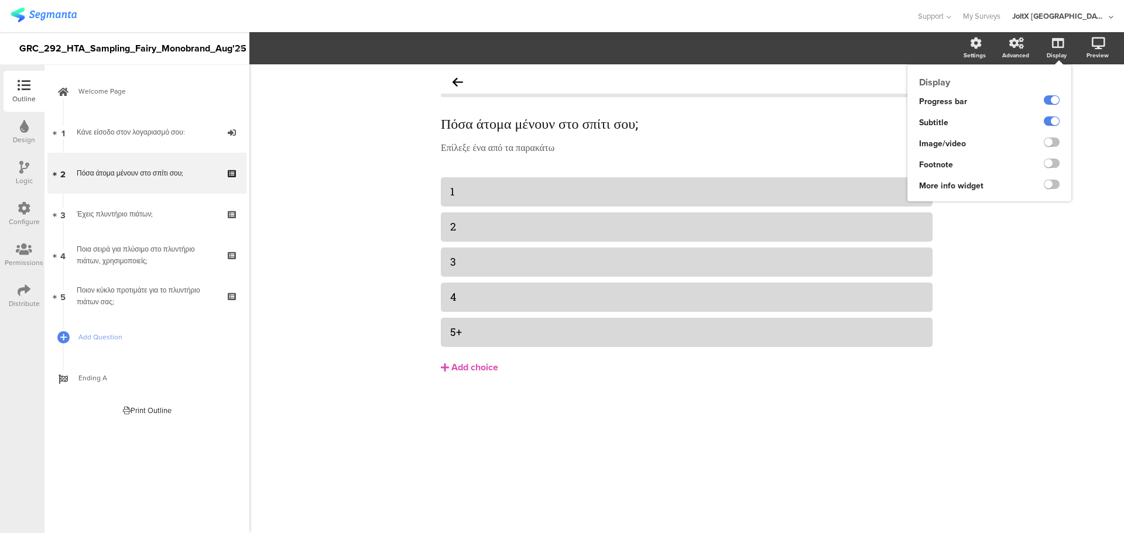
click at [1052, 47] on icon at bounding box center [1058, 43] width 12 height 12
click at [1054, 122] on label at bounding box center [1052, 121] width 16 height 9
click at [0, 0] on input "checkbox" at bounding box center [0, 0] width 0 height 0
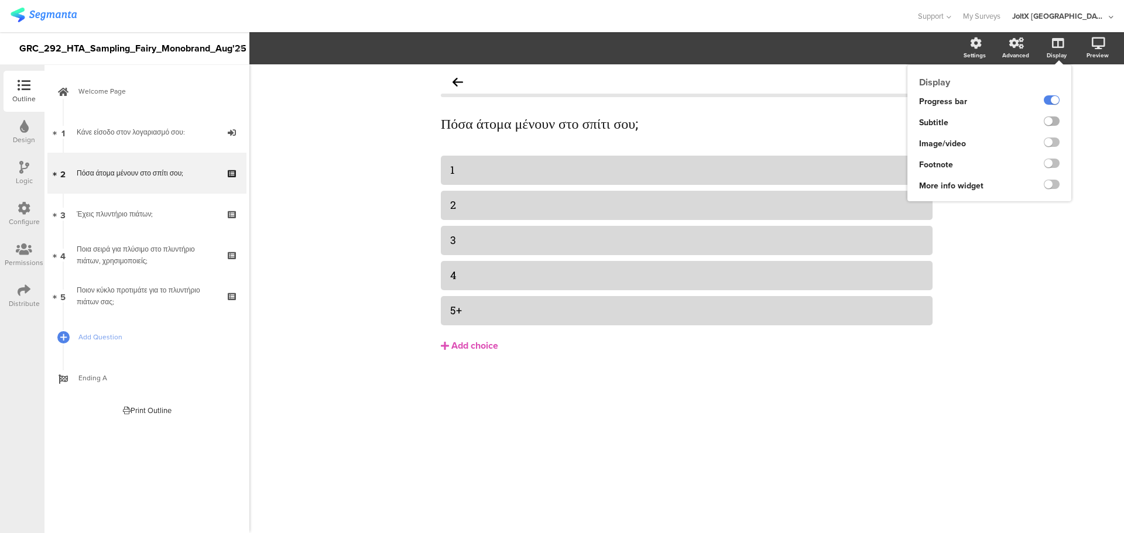
click at [1054, 122] on label at bounding box center [1052, 121] width 16 height 9
click at [0, 0] on input "checkbox" at bounding box center [0, 0] width 0 height 0
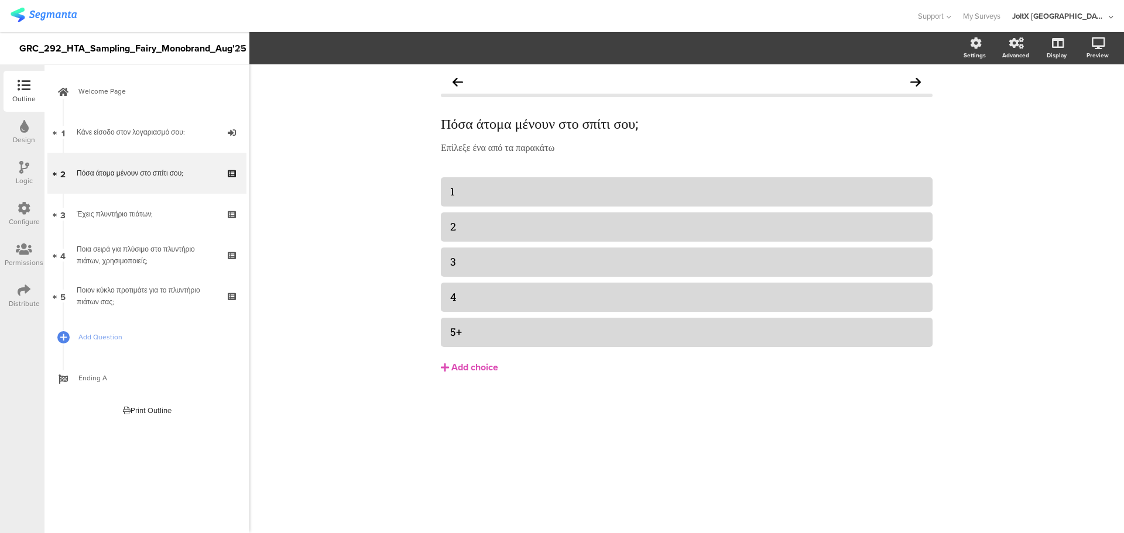
click at [289, 57] on section "Settings Advanced Display [GEOGRAPHIC_DATA]" at bounding box center [686, 48] width 875 height 32
click at [461, 126] on div "Πόσα άτομα μένουν στο σπίτι σου; Πόσα άτομα μένουν στο σπίτι σου;" at bounding box center [687, 123] width 498 height 23
click at [448, 143] on div "Επίλεξε ένα από τα παρακάτω Επίλεξε ένα από τα παρακάτω" at bounding box center [687, 147] width 498 height 19
click at [459, 188] on div "1" at bounding box center [686, 191] width 473 height 13
click at [328, 45] on span "Choice options" at bounding box center [314, 48] width 63 height 13
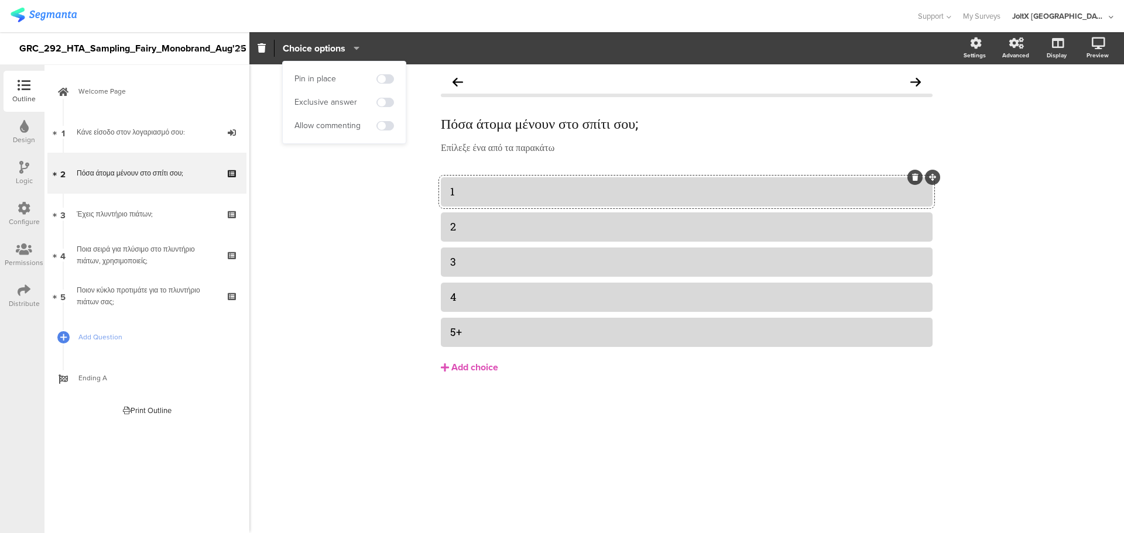
click at [364, 184] on div "Πόσα άτομα μένουν στο σπίτι σου; Πόσα άτομα μένουν στο σπίτι σου; Επίλεξε ένα α…" at bounding box center [686, 298] width 875 height 469
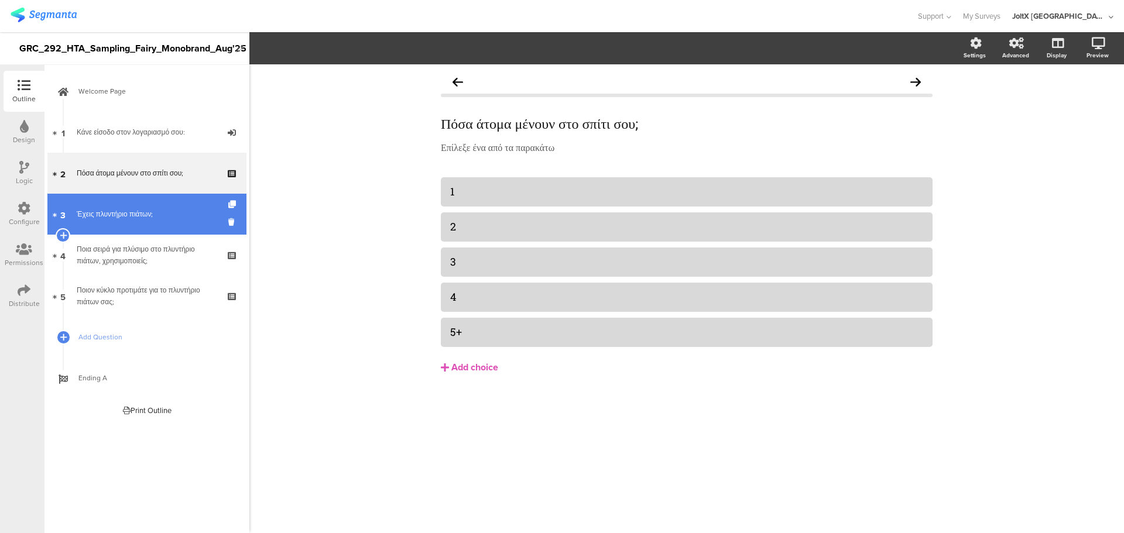
click at [192, 213] on div "Έχεις πλυντήριο πιάτων;" at bounding box center [147, 214] width 140 height 12
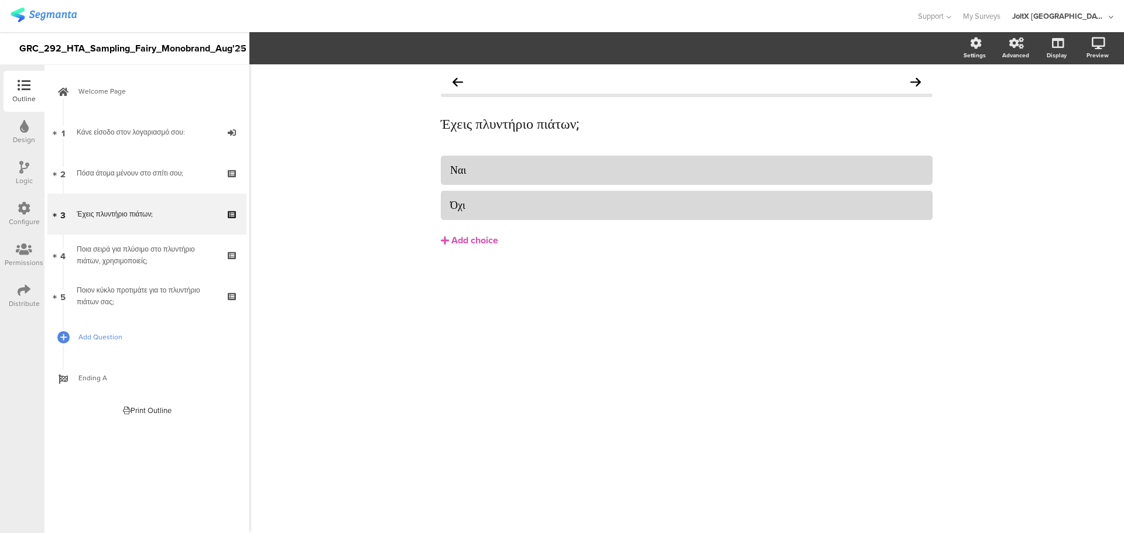
click at [153, 346] on link "Add Question" at bounding box center [146, 337] width 199 height 41
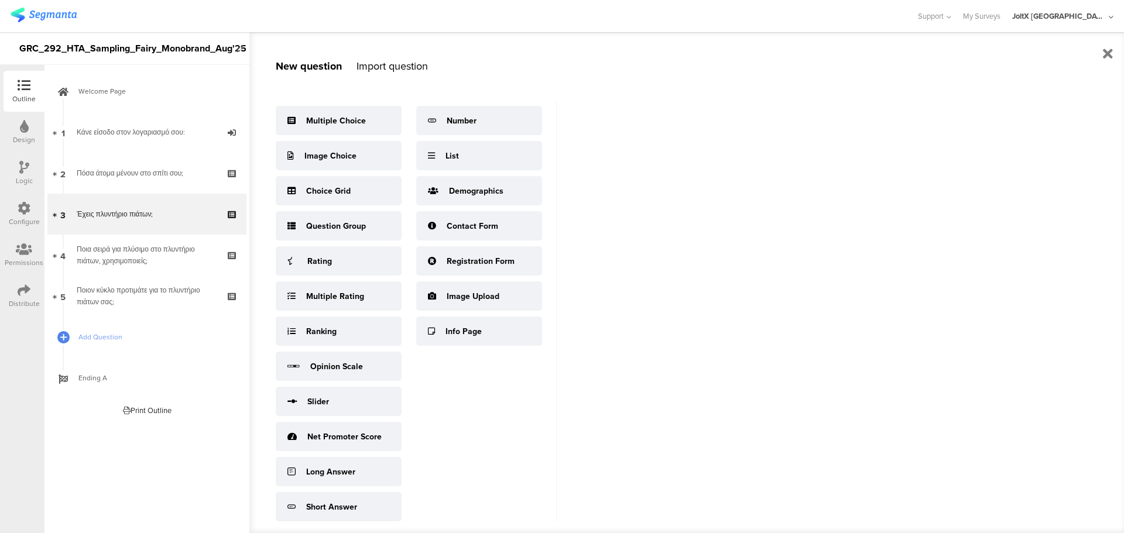
click at [374, 63] on div "Import question" at bounding box center [392, 66] width 71 height 15
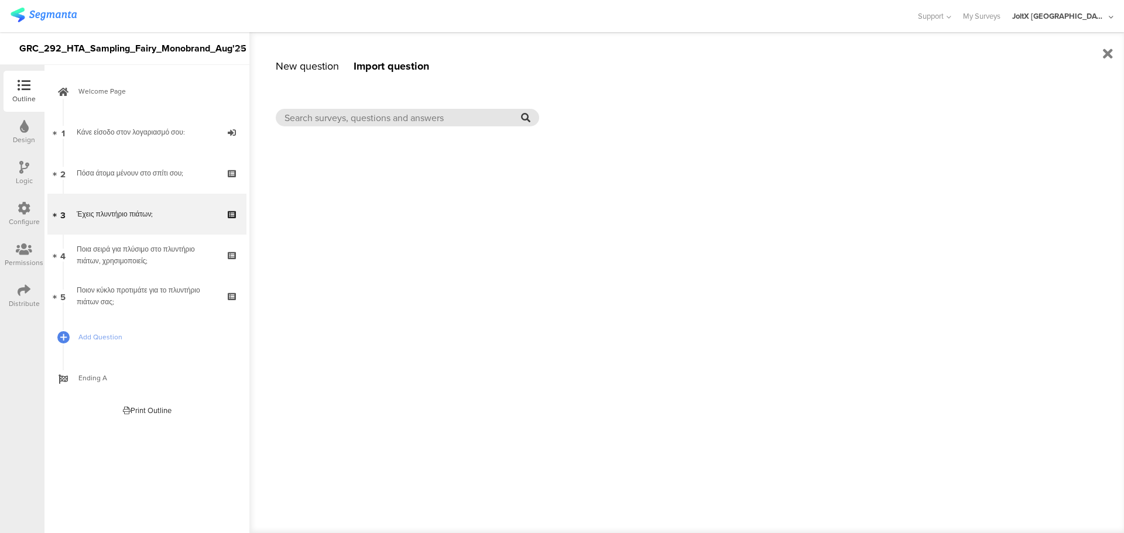
click at [357, 111] on input "text" at bounding box center [403, 117] width 237 height 13
type input "d"
type input "dr"
click at [327, 76] on div "New question Import question Multiple Choice Image Choice Choice Grid Question …" at bounding box center [686, 282] width 875 height 501
click at [324, 74] on div "New question Import question Multiple Choice Image Choice Choice Grid Question …" at bounding box center [686, 282] width 875 height 501
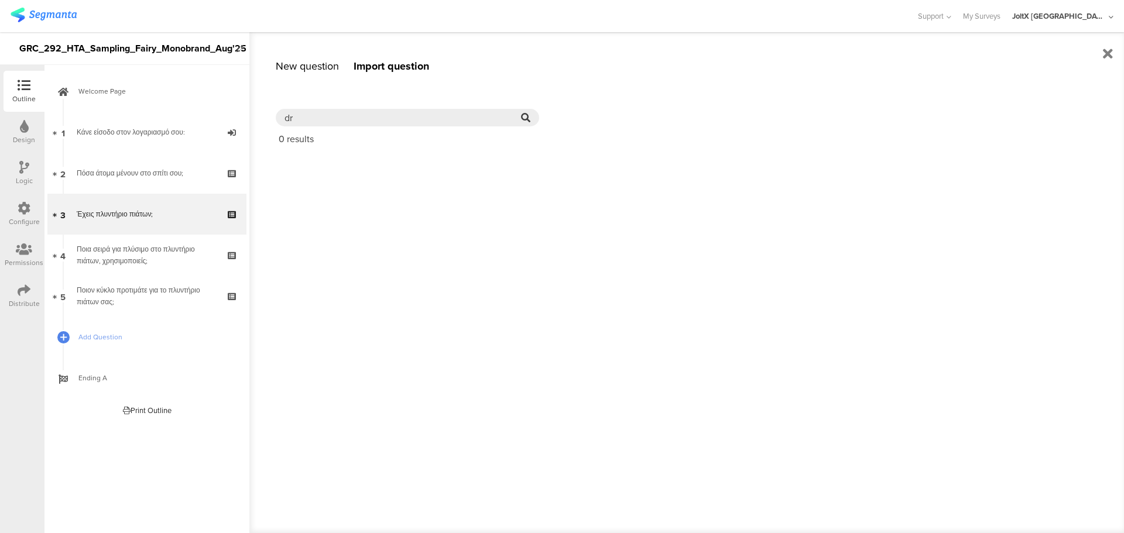
click at [324, 73] on div "New question" at bounding box center [307, 66] width 63 height 15
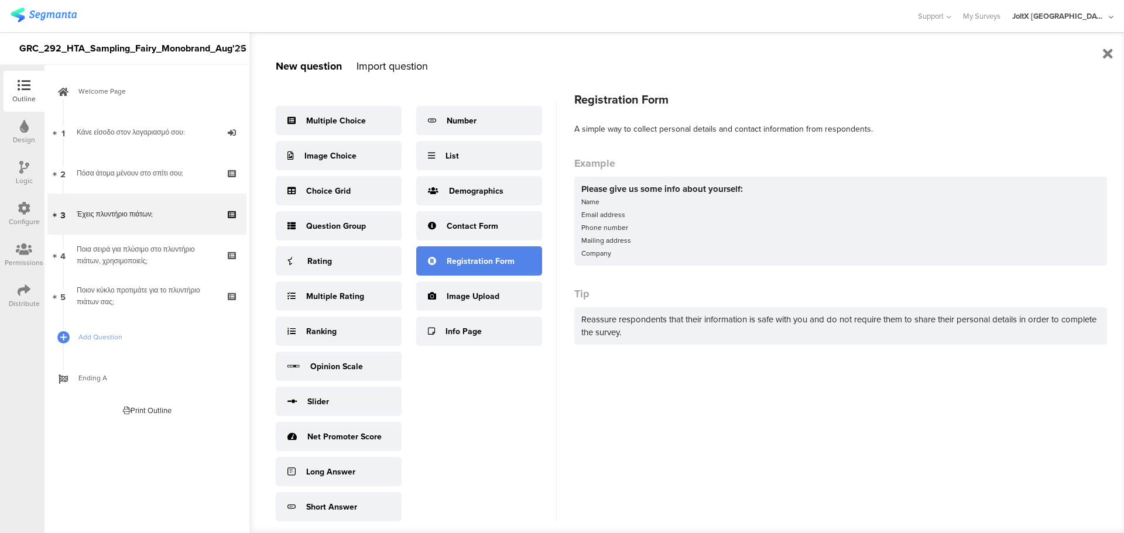
click at [487, 268] on div "Registration Form" at bounding box center [481, 261] width 68 height 12
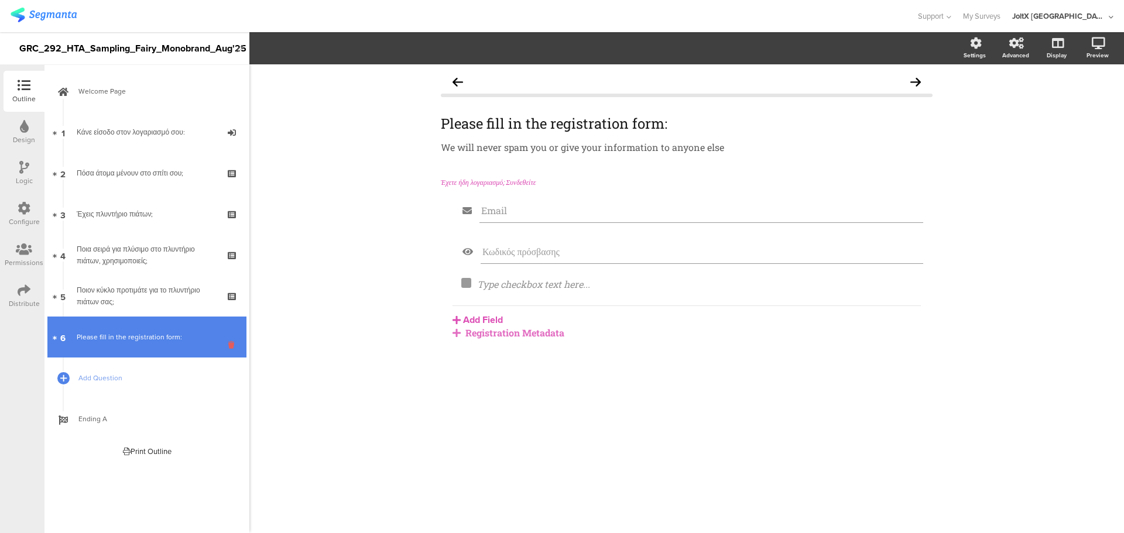
click at [228, 344] on icon at bounding box center [233, 345] width 10 height 11
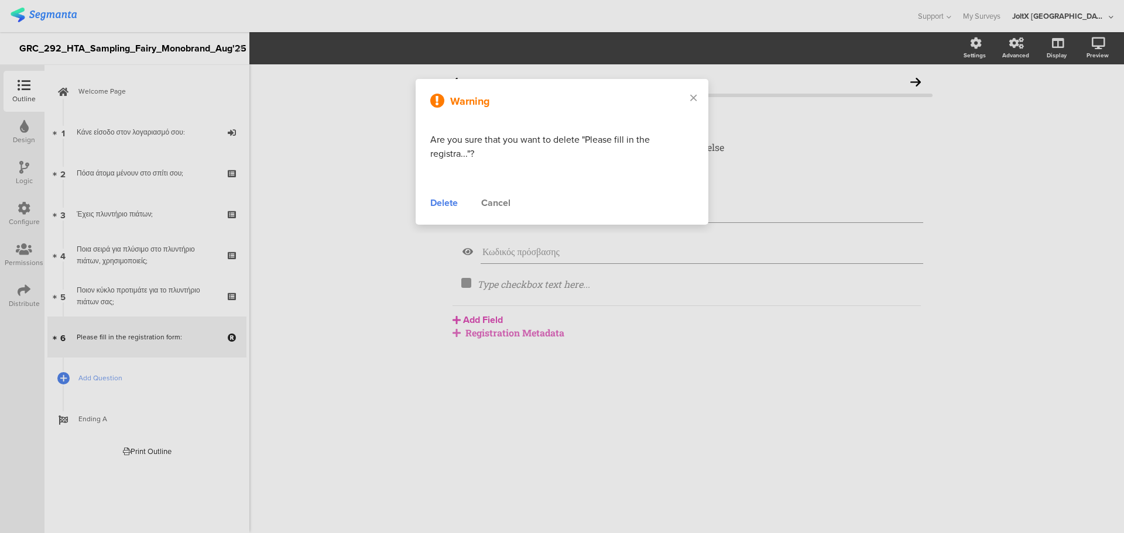
click at [439, 204] on div "Delete" at bounding box center [444, 203] width 28 height 14
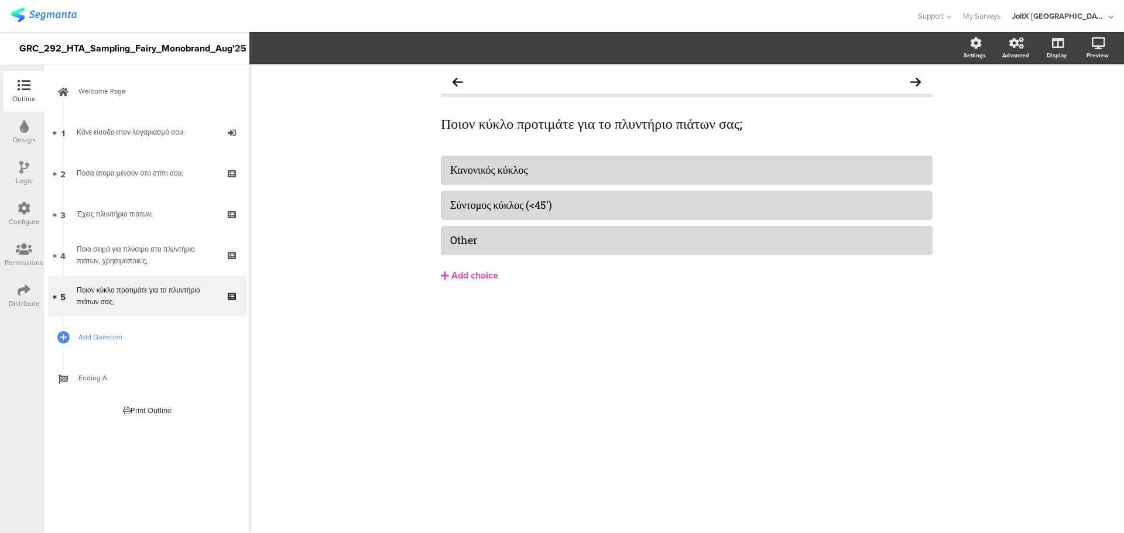
click at [133, 335] on span "Add Question" at bounding box center [153, 337] width 150 height 12
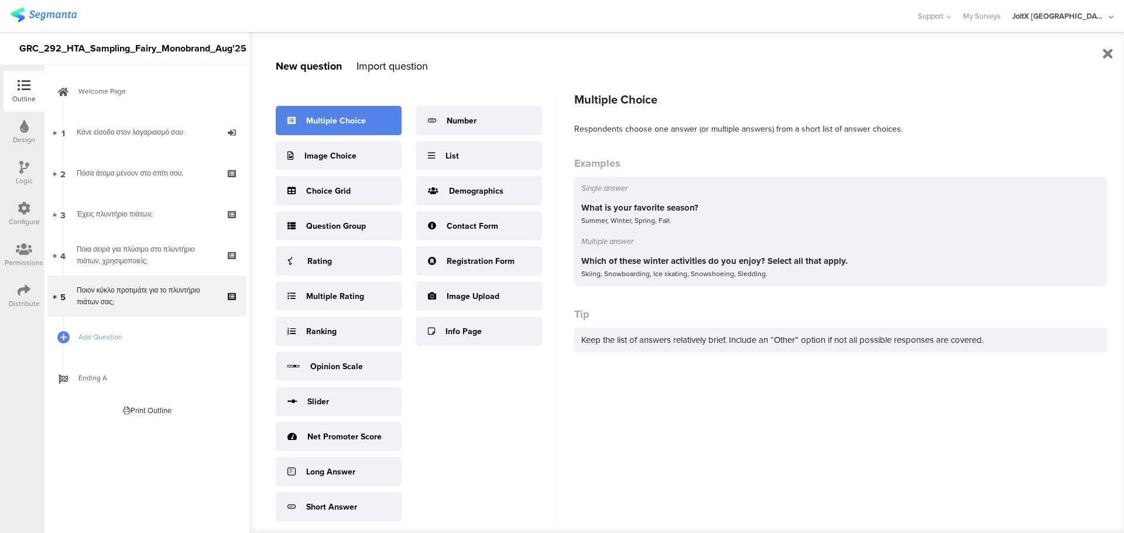
click at [344, 124] on div "Multiple Choice" at bounding box center [336, 121] width 60 height 12
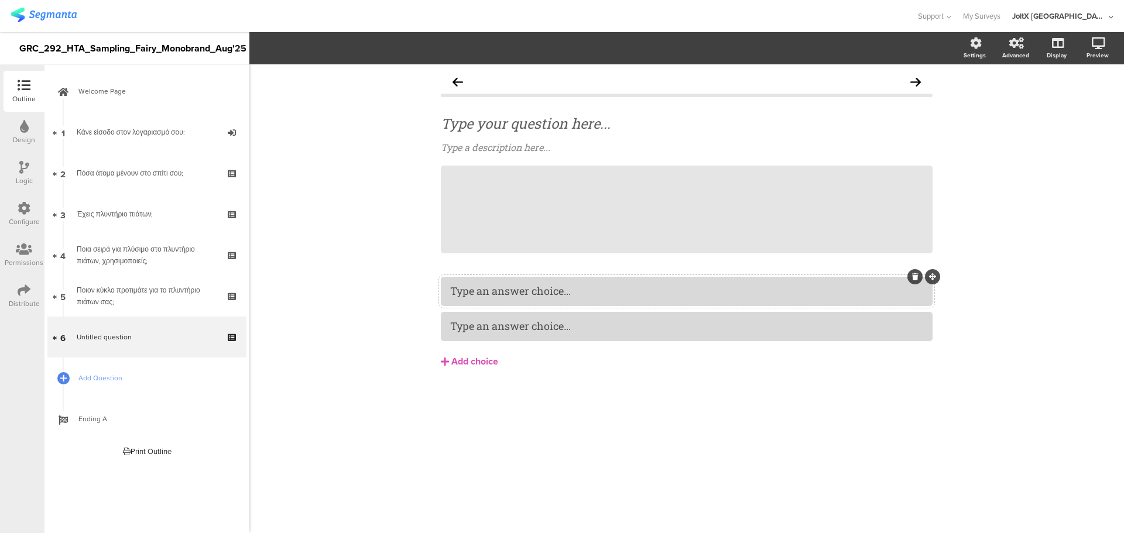
click at [494, 280] on div at bounding box center [687, 291] width 492 height 29
click at [501, 316] on div at bounding box center [687, 326] width 492 height 29
click at [337, 49] on span "Choice options" at bounding box center [314, 48] width 63 height 13
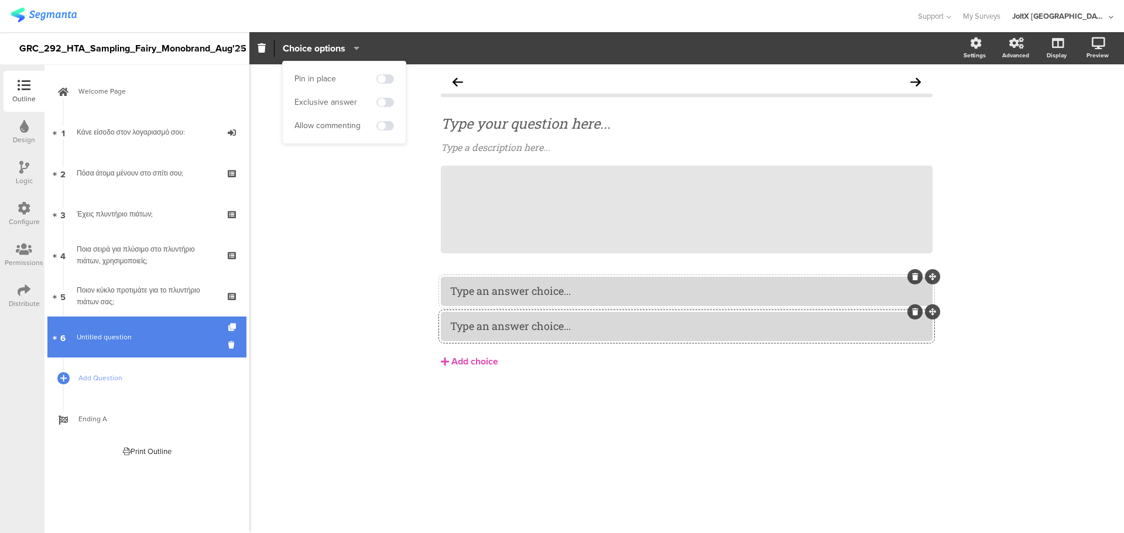
click at [183, 347] on link "6 Untitled question" at bounding box center [146, 337] width 199 height 41
click at [234, 344] on icon at bounding box center [233, 345] width 10 height 11
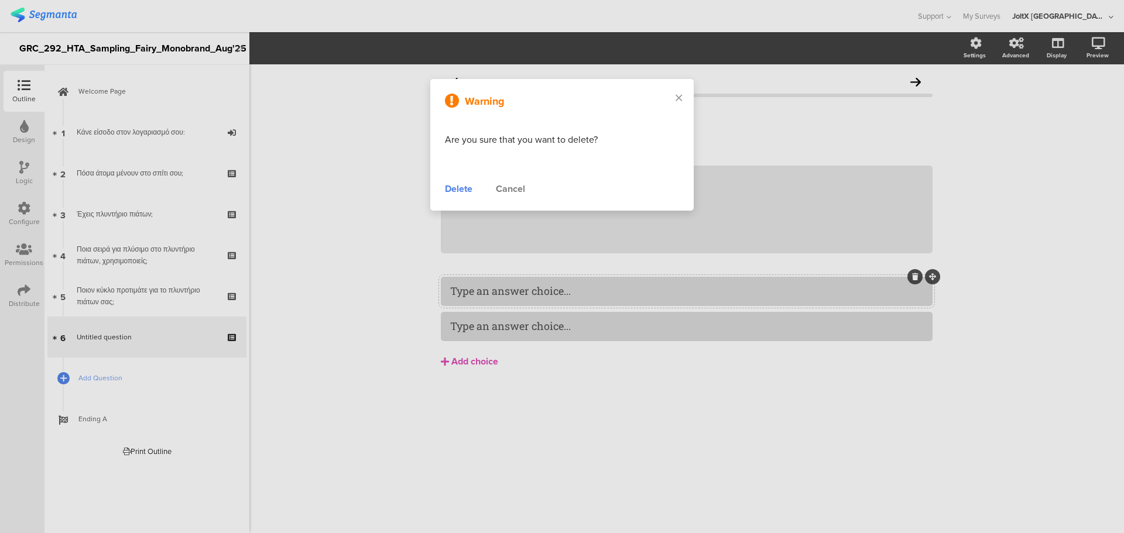
click at [465, 190] on div "Delete" at bounding box center [459, 189] width 28 height 14
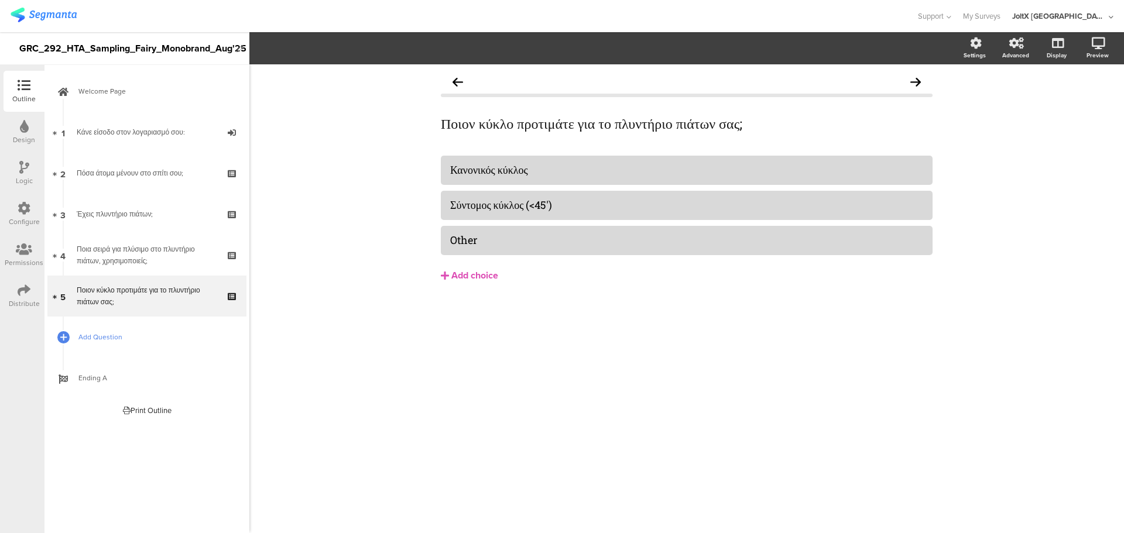
click at [127, 345] on link "Add Question" at bounding box center [146, 337] width 199 height 41
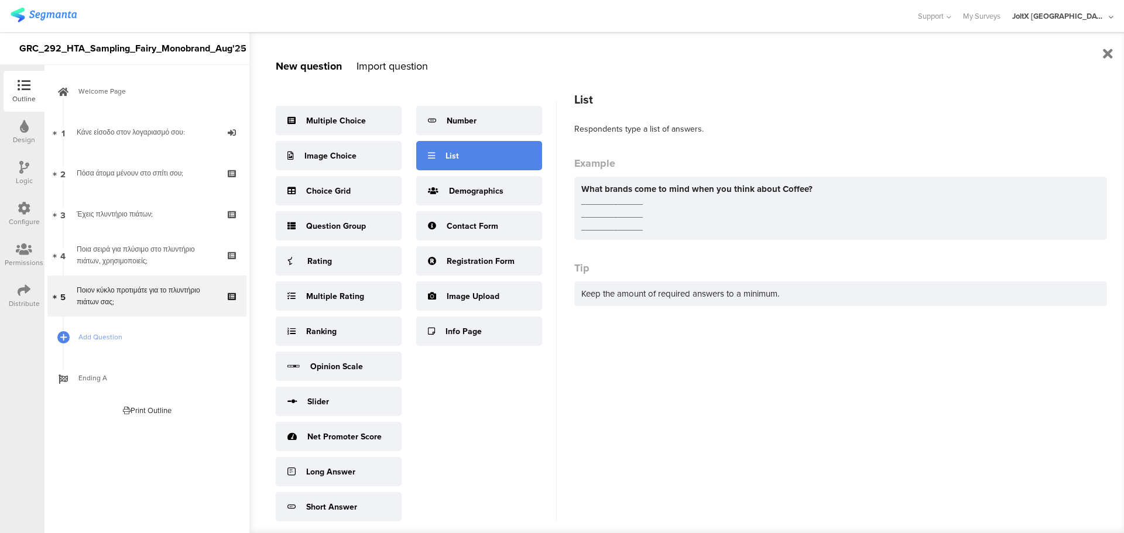
click at [439, 170] on div "List" at bounding box center [479, 155] width 126 height 29
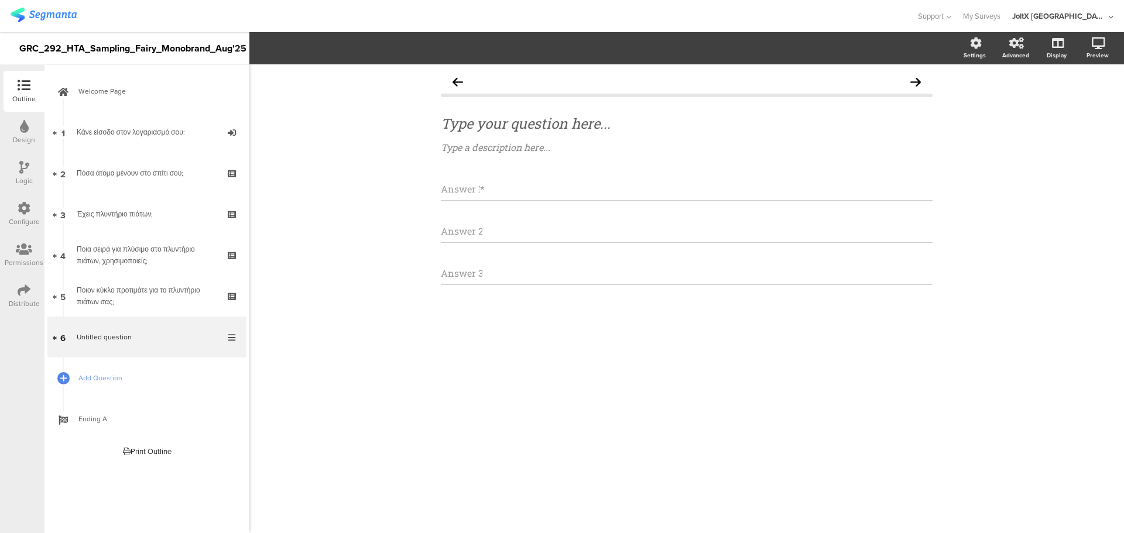
click at [487, 193] on div "Answer 1 *" at bounding box center [687, 188] width 492 height 23
type input "Answer 1as"
drag, startPoint x: 516, startPoint y: 188, endPoint x: 412, endPoint y: 193, distance: 104.9
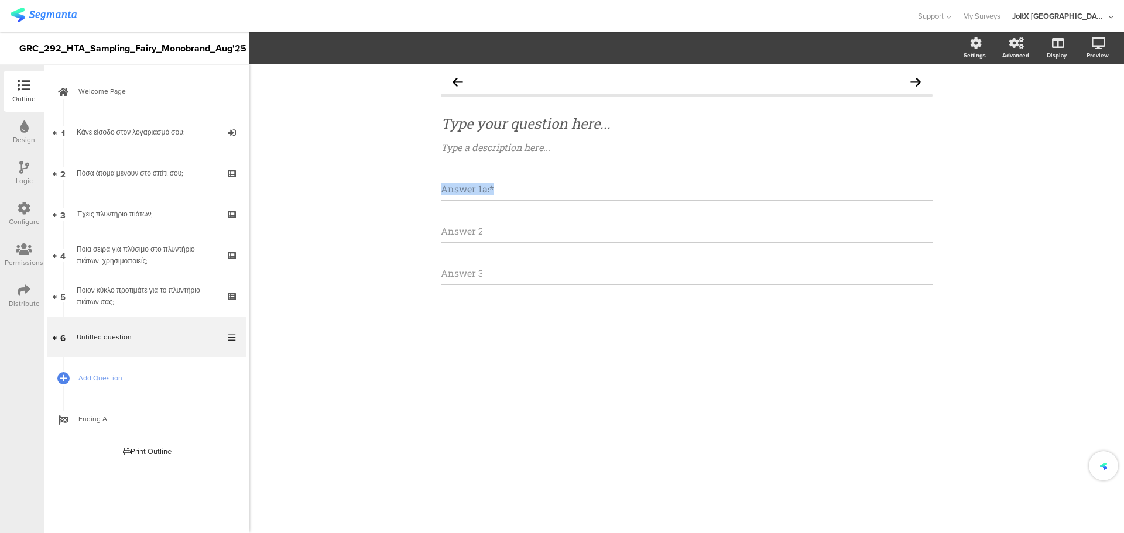
click at [412, 193] on div "Type your question here... Type a description here... Answer 1as * Answer 2 Ans…" at bounding box center [686, 298] width 875 height 469
click at [494, 227] on div "Answer 2" at bounding box center [687, 231] width 492 height 23
click at [508, 194] on div "Answer 1as *" at bounding box center [687, 188] width 492 height 23
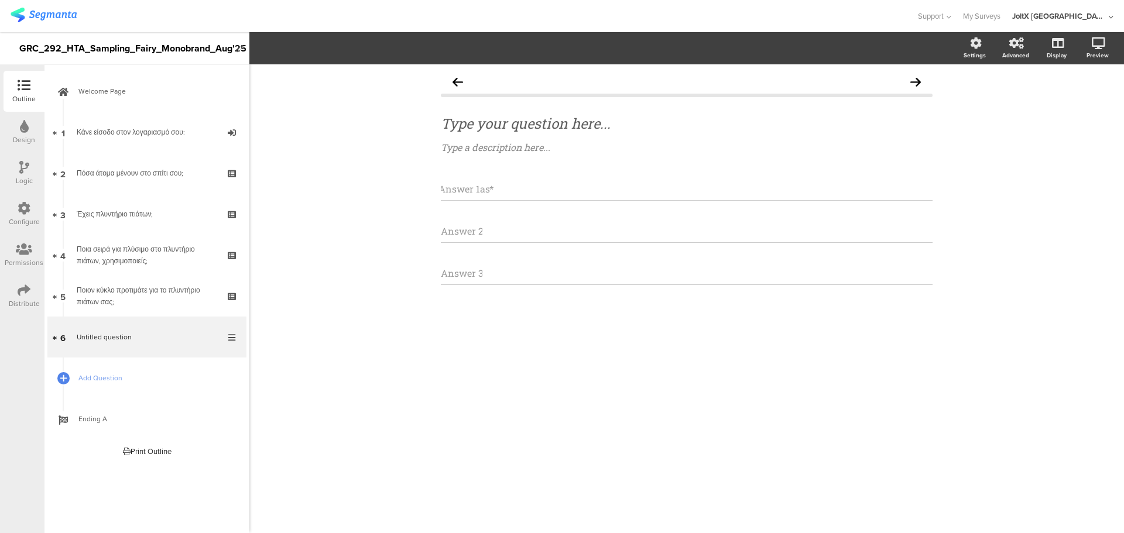
click at [516, 260] on div "Answer 1as * Answer 2 Answer 3" at bounding box center [687, 231] width 492 height 108
click at [520, 280] on div "Answer 3" at bounding box center [687, 273] width 492 height 23
click at [484, 204] on div "Answer 1as * Answer 2 Answer 3" at bounding box center [687, 231] width 492 height 108
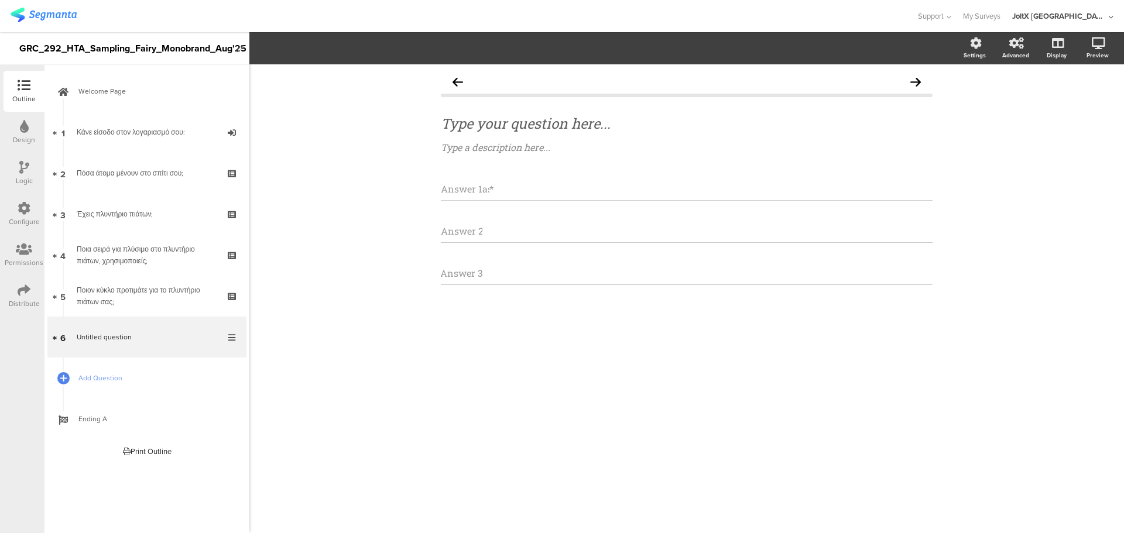
scroll to position [0, 0]
click at [488, 169] on div "Type your question here... Type a description here... Answer 1as * Answer 2 Ans…" at bounding box center [687, 207] width 492 height 275
click at [489, 189] on input "Answer 1as" at bounding box center [465, 189] width 49 height 12
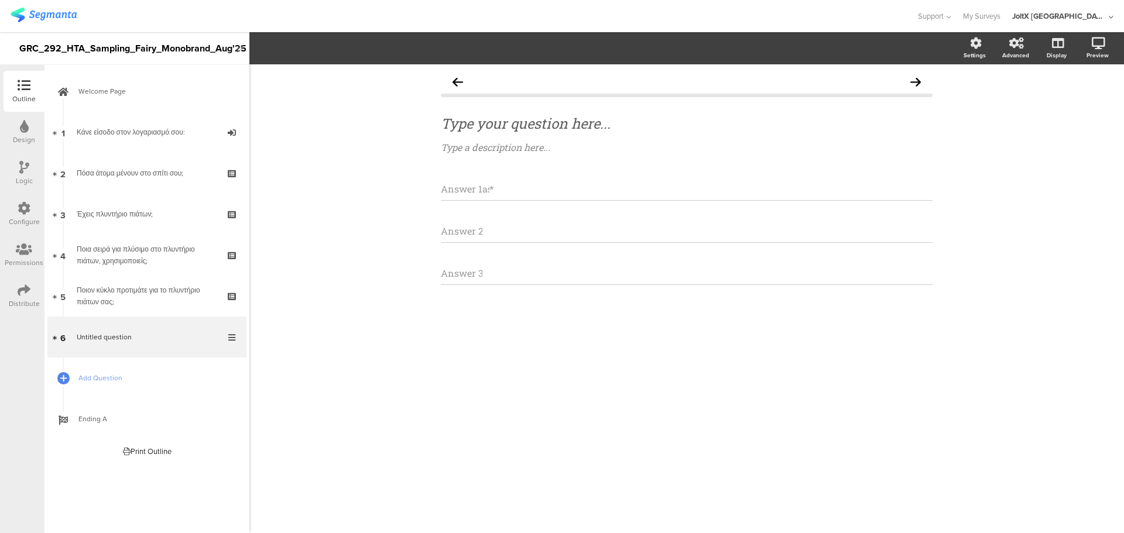
click at [489, 189] on input "Answer 1as" at bounding box center [465, 189] width 49 height 12
click at [938, 164] on input "50" at bounding box center [934, 165] width 85 height 14
click at [409, 375] on div "Type your question here... Type a description here... Answer 1as * Answer 2 Ans…" at bounding box center [686, 298] width 875 height 469
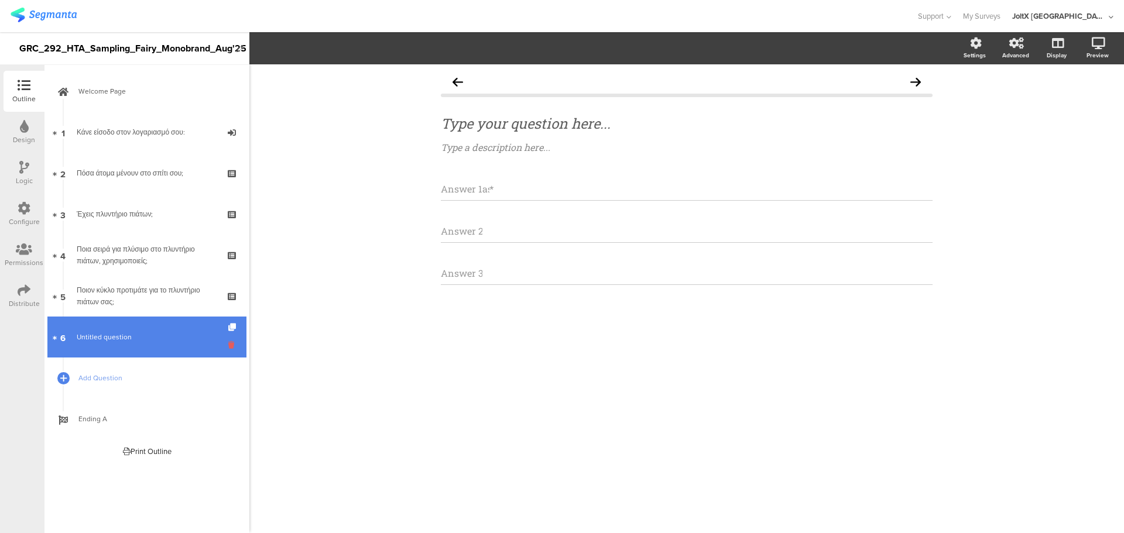
click at [230, 347] on icon at bounding box center [233, 345] width 10 height 11
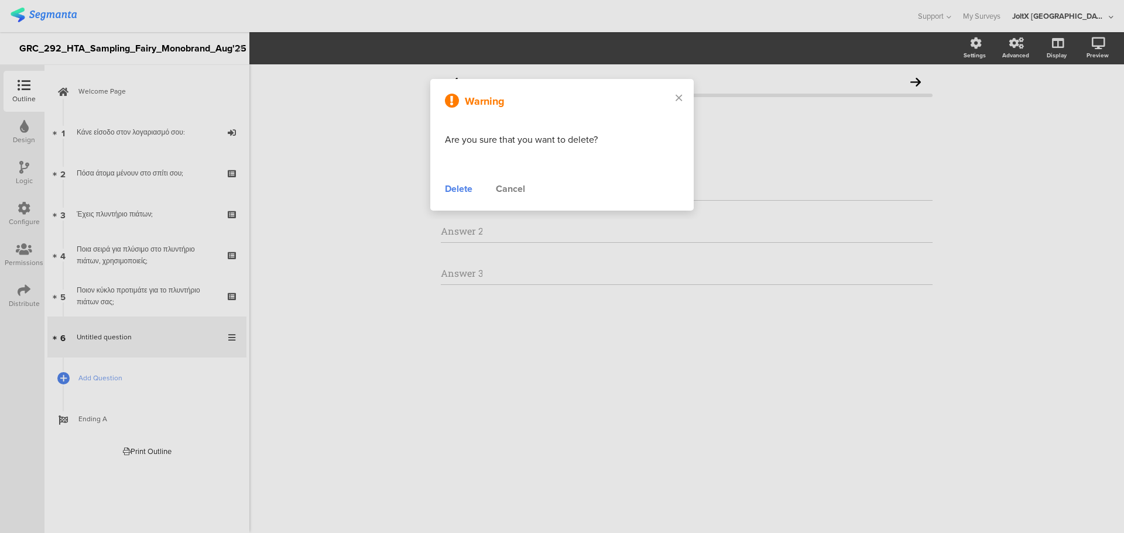
click at [463, 187] on div "Delete" at bounding box center [459, 189] width 28 height 14
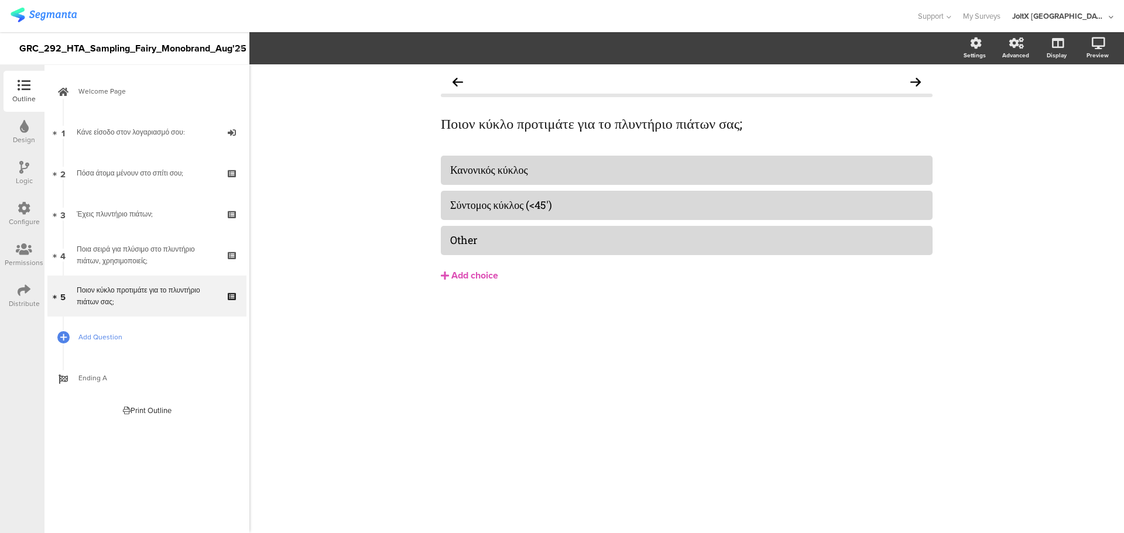
click at [106, 333] on span "Add Question" at bounding box center [153, 337] width 150 height 12
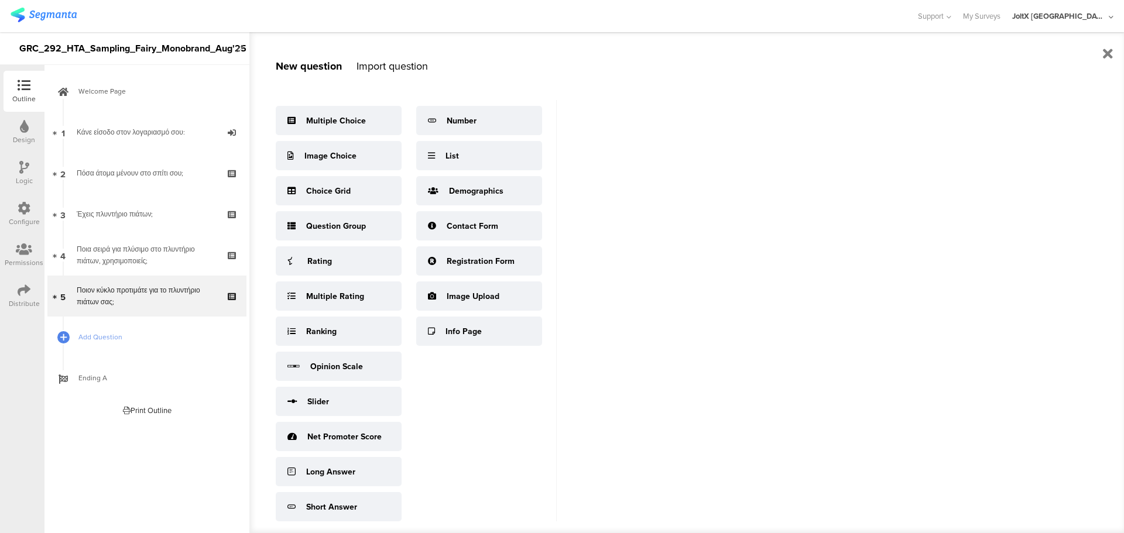
click at [638, 475] on div "New question Import question Multiple Choice Image Choice Choice Grid Question …" at bounding box center [686, 282] width 875 height 501
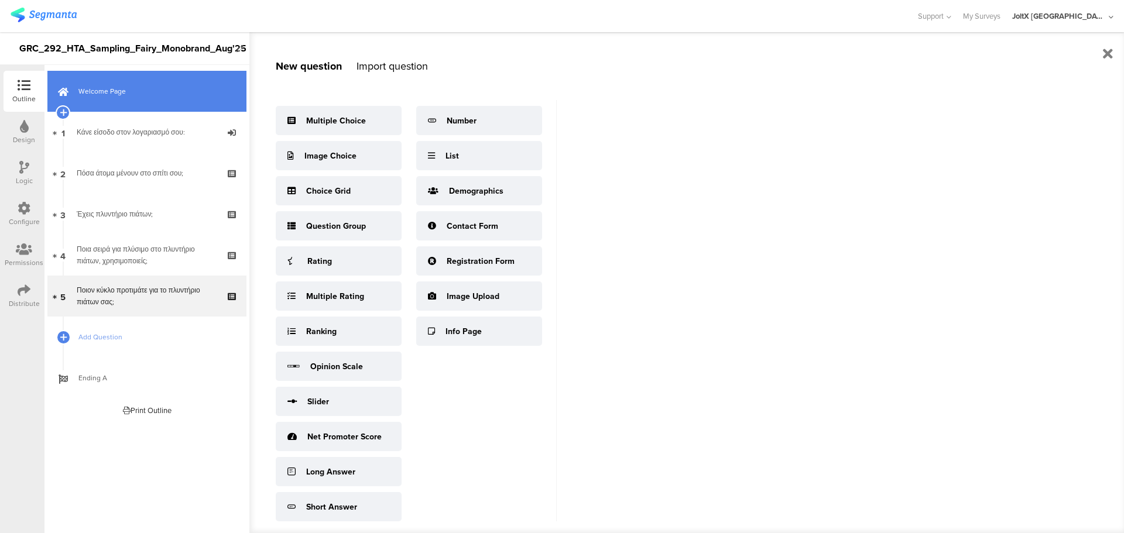
click at [143, 100] on link "Welcome Page" at bounding box center [146, 91] width 199 height 41
